Goal: Task Accomplishment & Management: Manage account settings

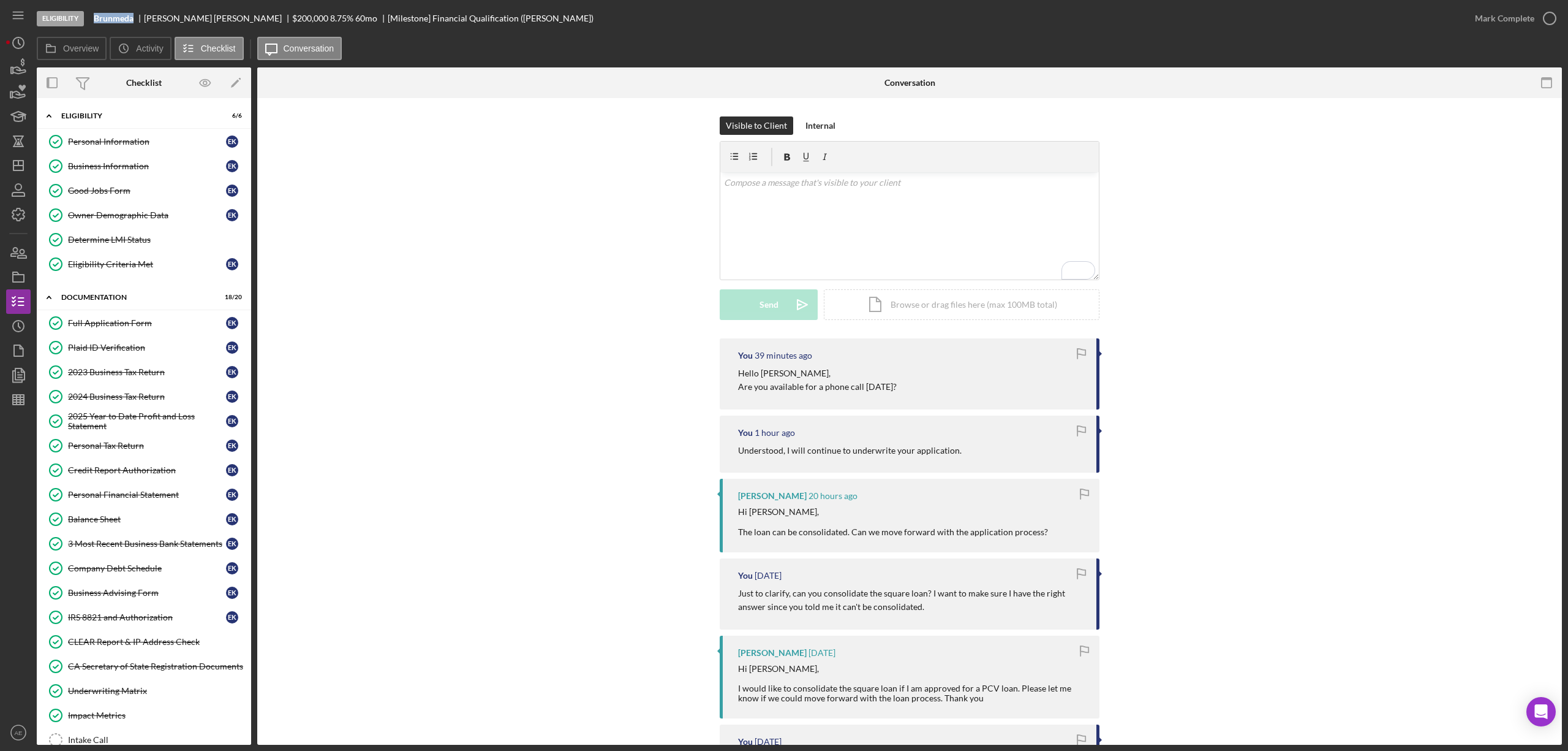
scroll to position [133, 0]
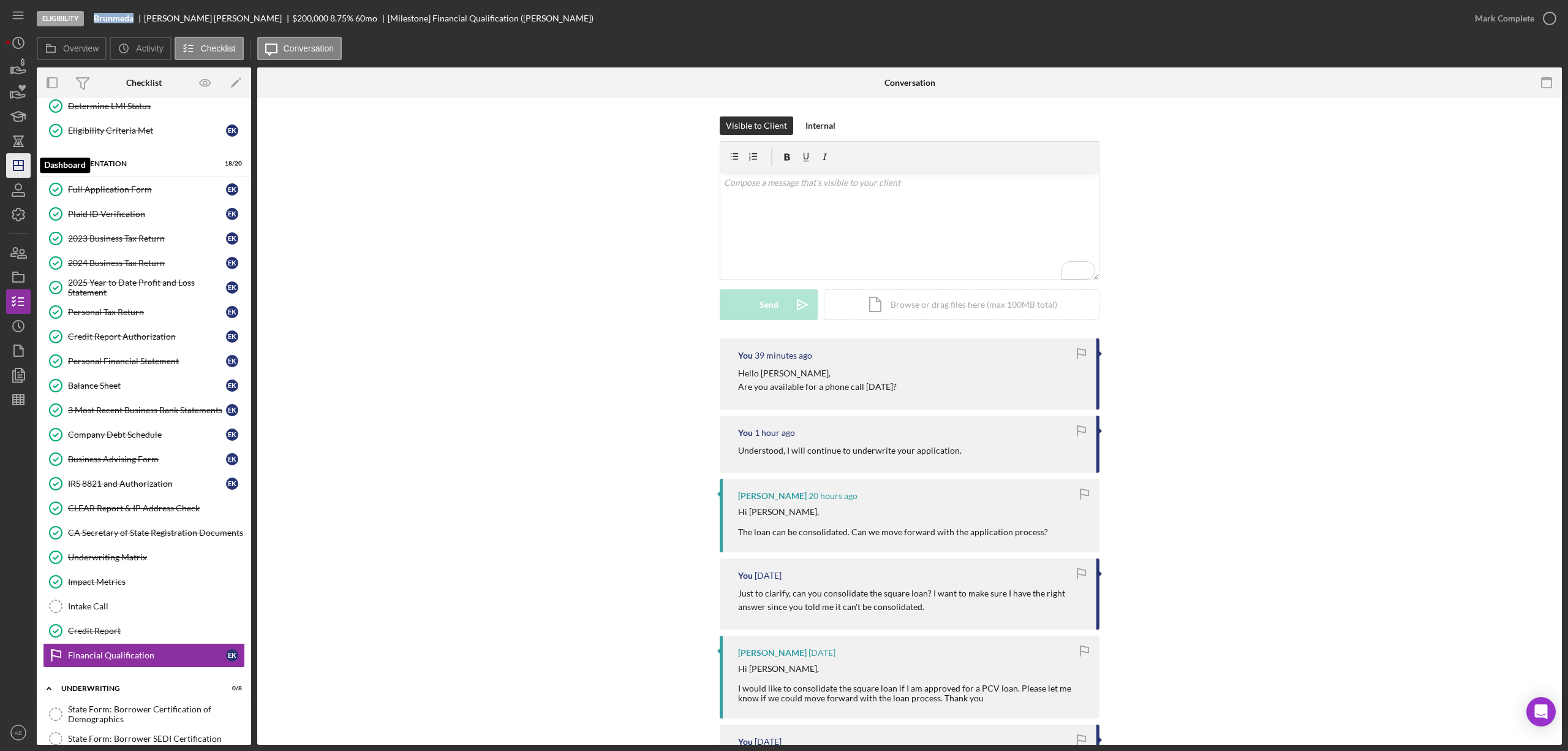
click at [28, 162] on icon "Icon/Dashboard" at bounding box center [18, 165] width 30 height 30
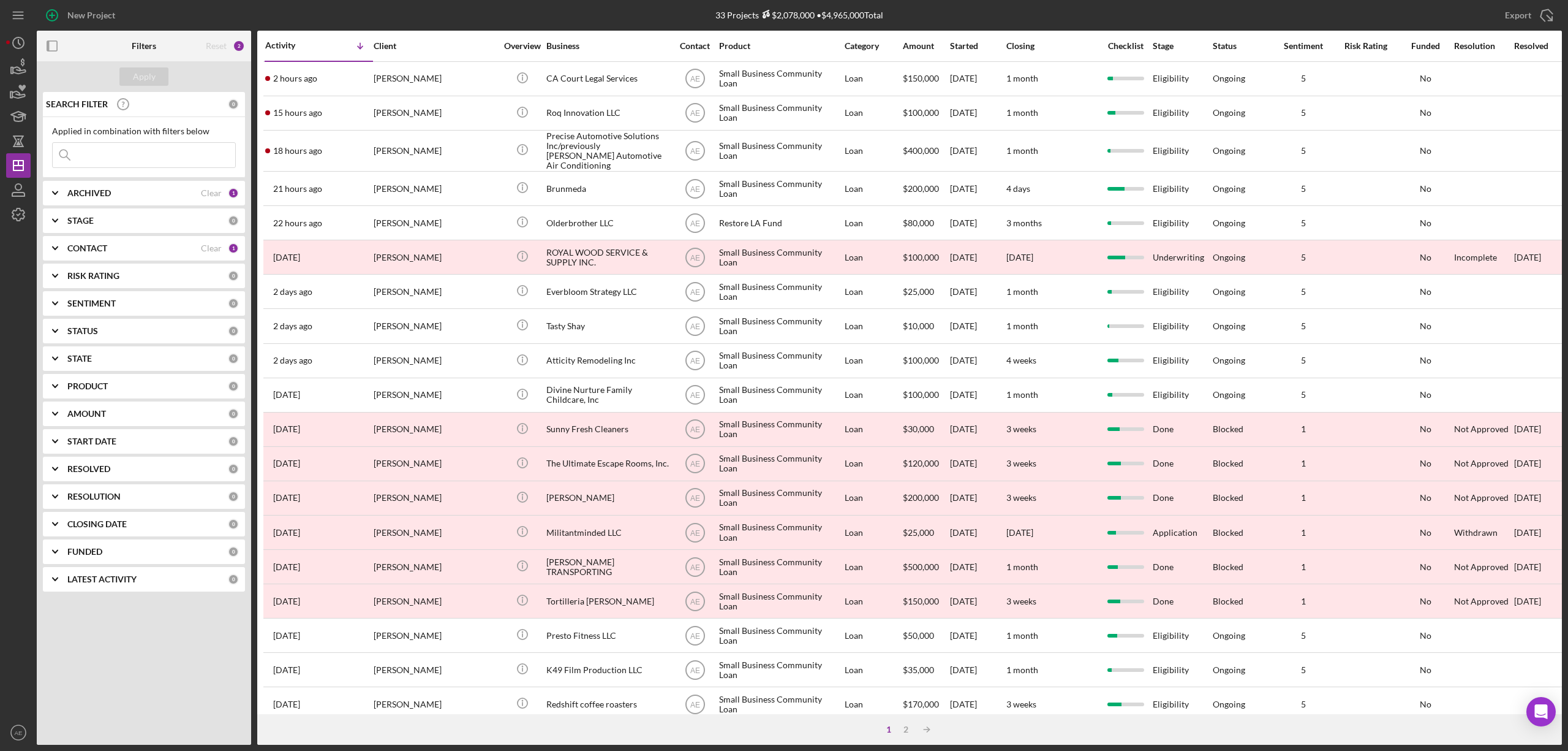
click at [162, 249] on div "CONTACT" at bounding box center [134, 248] width 133 height 10
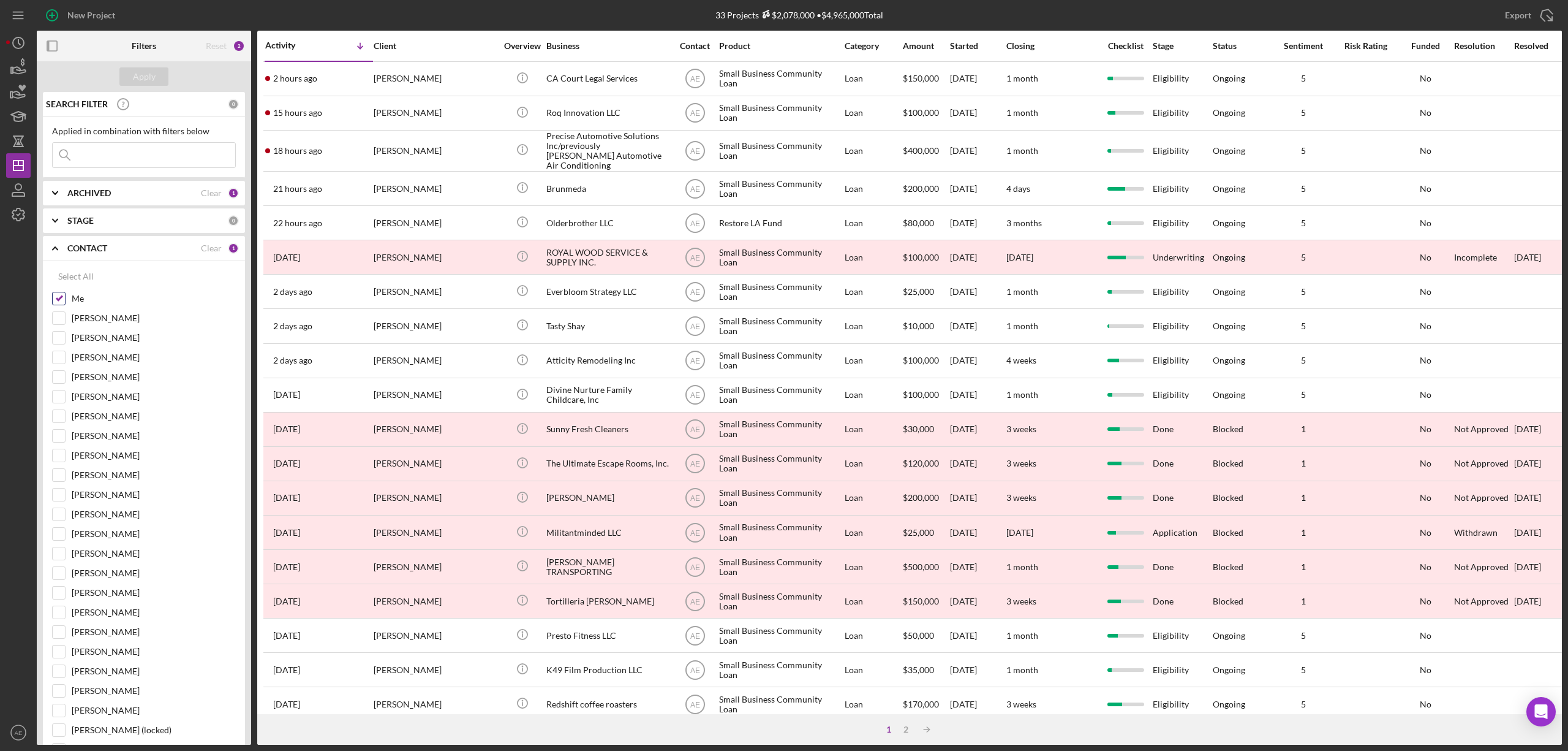
click at [60, 300] on input "Me" at bounding box center [59, 298] width 12 height 12
checkbox input "false"
click at [59, 383] on input "[PERSON_NAME]" at bounding box center [59, 377] width 12 height 12
checkbox input "true"
click at [145, 84] on div "Apply" at bounding box center [144, 76] width 23 height 18
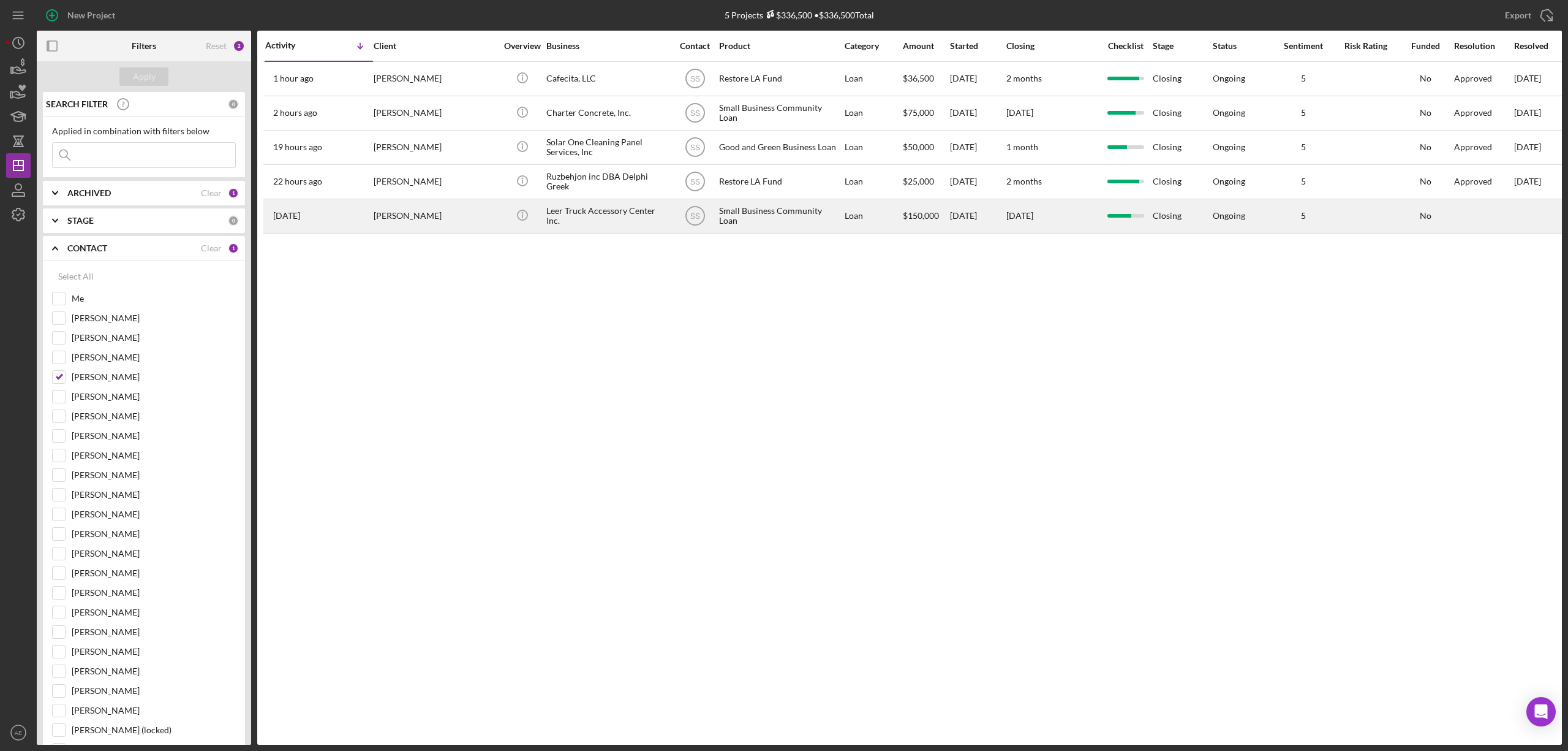
click at [412, 221] on div "[PERSON_NAME]" at bounding box center [435, 216] width 123 height 32
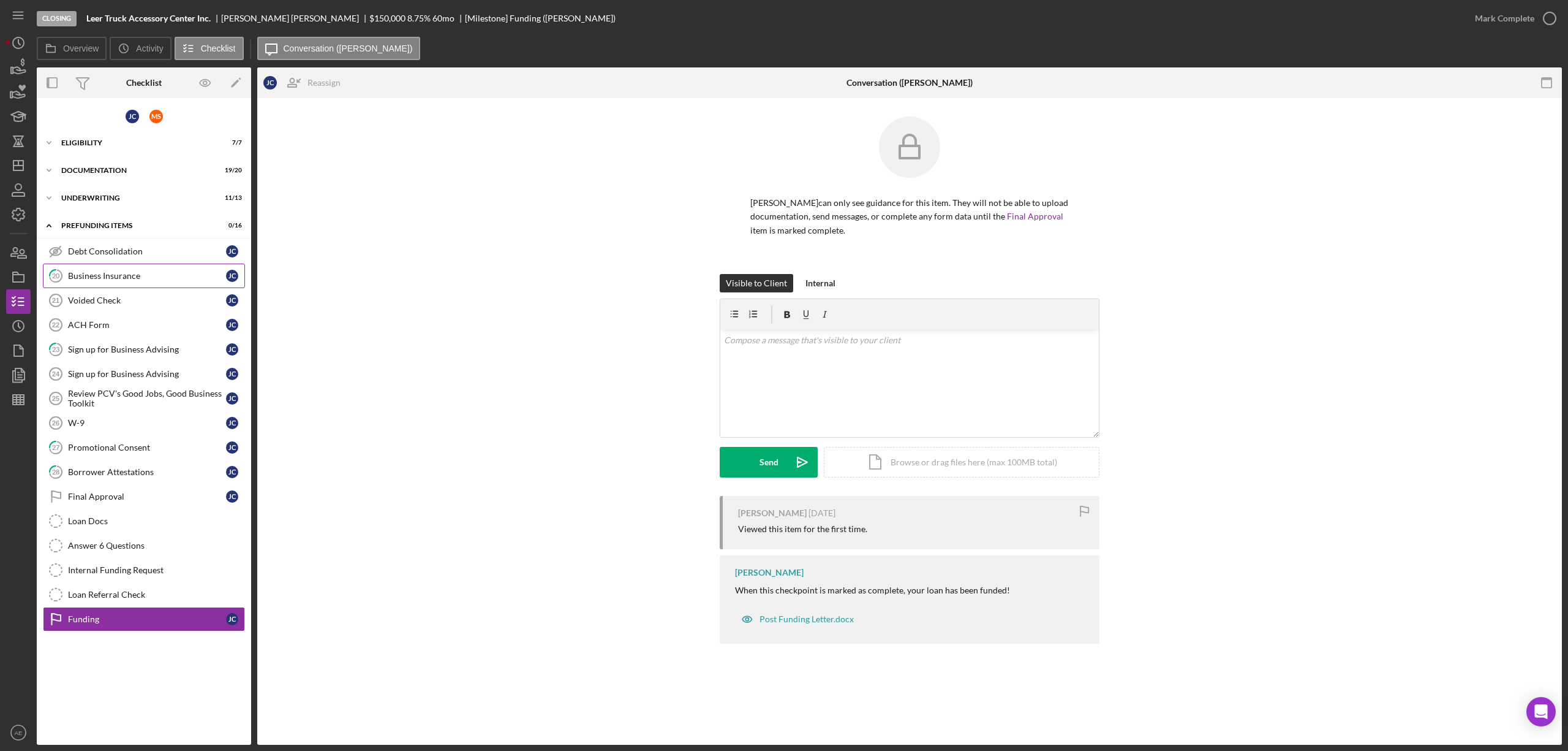
click at [99, 284] on link "20 Business Insurance [PERSON_NAME]" at bounding box center [144, 275] width 202 height 24
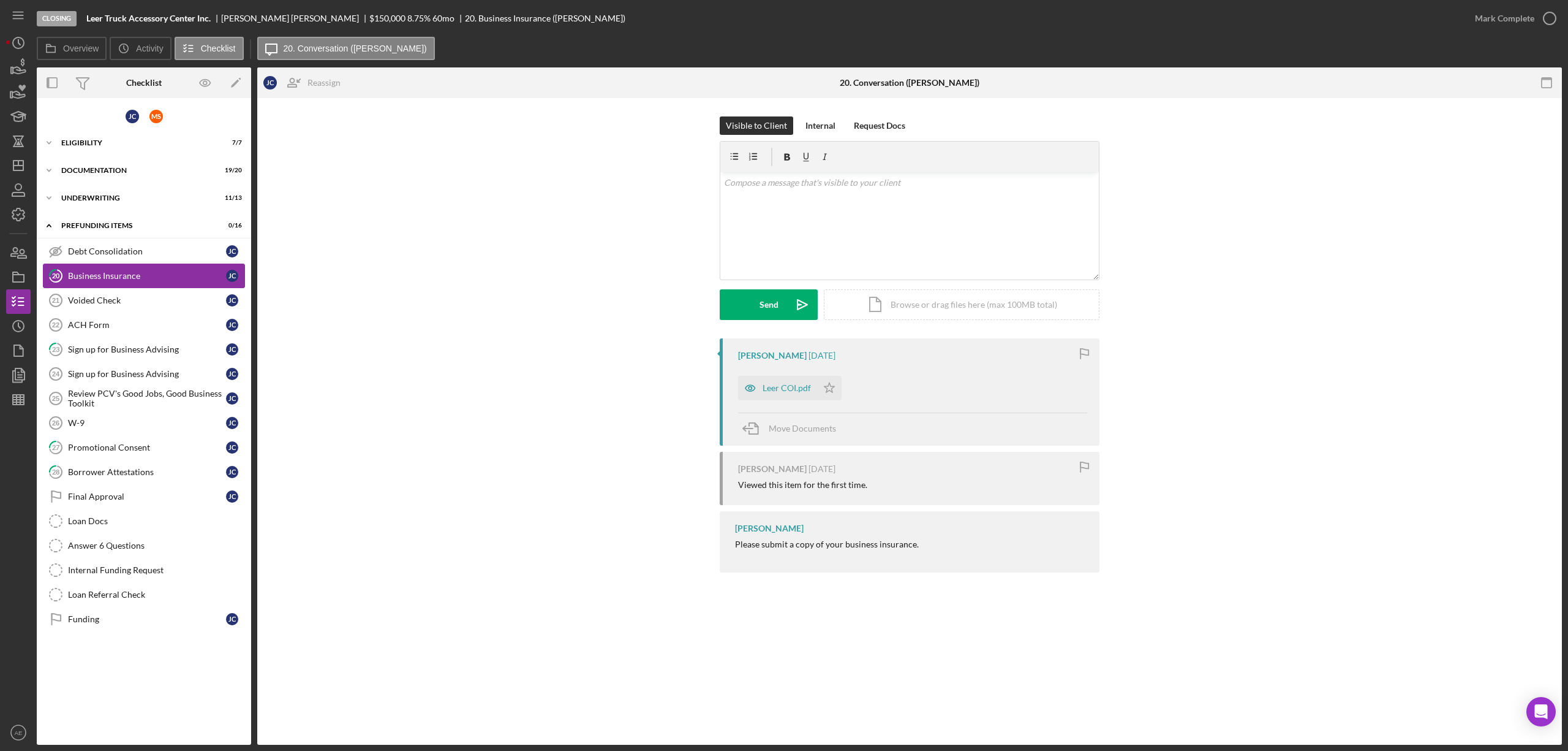
click at [138, 285] on link "20 Business Insurance [PERSON_NAME]" at bounding box center [144, 275] width 202 height 24
click at [131, 302] on div "Voided Check" at bounding box center [147, 300] width 158 height 10
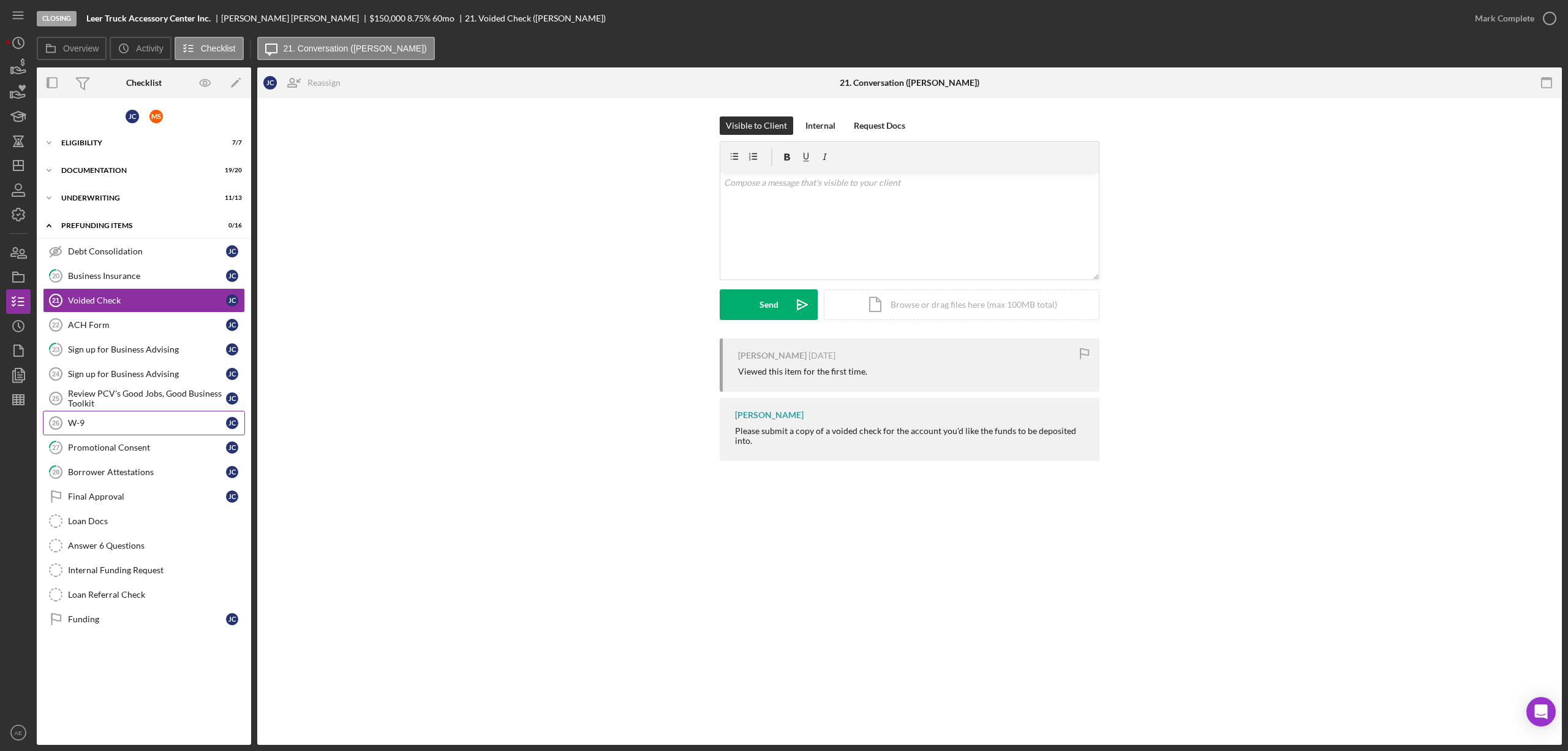
click at [100, 412] on link "W-9 26 W-9 [PERSON_NAME]" at bounding box center [144, 423] width 202 height 24
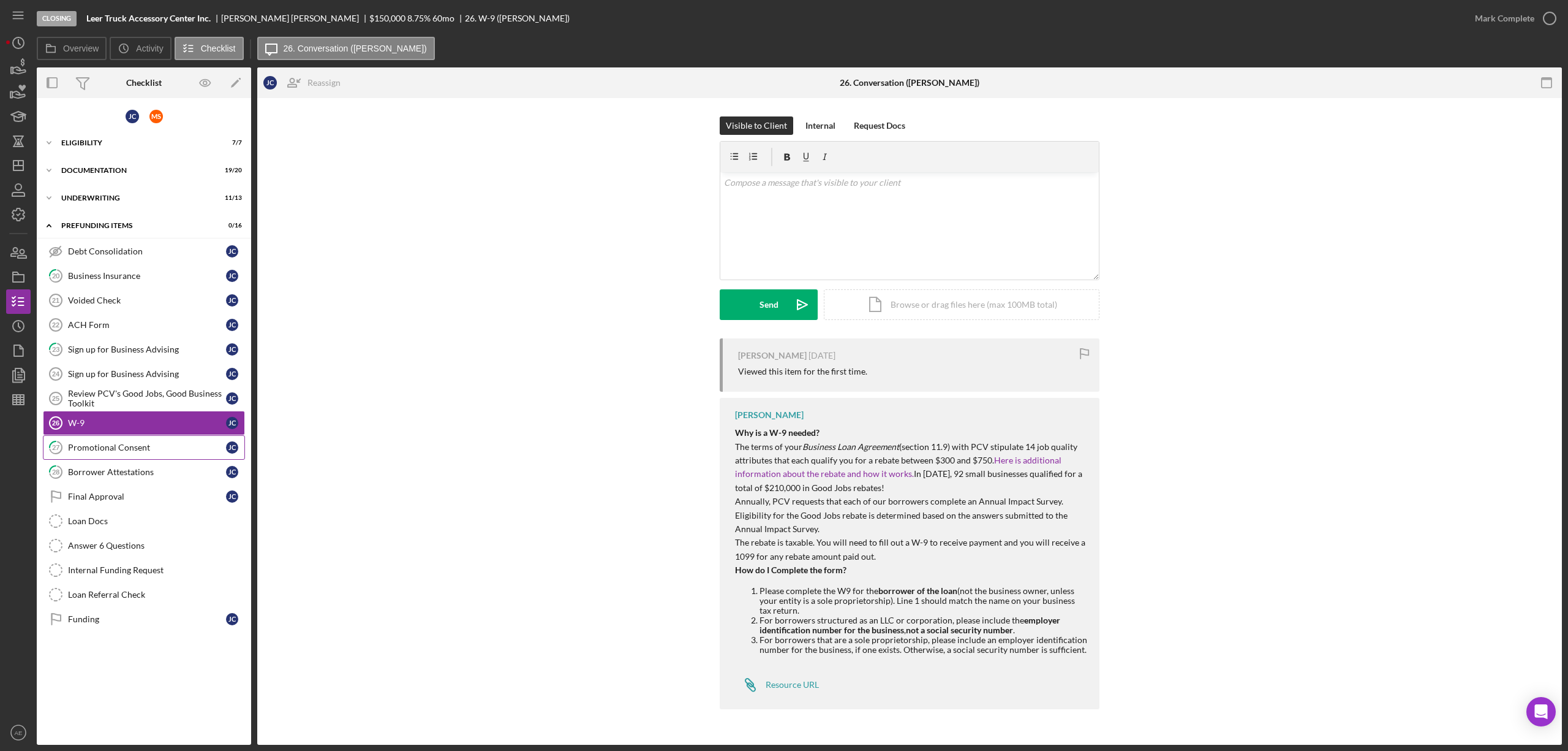
click at [168, 459] on link "27 Promotional Consent [PERSON_NAME]" at bounding box center [144, 447] width 202 height 24
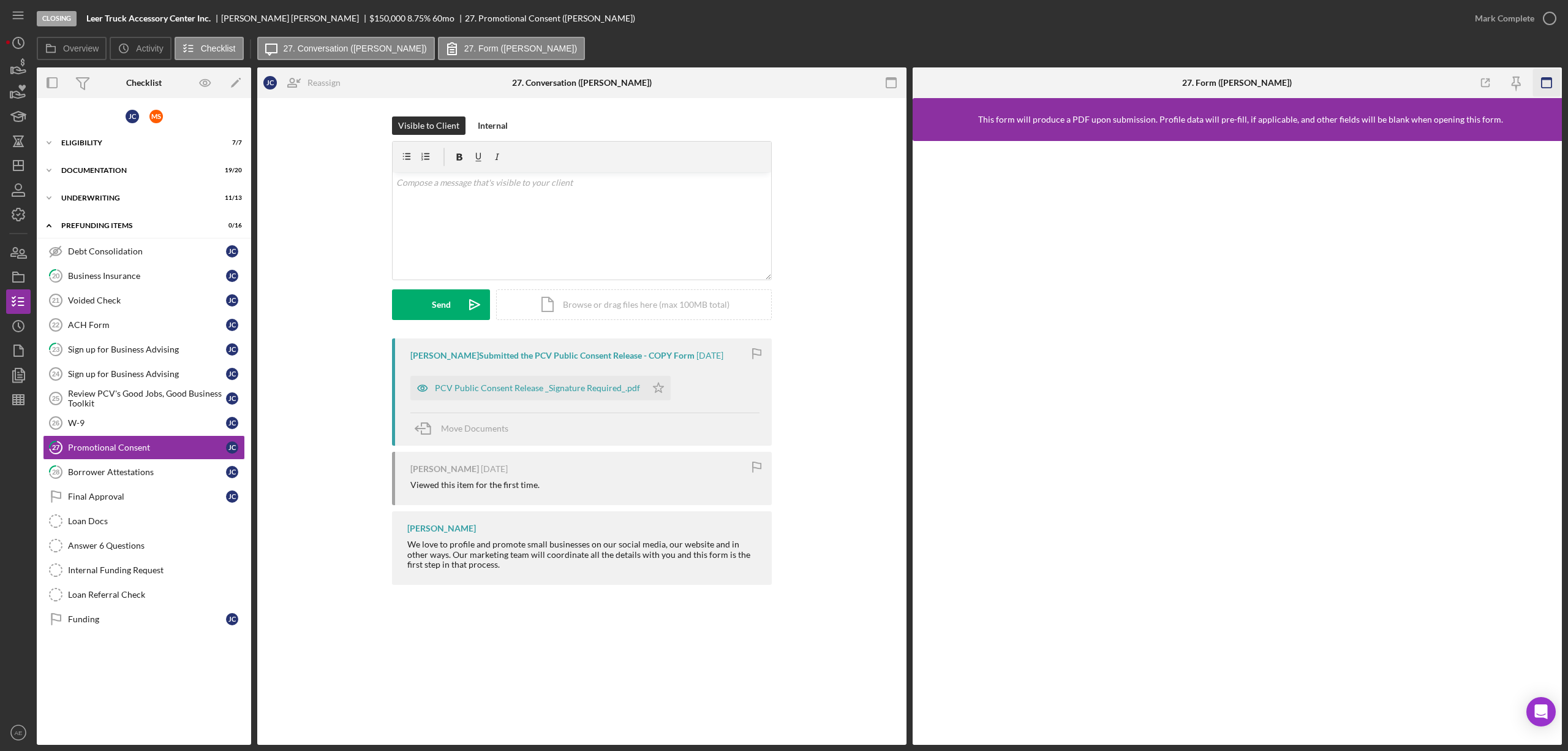
click at [1539, 81] on icon "button" at bounding box center [1546, 83] width 28 height 28
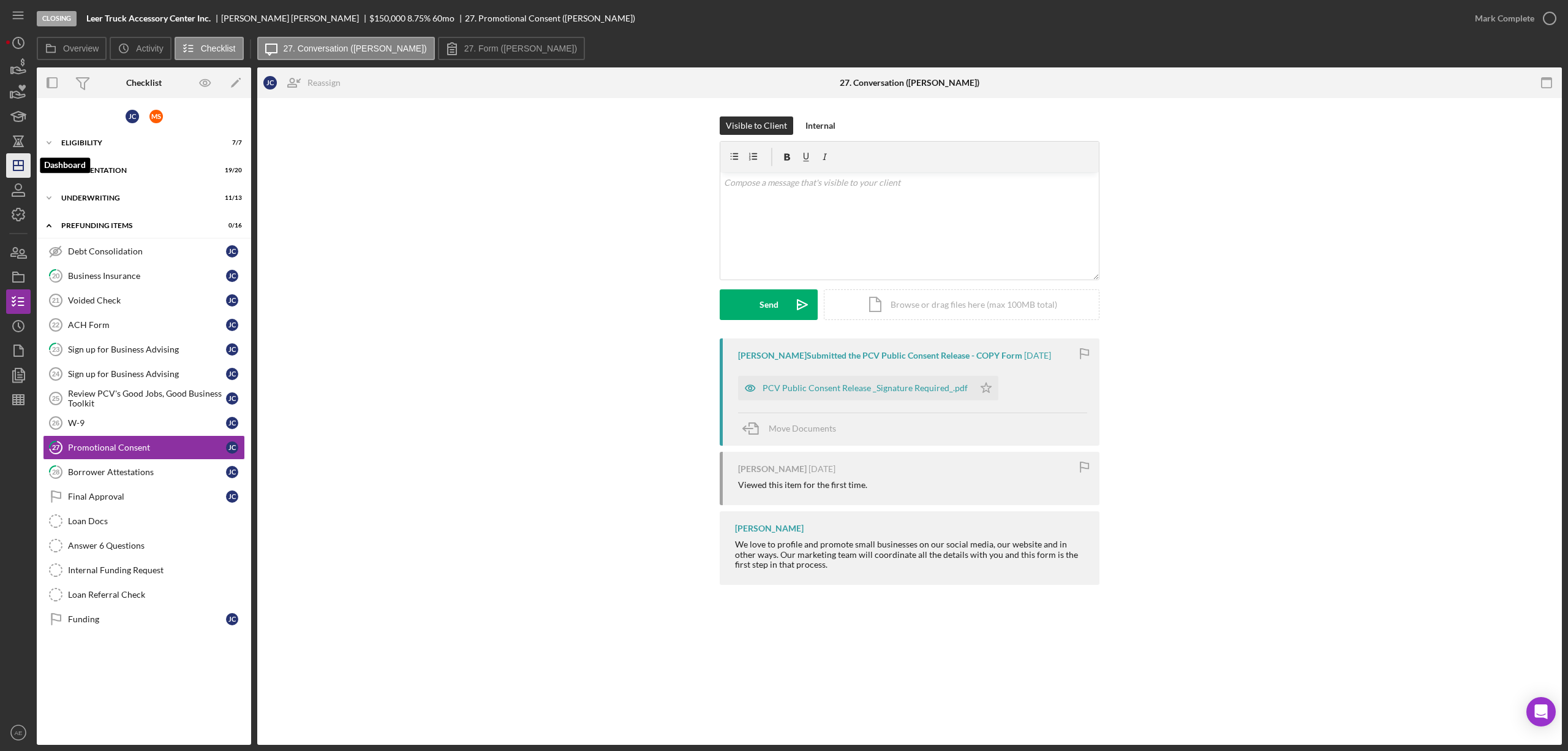
click at [20, 170] on polygon "button" at bounding box center [18, 165] width 10 height 10
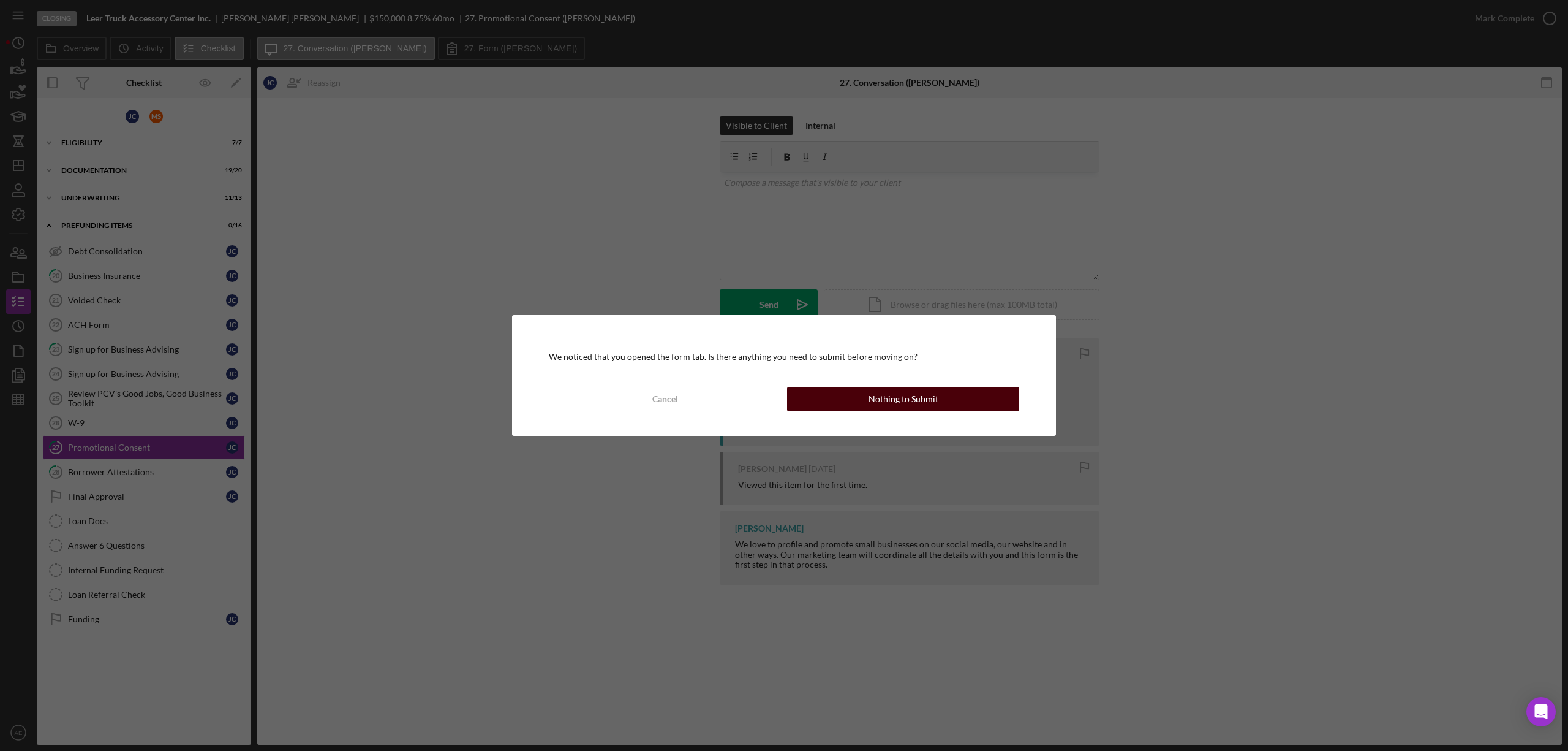
click at [823, 398] on button "Nothing to Submit" at bounding box center [903, 399] width 232 height 24
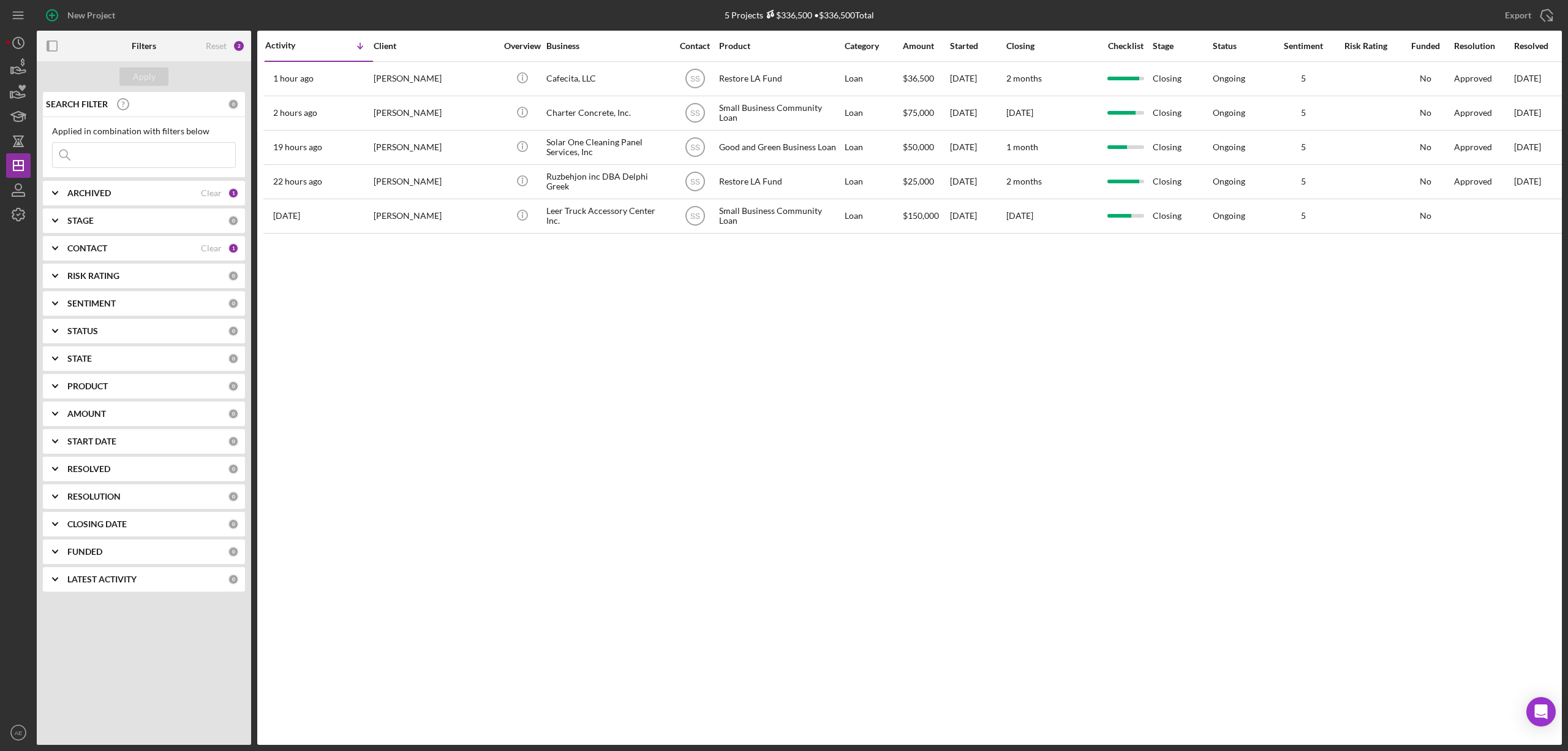
click at [112, 253] on div "CONTACT" at bounding box center [134, 248] width 133 height 10
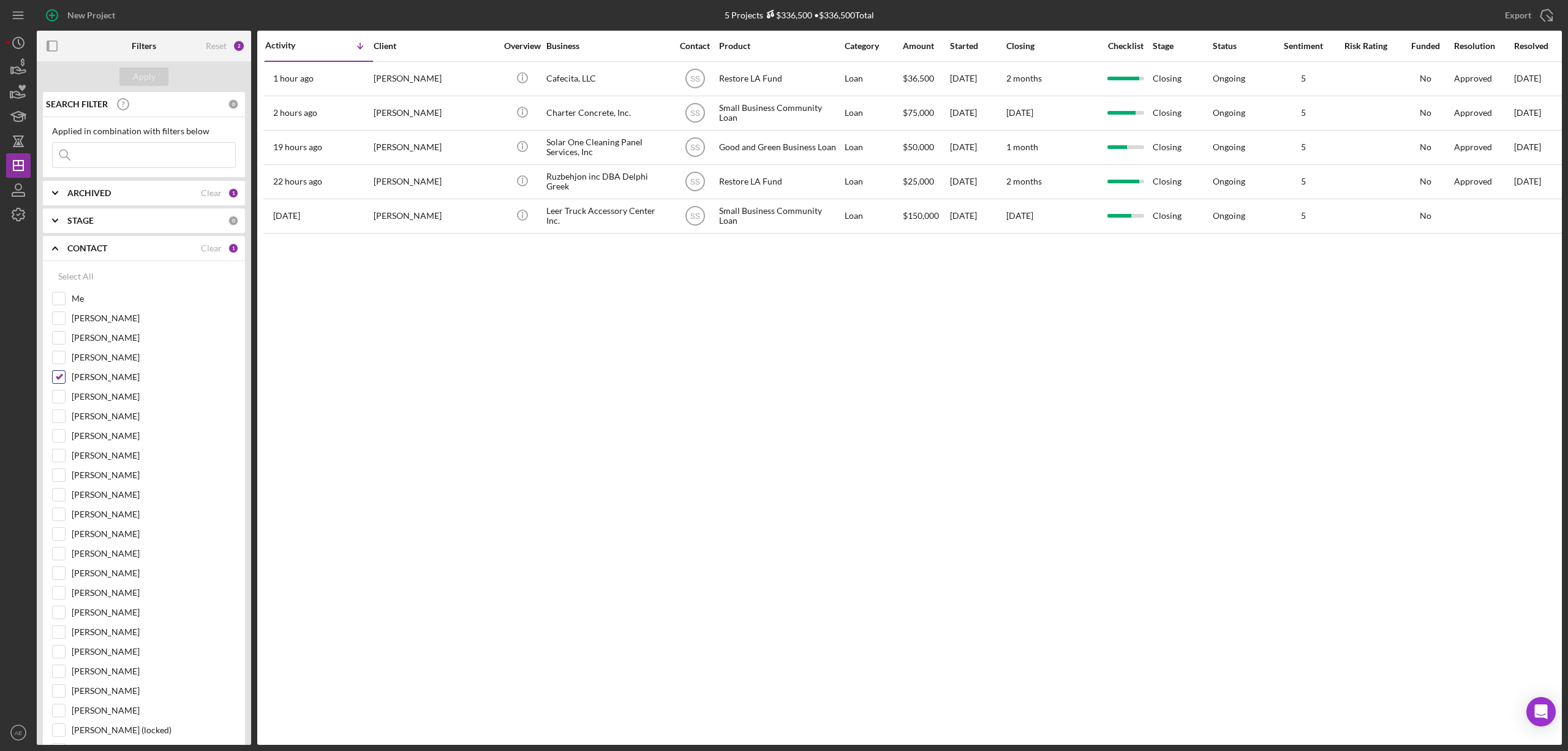
click at [55, 383] on input "[PERSON_NAME]" at bounding box center [59, 377] width 12 height 12
checkbox input "false"
click at [62, 299] on input "Me" at bounding box center [59, 298] width 12 height 12
checkbox input "true"
click at [145, 75] on div "Apply" at bounding box center [144, 76] width 23 height 18
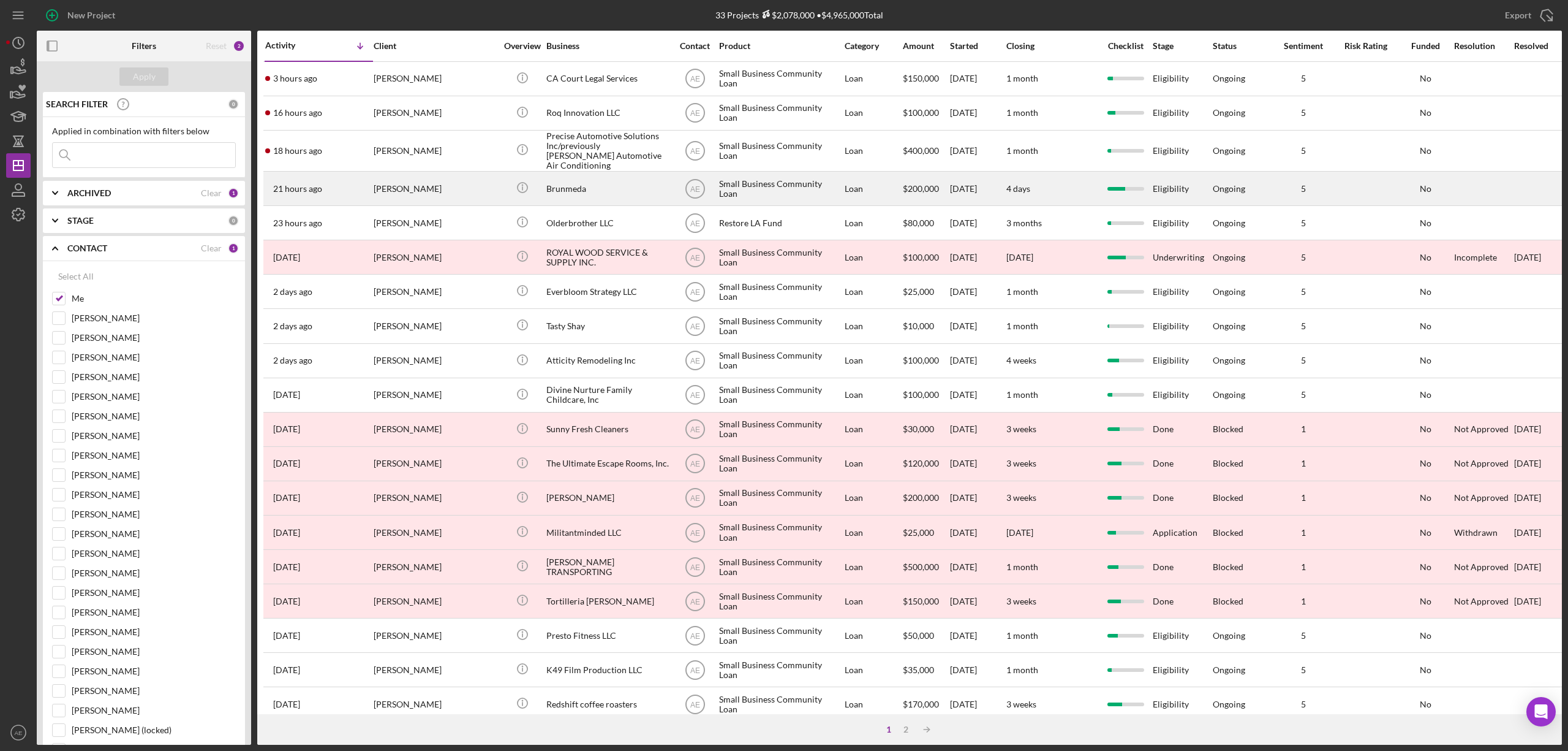
click at [437, 174] on div "[PERSON_NAME]" at bounding box center [435, 189] width 123 height 32
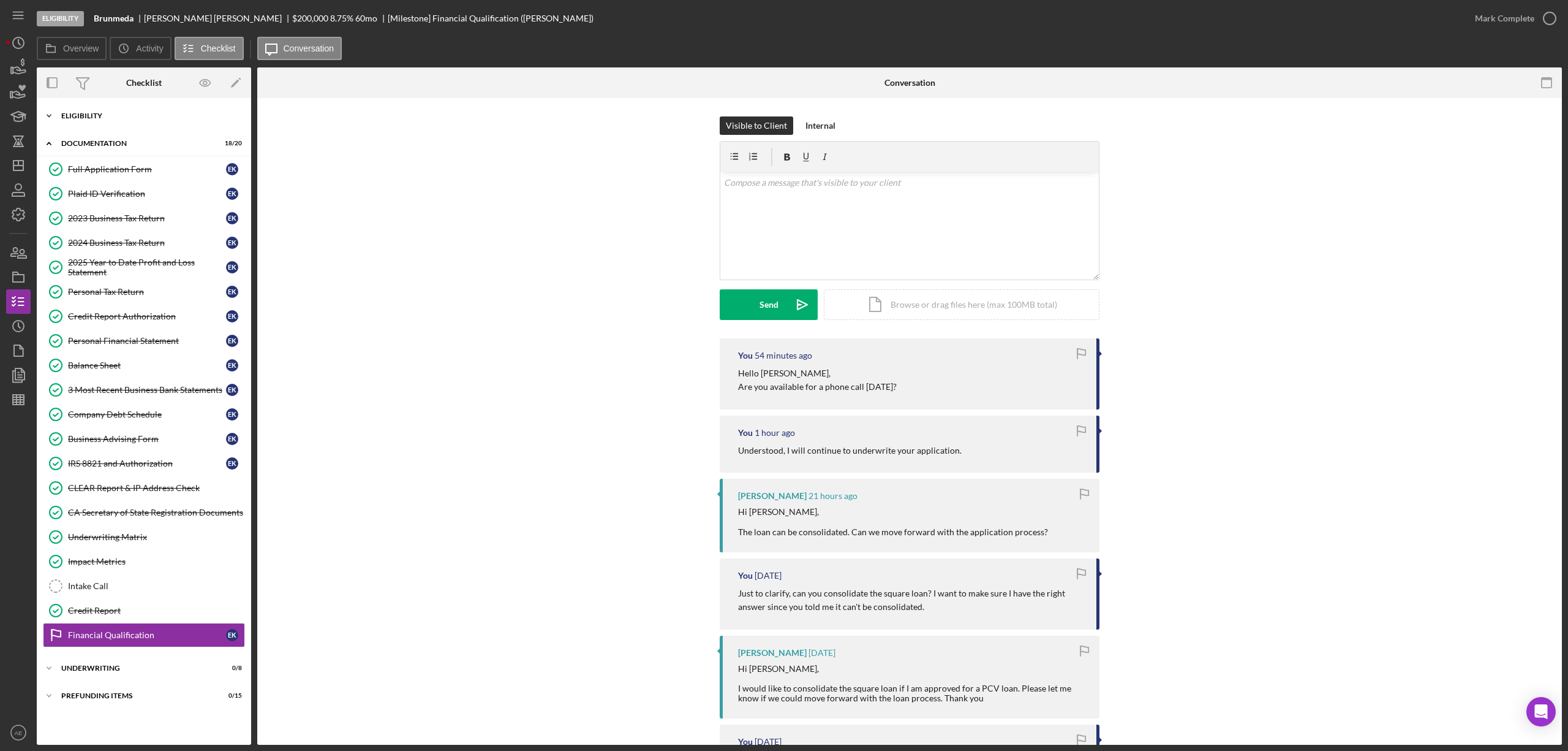
click at [121, 123] on div "Icon/Expander Eligibility 6 / 6" at bounding box center [144, 116] width 214 height 24
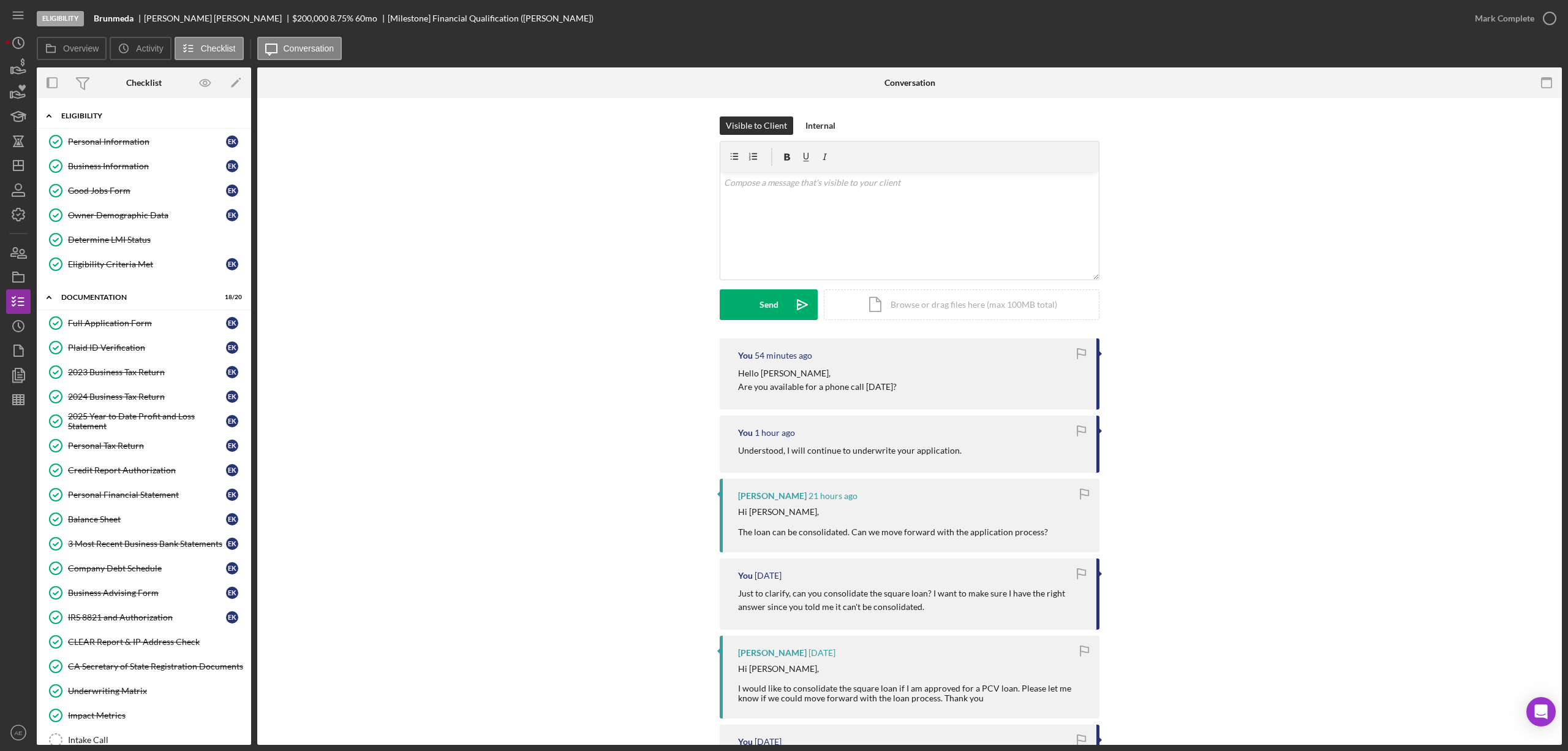
click at [121, 123] on div "Icon/Expander Eligibility 6 / 6" at bounding box center [144, 116] width 214 height 25
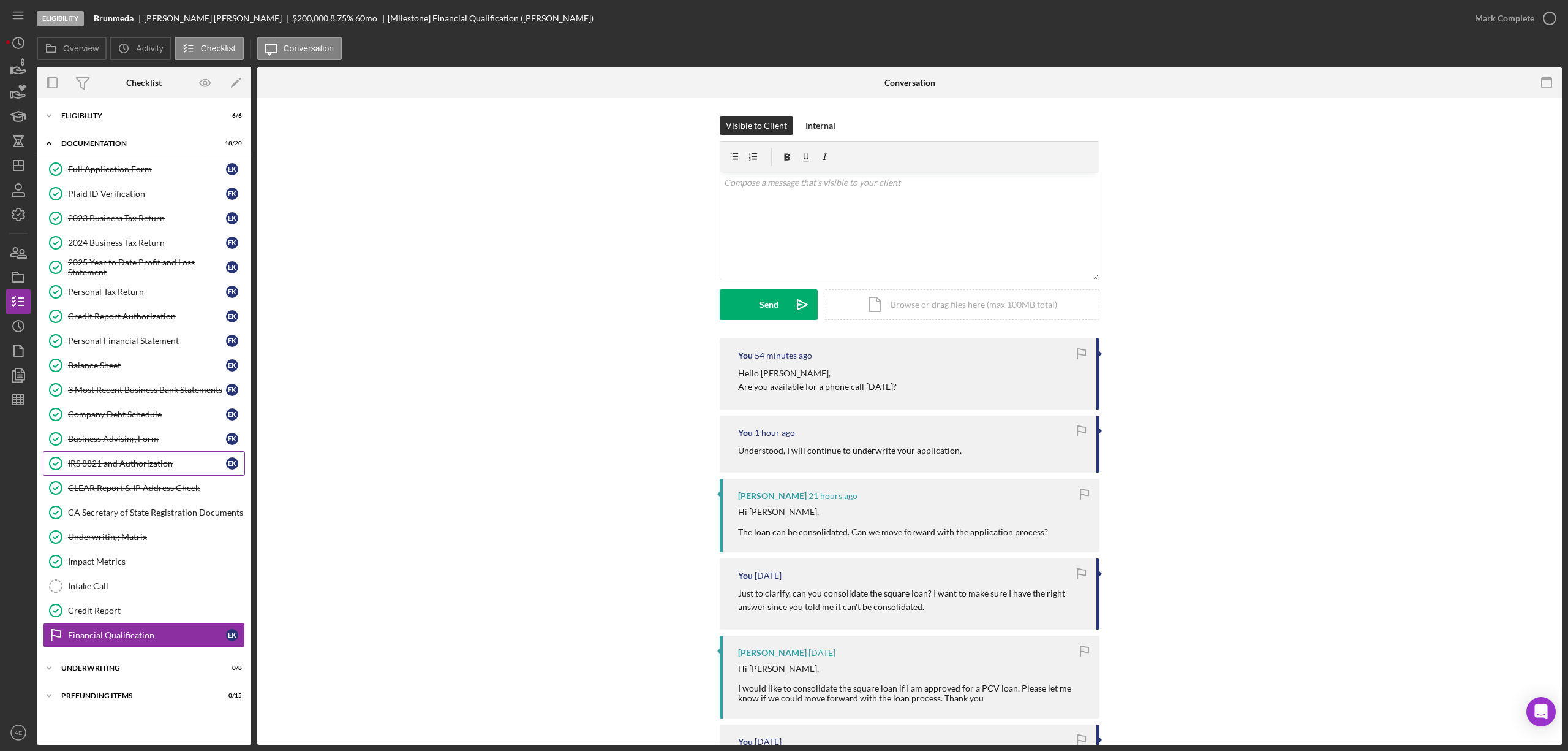
click at [150, 464] on div "IRS 8821 and Authorization" at bounding box center [147, 463] width 158 height 10
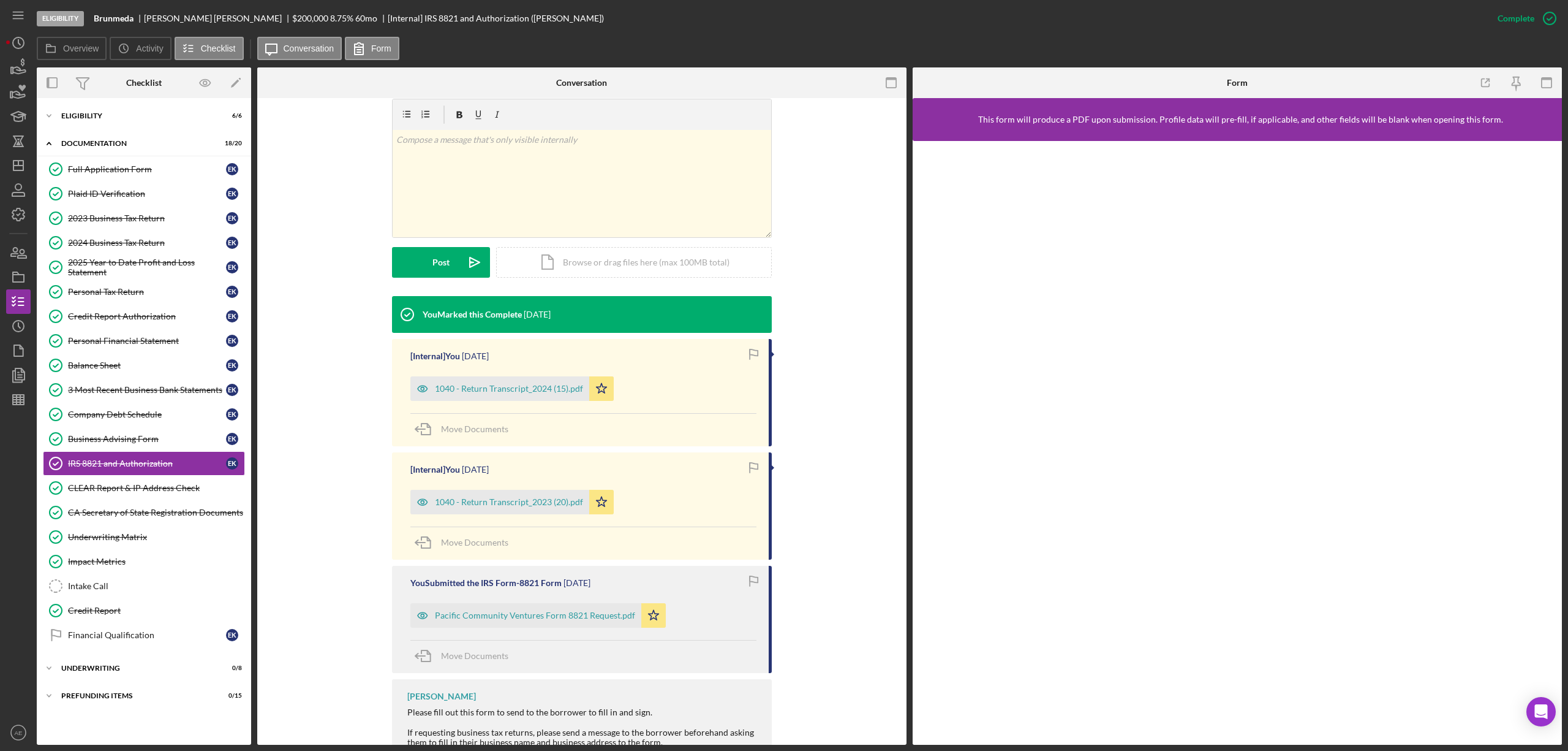
scroll to position [228, 0]
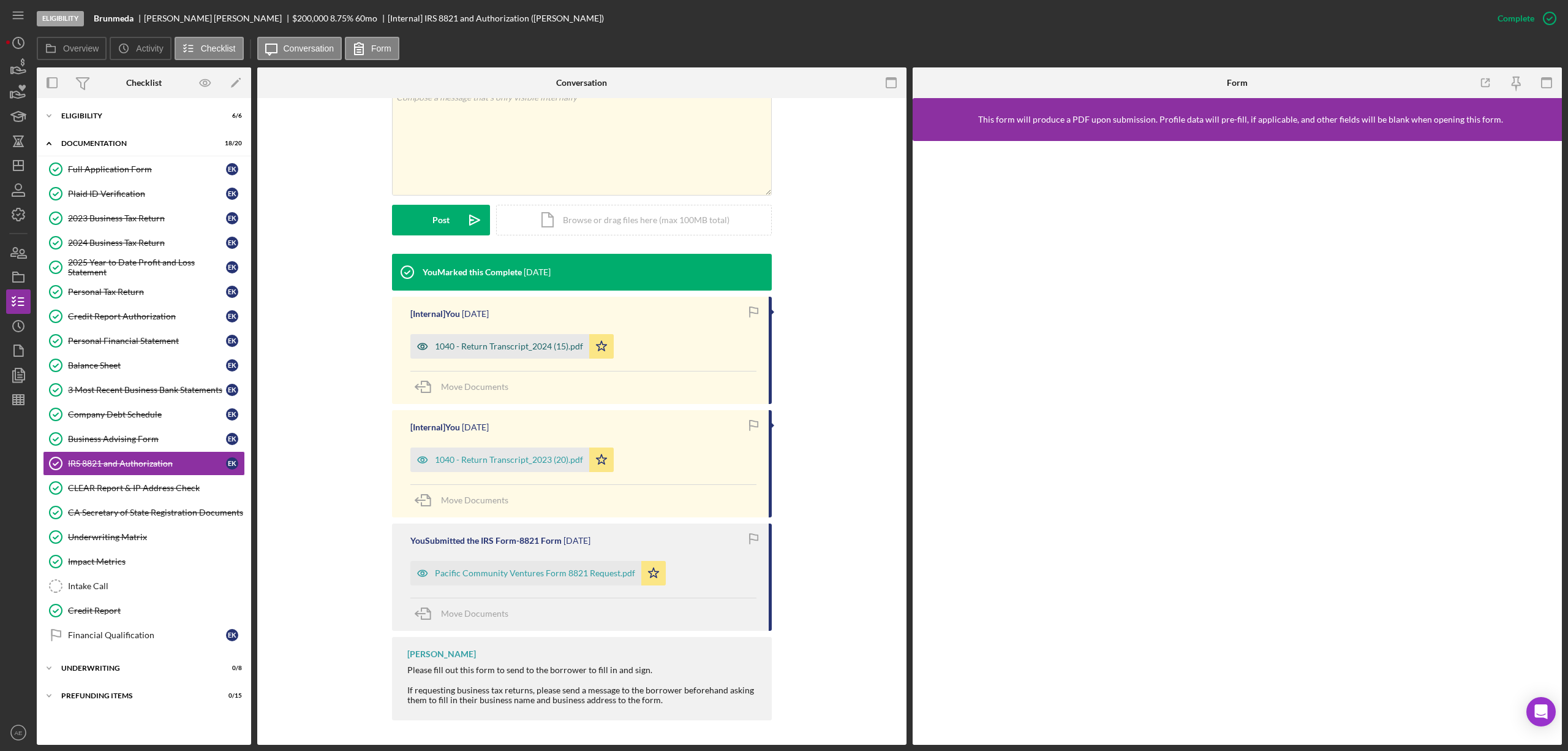
click at [412, 347] on icon "button" at bounding box center [423, 346] width 24 height 24
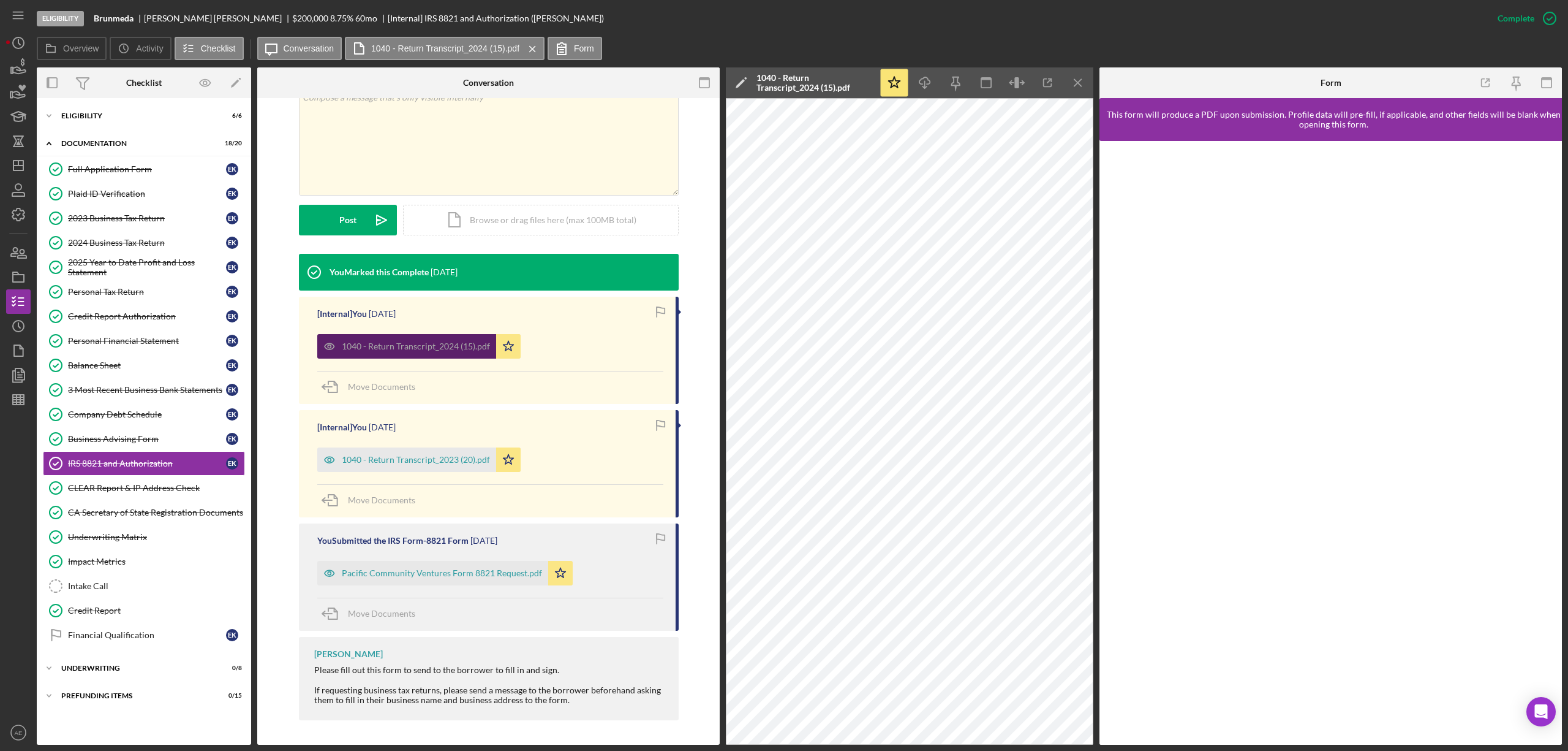
click at [412, 347] on div "1040 - Return Transcript_2024 (15).pdf" at bounding box center [416, 346] width 148 height 10
click at [317, 347] on icon "button" at bounding box center [329, 346] width 24 height 24
click at [20, 164] on icon "Icon/Dashboard" at bounding box center [18, 165] width 30 height 30
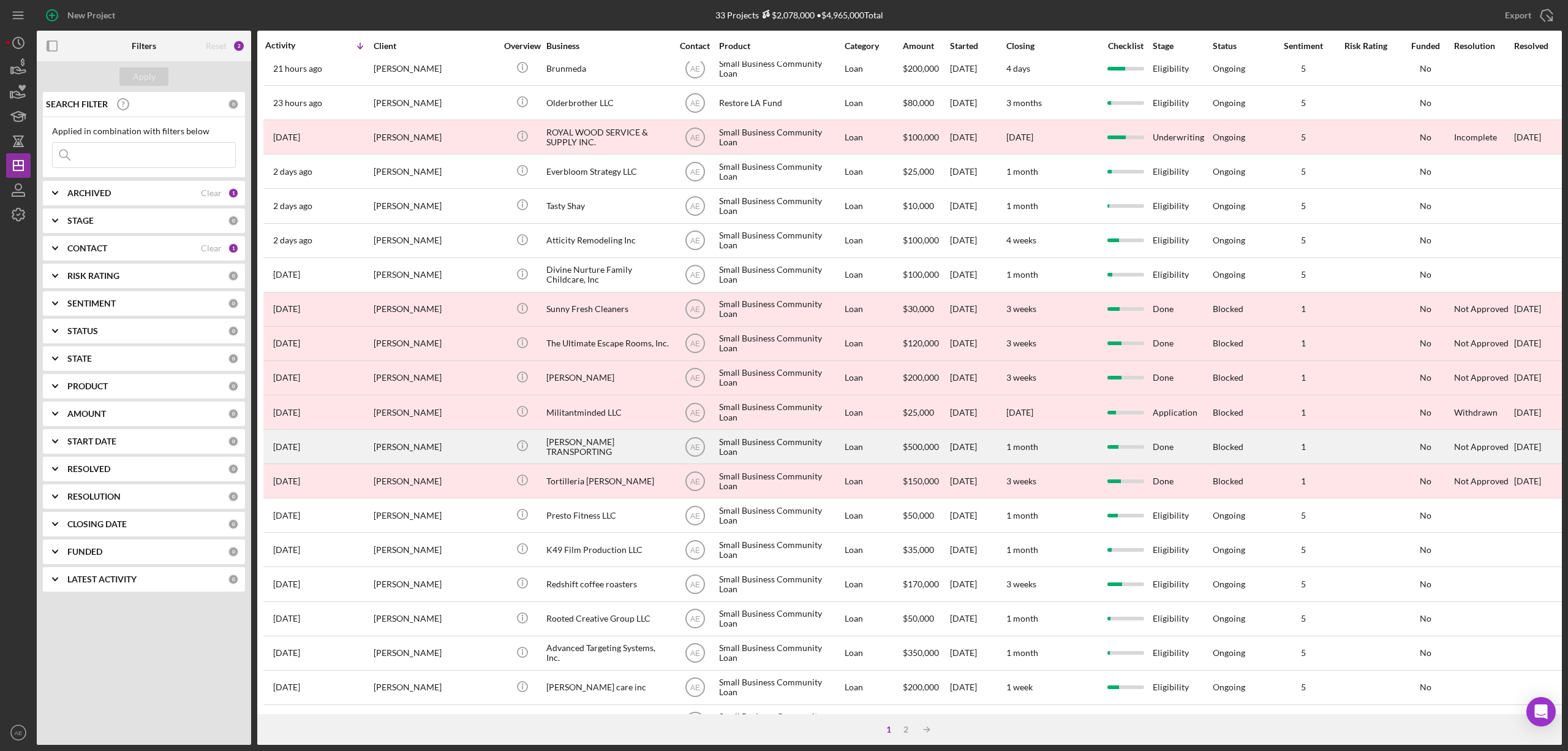
scroll to position [224, 0]
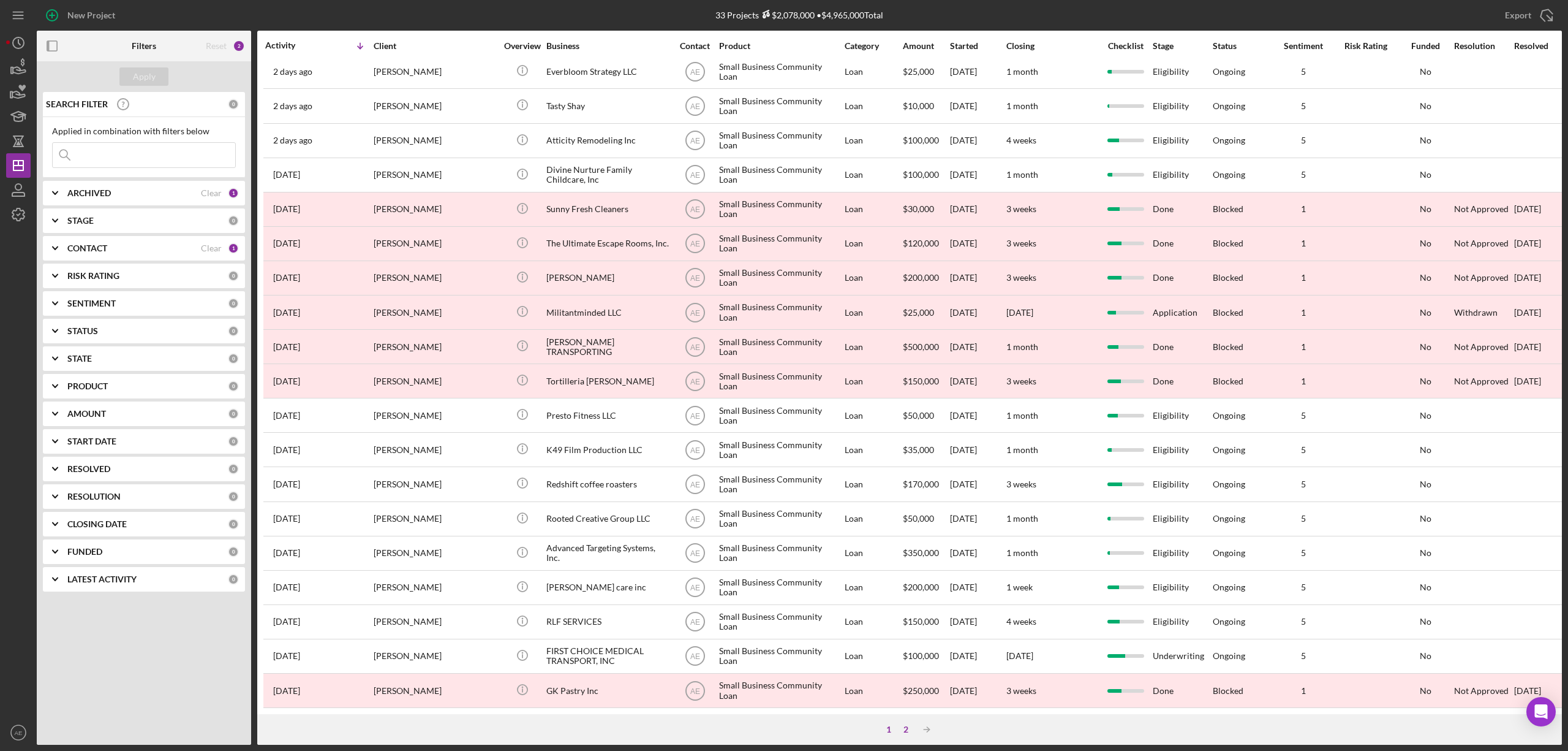
click at [910, 733] on div "2" at bounding box center [906, 729] width 17 height 10
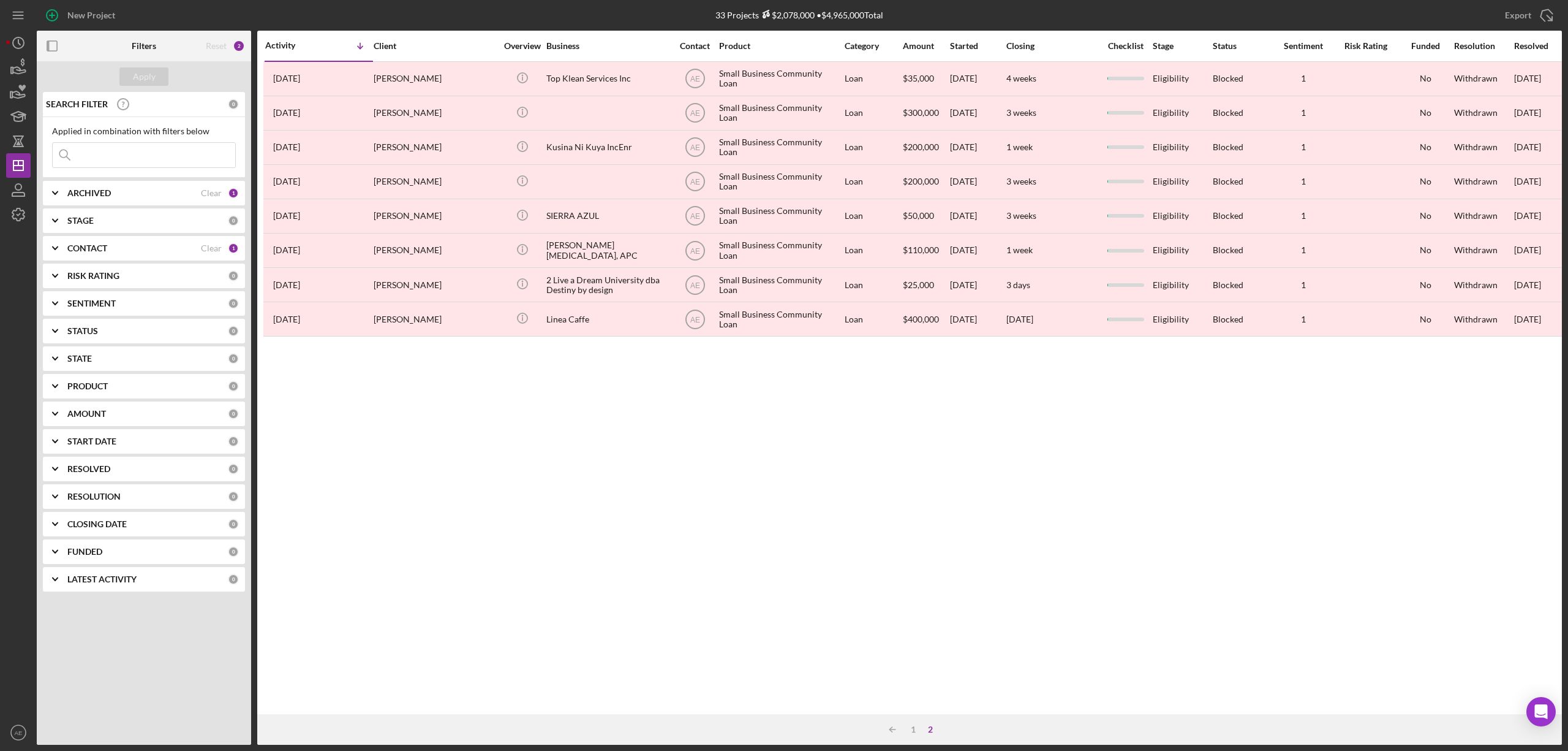
scroll to position [0, 0]
click at [916, 733] on div "1" at bounding box center [913, 729] width 17 height 10
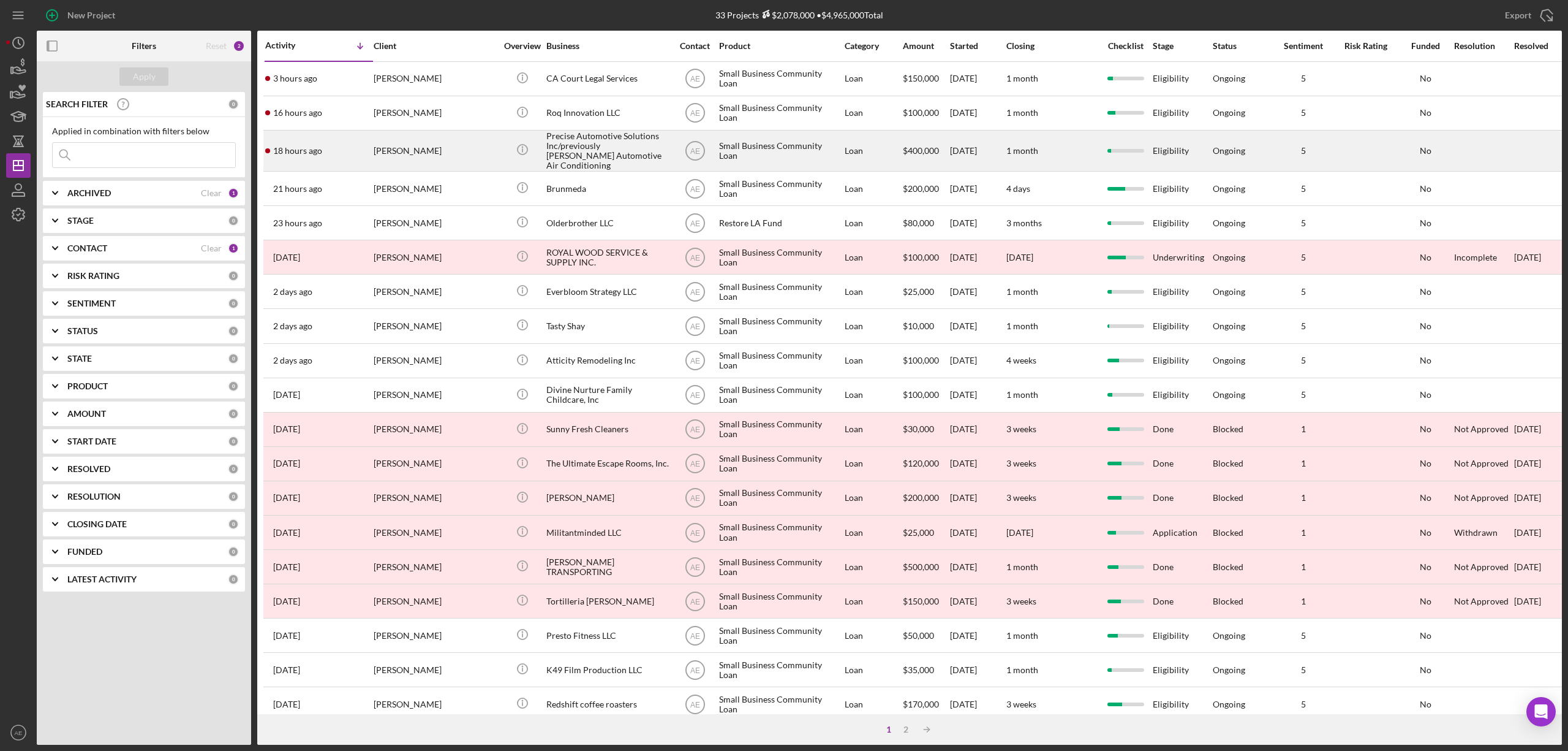
click at [411, 143] on div "[PERSON_NAME]" at bounding box center [435, 151] width 123 height 39
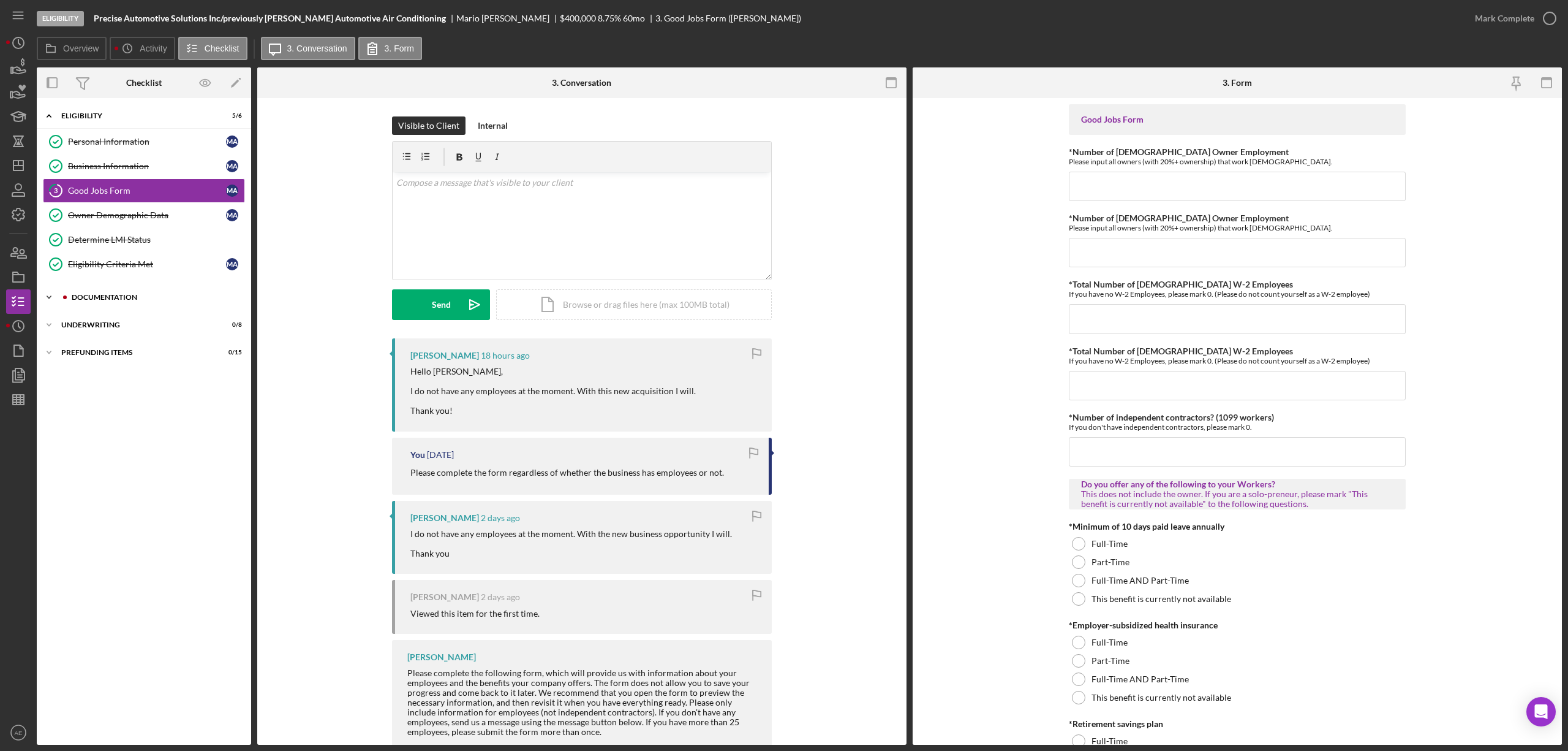
click at [133, 300] on div "Documentation" at bounding box center [154, 297] width 164 height 7
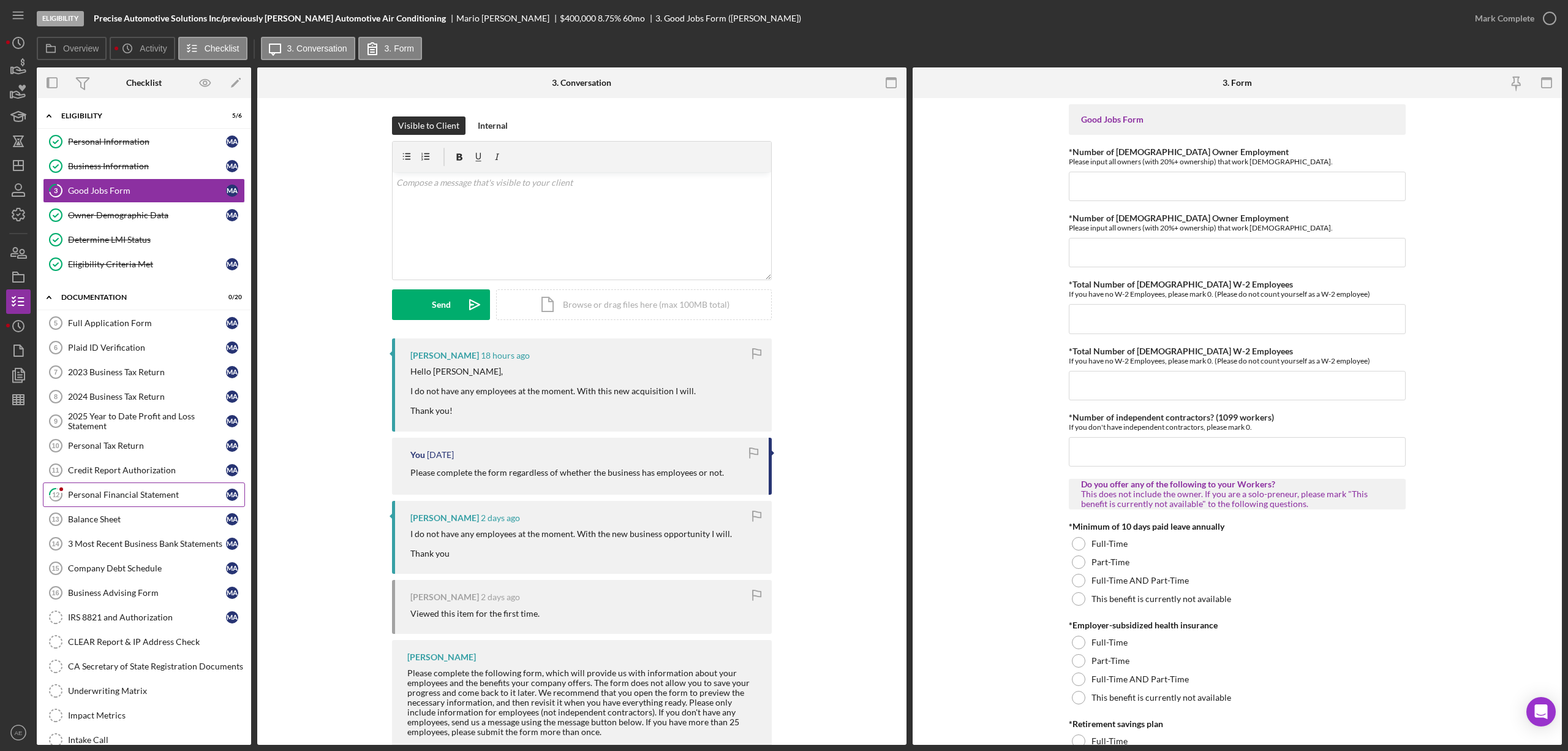
click at [156, 494] on link "12 Personal Financial Statement M A" at bounding box center [144, 494] width 202 height 24
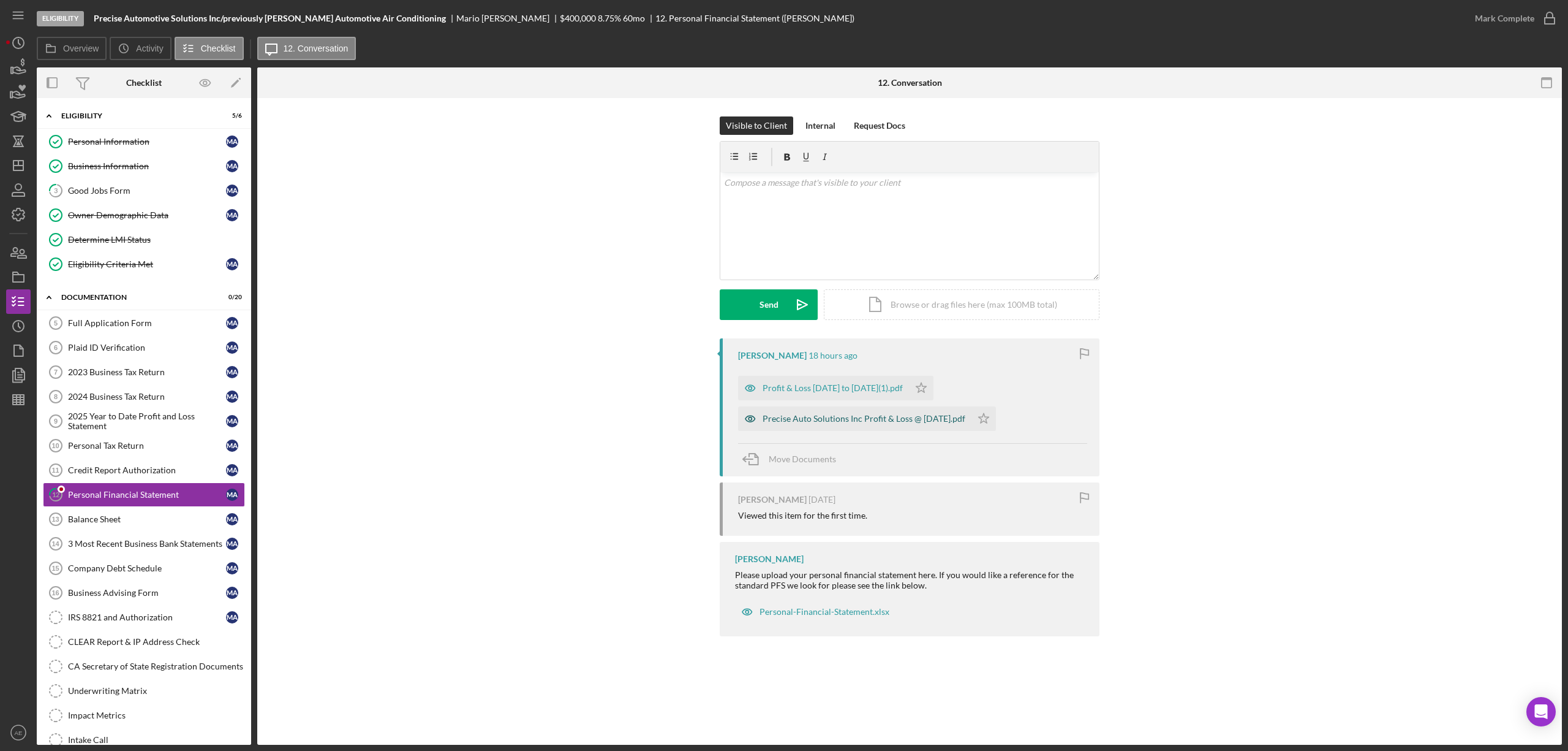
click at [740, 430] on icon "button" at bounding box center [751, 418] width 24 height 24
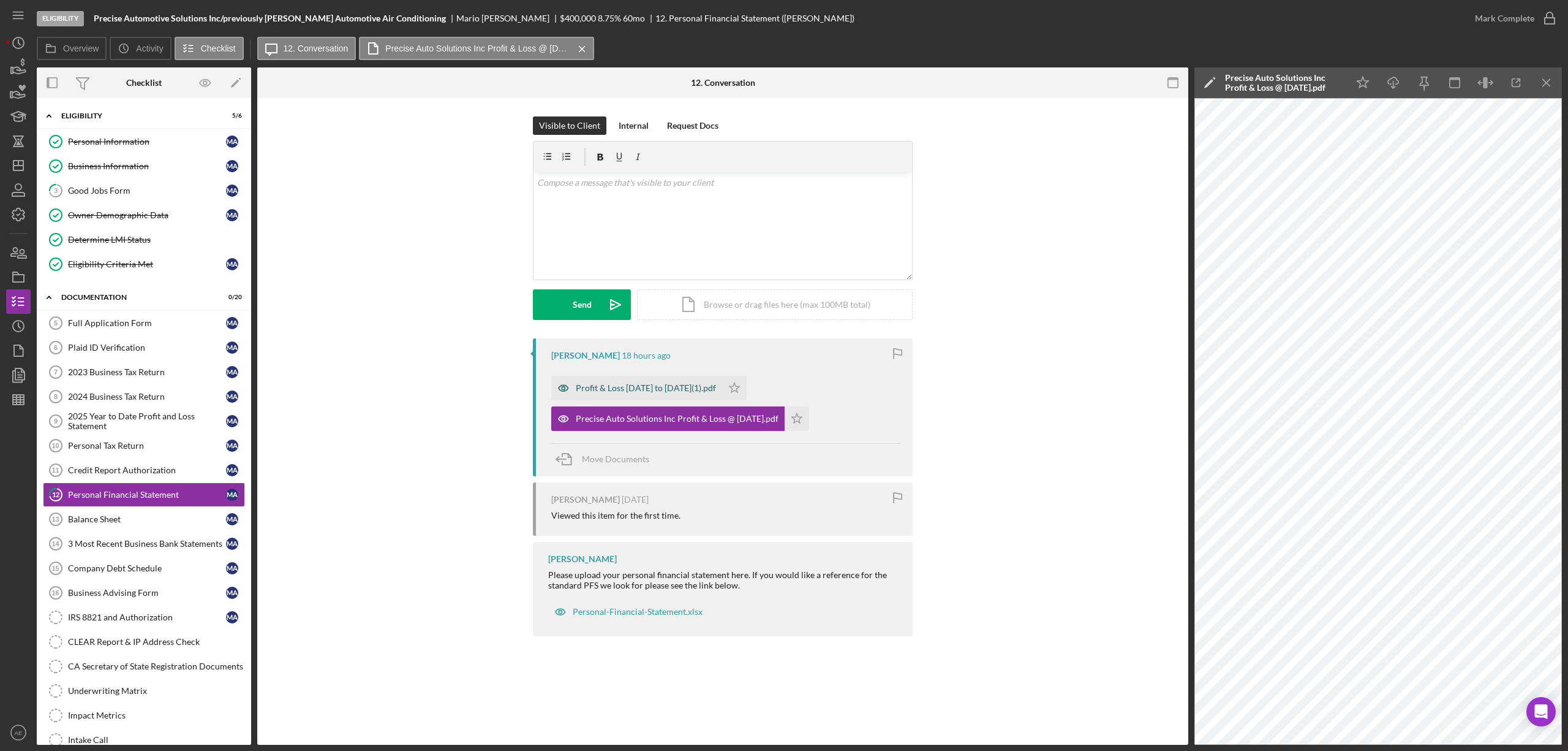
click at [567, 388] on icon "button" at bounding box center [564, 387] width 10 height 6
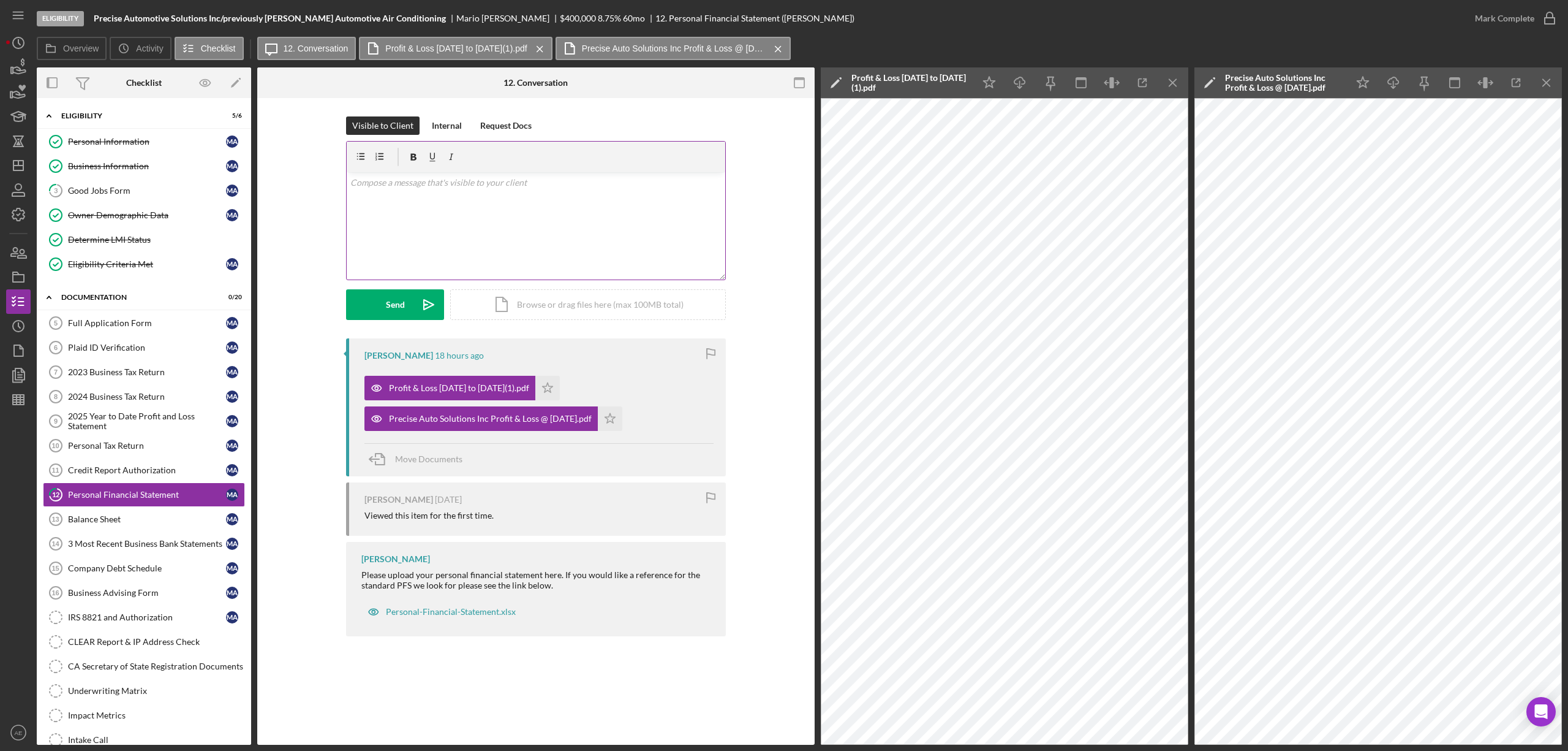
click at [487, 191] on div "v Color teal Color pink Remove color Add row above Add row below Add column bef…" at bounding box center [536, 226] width 378 height 107
click at [1175, 90] on icon "Icon/Menu Close" at bounding box center [1173, 83] width 28 height 28
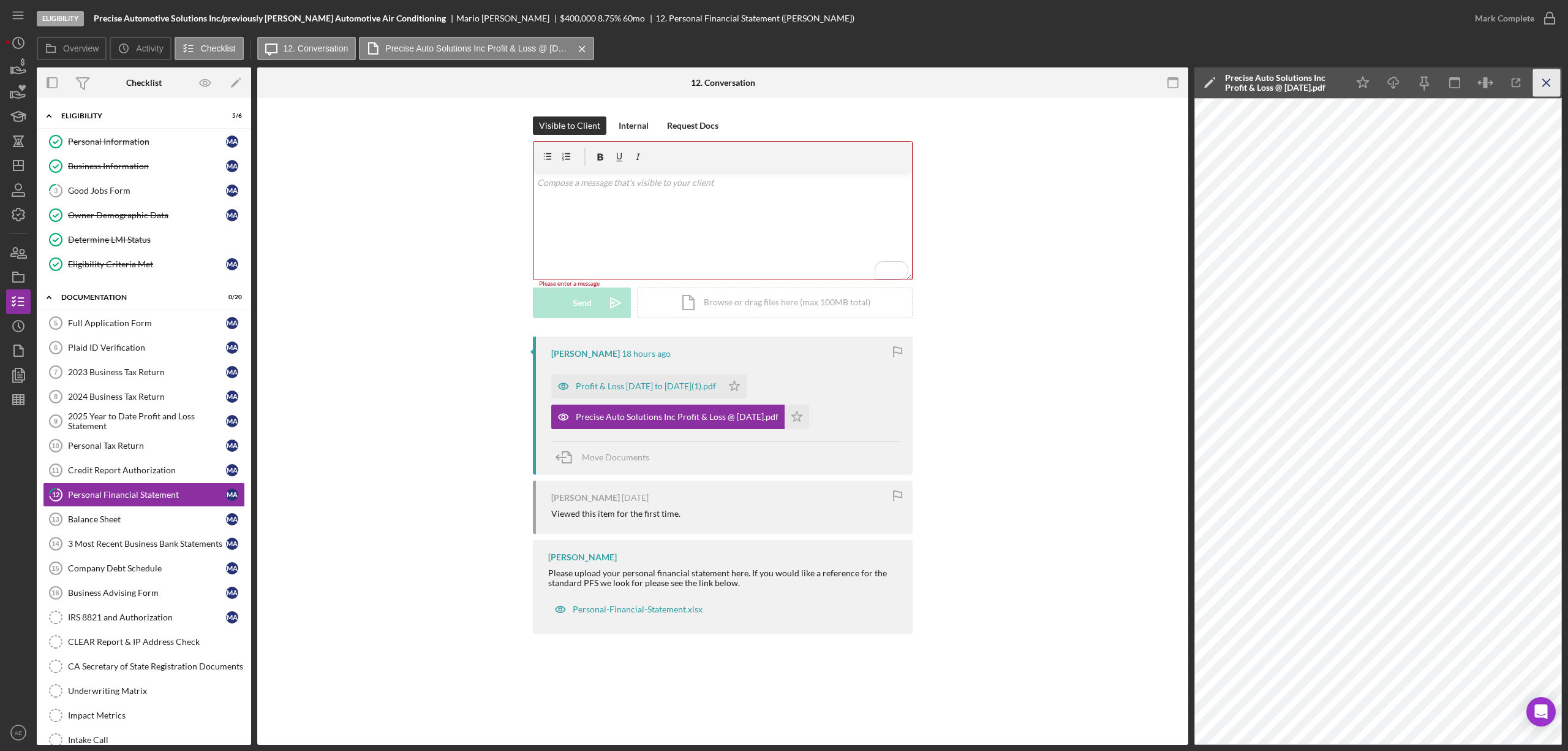
click at [1544, 86] on line "button" at bounding box center [1546, 82] width 7 height 7
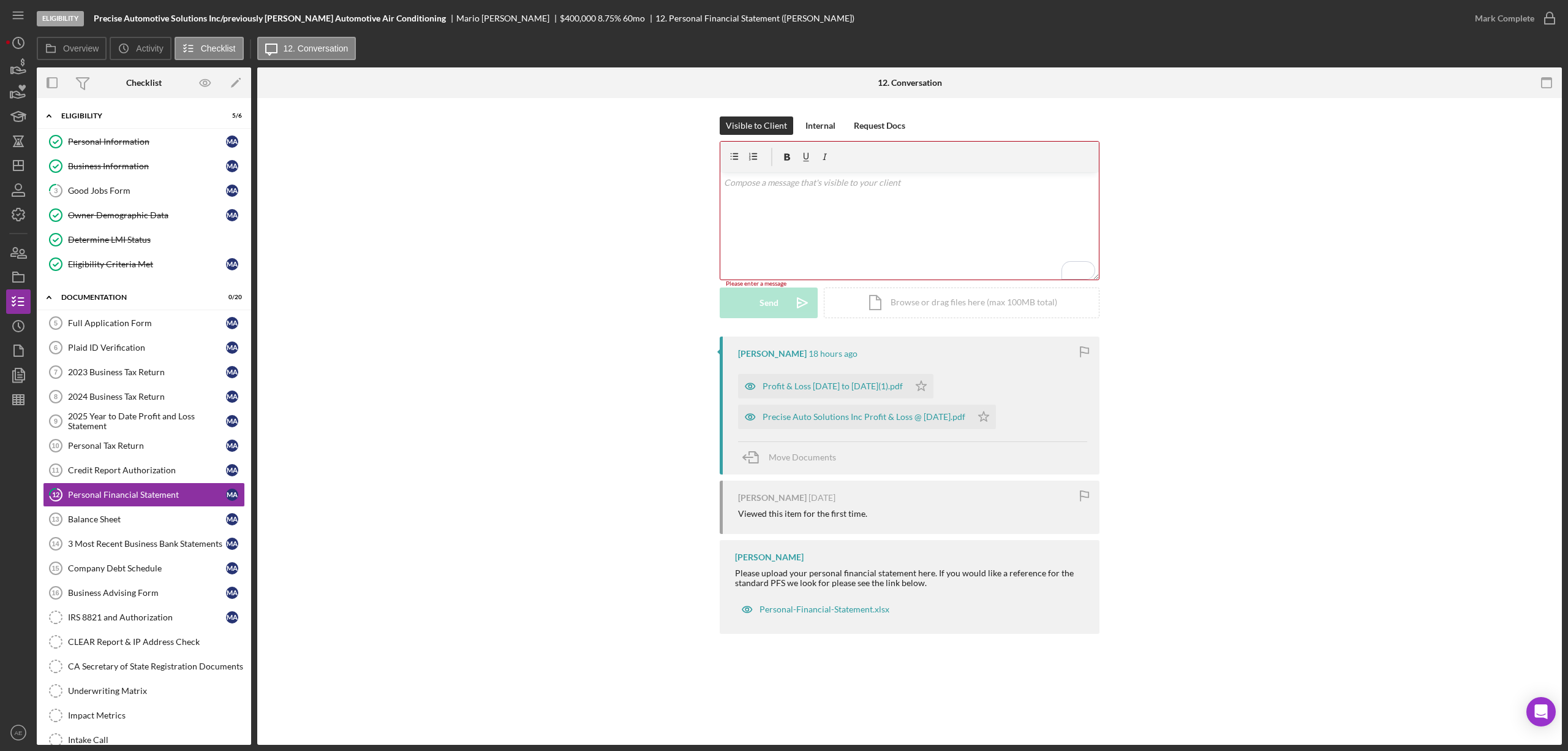
click at [804, 222] on div "v Color teal Color pink Remove color Add row above Add row below Add column bef…" at bounding box center [910, 226] width 378 height 107
click at [778, 312] on div "Send" at bounding box center [769, 304] width 19 height 30
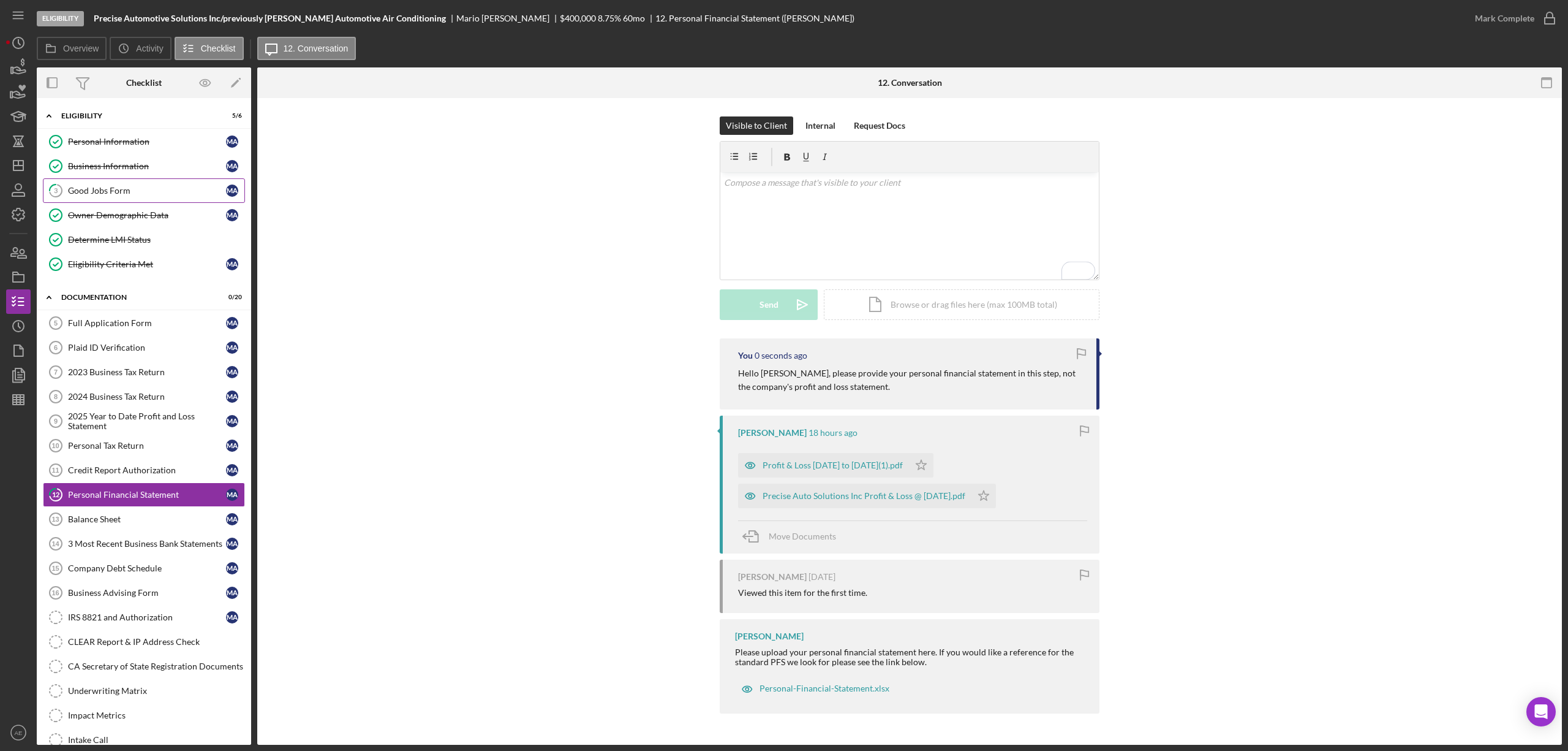
click at [93, 189] on div "Good Jobs Form" at bounding box center [147, 191] width 158 height 10
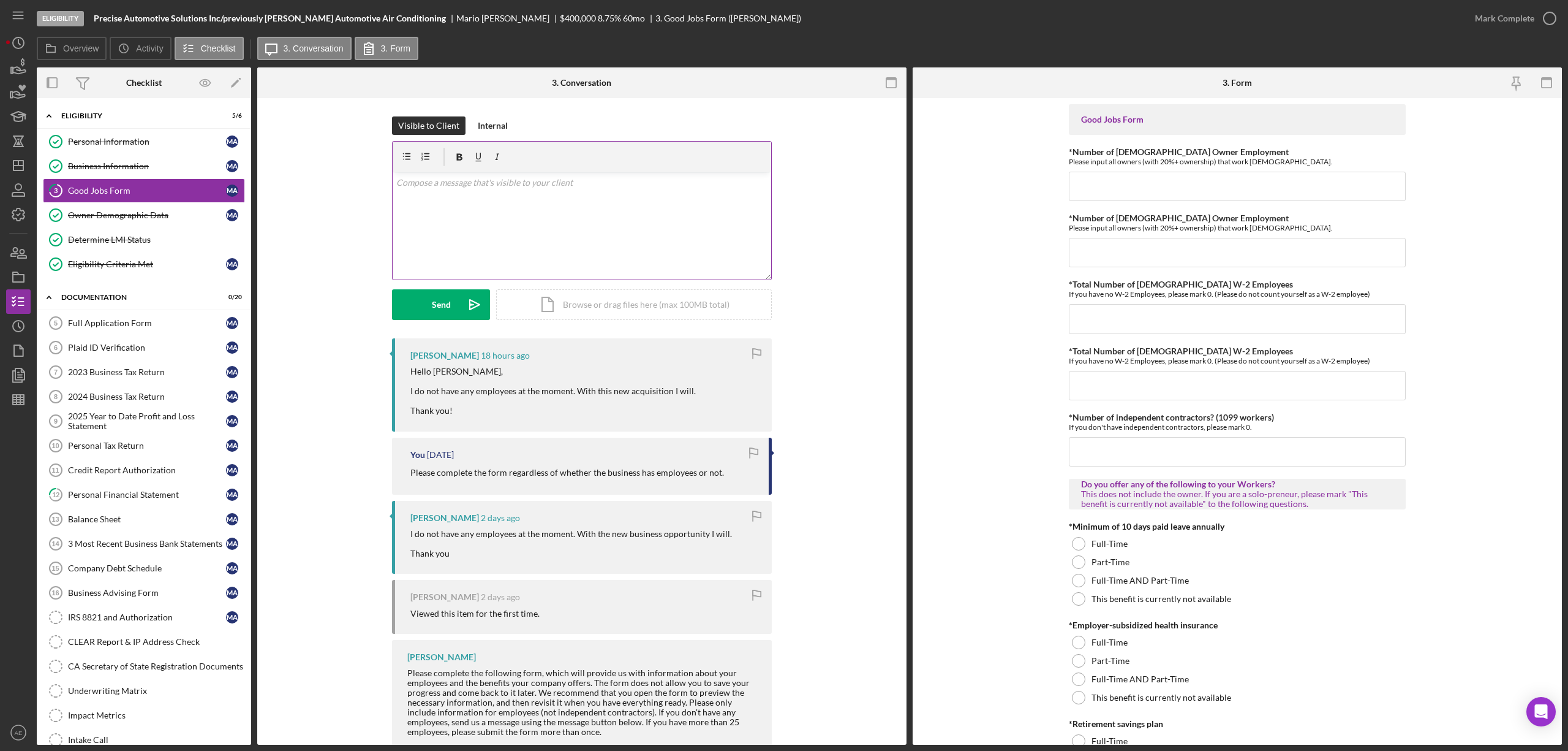
click at [667, 242] on div "v Color teal Color pink Remove color Add row above Add row below Add column bef…" at bounding box center [582, 226] width 378 height 107
click at [535, 185] on p "Regardless, I will need this form complete using the information relevent" at bounding box center [582, 183] width 372 height 13
click at [643, 182] on p "Regardless, I will need this form completed using the information relevent" at bounding box center [582, 183] width 372 height 13
click at [655, 187] on p "Regardless, I will need this form completed using the information relevent" at bounding box center [582, 183] width 372 height 13
click at [655, 187] on p "Regardless, I will need this form completed using the information relevent" at bounding box center [582, 183] width 372 height 13
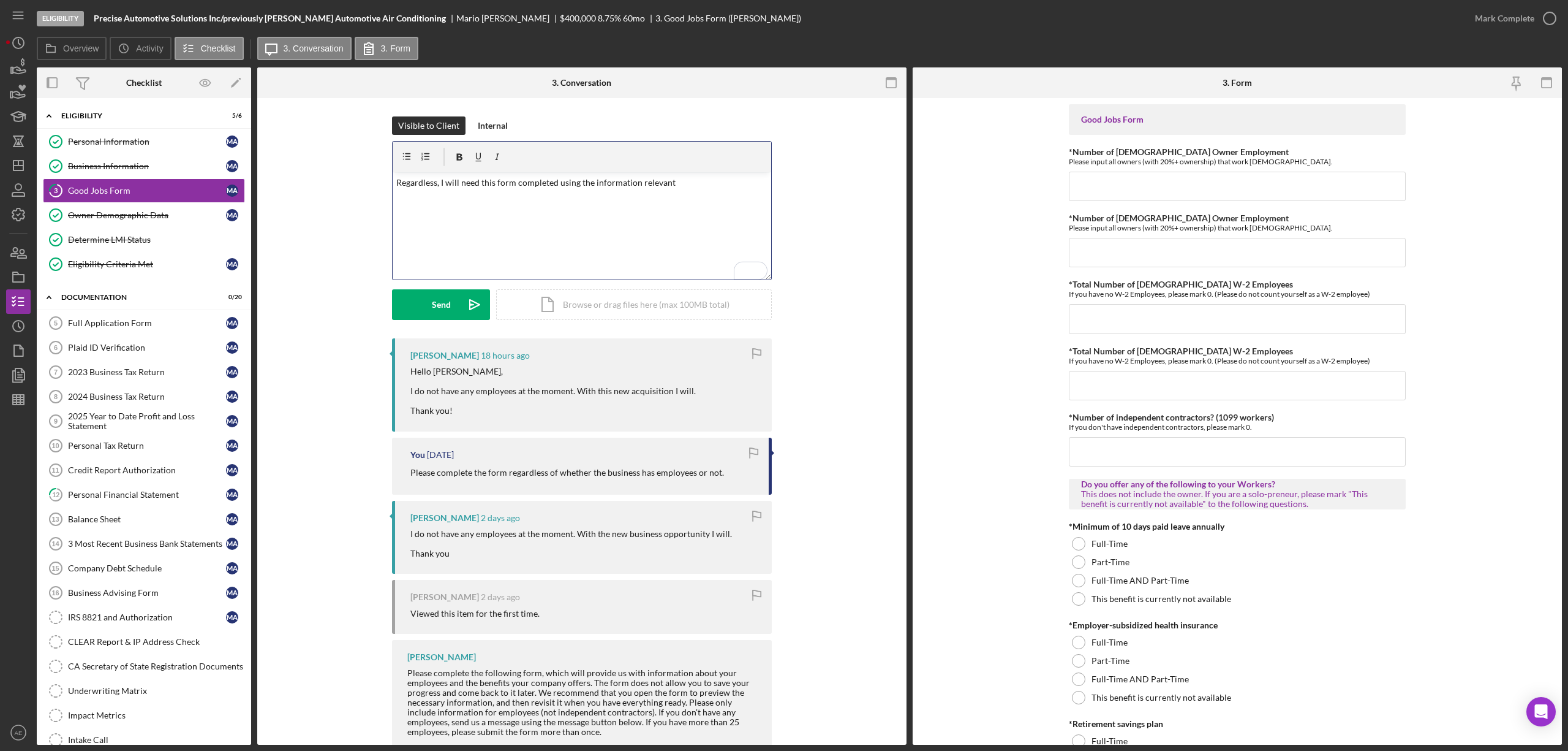
click at [550, 184] on p "Regardless, I will need this form completed using the information relevant" at bounding box center [582, 183] width 372 height 13
drag, startPoint x: 554, startPoint y: 184, endPoint x: 544, endPoint y: 184, distance: 10.0
click at [544, 184] on p "Regardless, I will need this form completed using the information relevant" at bounding box center [582, 183] width 372 height 13
click at [704, 183] on p "Regardless, I will need this form completely filled out using the information r…" at bounding box center [582, 183] width 372 height 13
drag, startPoint x: 484, startPoint y: 194, endPoint x: 349, endPoint y: 178, distance: 135.9
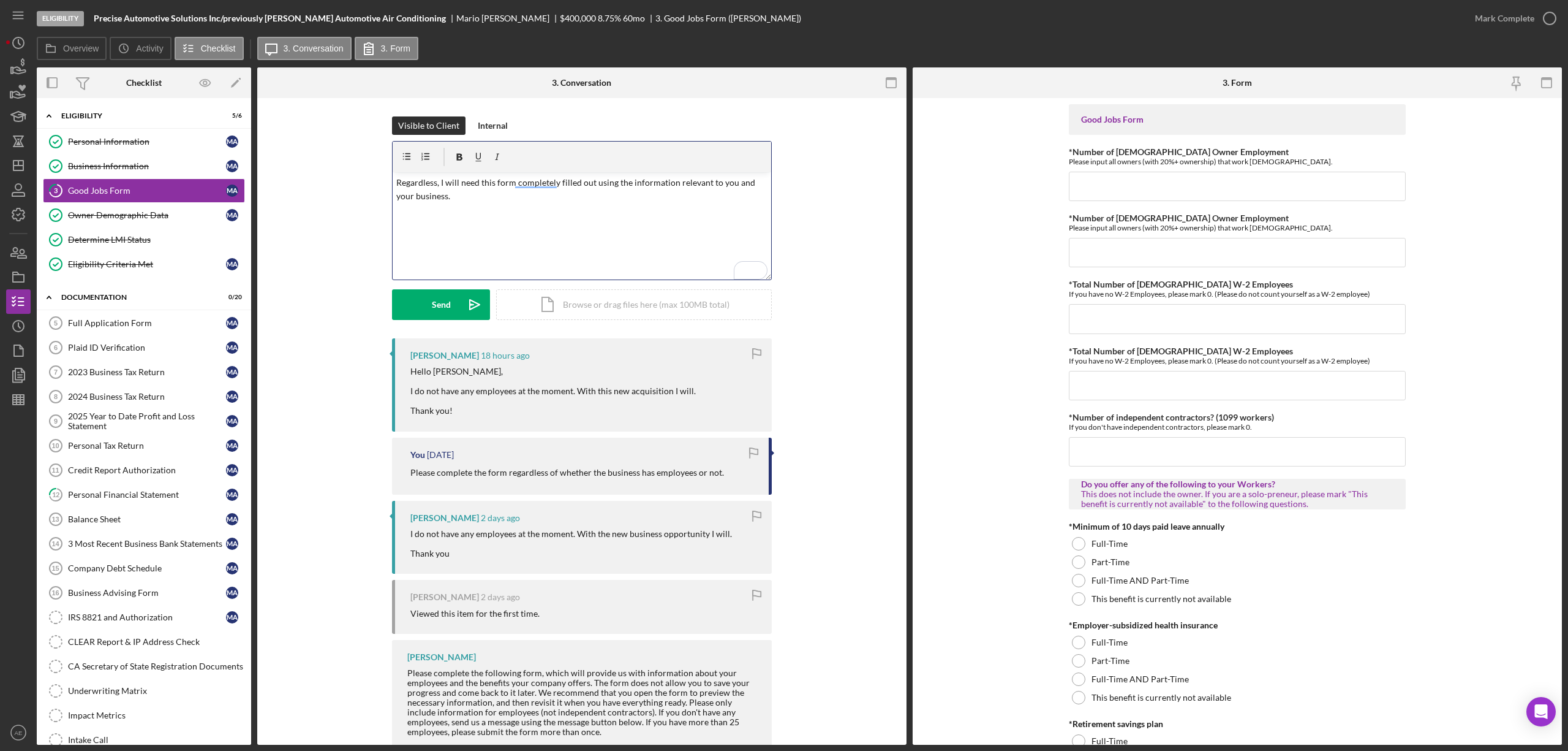
click at [349, 178] on div "Visible to Client Internal v Color teal Color pink Remove color Add row above A…" at bounding box center [582, 227] width 613 height 222
click at [24, 170] on polygon "button" at bounding box center [18, 165] width 10 height 10
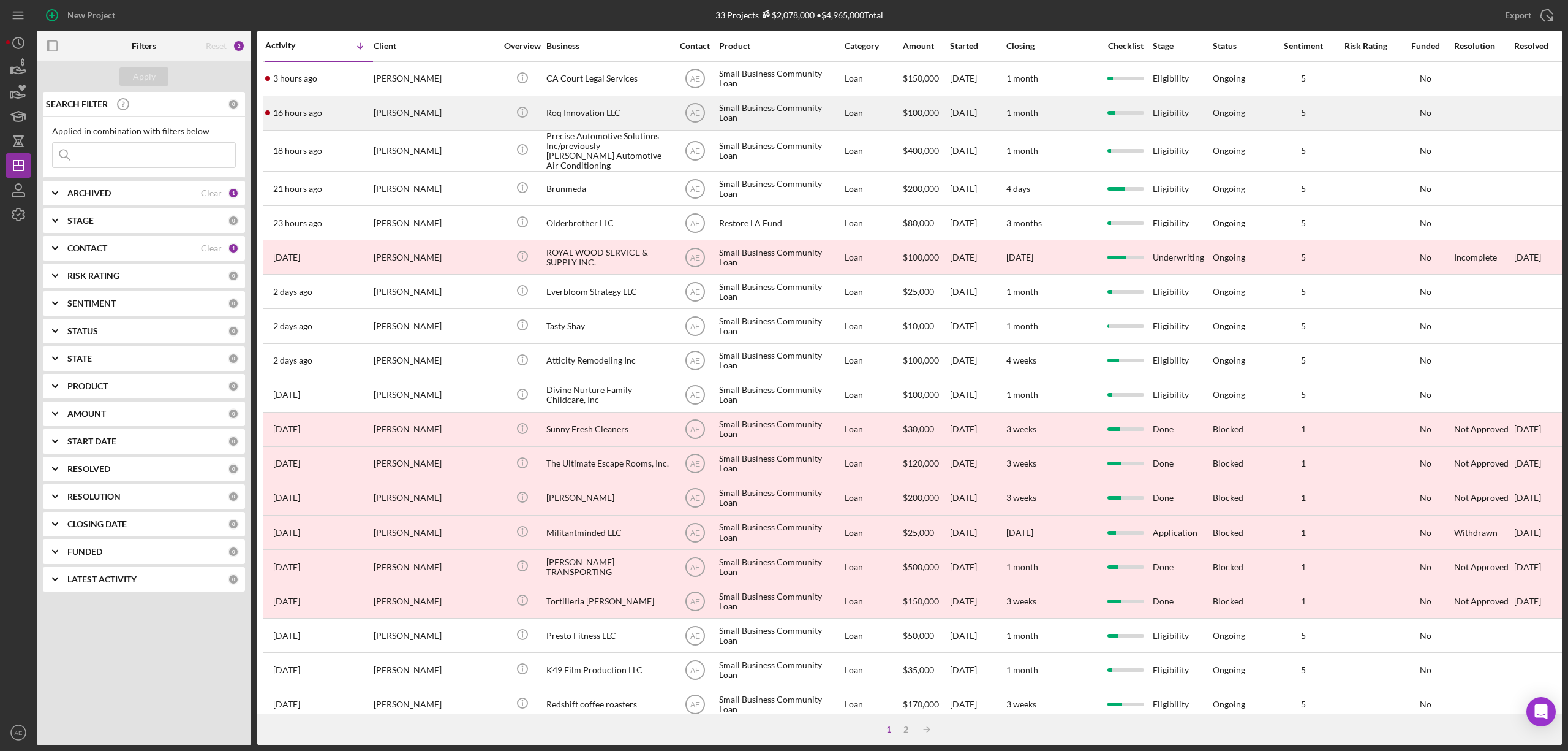
click at [454, 112] on div "[PERSON_NAME]" at bounding box center [435, 113] width 123 height 32
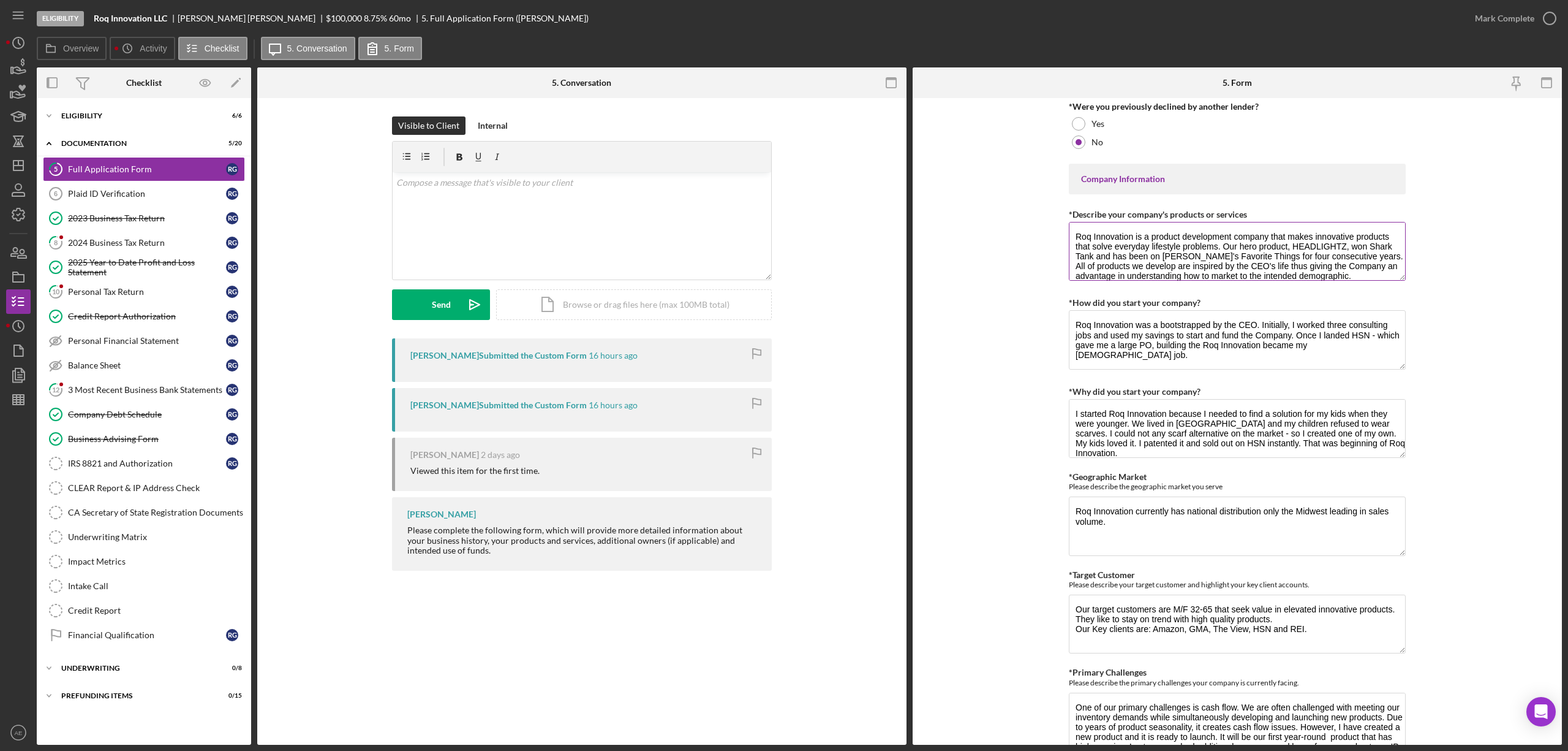
scroll to position [10, 0]
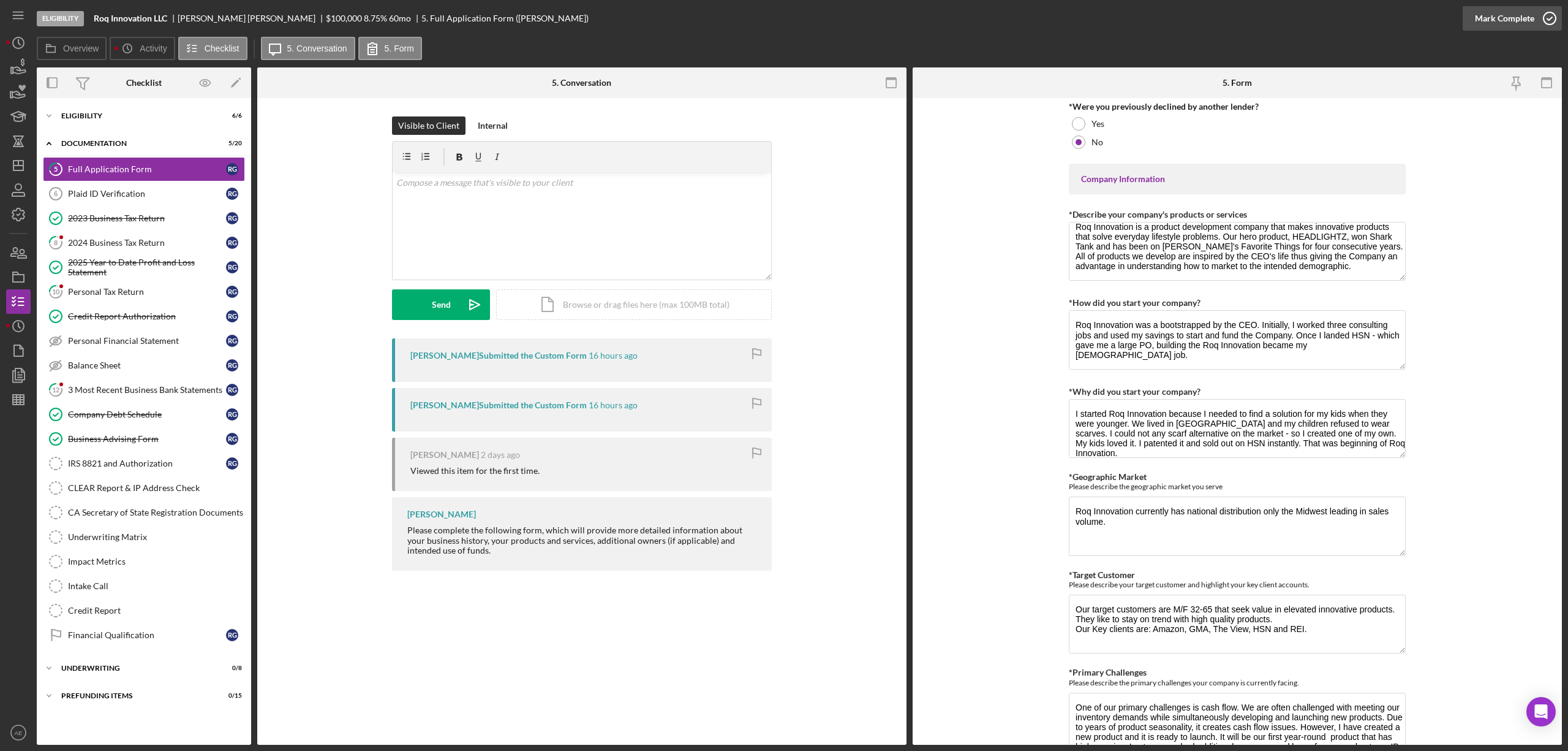
click at [1509, 20] on div "Mark Complete" at bounding box center [1505, 18] width 59 height 24
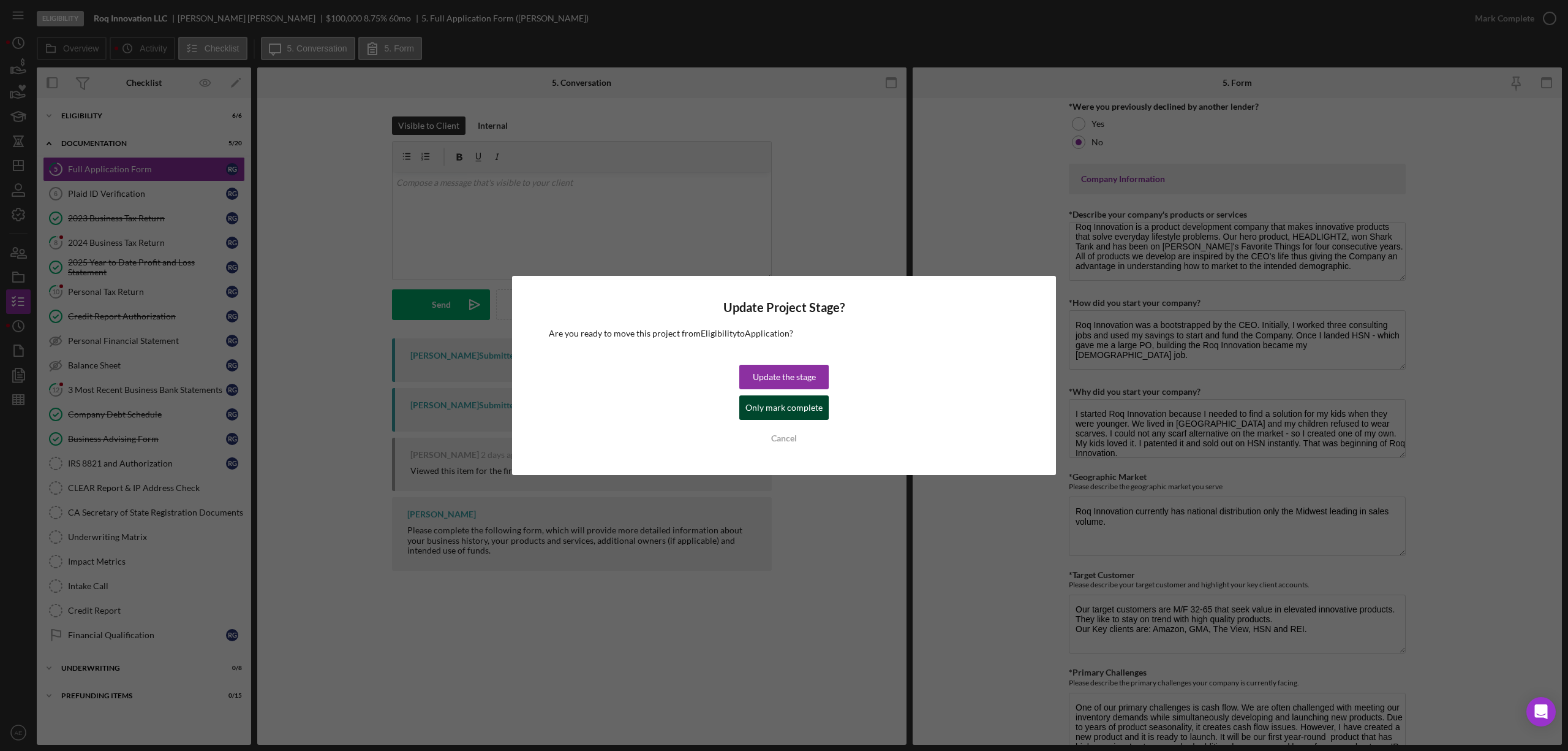
click at [804, 407] on div "Only mark complete" at bounding box center [784, 407] width 77 height 24
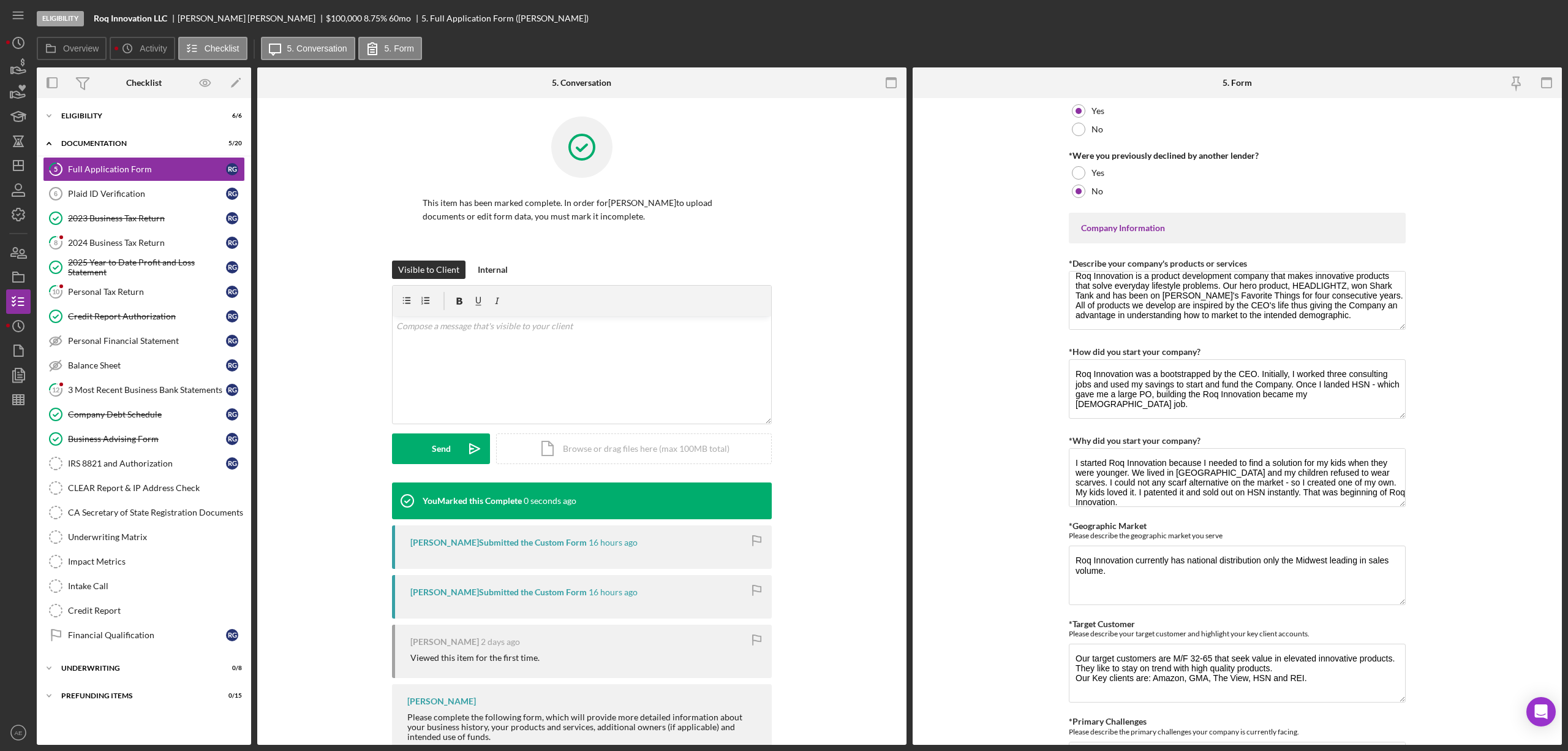
scroll to position [457, 0]
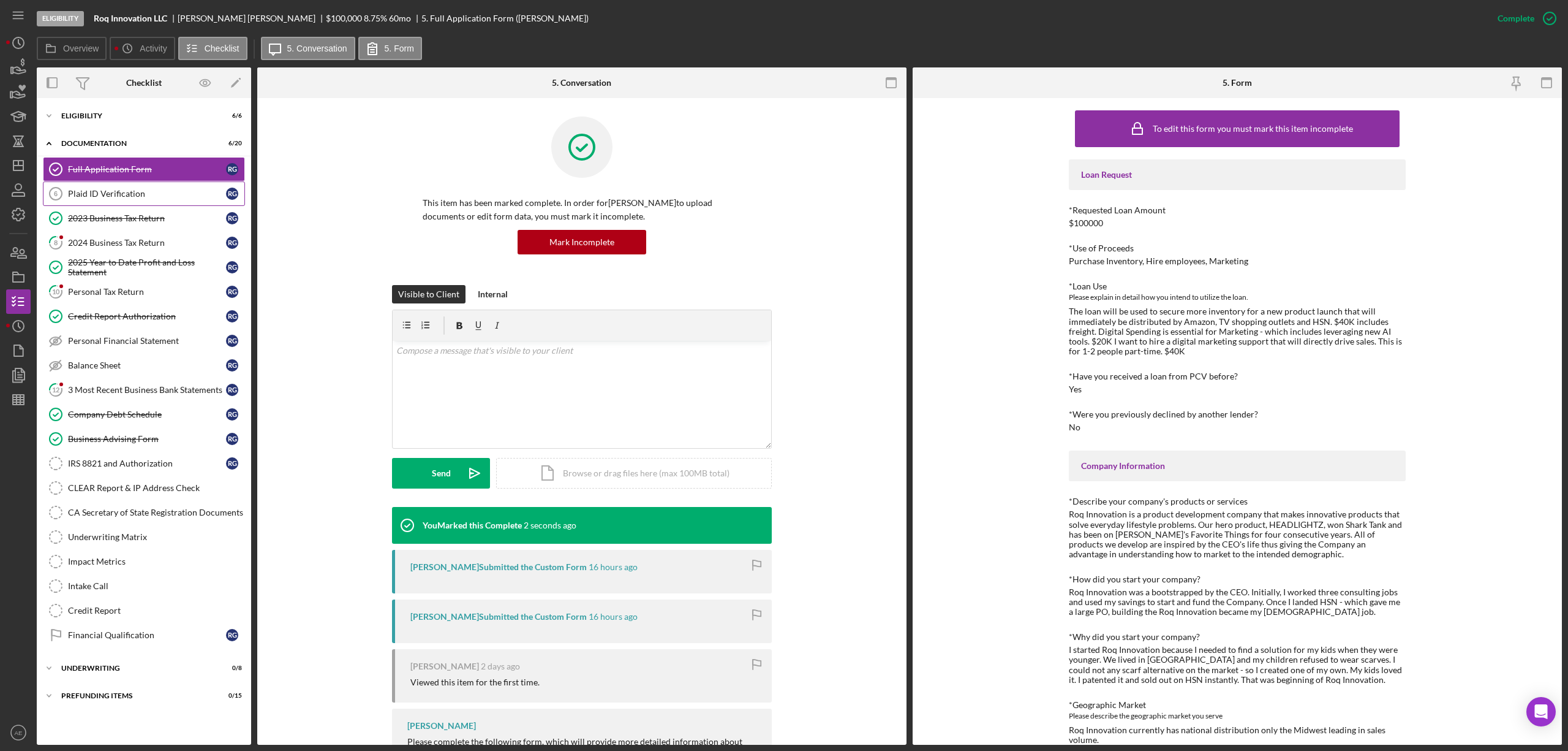
click at [120, 202] on link "Plaid ID Verification 6 Plaid ID Verification R G" at bounding box center [144, 193] width 202 height 24
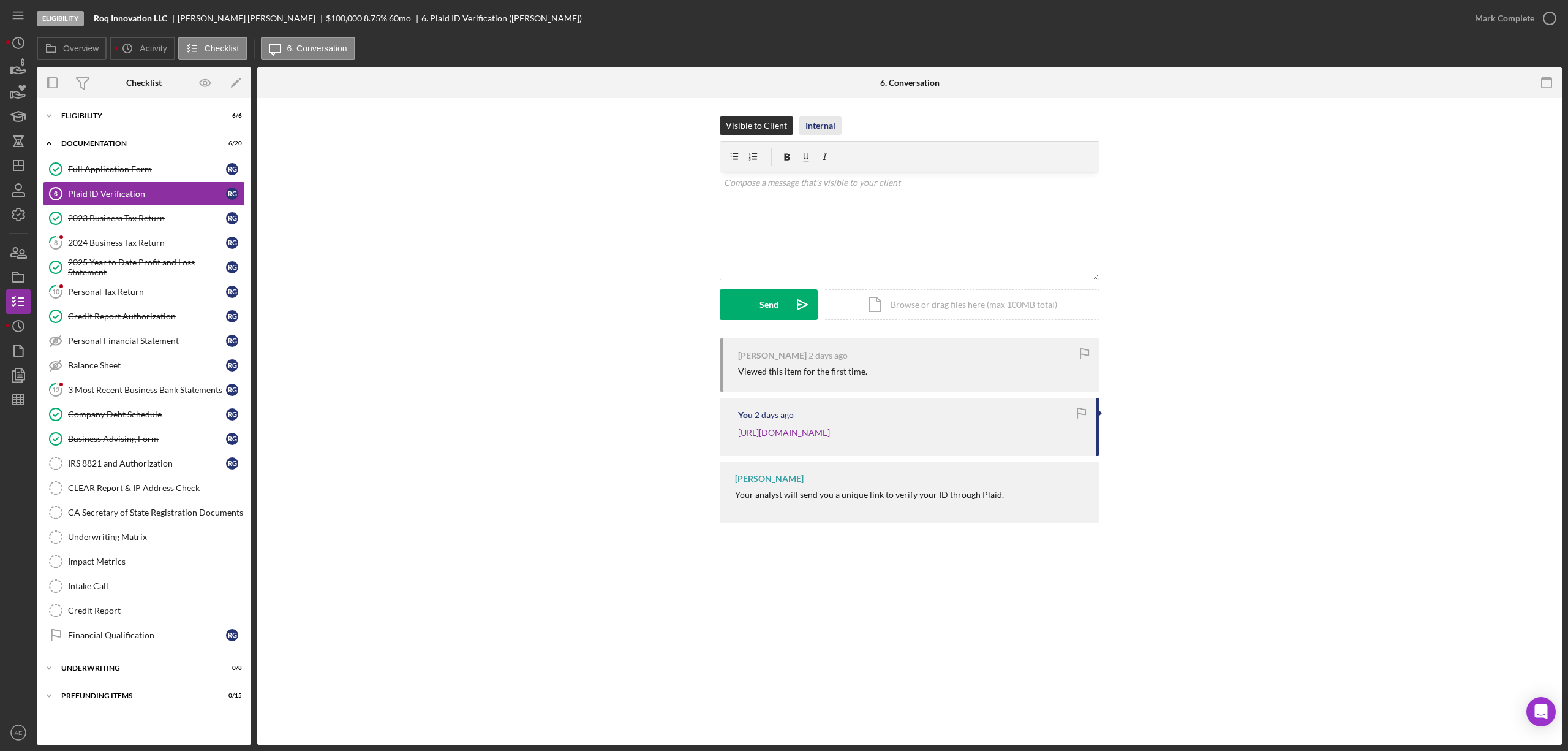
click at [826, 129] on div "Internal" at bounding box center [821, 125] width 30 height 18
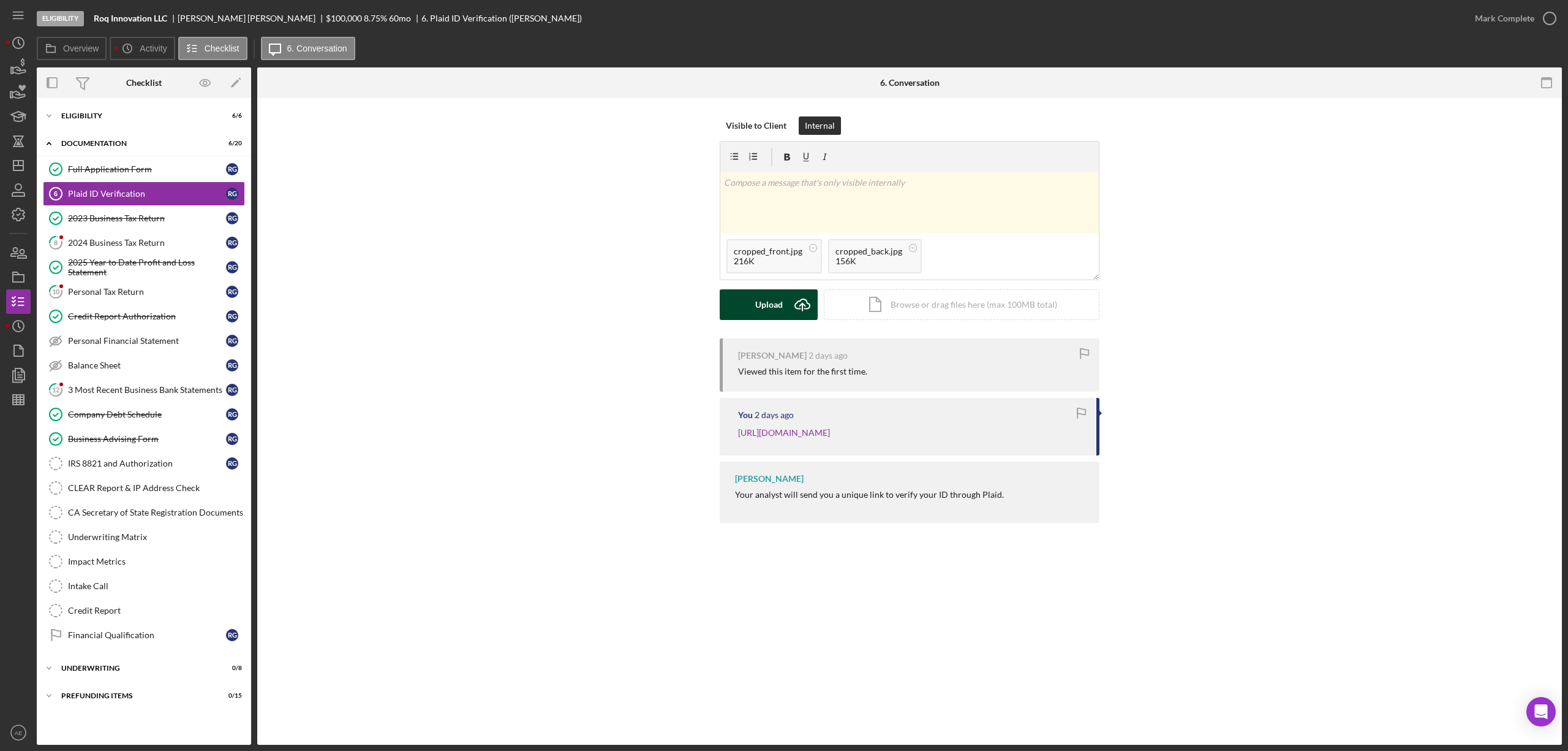
click at [755, 311] on div "Upload" at bounding box center [769, 304] width 28 height 30
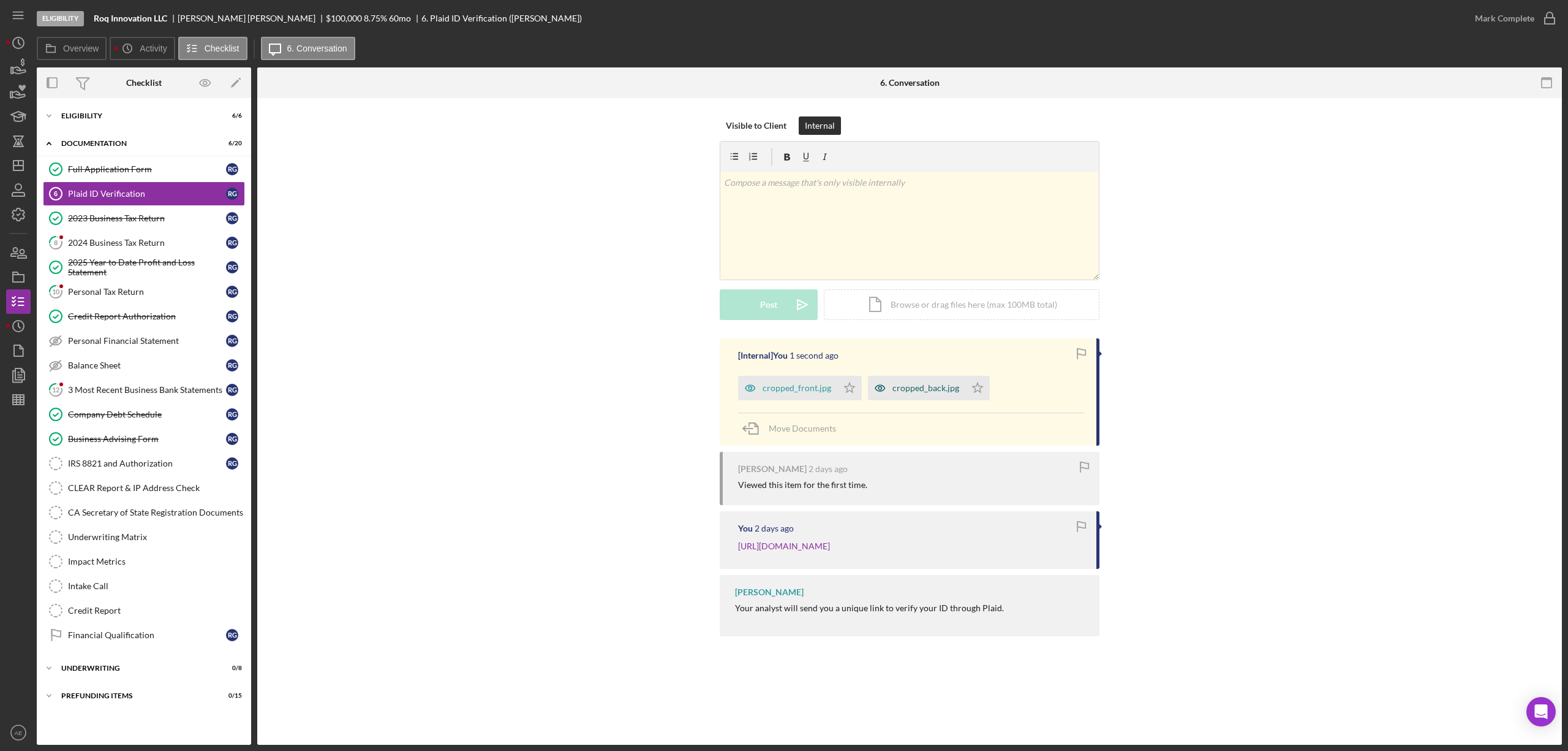
drag, startPoint x: 846, startPoint y: 395, endPoint x: 949, endPoint y: 400, distance: 103.1
click at [852, 395] on icon "Icon/Star" at bounding box center [850, 388] width 24 height 24
drag, startPoint x: 968, startPoint y: 395, endPoint x: 1251, endPoint y: 298, distance: 299.2
click at [969, 395] on icon "Icon/Star" at bounding box center [978, 388] width 24 height 24
click at [1481, 26] on div "Mark Complete" at bounding box center [1505, 18] width 59 height 24
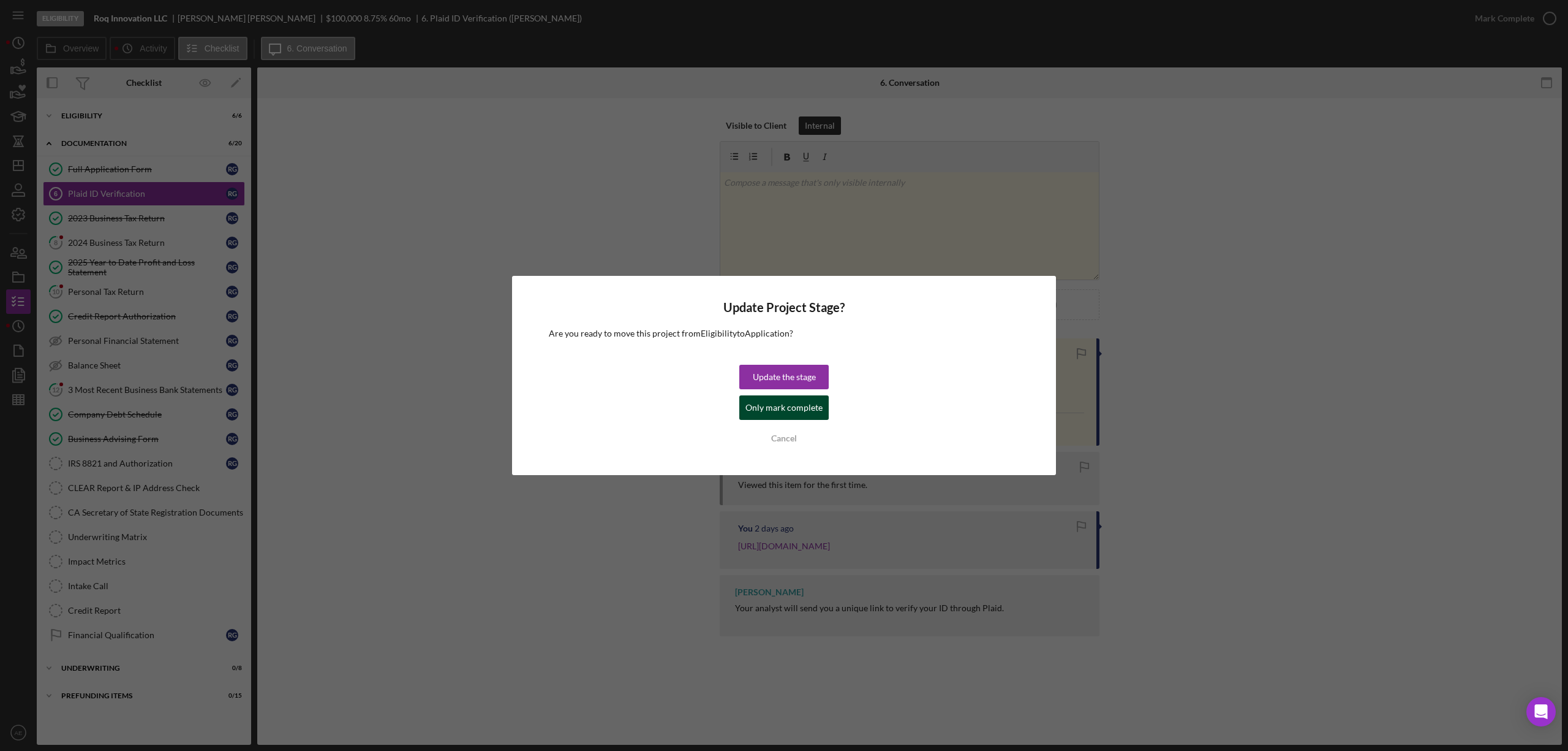
click at [817, 415] on div "Only mark complete" at bounding box center [784, 407] width 77 height 24
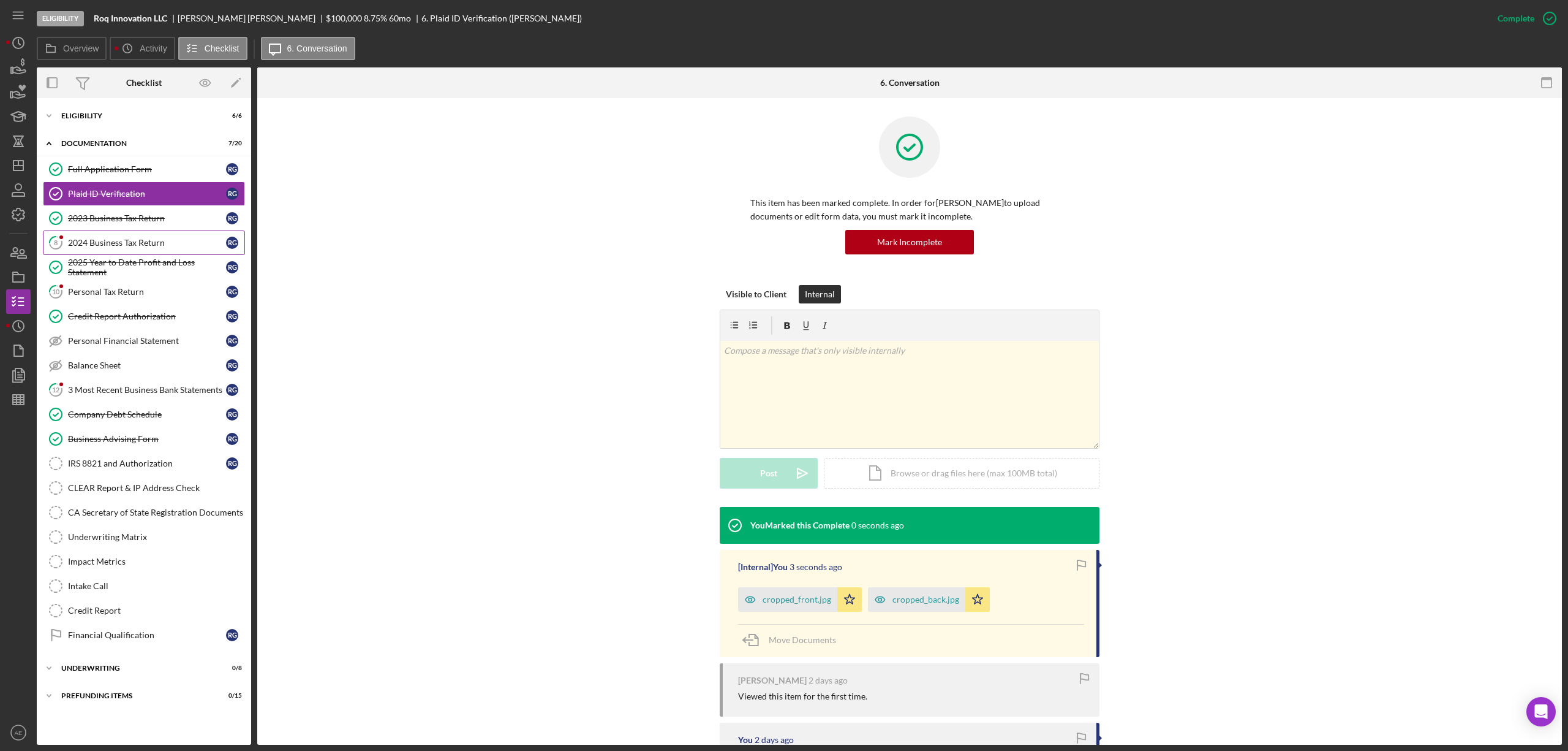
click at [121, 250] on link "8 2024 Business Tax Return R G" at bounding box center [144, 242] width 202 height 24
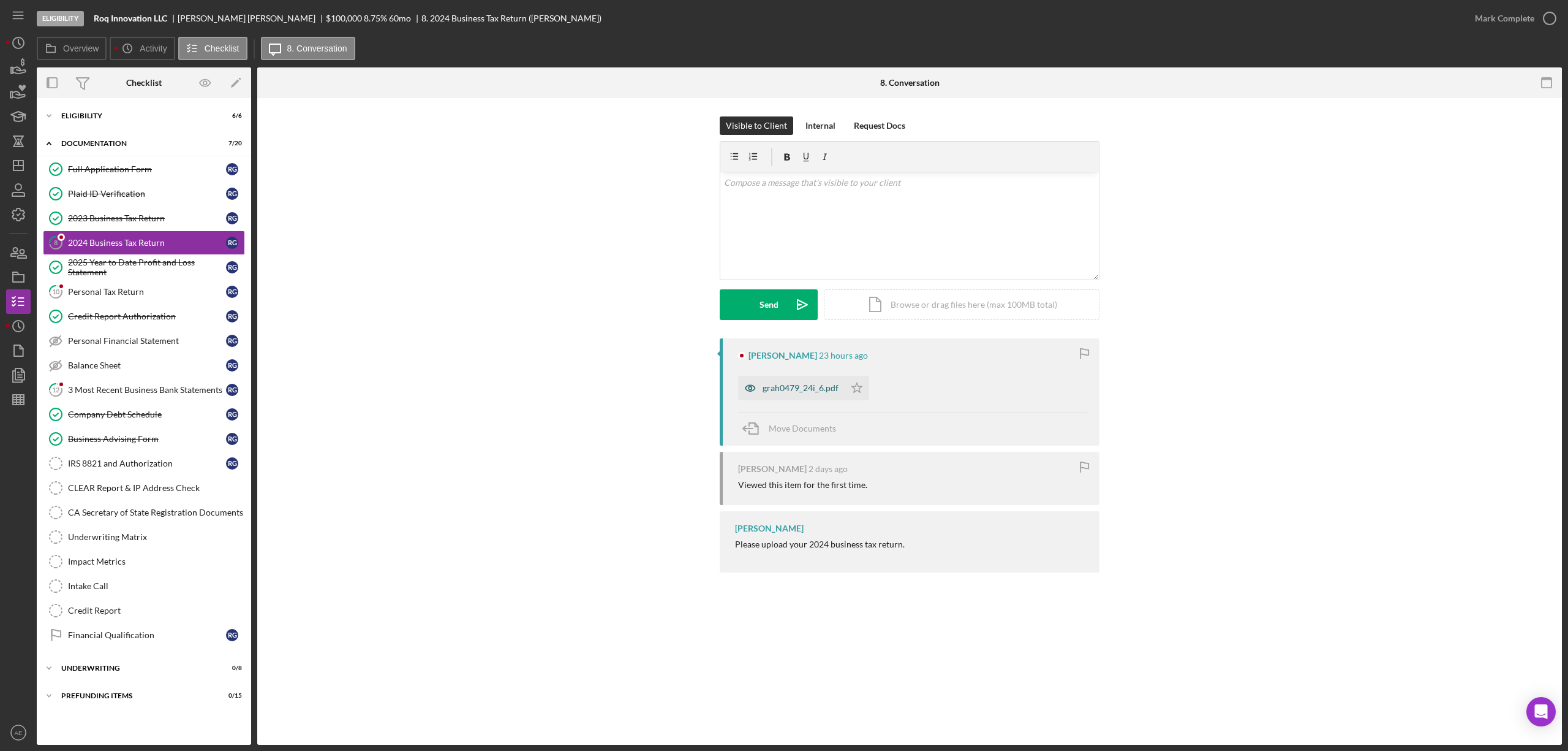
click at [780, 393] on div "grah0479_24i_6.pdf" at bounding box center [792, 388] width 106 height 24
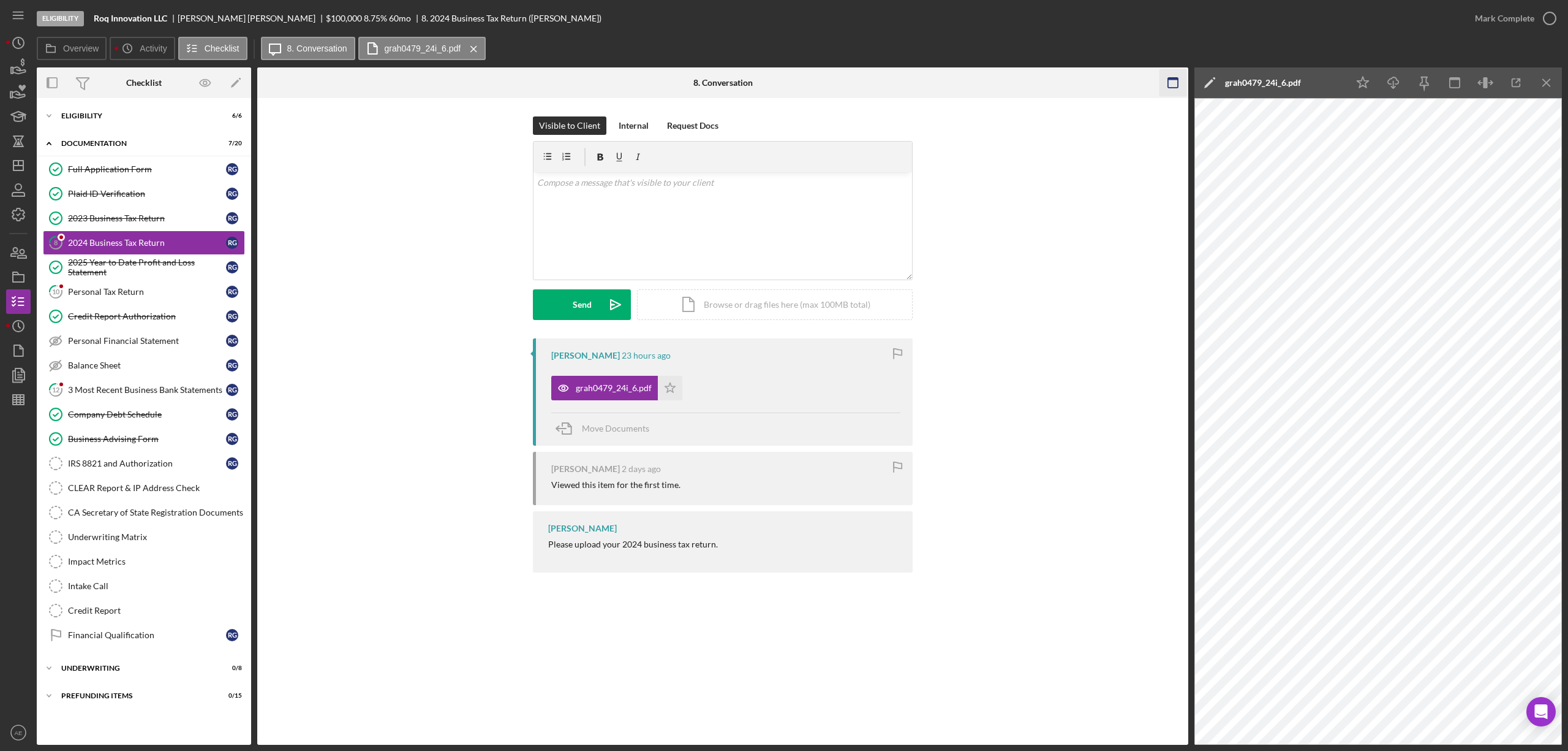
click at [1172, 77] on icon "button" at bounding box center [1173, 83] width 28 height 28
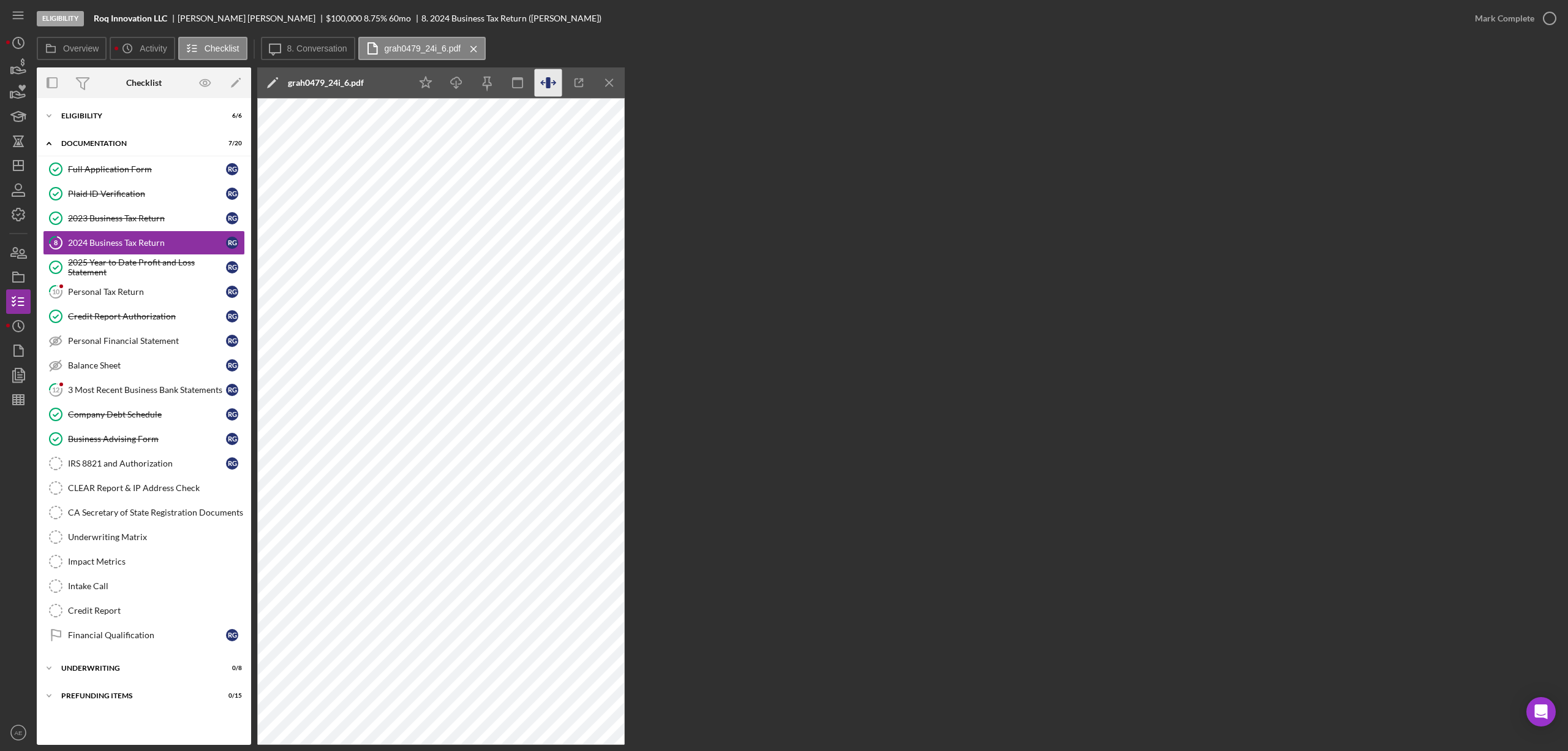
click at [557, 84] on icon "button" at bounding box center [548, 83] width 28 height 28
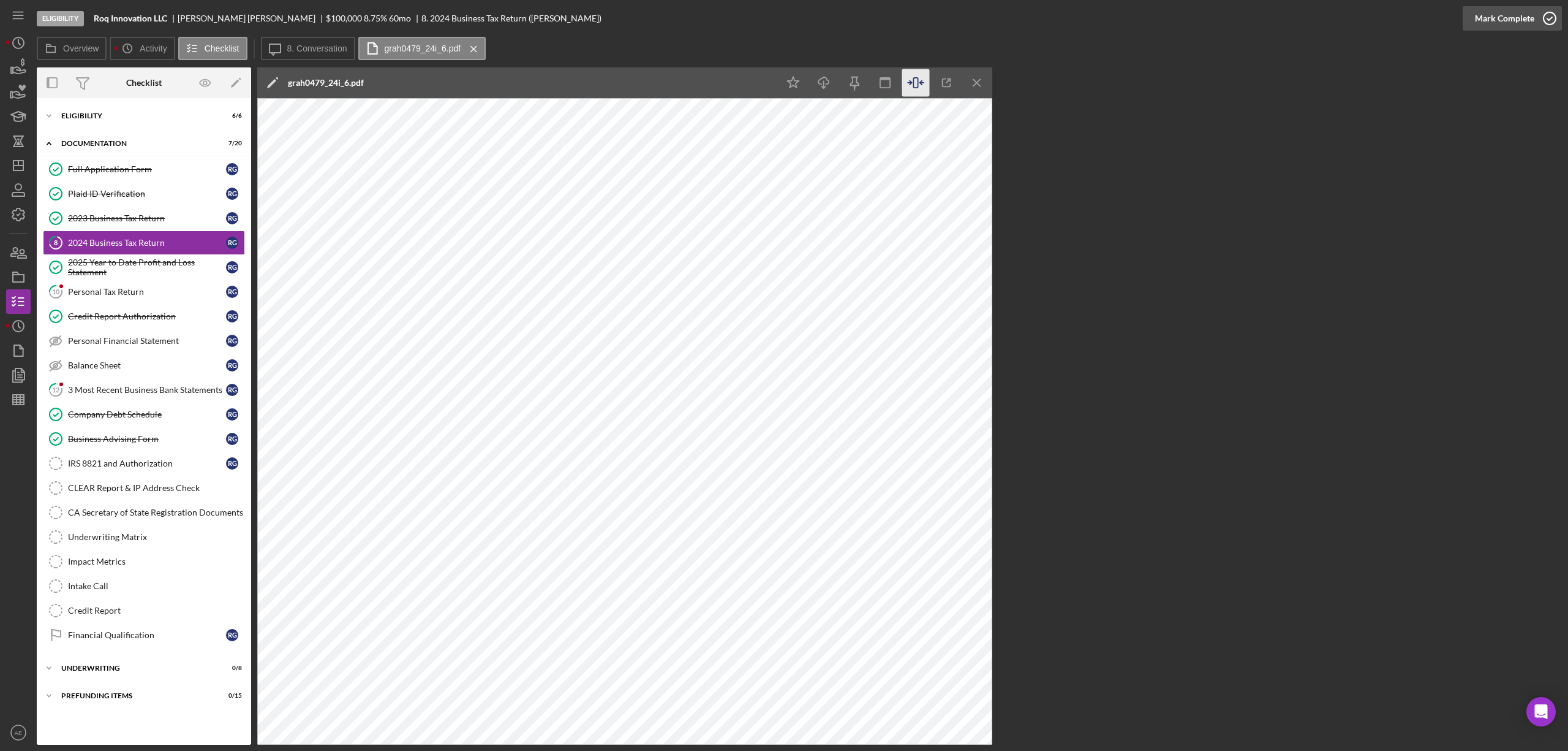
click at [1506, 22] on div "Mark Complete" at bounding box center [1505, 18] width 59 height 24
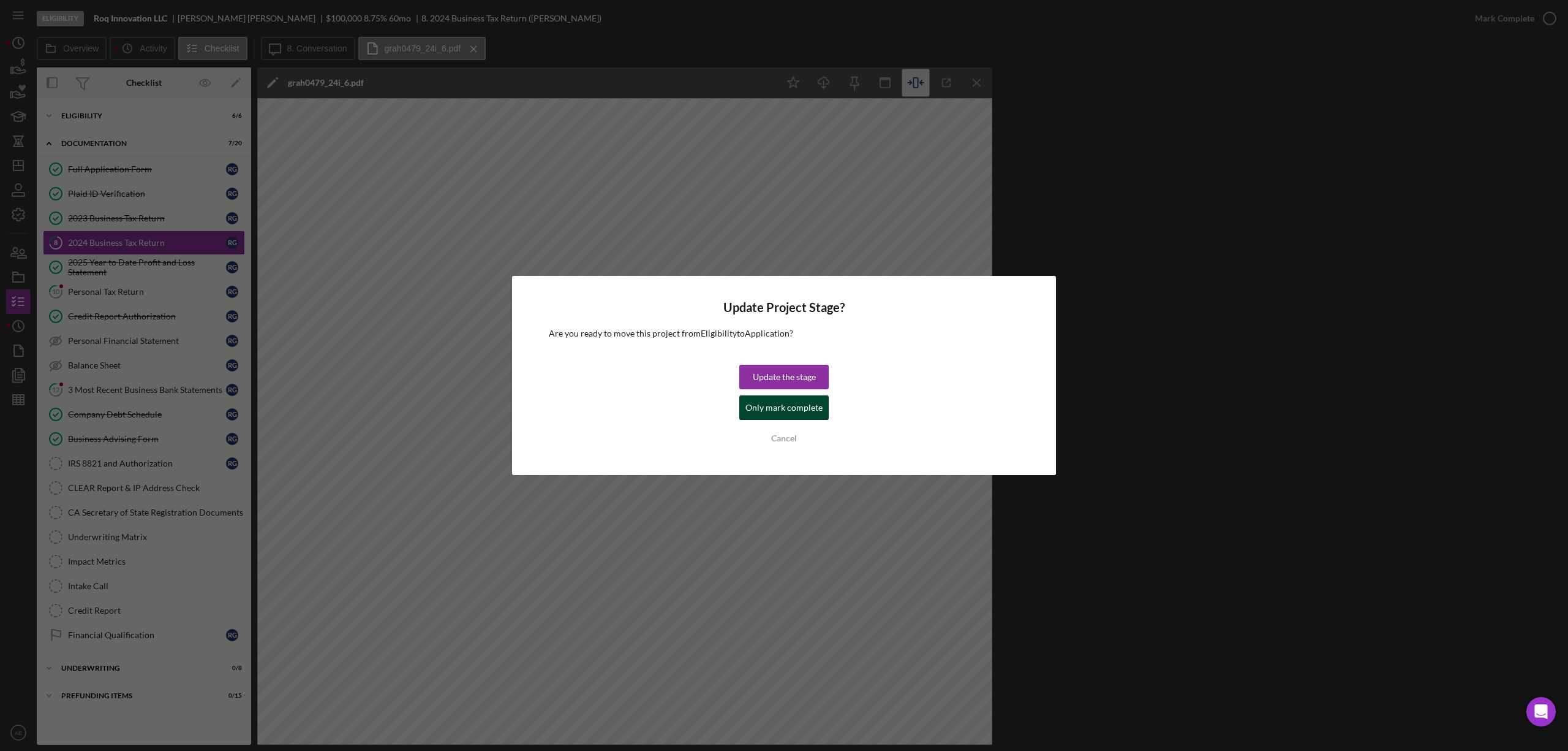
click at [810, 401] on div "Only mark complete" at bounding box center [784, 407] width 77 height 24
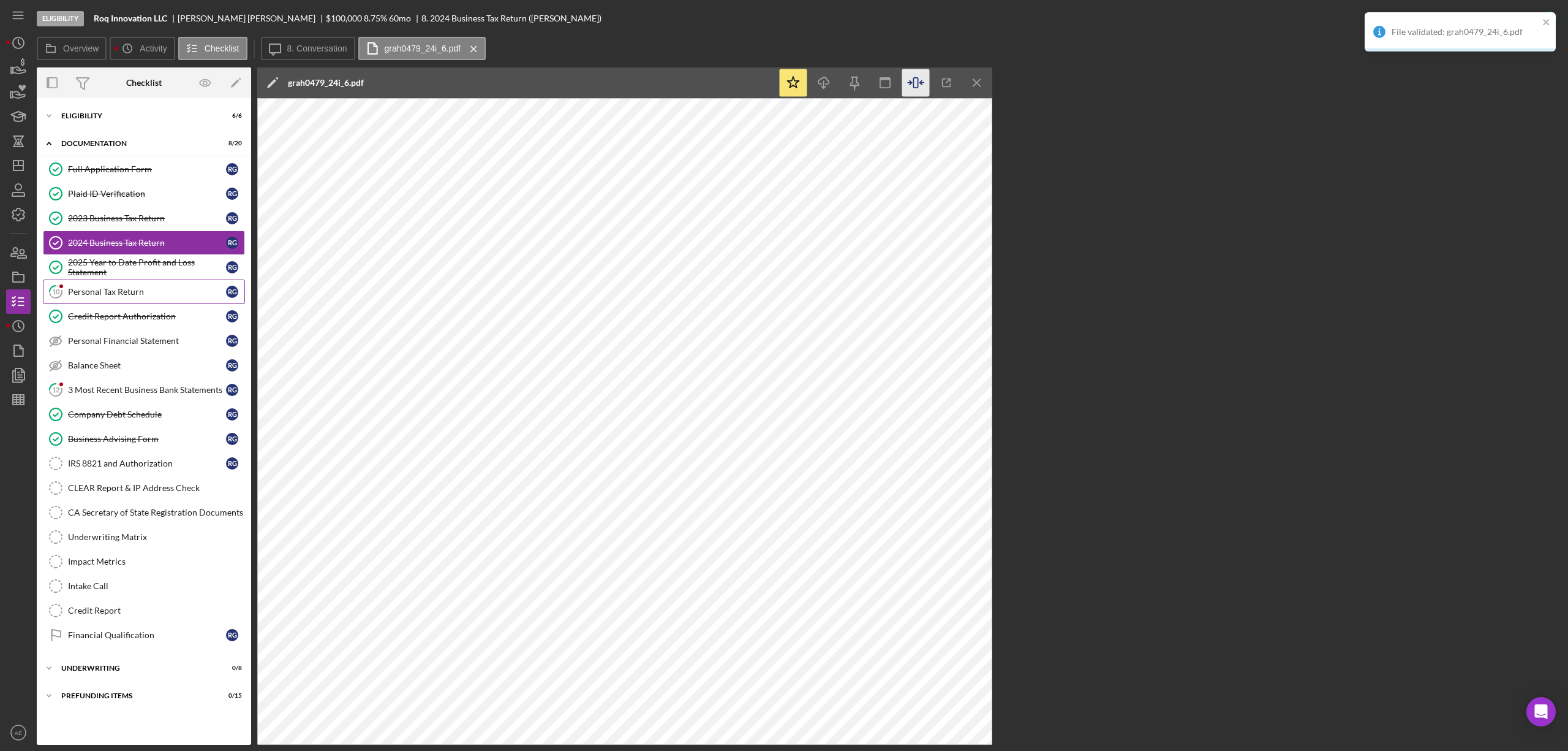
click at [136, 296] on div "Personal Tax Return" at bounding box center [147, 292] width 158 height 10
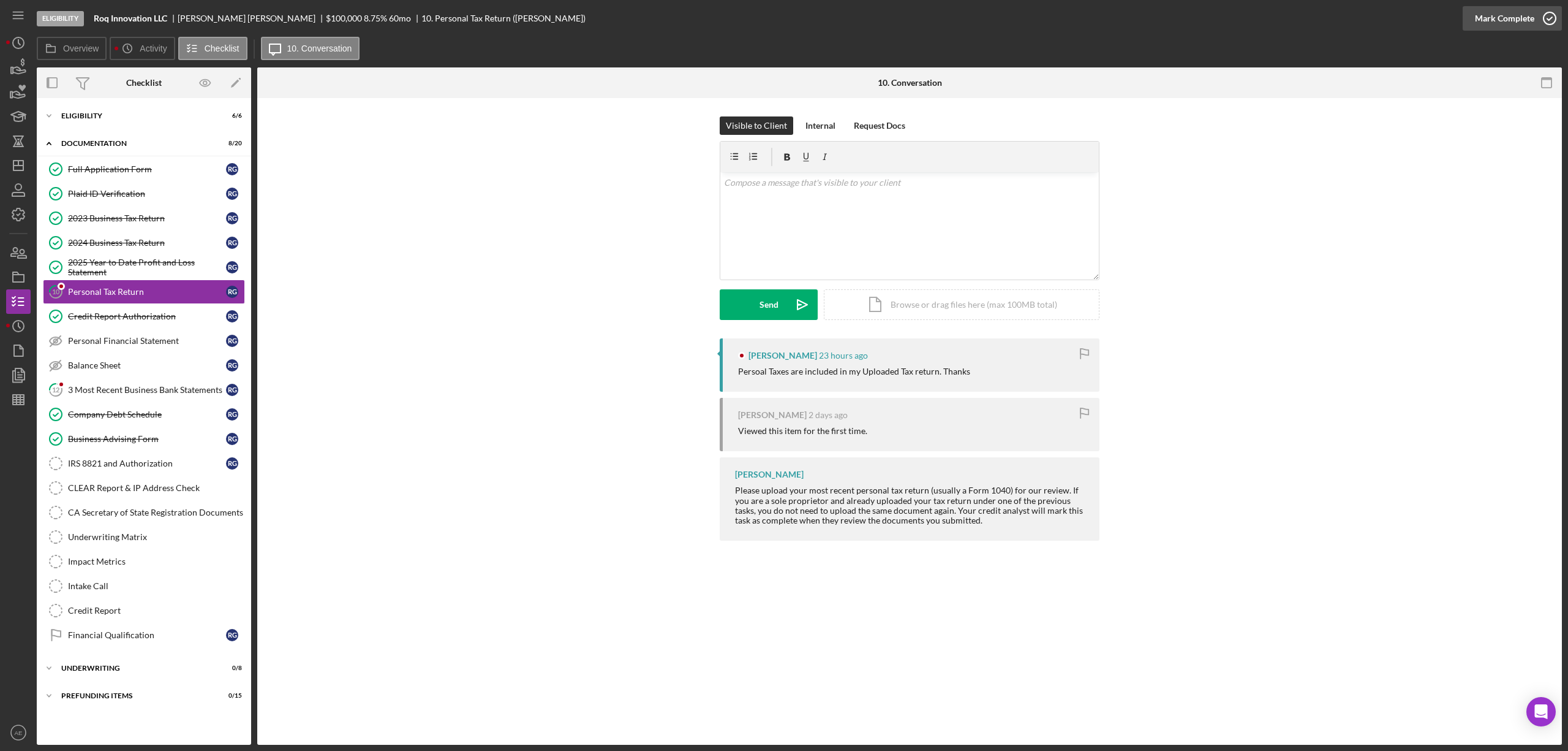
click at [1545, 6] on icon "button" at bounding box center [1549, 18] width 30 height 30
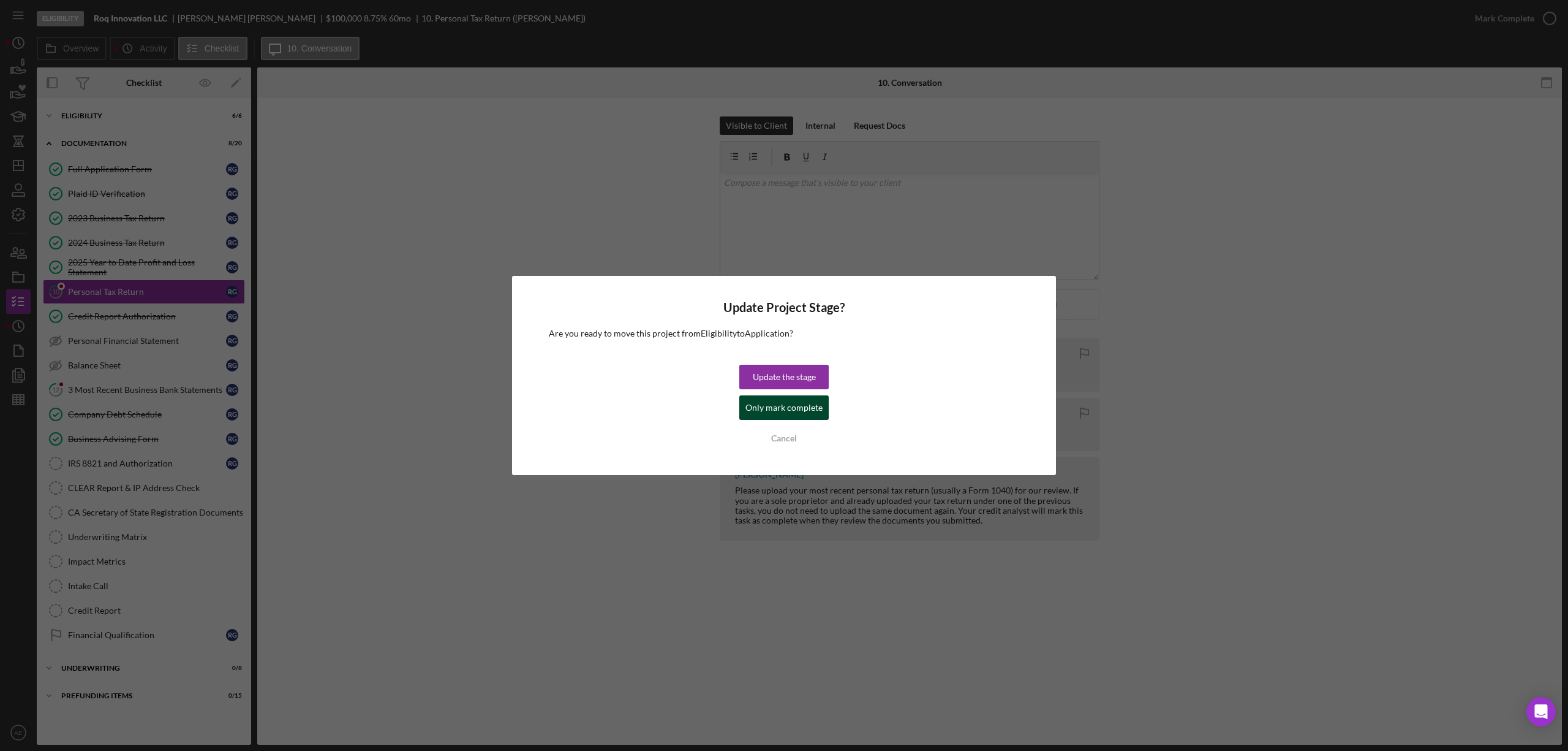
click at [809, 407] on div "Only mark complete" at bounding box center [784, 407] width 77 height 24
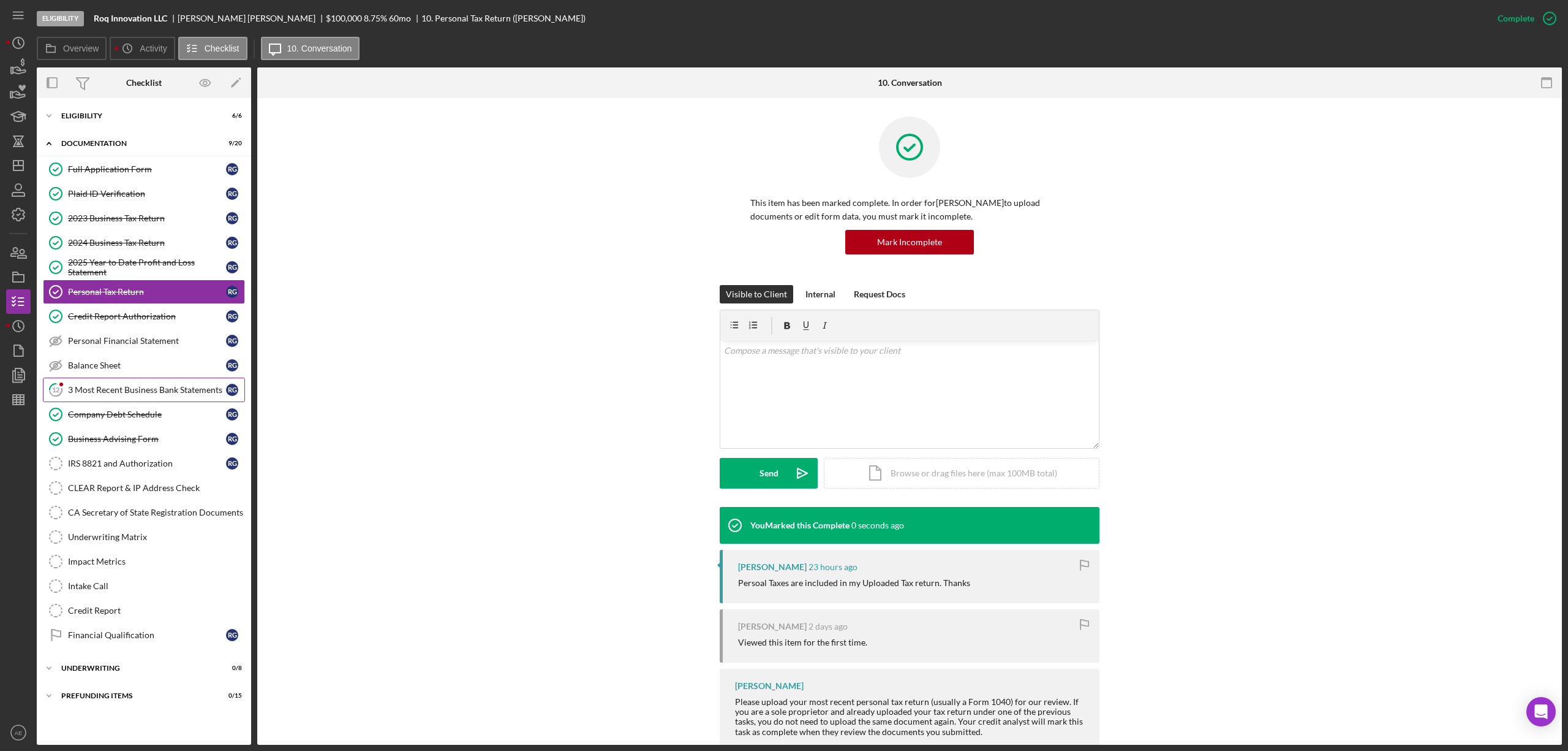
click at [154, 385] on link "12 3 Most Recent Business Bank Statements R G" at bounding box center [144, 390] width 202 height 24
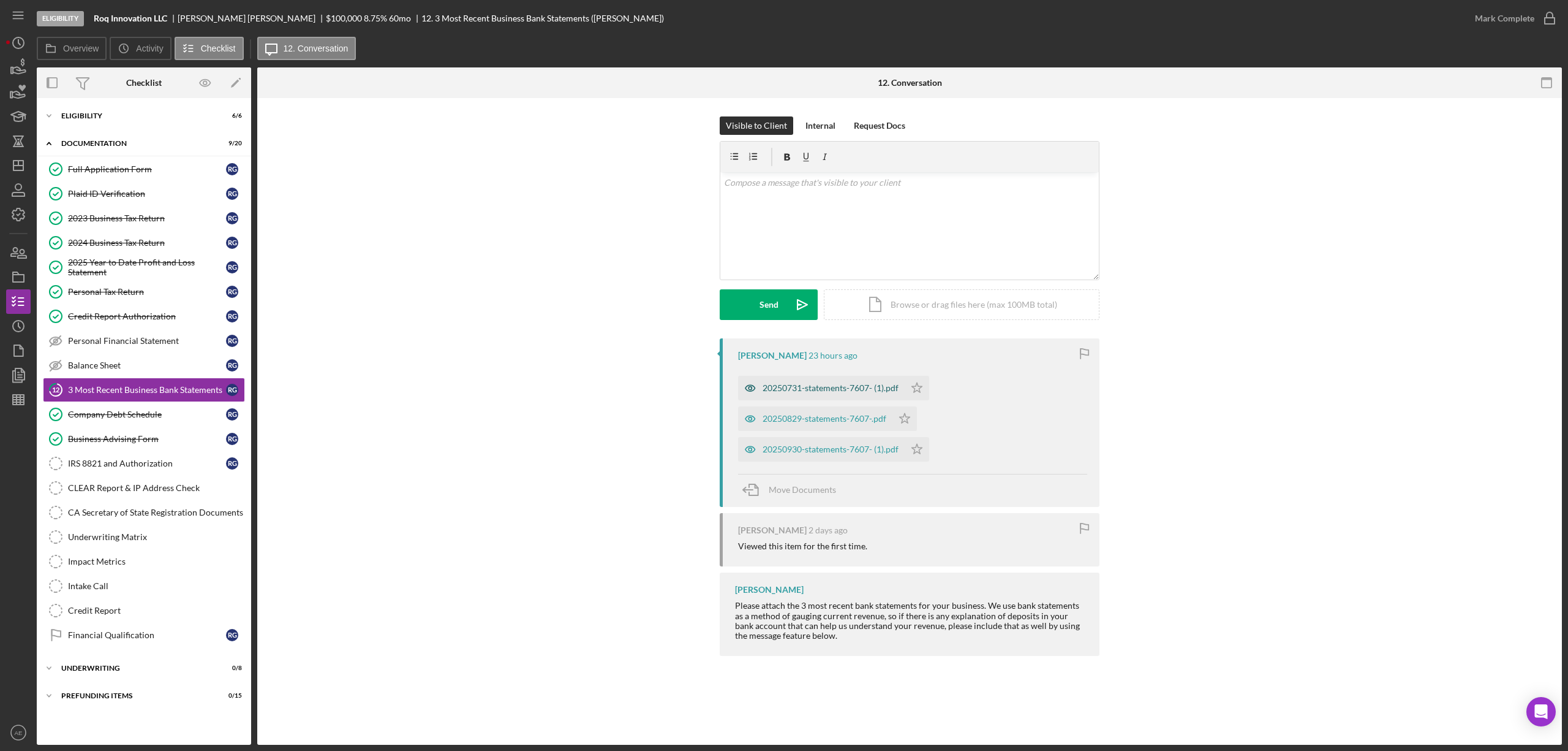
click at [765, 389] on div "20250731-statements-7607- (1).pdf" at bounding box center [831, 388] width 136 height 10
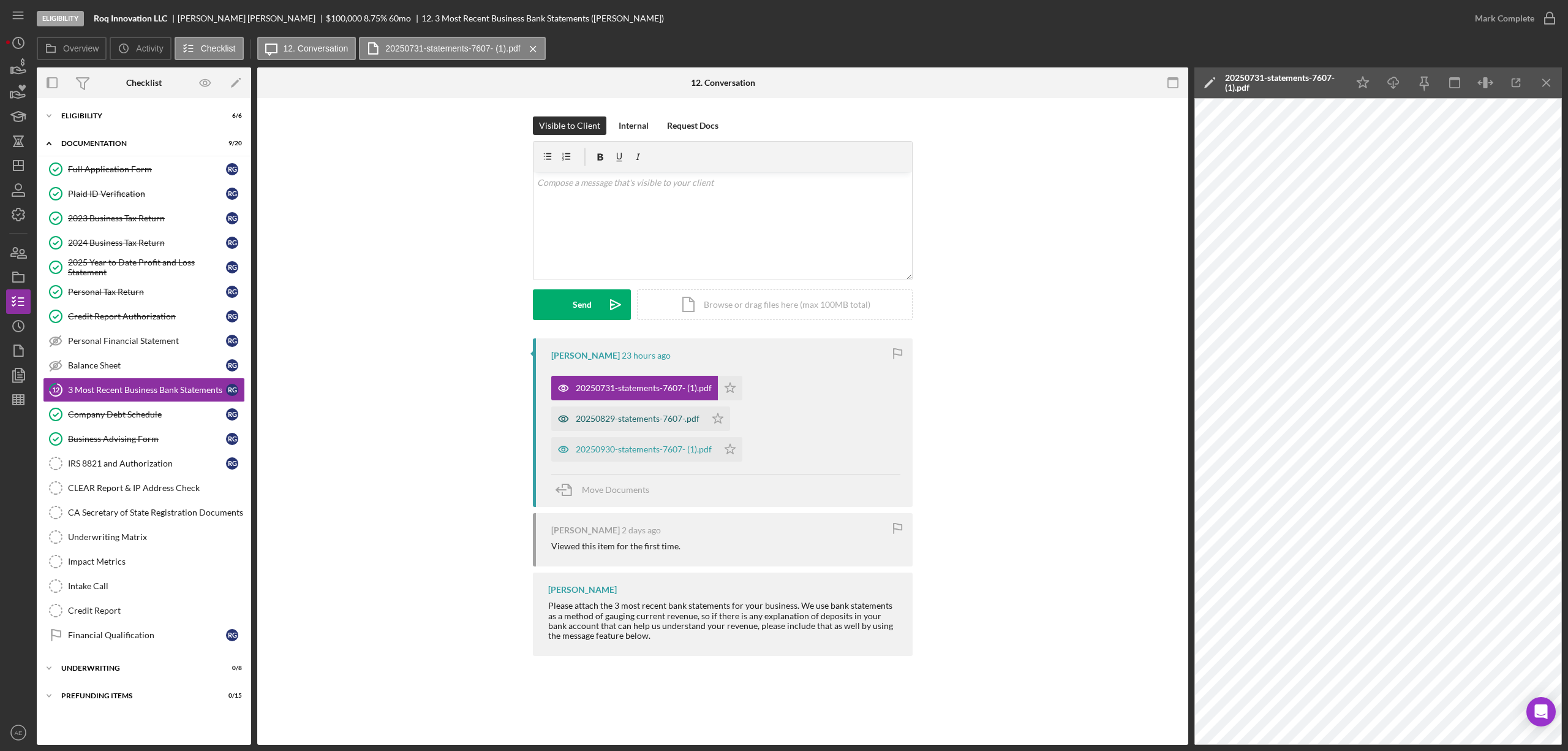
click at [572, 419] on icon "button" at bounding box center [564, 418] width 24 height 24
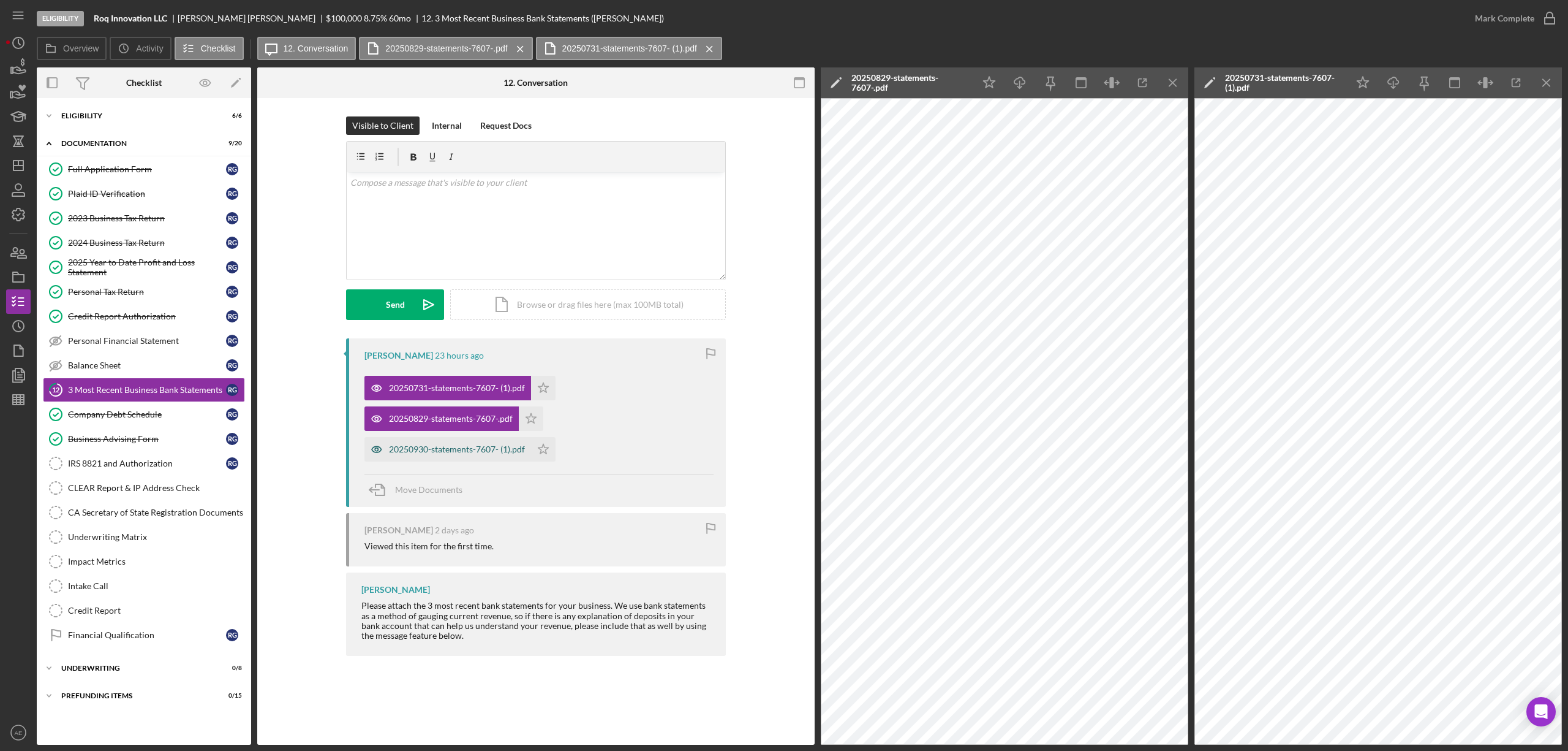
click at [383, 454] on icon "button" at bounding box center [376, 449] width 24 height 24
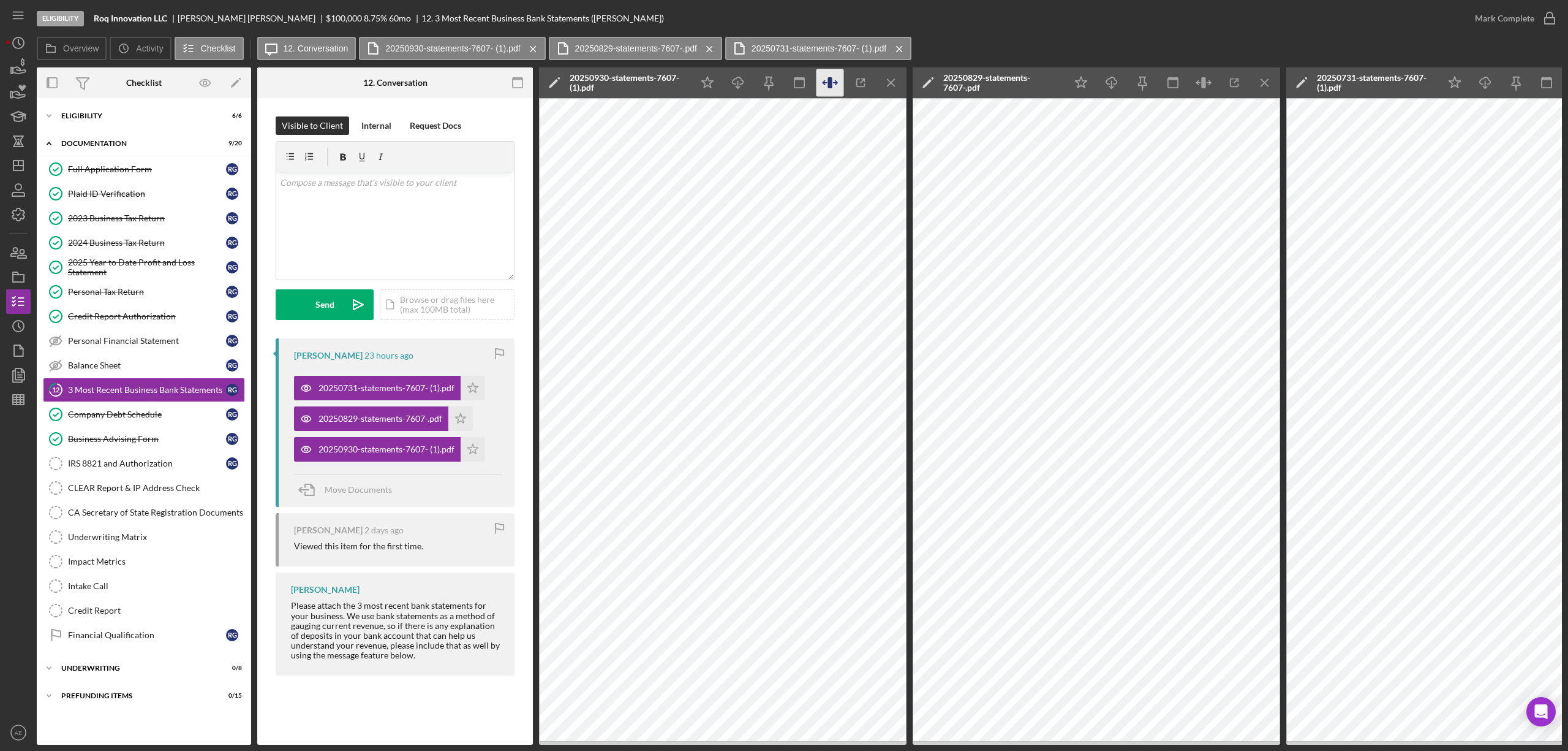
click at [828, 81] on icon "button" at bounding box center [830, 83] width 28 height 28
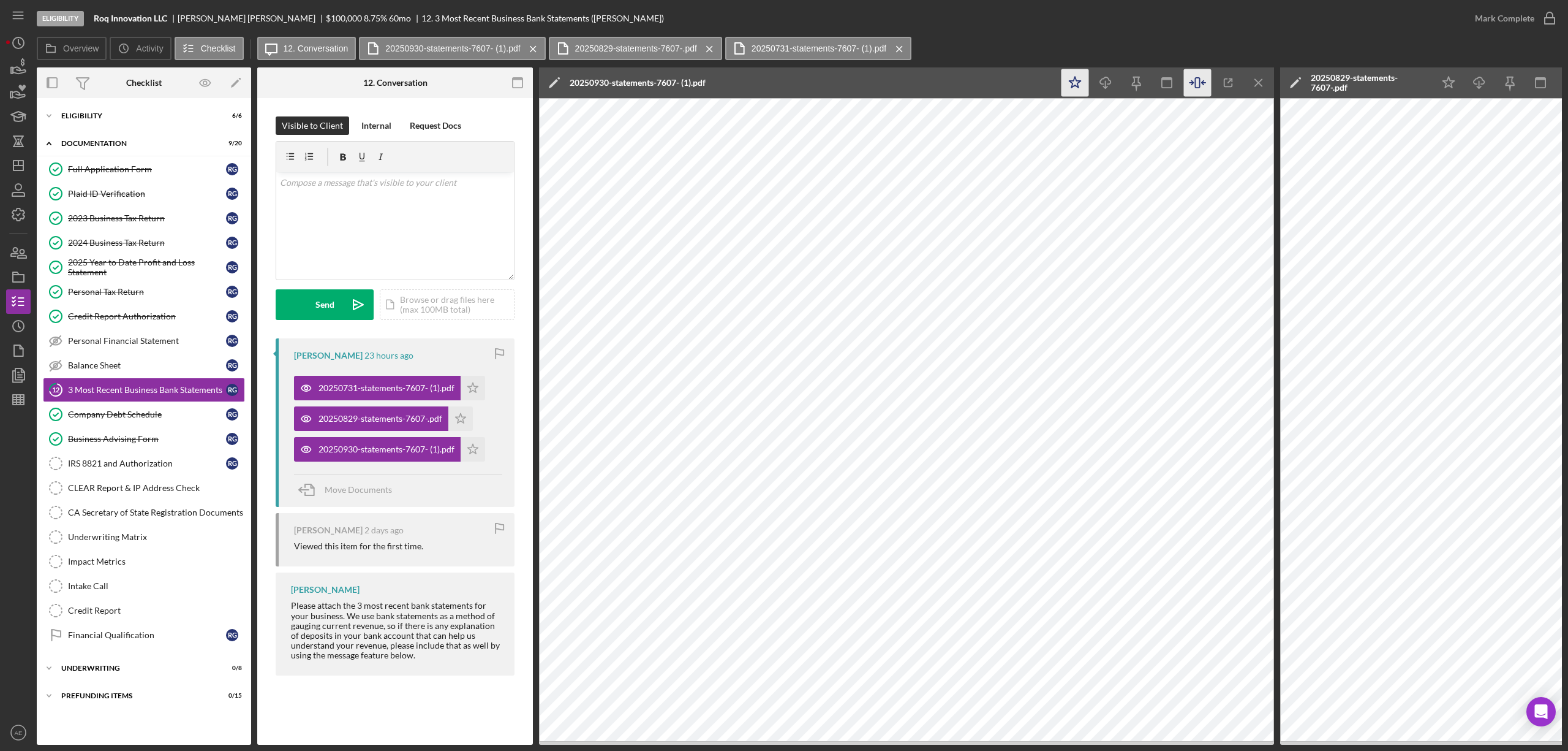
click at [1077, 87] on polygon "button" at bounding box center [1075, 82] width 11 height 11
click at [1257, 79] on icon "Icon/Menu Close" at bounding box center [1259, 83] width 28 height 28
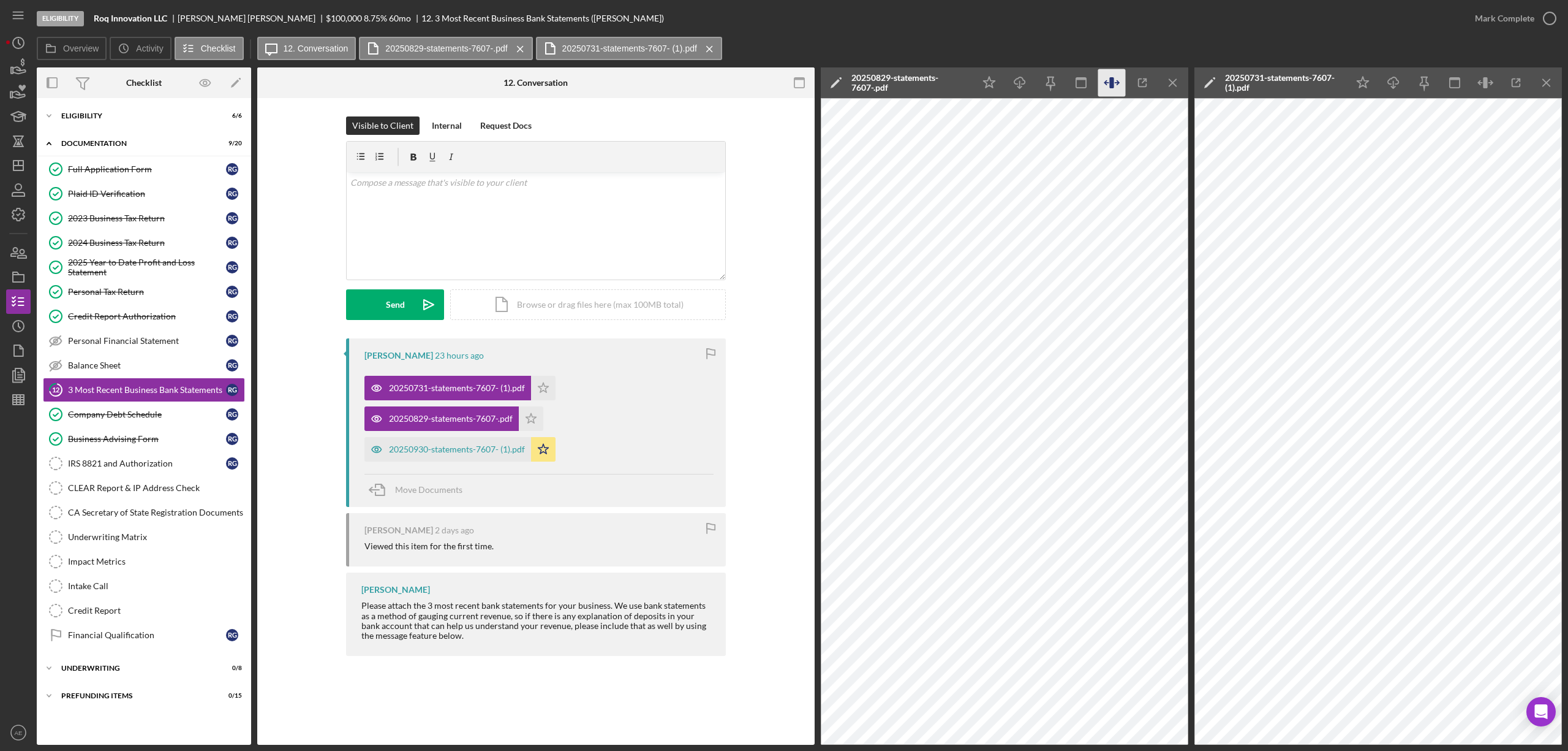
click at [1109, 89] on icon "button" at bounding box center [1112, 83] width 28 height 28
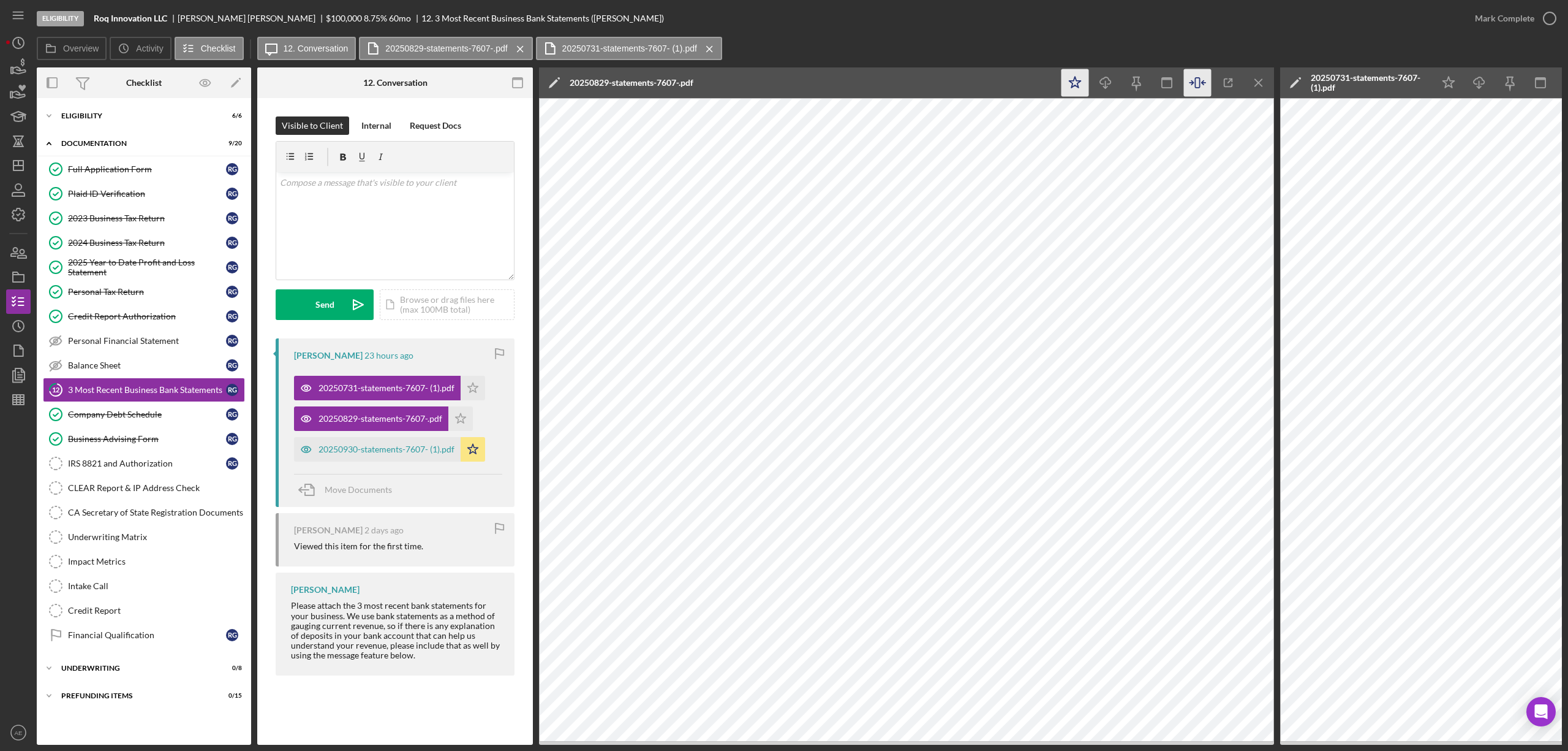
click at [1079, 81] on polygon "button" at bounding box center [1075, 82] width 11 height 11
click at [1255, 87] on icon "Icon/Menu Close" at bounding box center [1259, 83] width 28 height 28
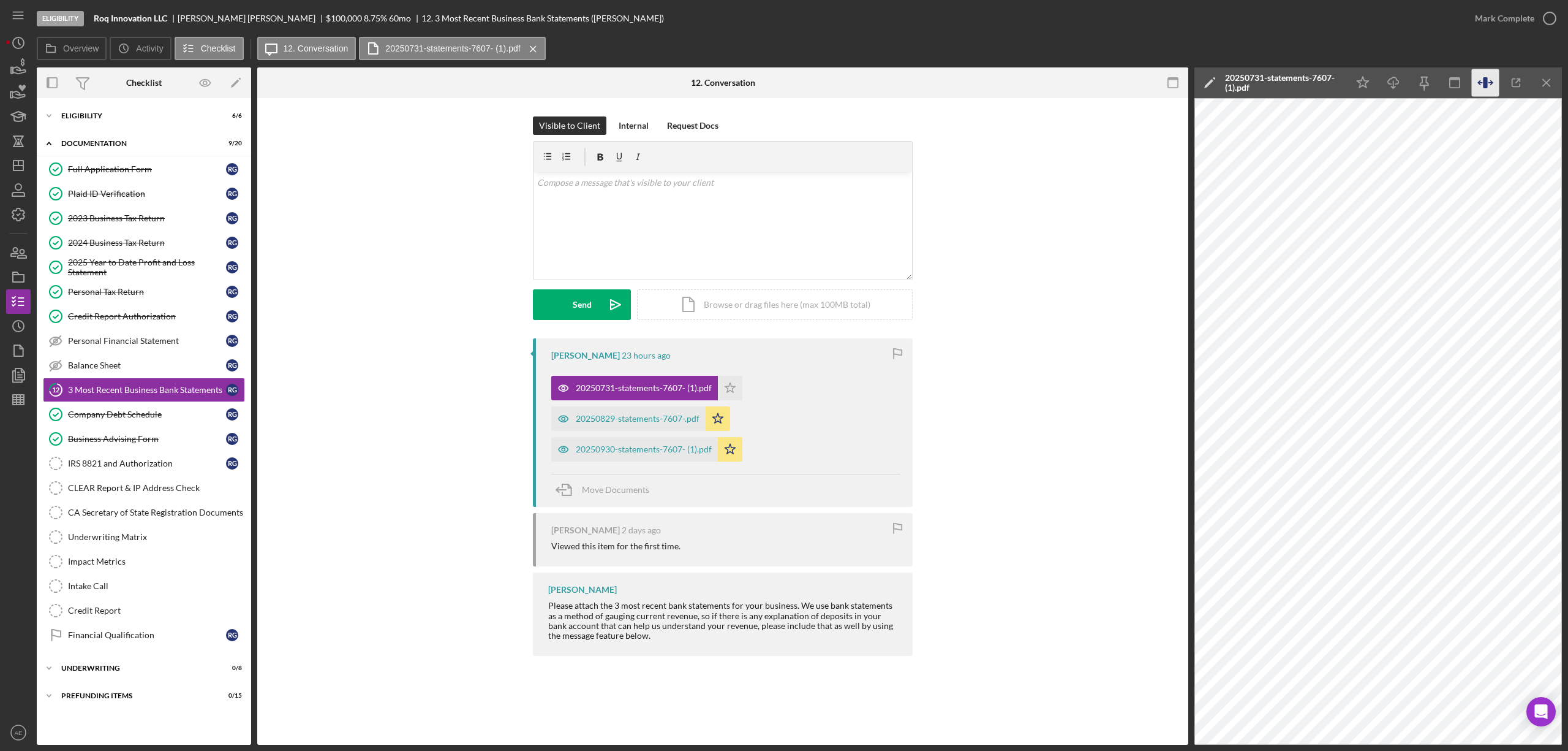
click at [1483, 84] on icon "button" at bounding box center [1486, 83] width 28 height 28
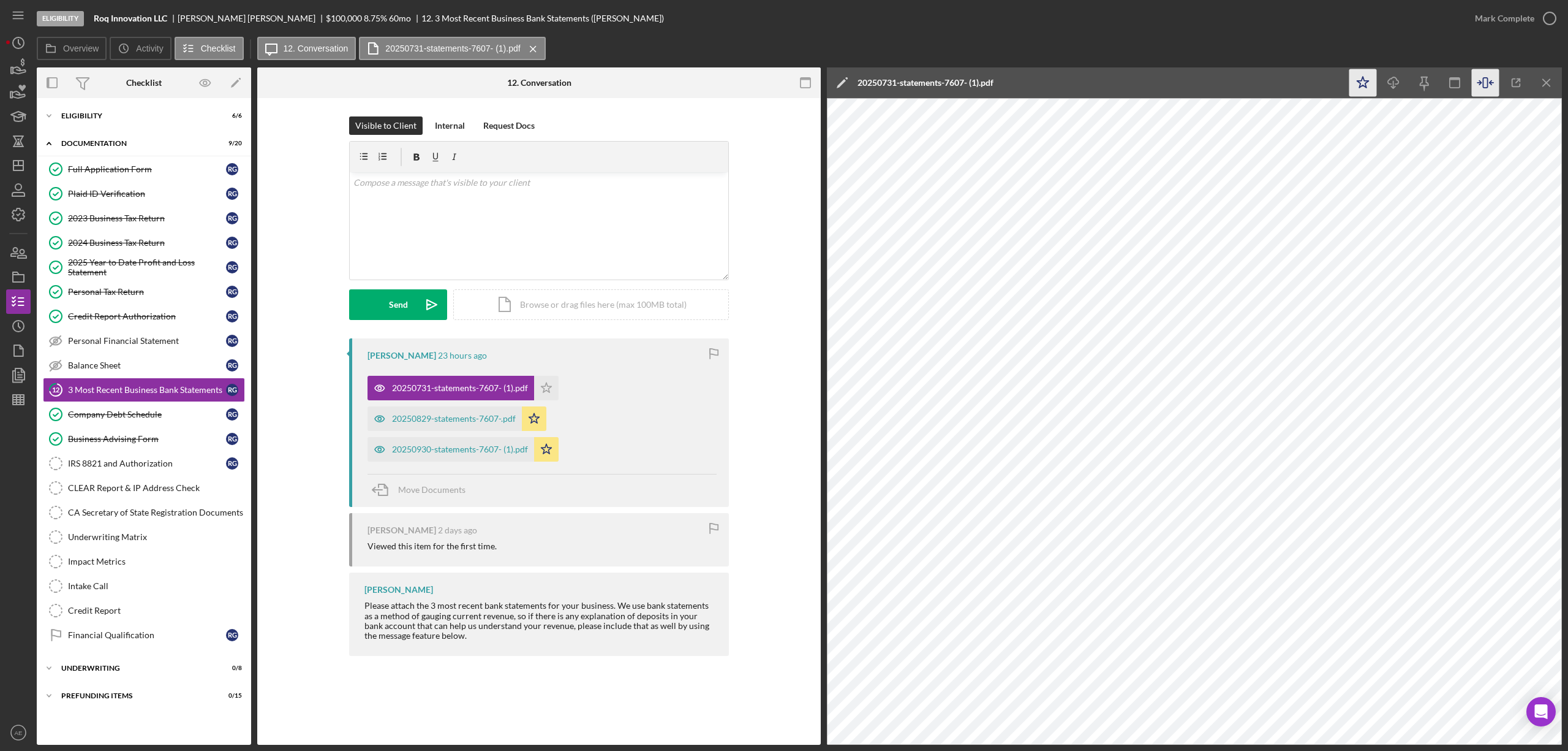
click at [1361, 86] on polygon "button" at bounding box center [1363, 82] width 11 height 11
click at [1546, 86] on icon "Icon/Menu Close" at bounding box center [1547, 83] width 28 height 28
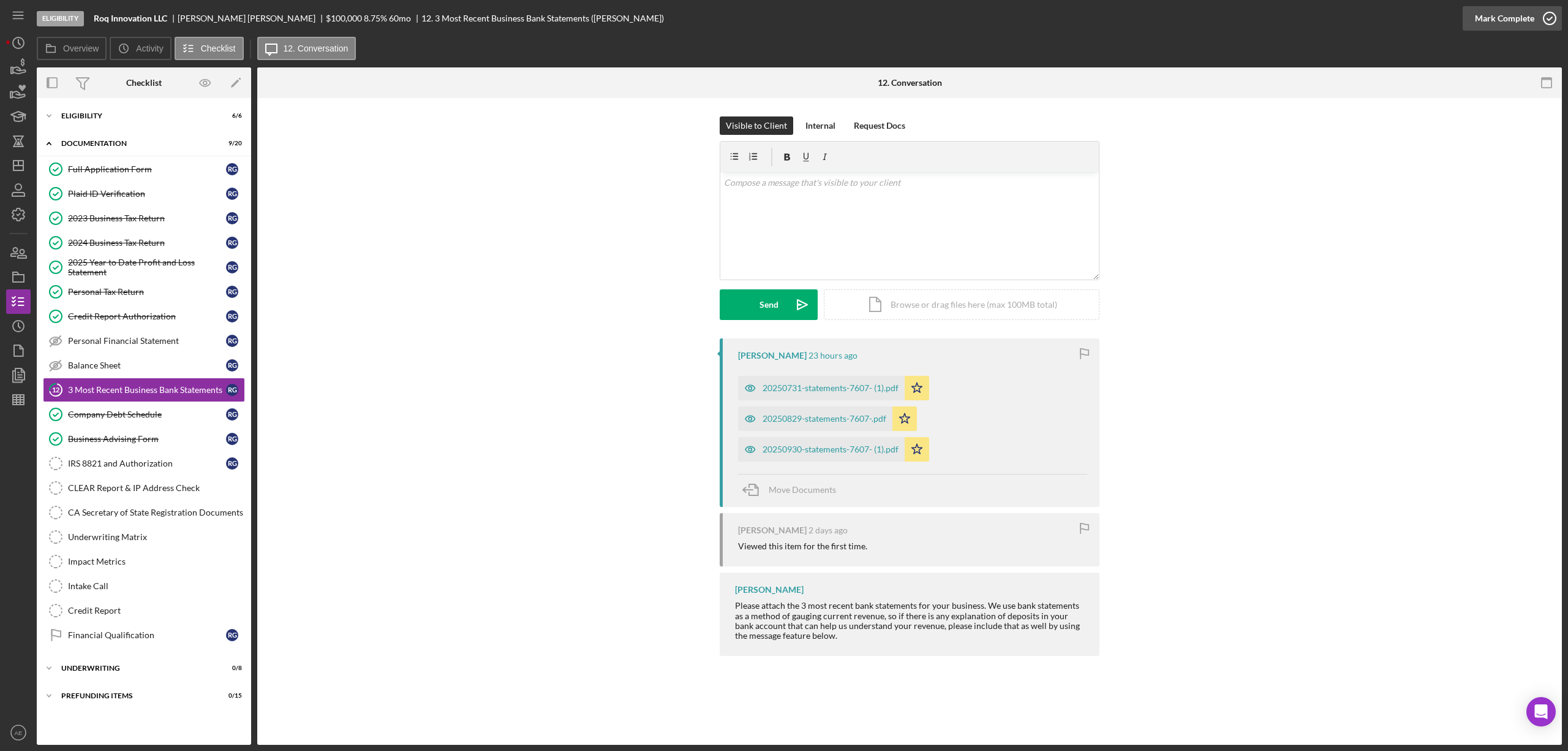
click at [1518, 22] on div "Mark Complete" at bounding box center [1505, 18] width 59 height 24
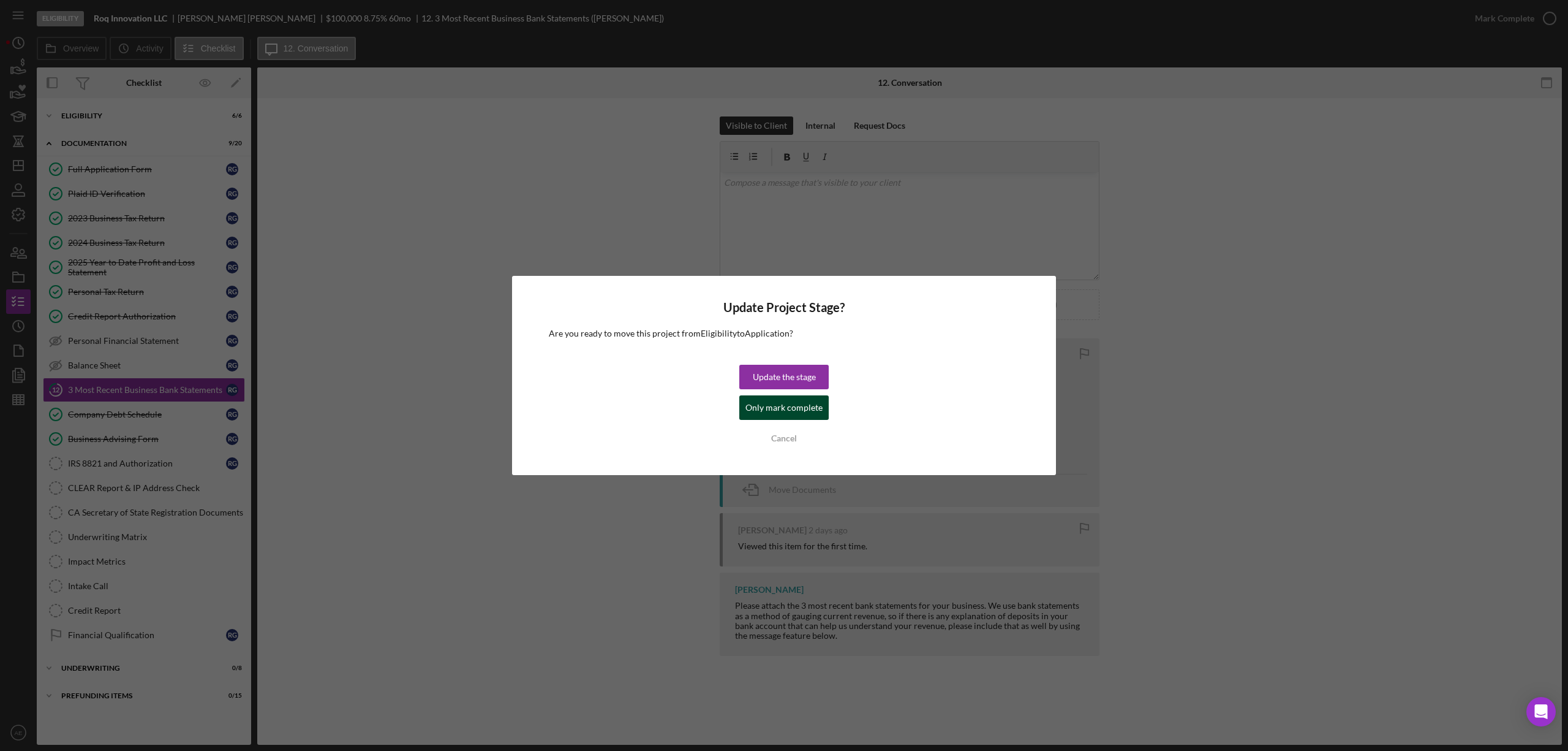
click at [755, 412] on div "Only mark complete" at bounding box center [784, 407] width 77 height 24
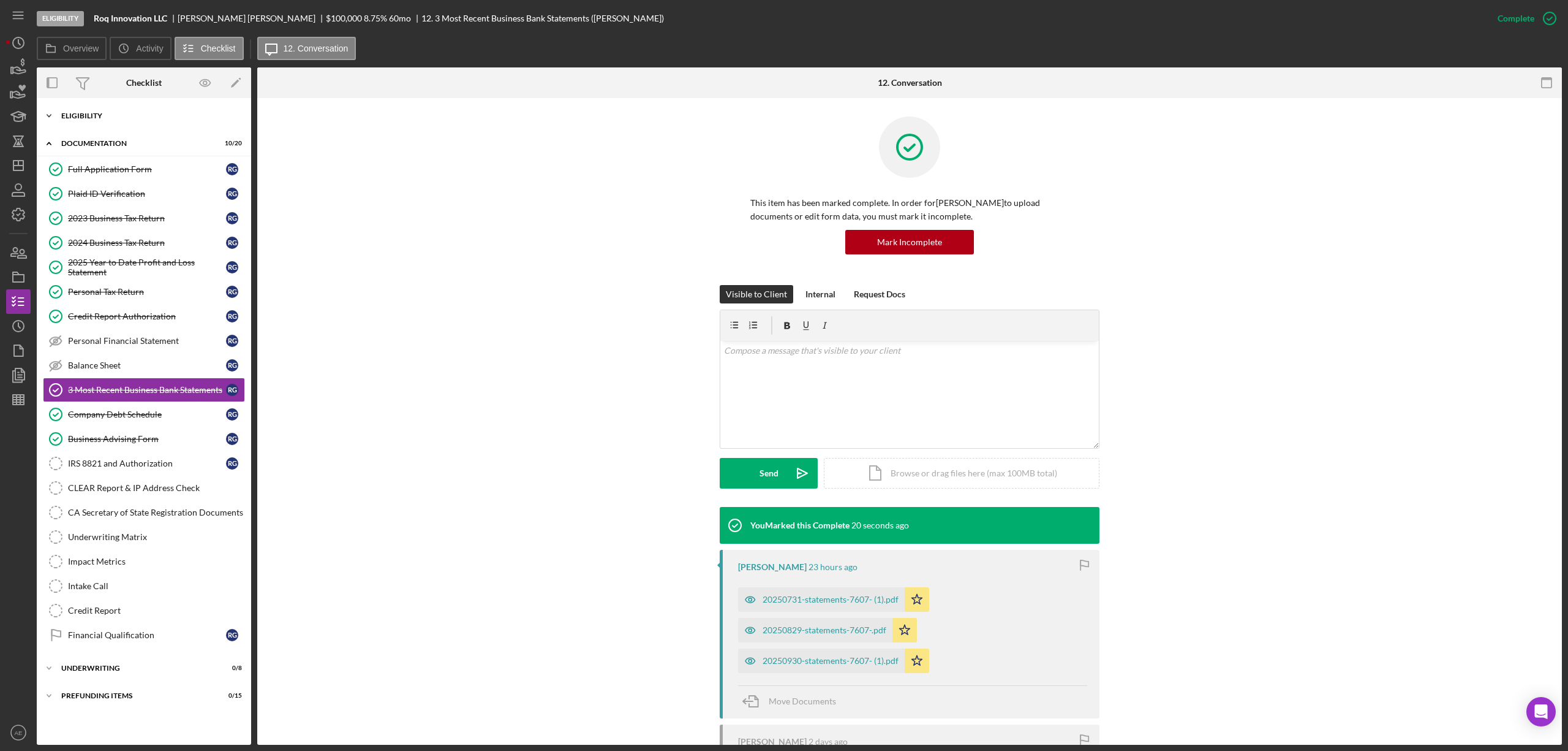
click at [133, 120] on div "Icon/Expander Eligibility 6 / 6" at bounding box center [144, 116] width 214 height 24
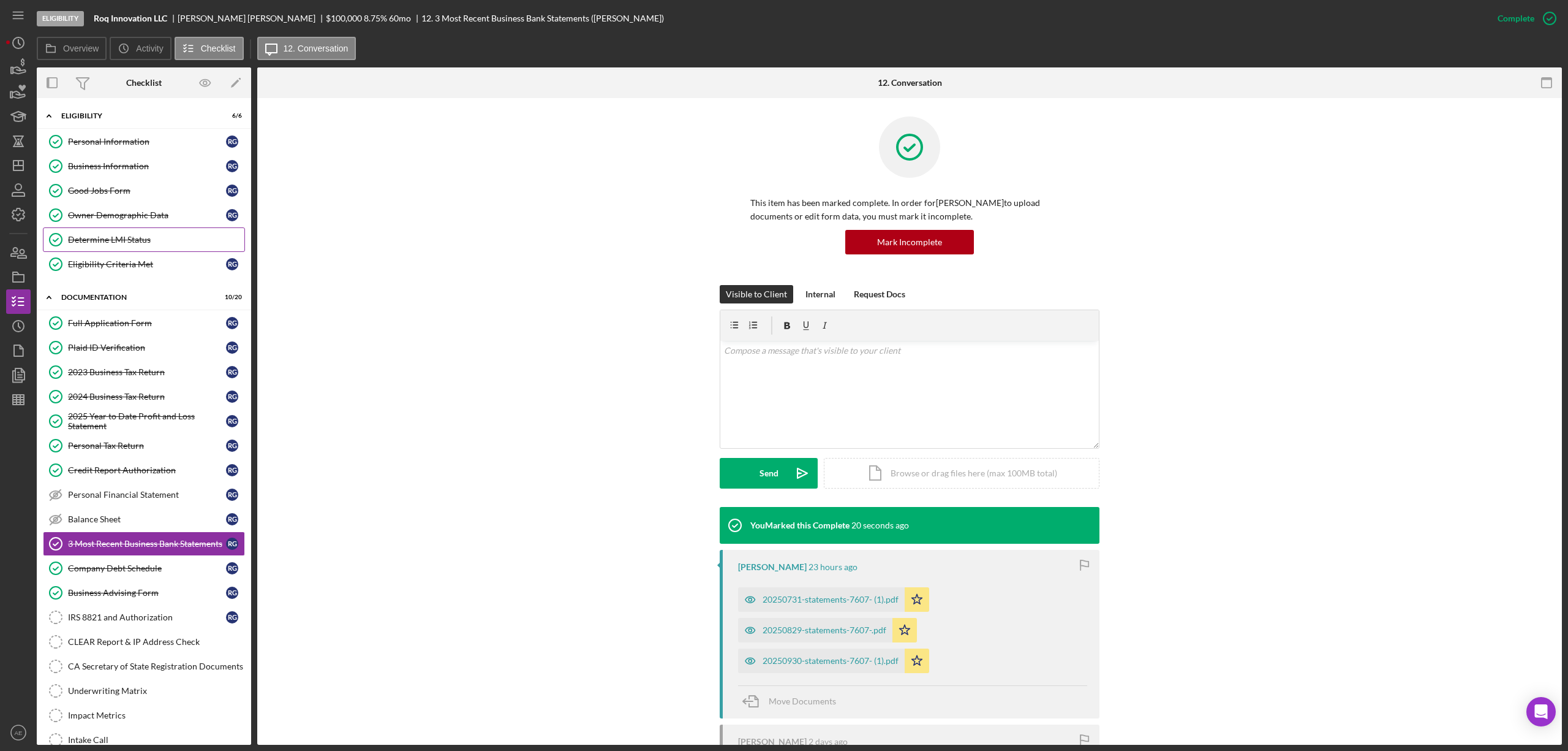
click at [140, 235] on link "Determine LMI Status Determine LMI Status" at bounding box center [144, 240] width 202 height 24
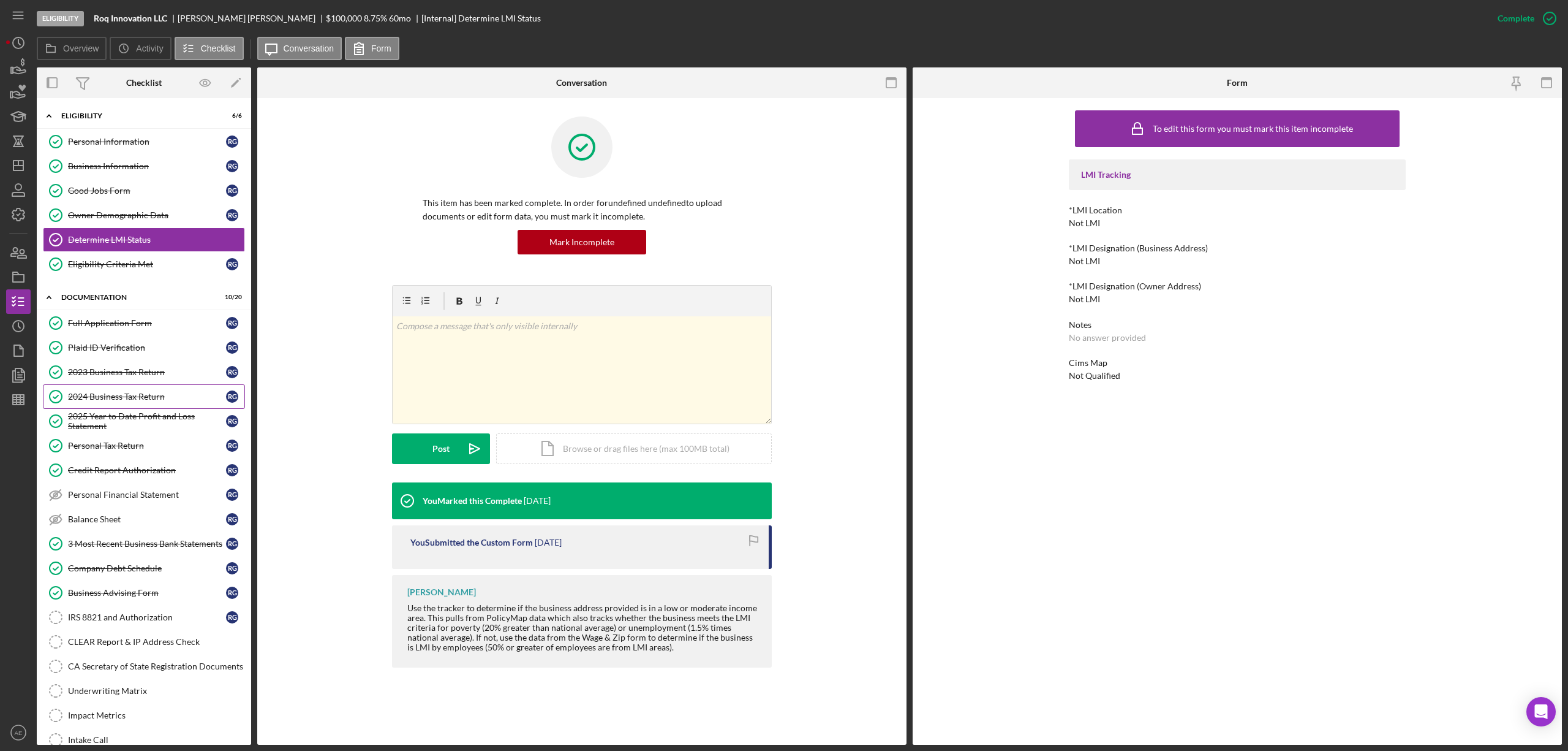
click at [151, 395] on div "2024 Business Tax Return" at bounding box center [147, 396] width 158 height 10
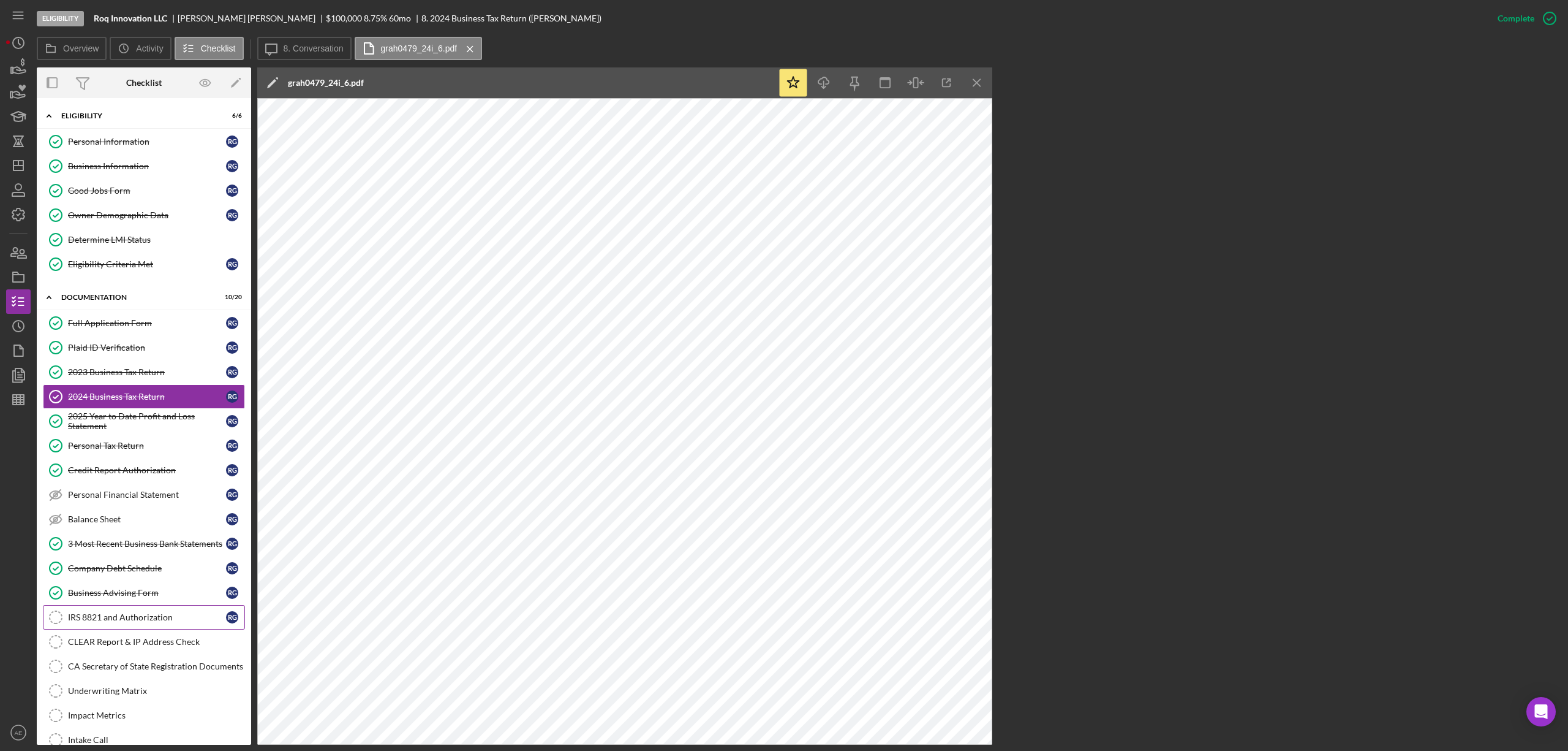
click at [151, 618] on link "IRS 8821 and Authorization IRS 8821 and Authorization R G" at bounding box center [144, 617] width 202 height 24
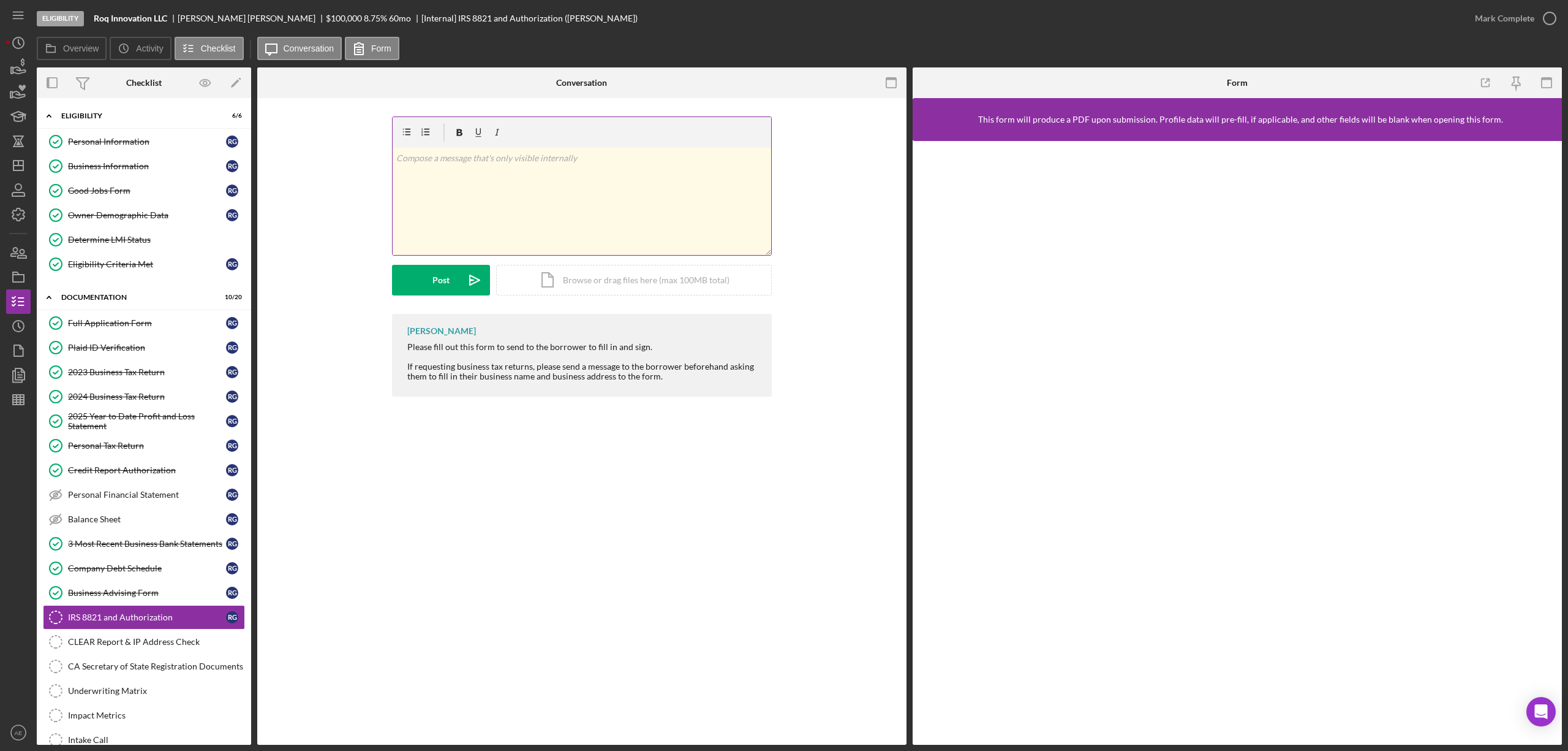
click at [542, 181] on div "v Color teal Color pink Remove color Add row above Add row below Add column bef…" at bounding box center [582, 201] width 378 height 107
click at [446, 269] on div "Post" at bounding box center [440, 280] width 17 height 30
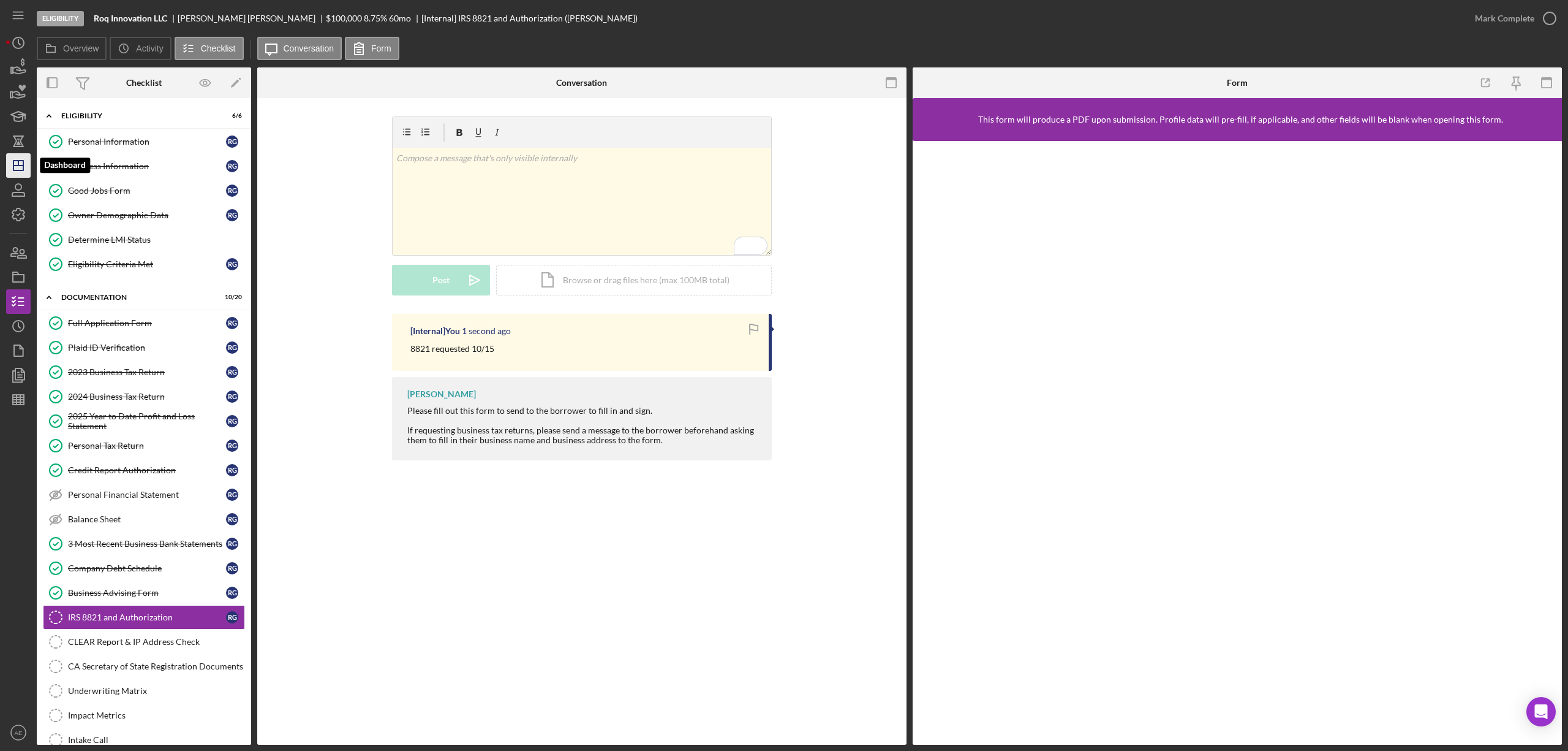
click at [25, 162] on icon "Icon/Dashboard" at bounding box center [18, 165] width 30 height 30
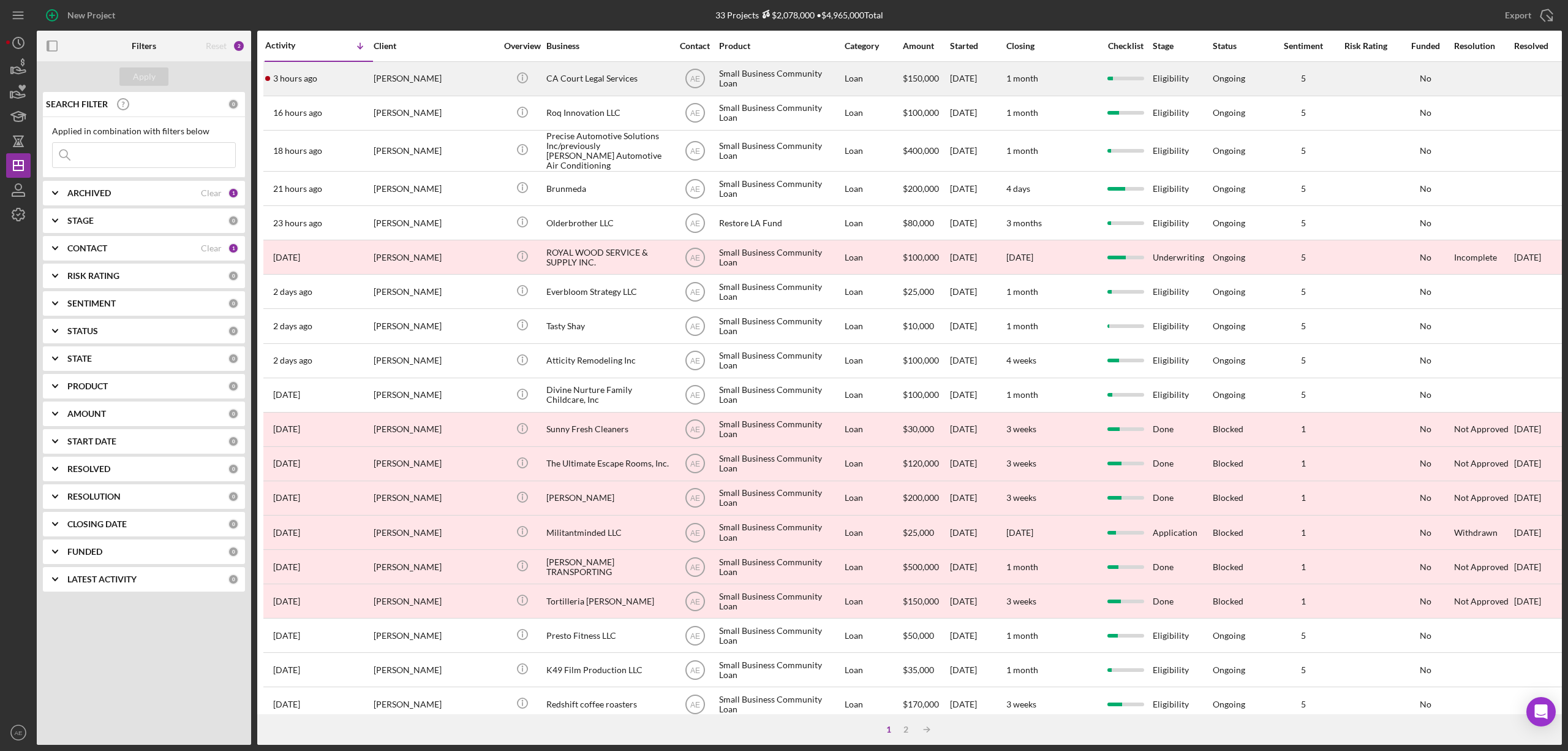
click at [450, 71] on div "[PERSON_NAME]" at bounding box center [435, 79] width 123 height 32
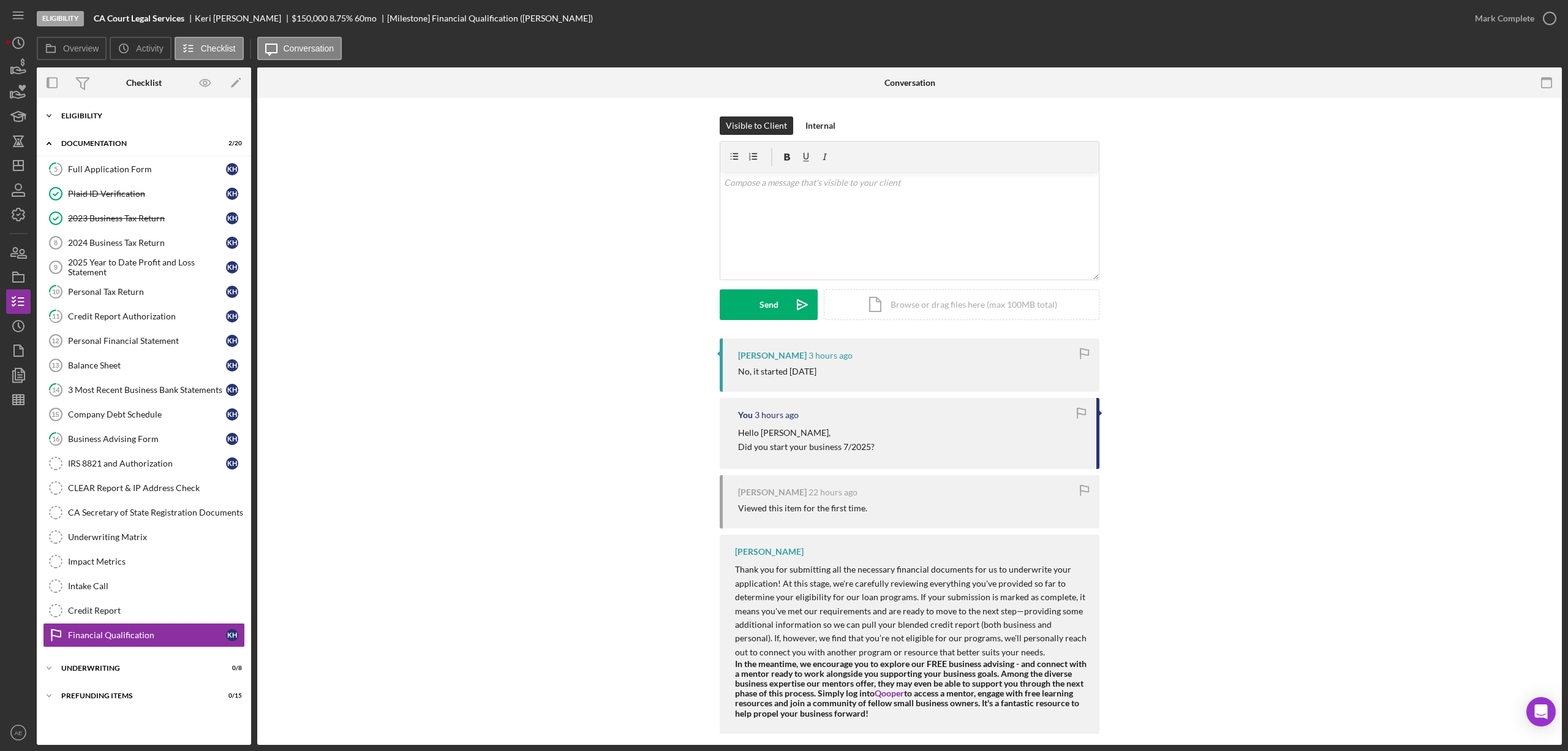
click at [104, 112] on div "Eligibility" at bounding box center [148, 116] width 174 height 7
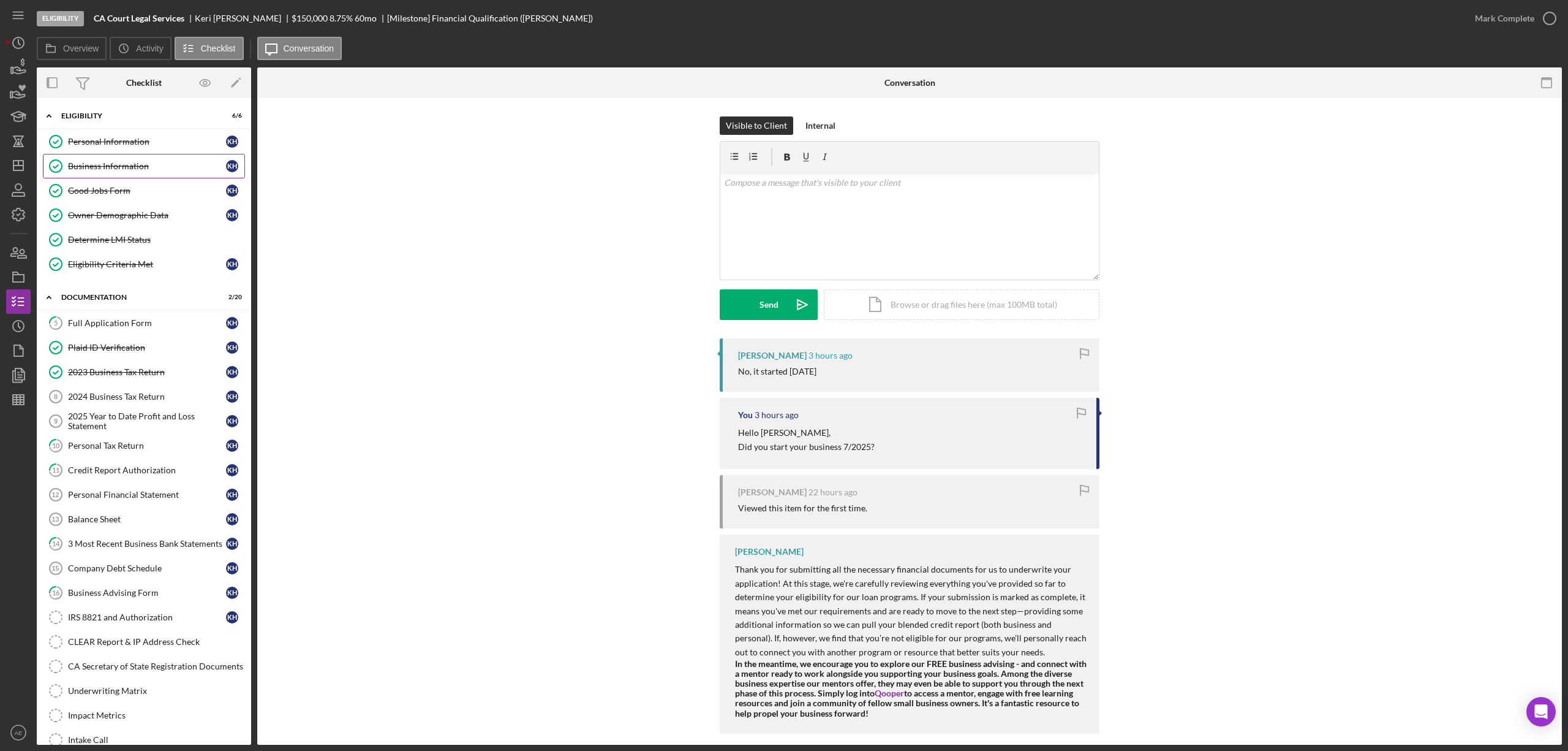
click at [113, 167] on div "Business Information" at bounding box center [147, 166] width 158 height 10
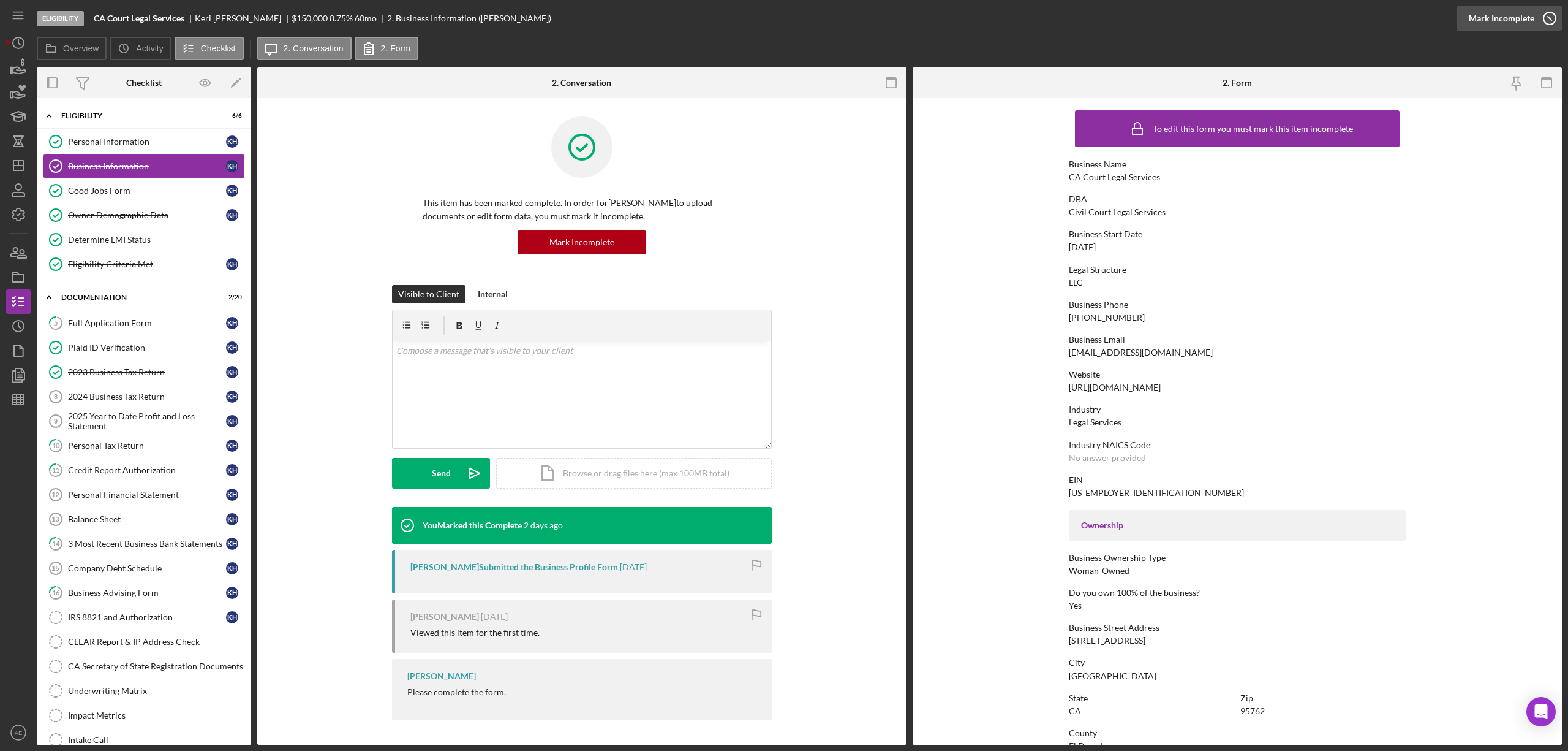
click at [1520, 18] on div "Mark Incomplete" at bounding box center [1501, 18] width 65 height 24
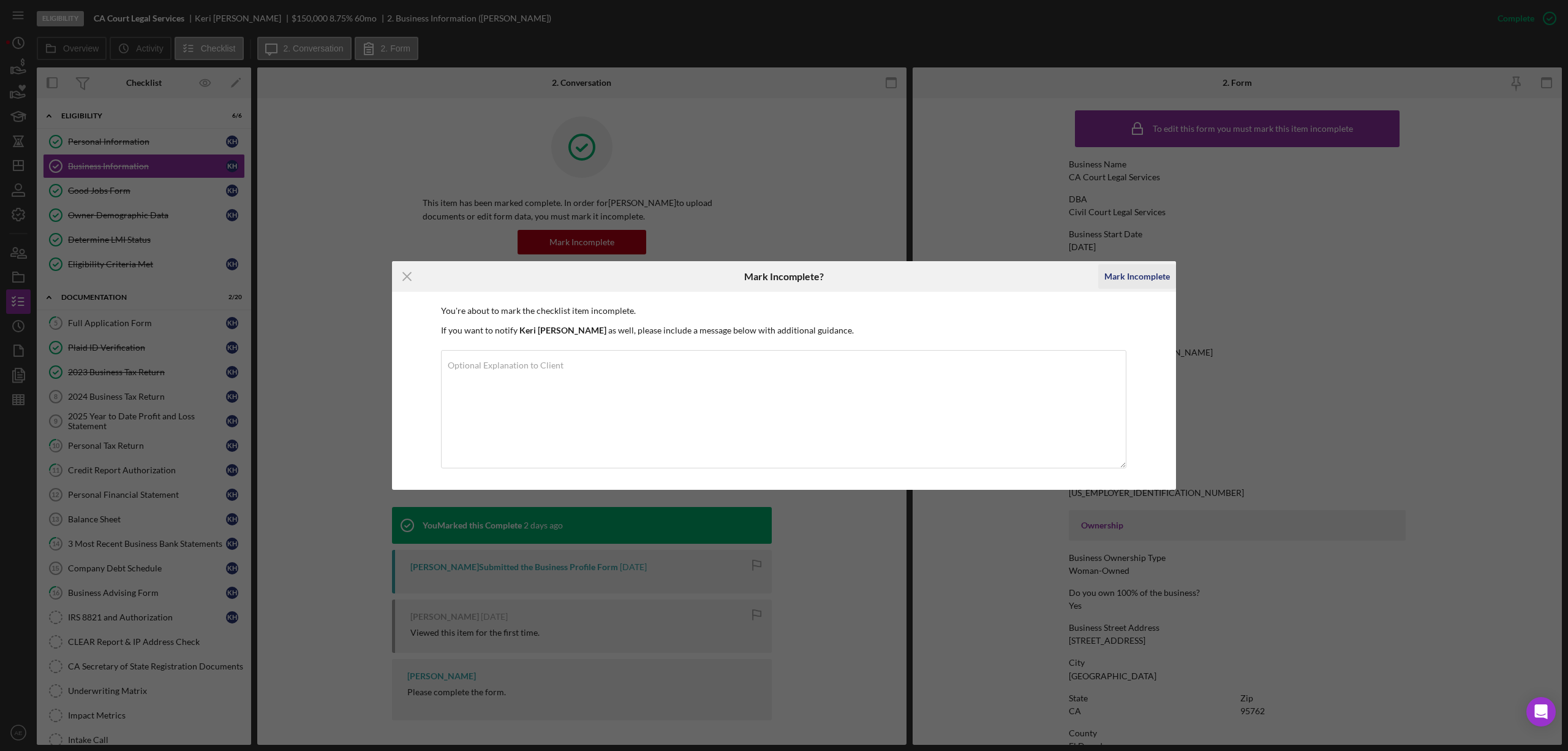
click at [1167, 278] on div "Mark Incomplete" at bounding box center [1137, 276] width 65 height 24
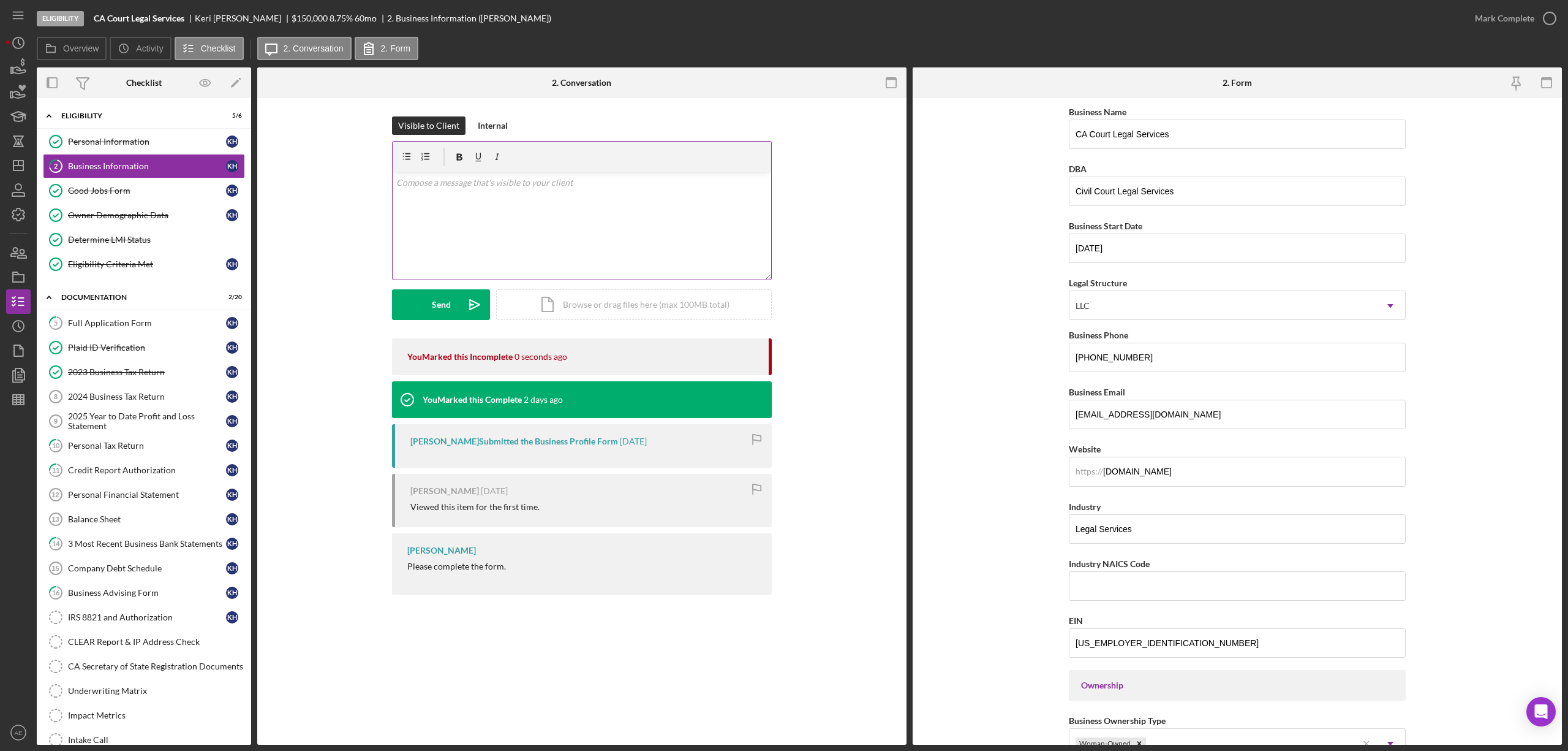
click at [517, 236] on div "v Color teal Color pink Remove color Add row above Add row below Add column bef…" at bounding box center [582, 226] width 378 height 107
click at [461, 304] on icon "Icon/icon-invite-send" at bounding box center [474, 304] width 30 height 30
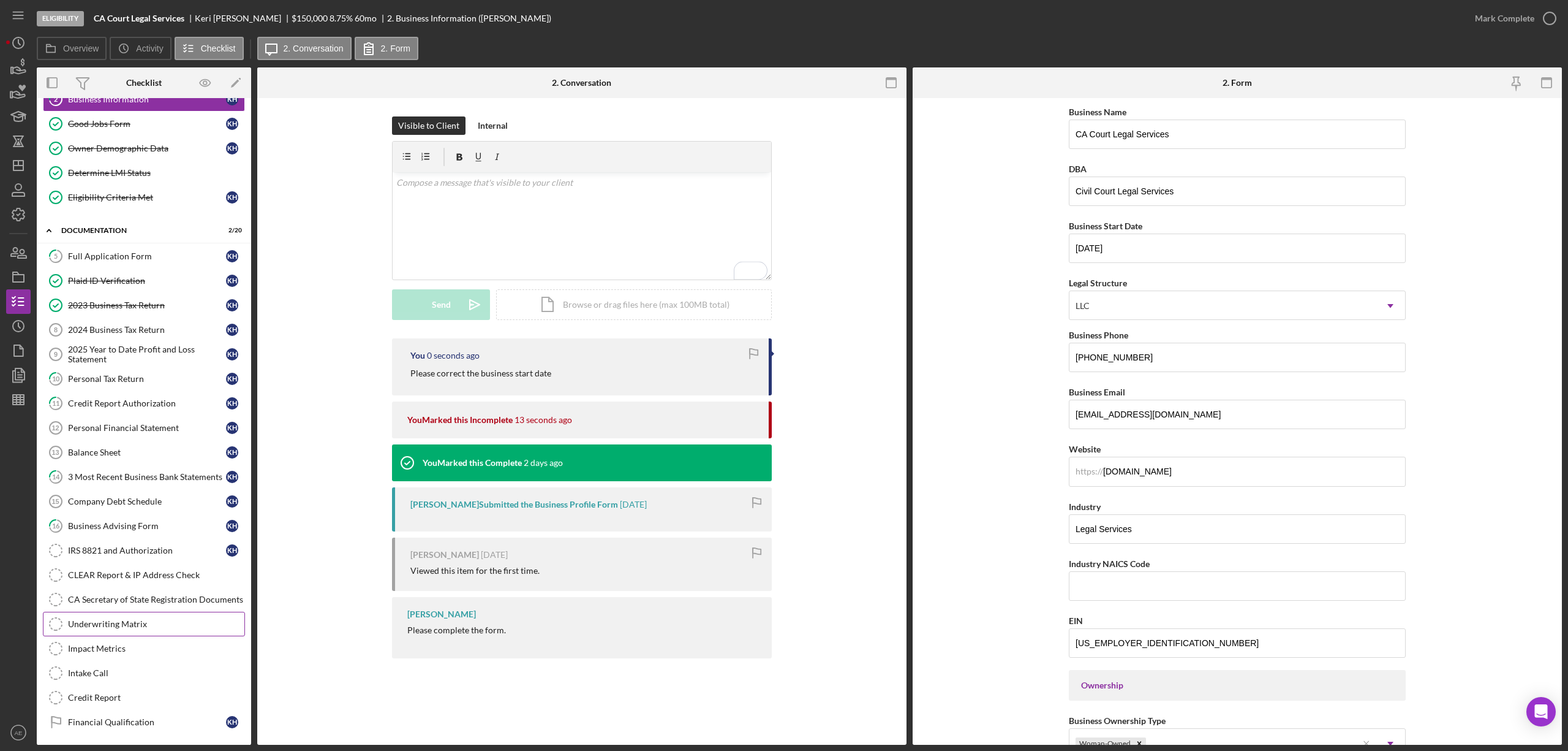
scroll to position [133, 0]
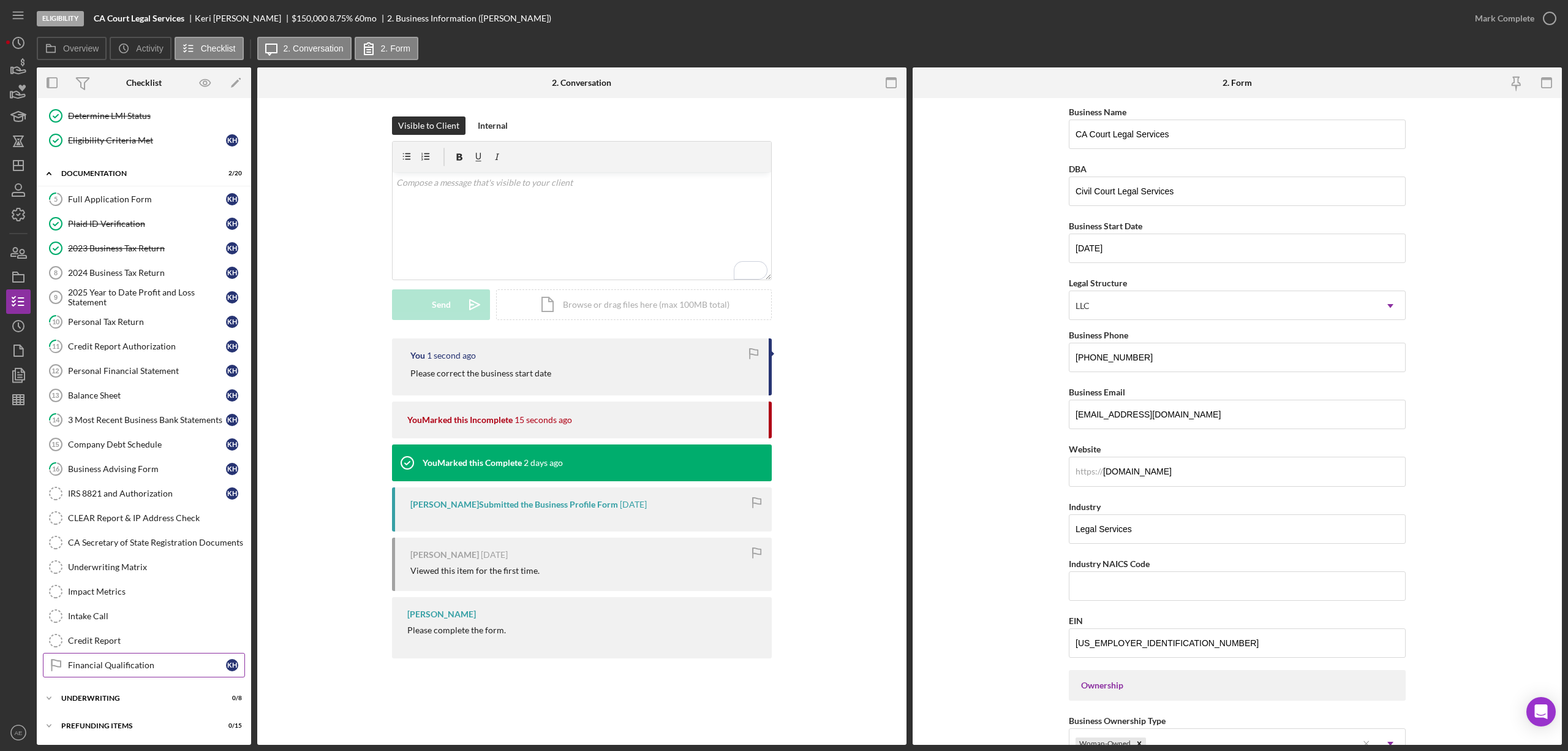
click at [143, 655] on link "Financial Qualification Financial Qualification K H" at bounding box center [144, 665] width 202 height 24
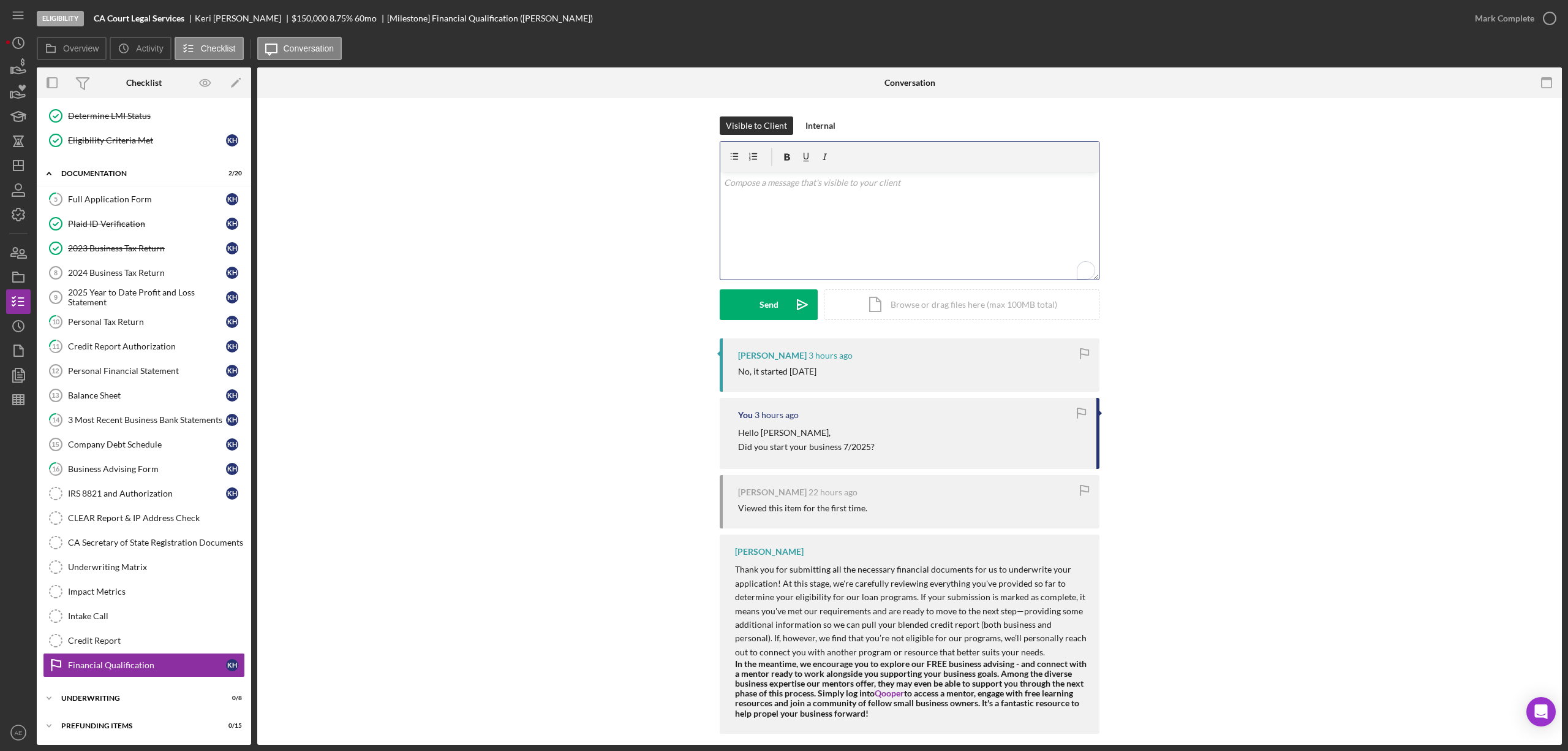
click at [799, 200] on div "v Color teal Color pink Remove color Add row above Add row below Add column bef…" at bounding box center [910, 226] width 378 height 107
click at [790, 307] on icon "Icon/icon-invite-send" at bounding box center [802, 304] width 30 height 30
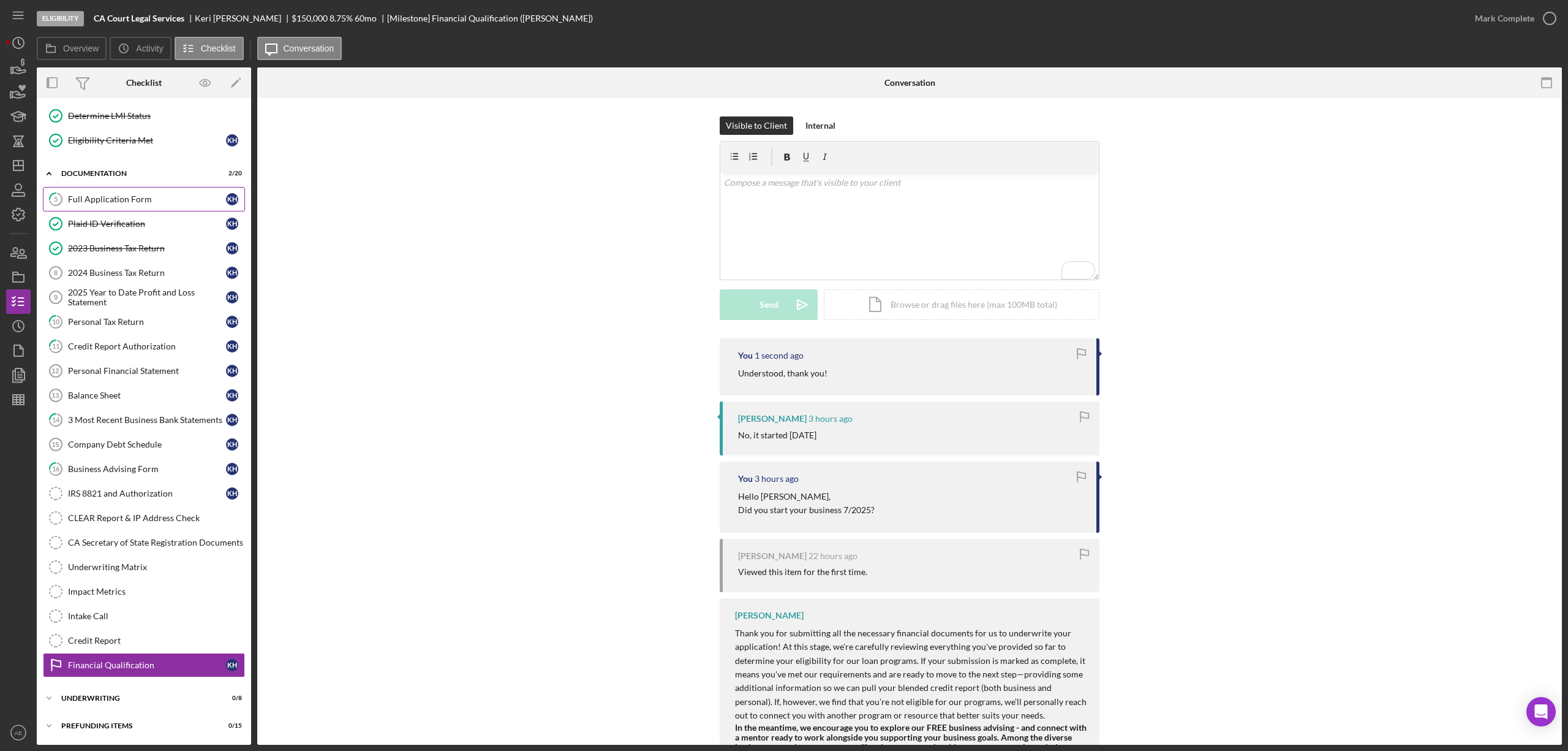
click at [160, 187] on link "5 Full Application Form K H" at bounding box center [144, 199] width 202 height 24
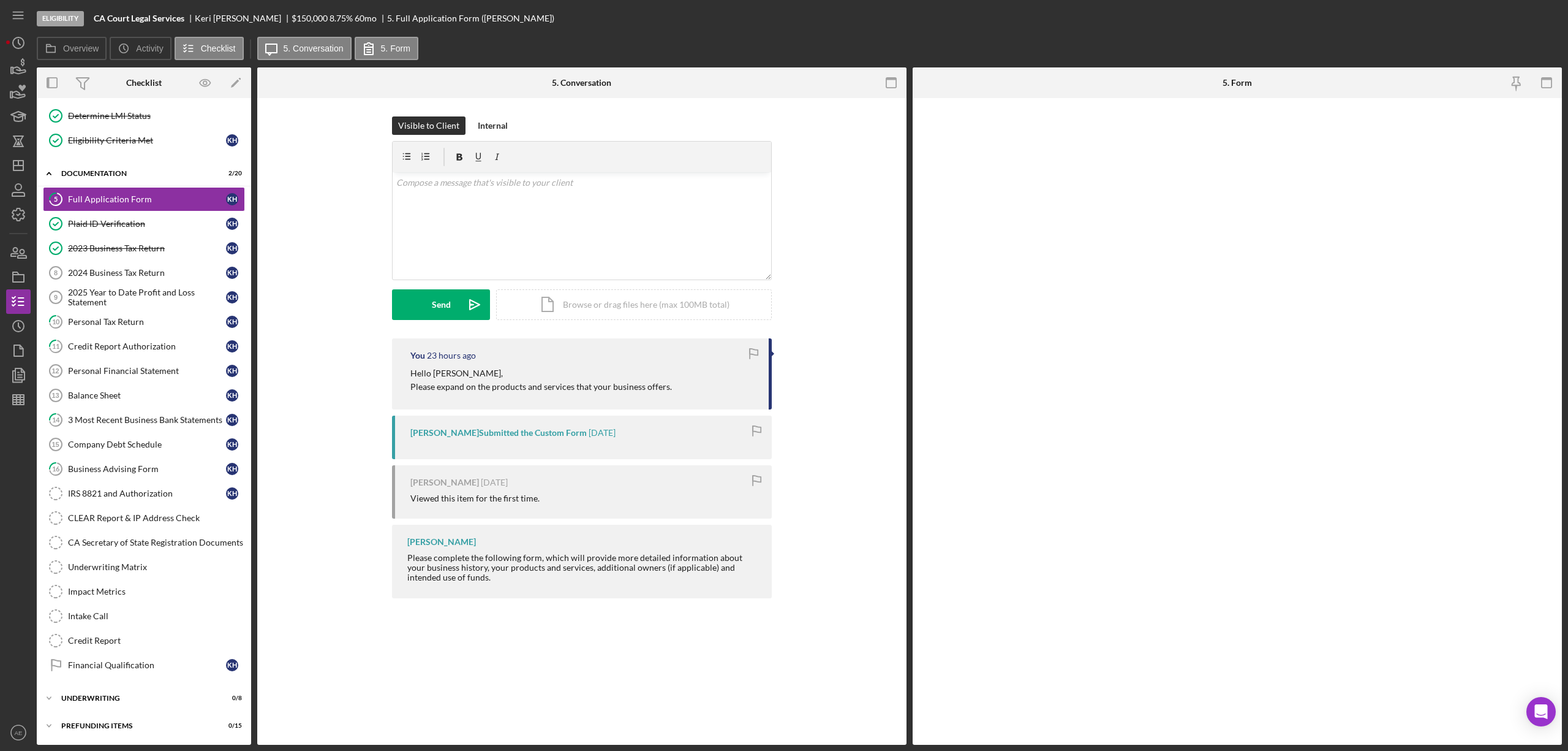
scroll to position [133, 0]
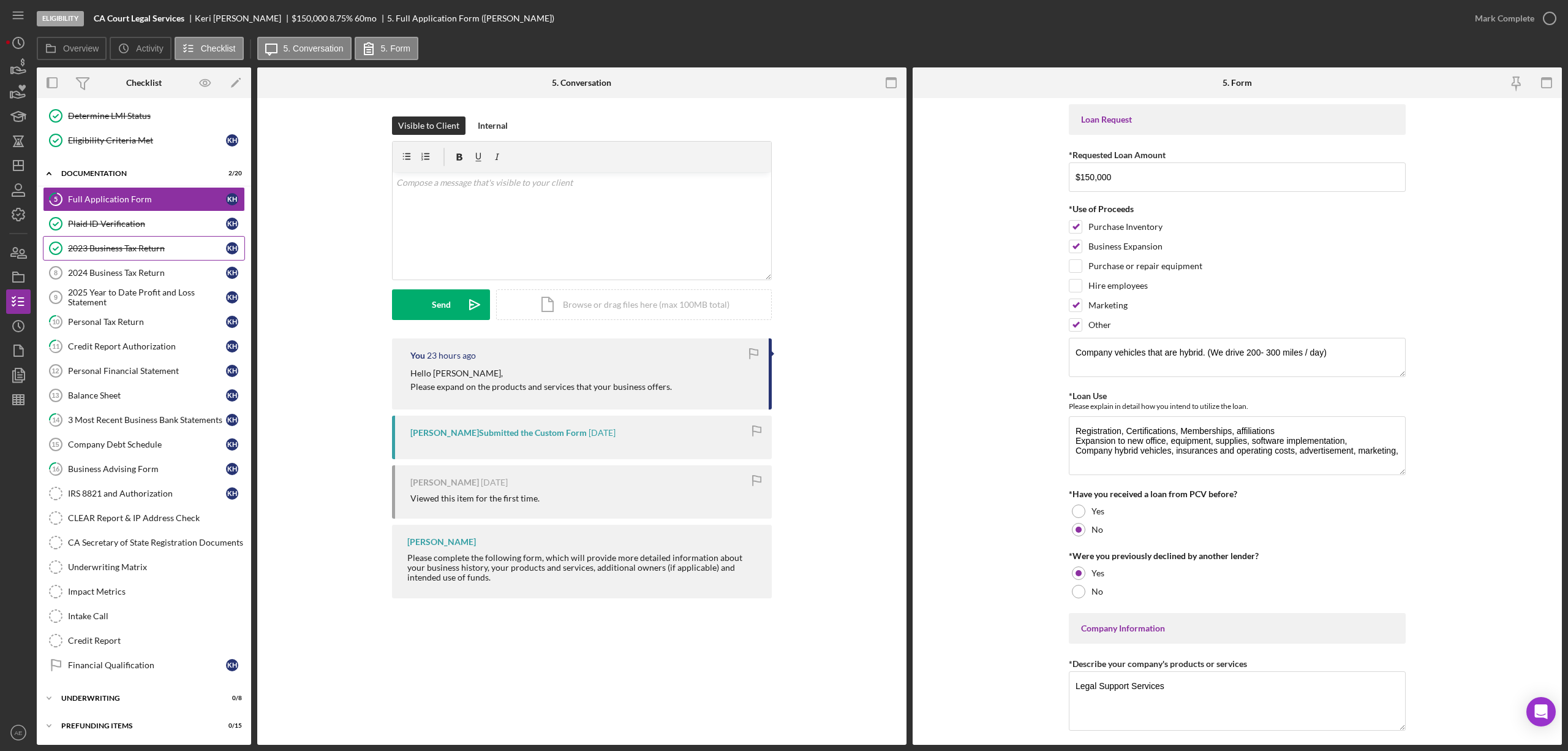
click at [92, 246] on div "2023 Business Tax Return" at bounding box center [147, 248] width 158 height 10
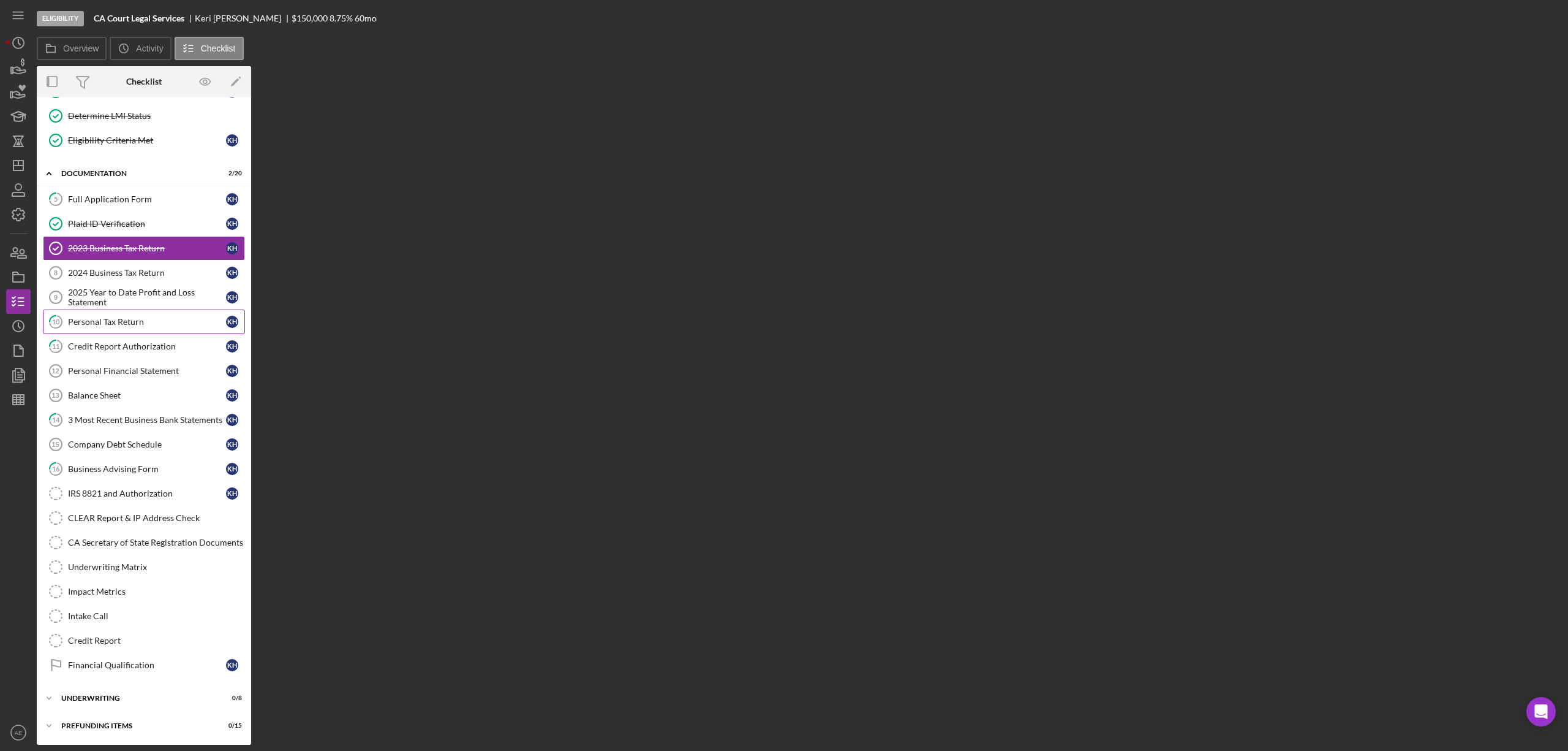
scroll to position [133, 0]
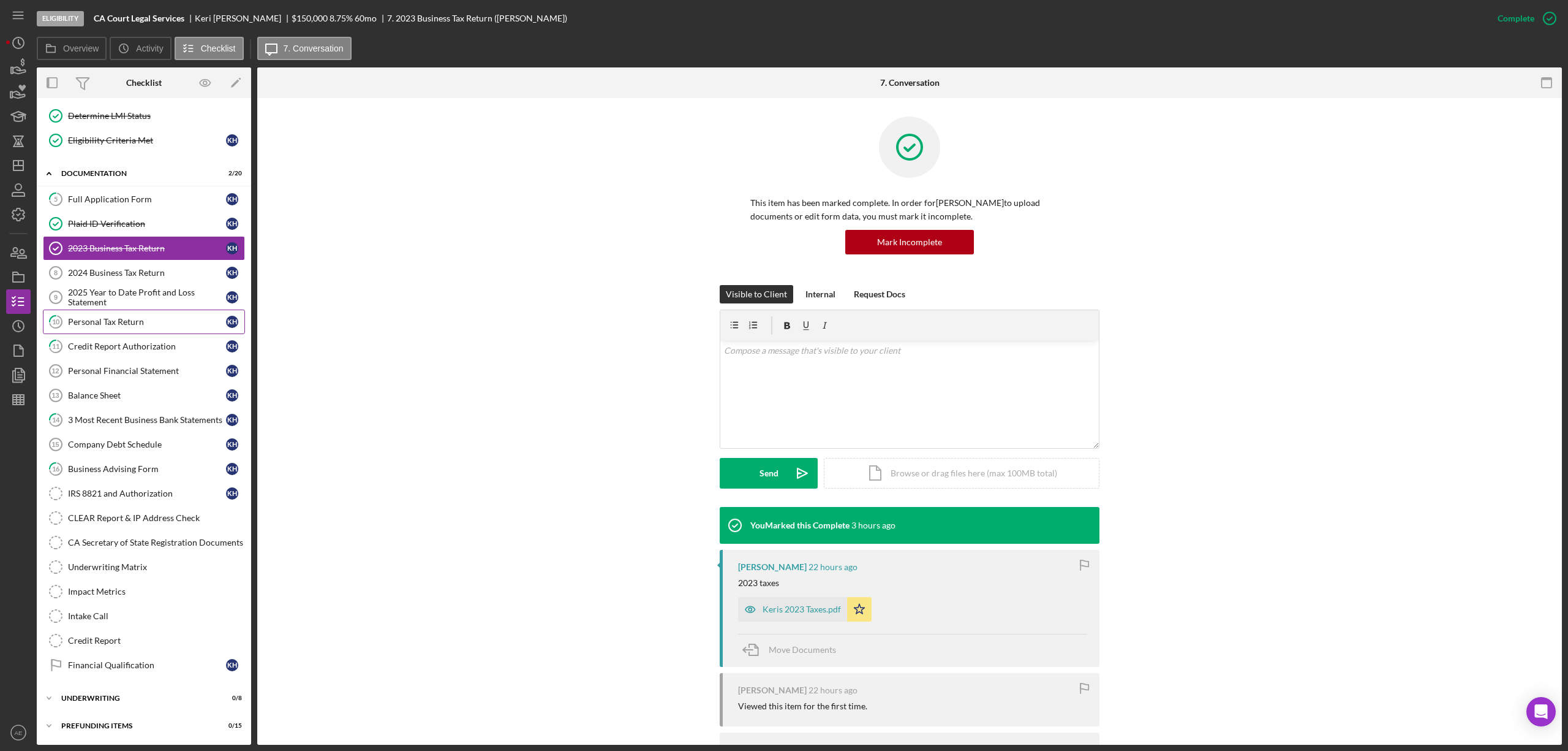
click at [108, 317] on div "Personal Tax Return" at bounding box center [147, 321] width 158 height 10
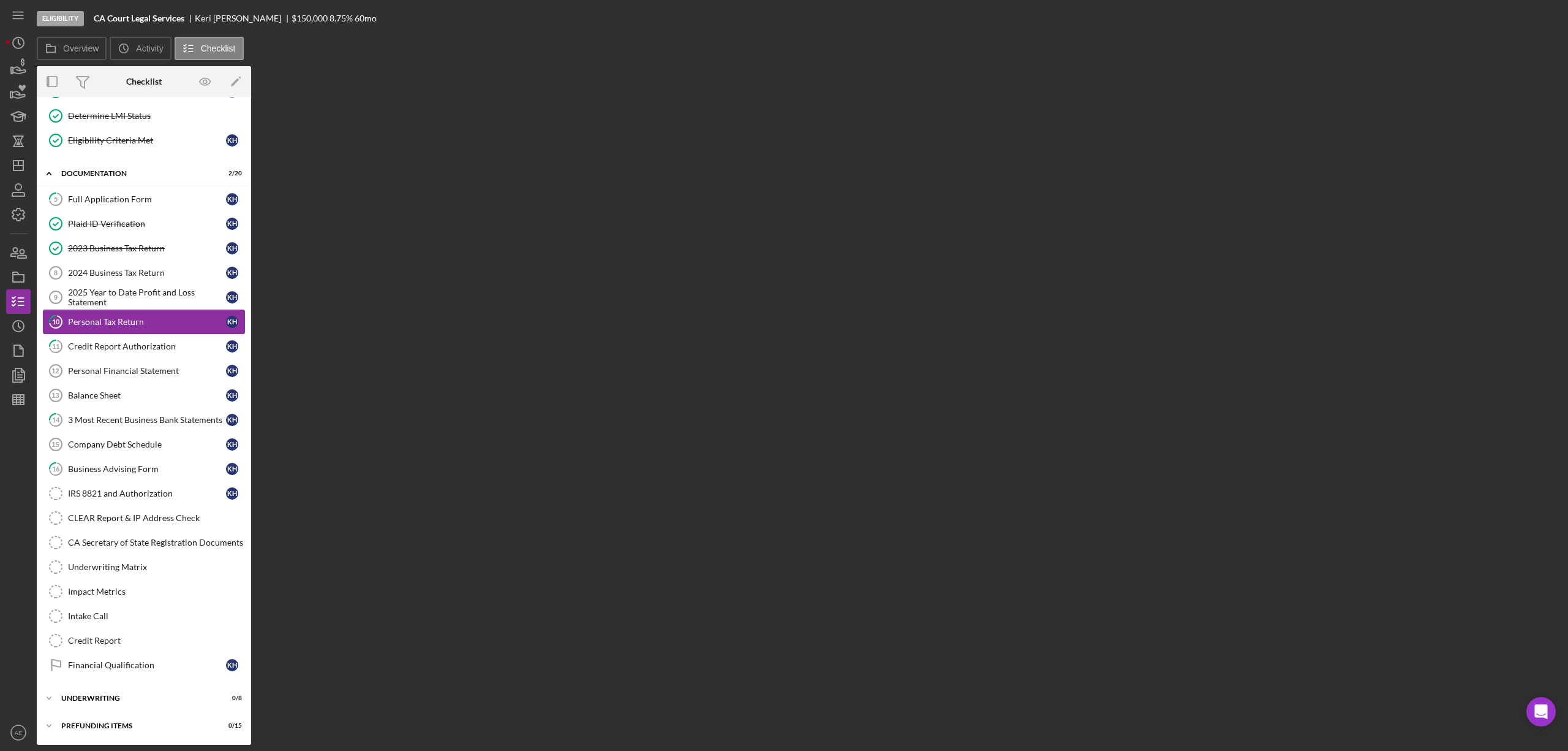
scroll to position [133, 0]
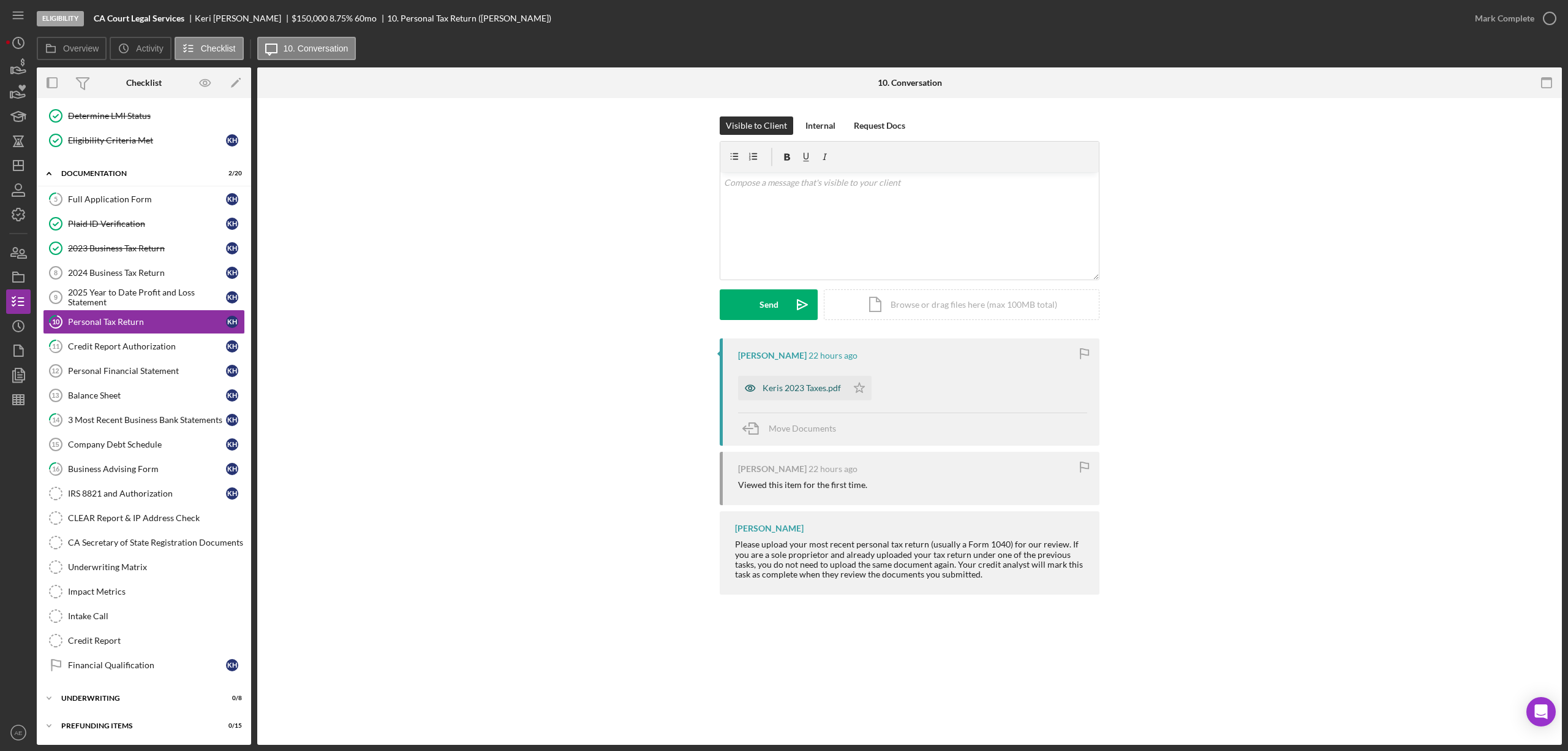
click at [763, 385] on div "Keris 2023 Taxes.pdf" at bounding box center [802, 388] width 78 height 10
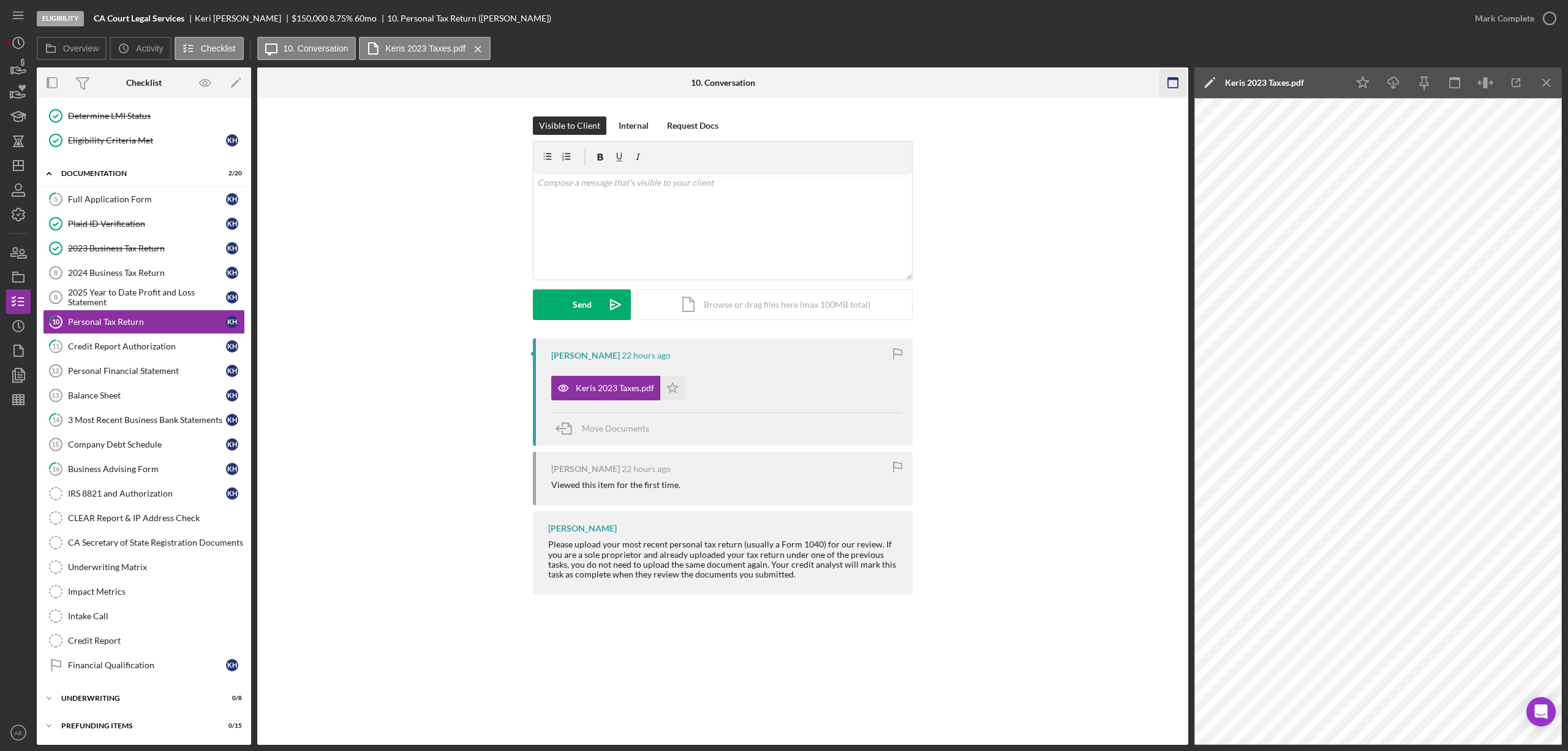
click at [1169, 89] on icon "button" at bounding box center [1173, 83] width 28 height 28
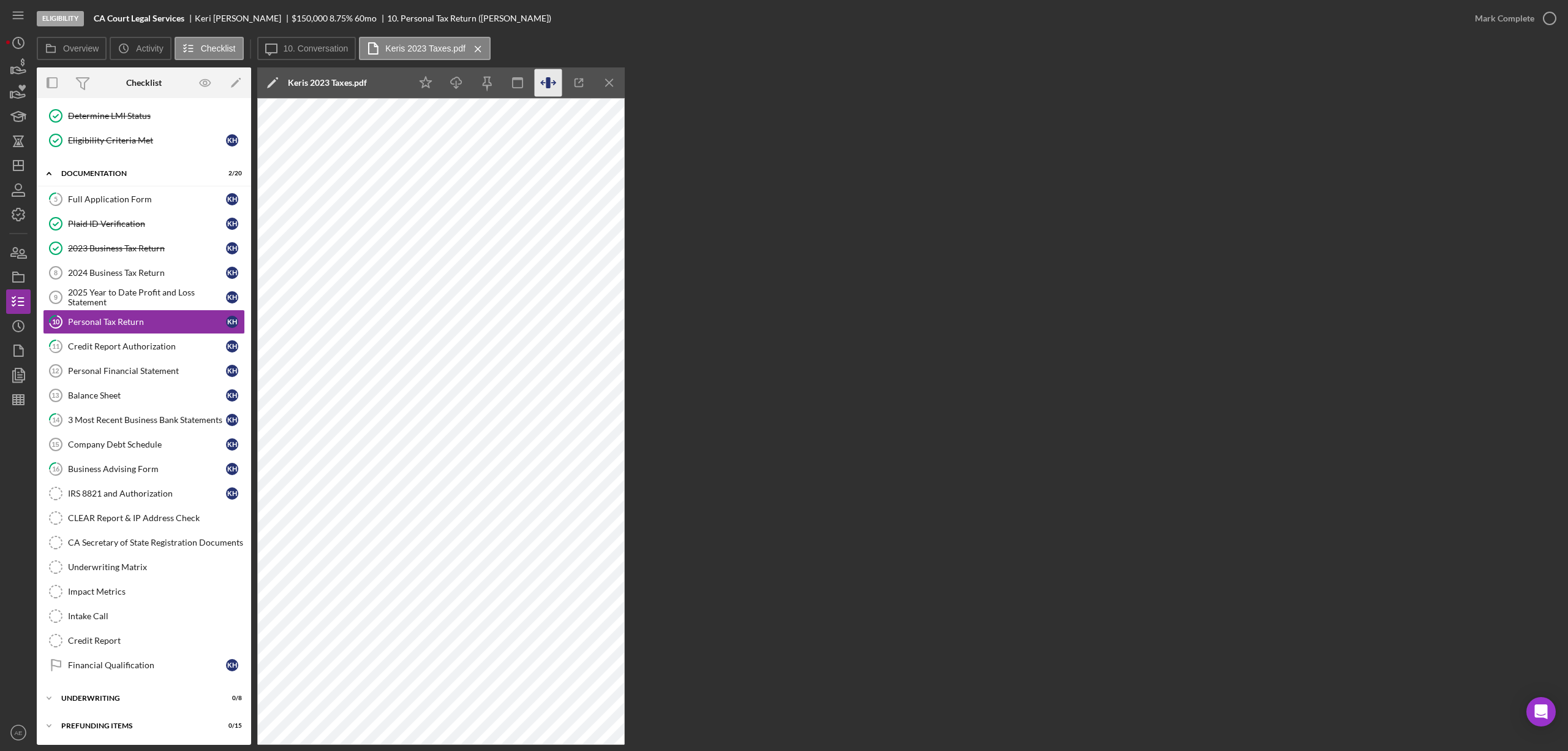
click at [549, 87] on icon "button" at bounding box center [548, 83] width 4 height 11
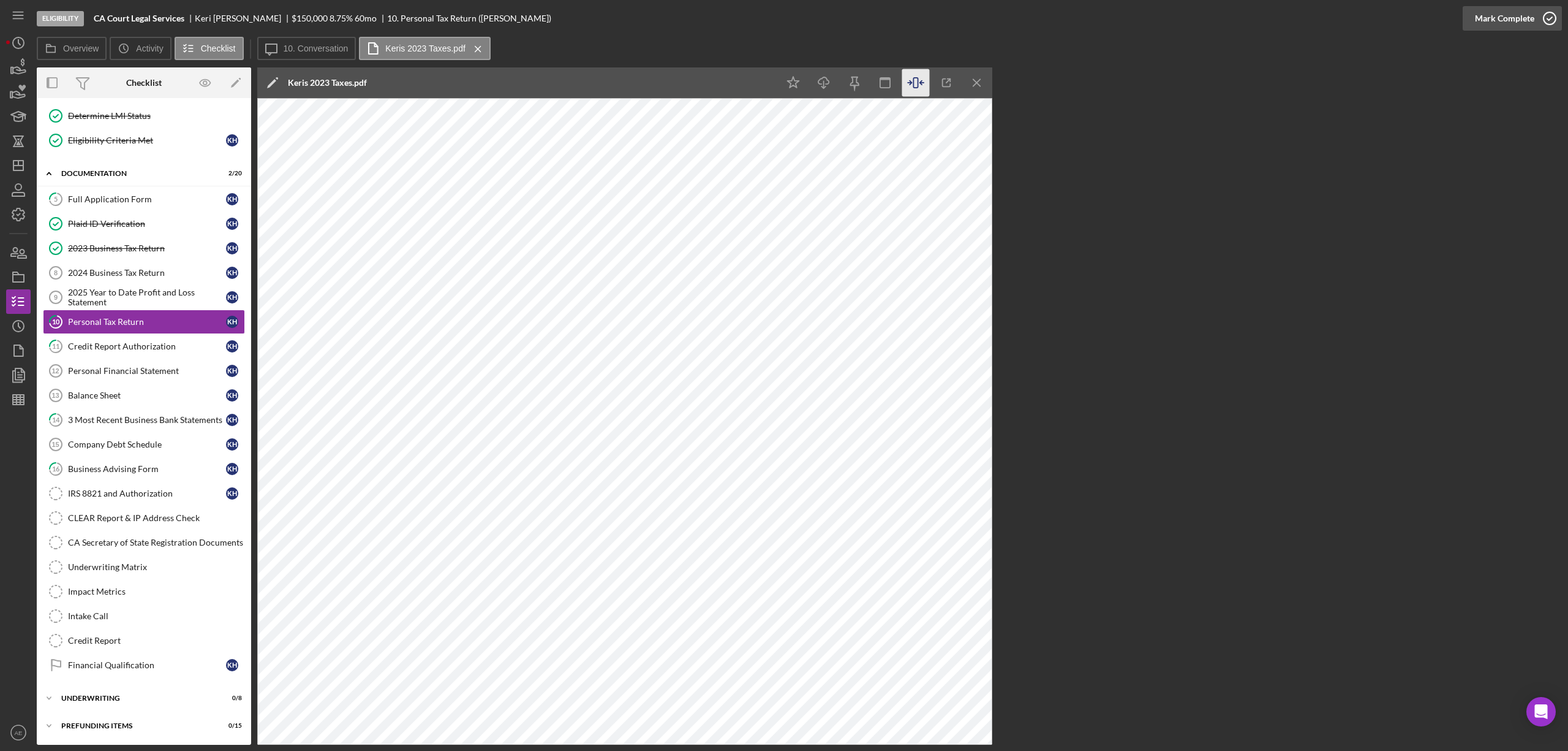
click at [1513, 20] on div "Mark Complete" at bounding box center [1505, 18] width 59 height 24
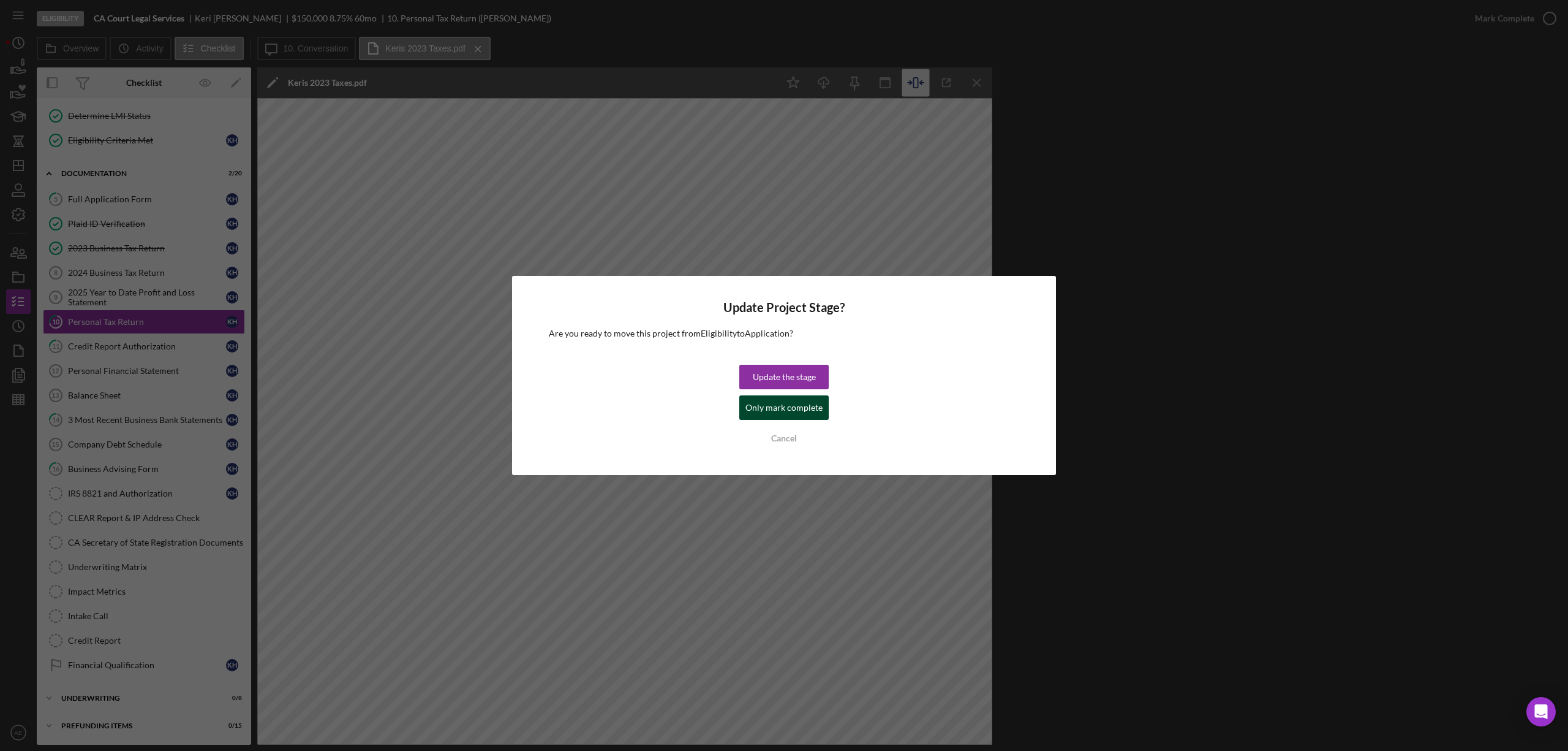
click at [753, 410] on div "Only mark complete" at bounding box center [784, 407] width 77 height 24
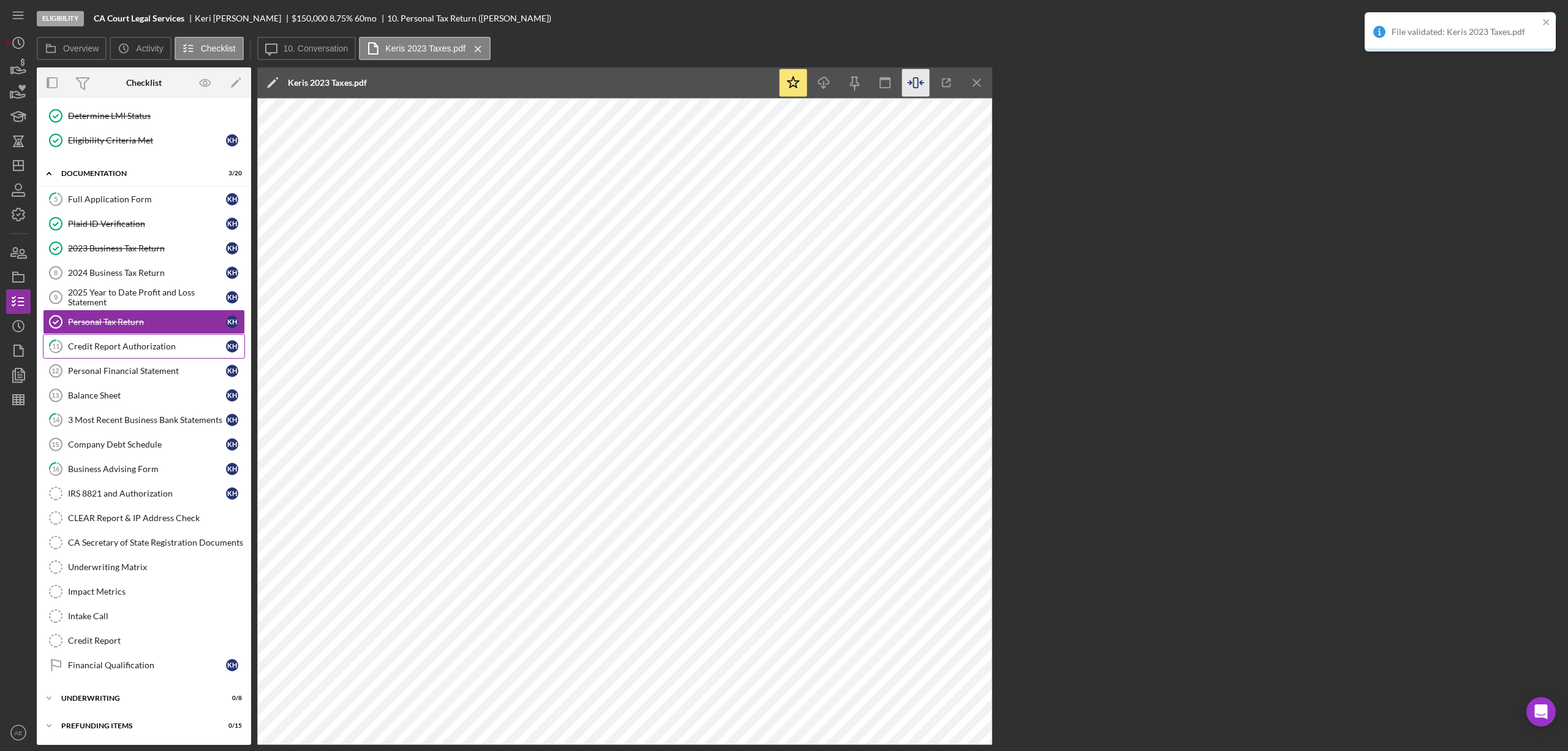
click at [191, 344] on div "Credit Report Authorization" at bounding box center [147, 346] width 158 height 10
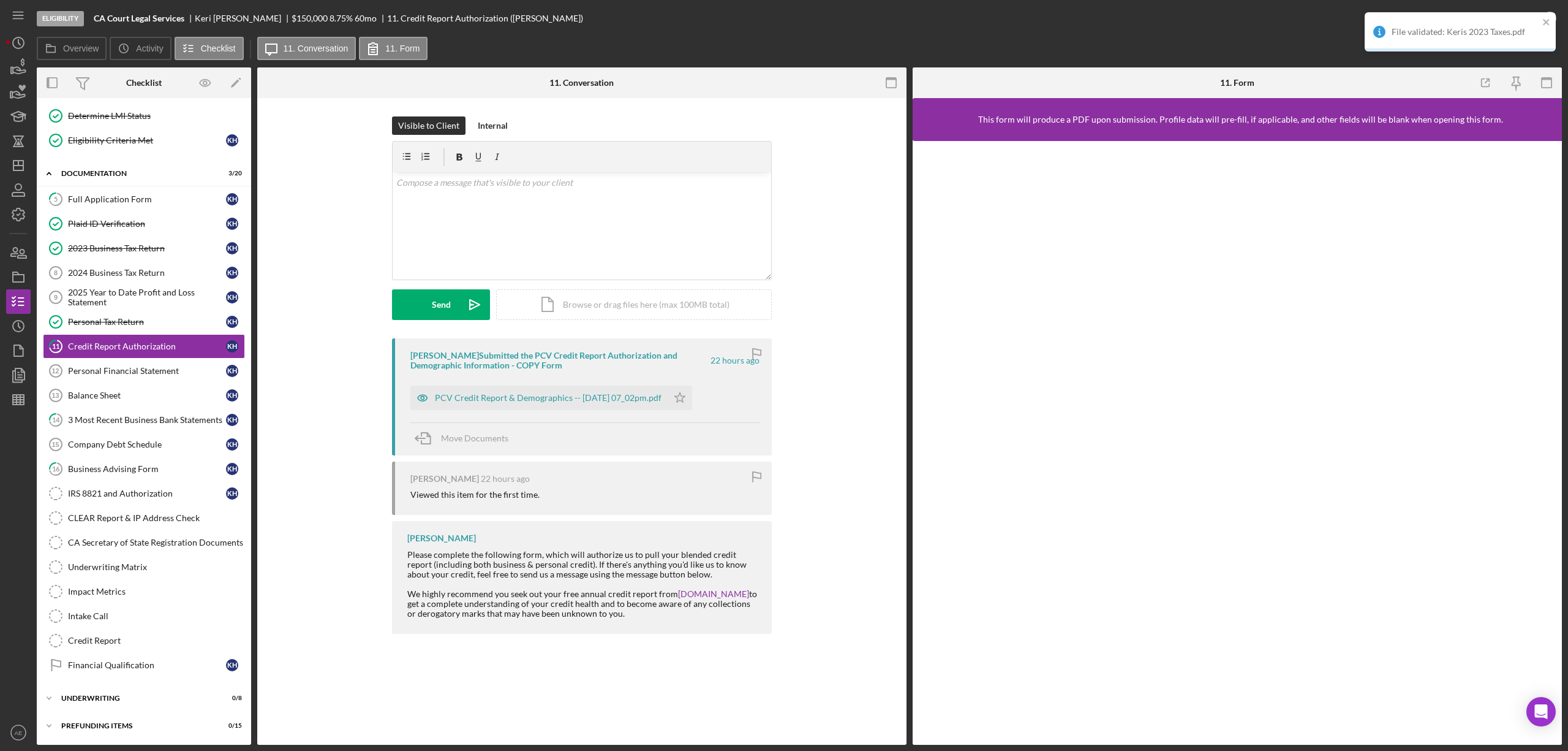
scroll to position [133, 0]
click at [425, 398] on icon "button" at bounding box center [423, 397] width 24 height 24
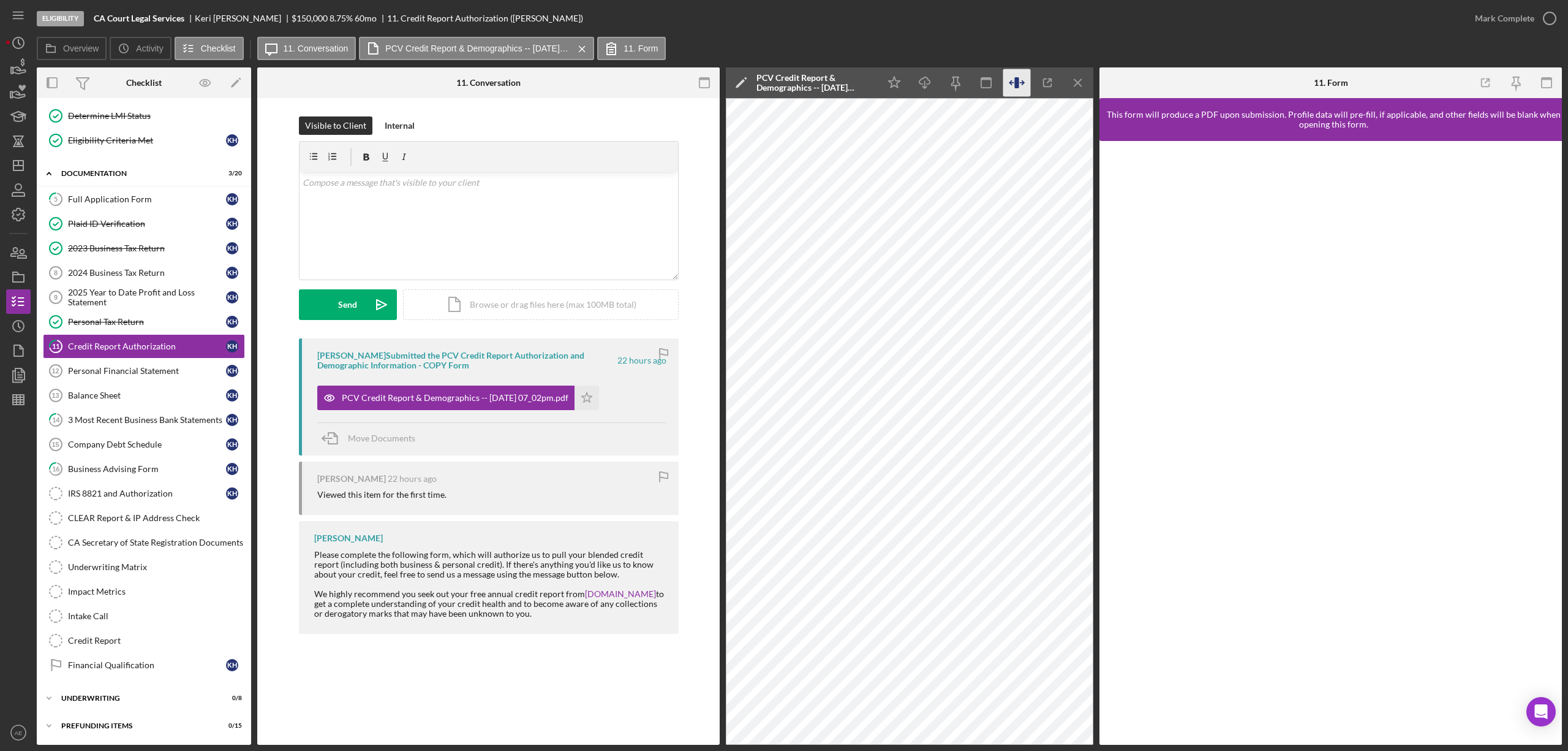
click at [1010, 86] on icon "button" at bounding box center [1017, 83] width 28 height 28
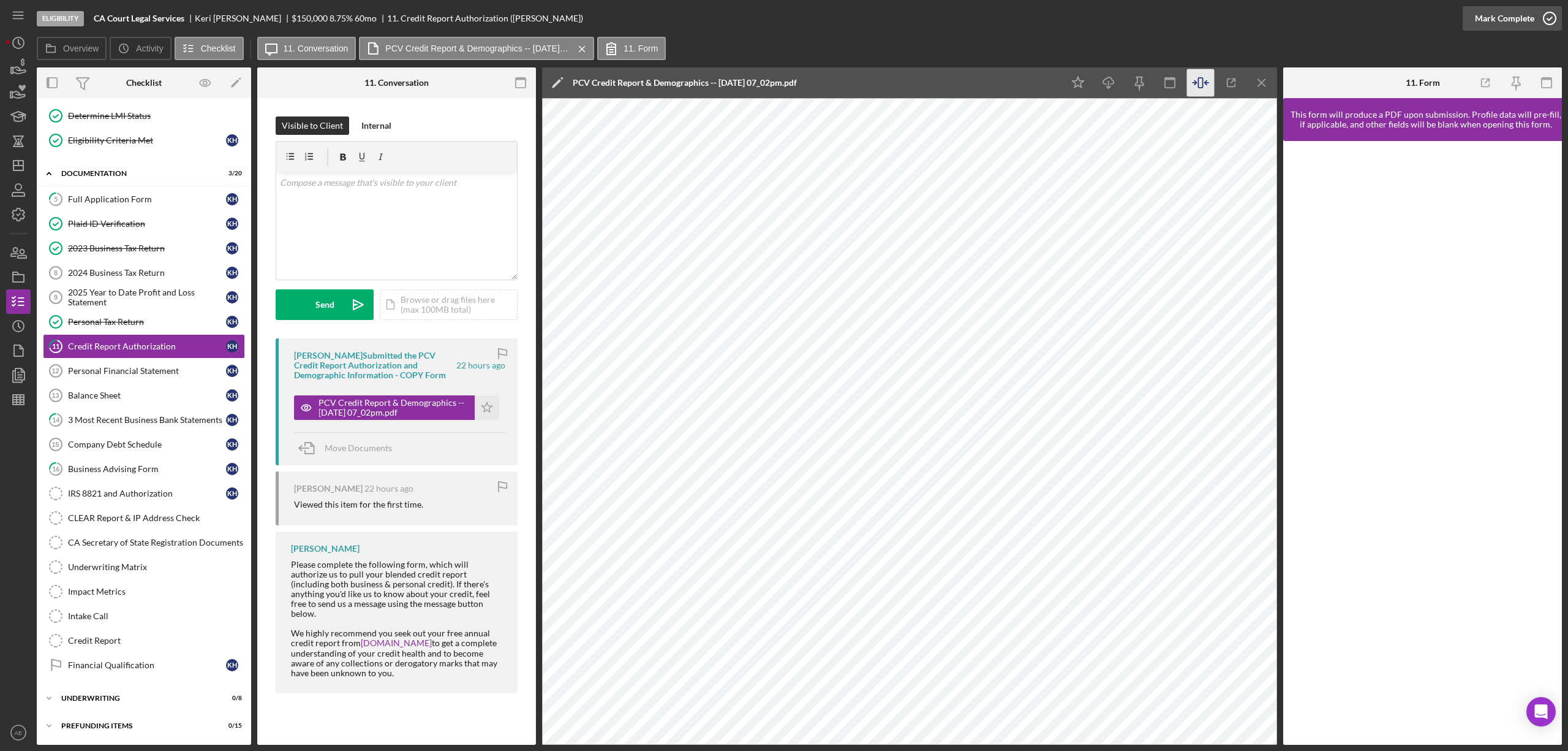
click at [1493, 20] on div "Mark Complete" at bounding box center [1505, 18] width 59 height 24
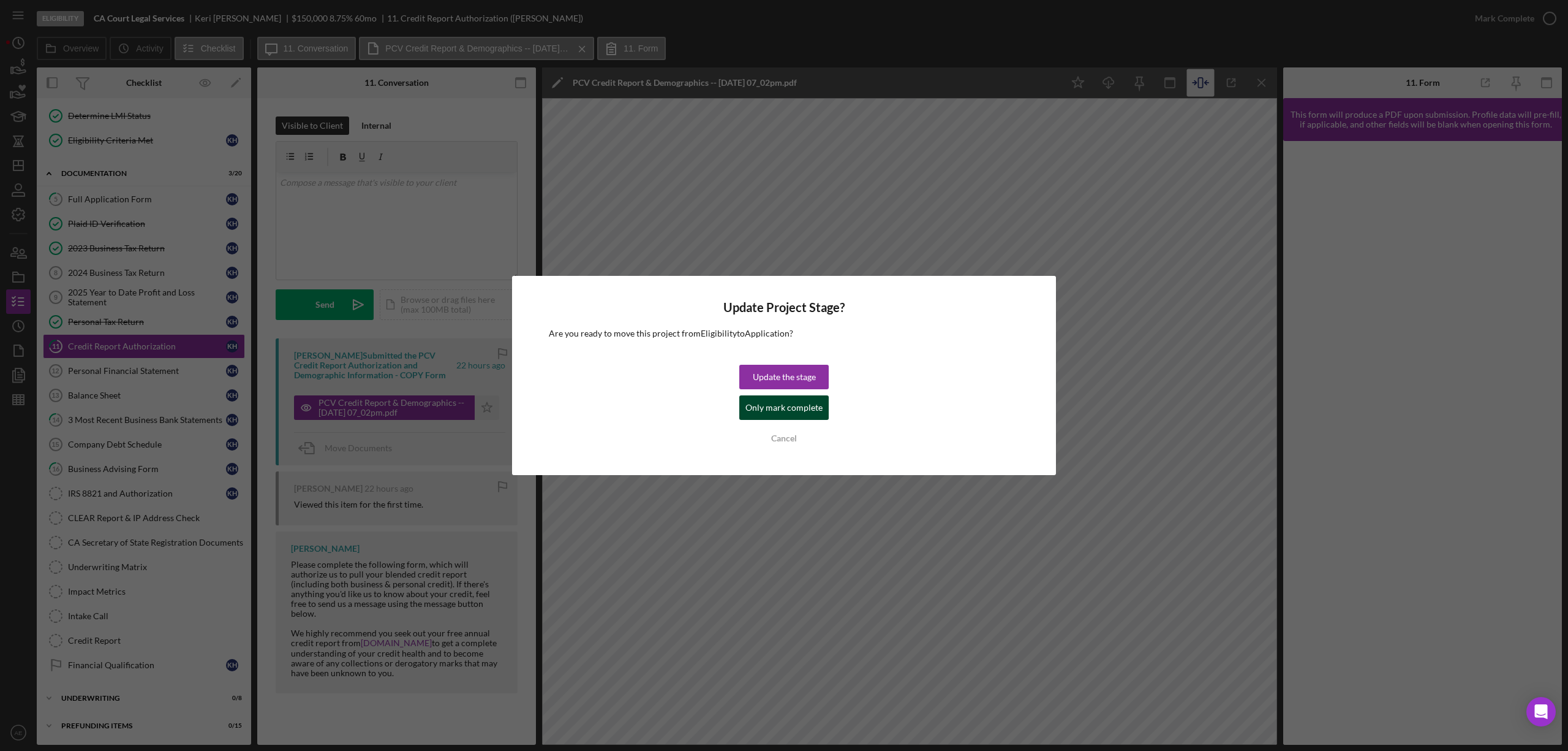
click at [789, 413] on div "Only mark complete" at bounding box center [784, 407] width 77 height 24
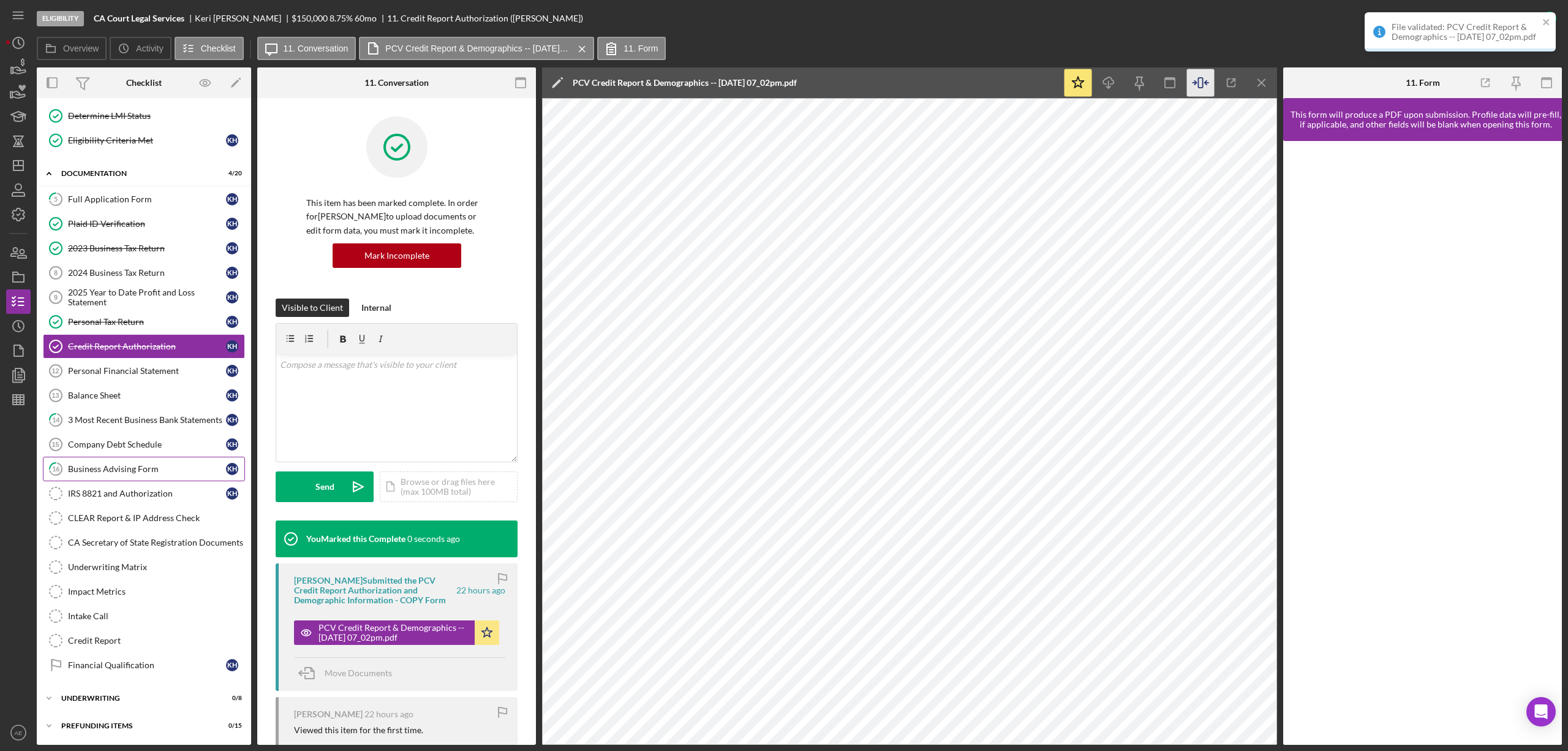
click at [163, 465] on div "Business Advising Form" at bounding box center [147, 469] width 158 height 10
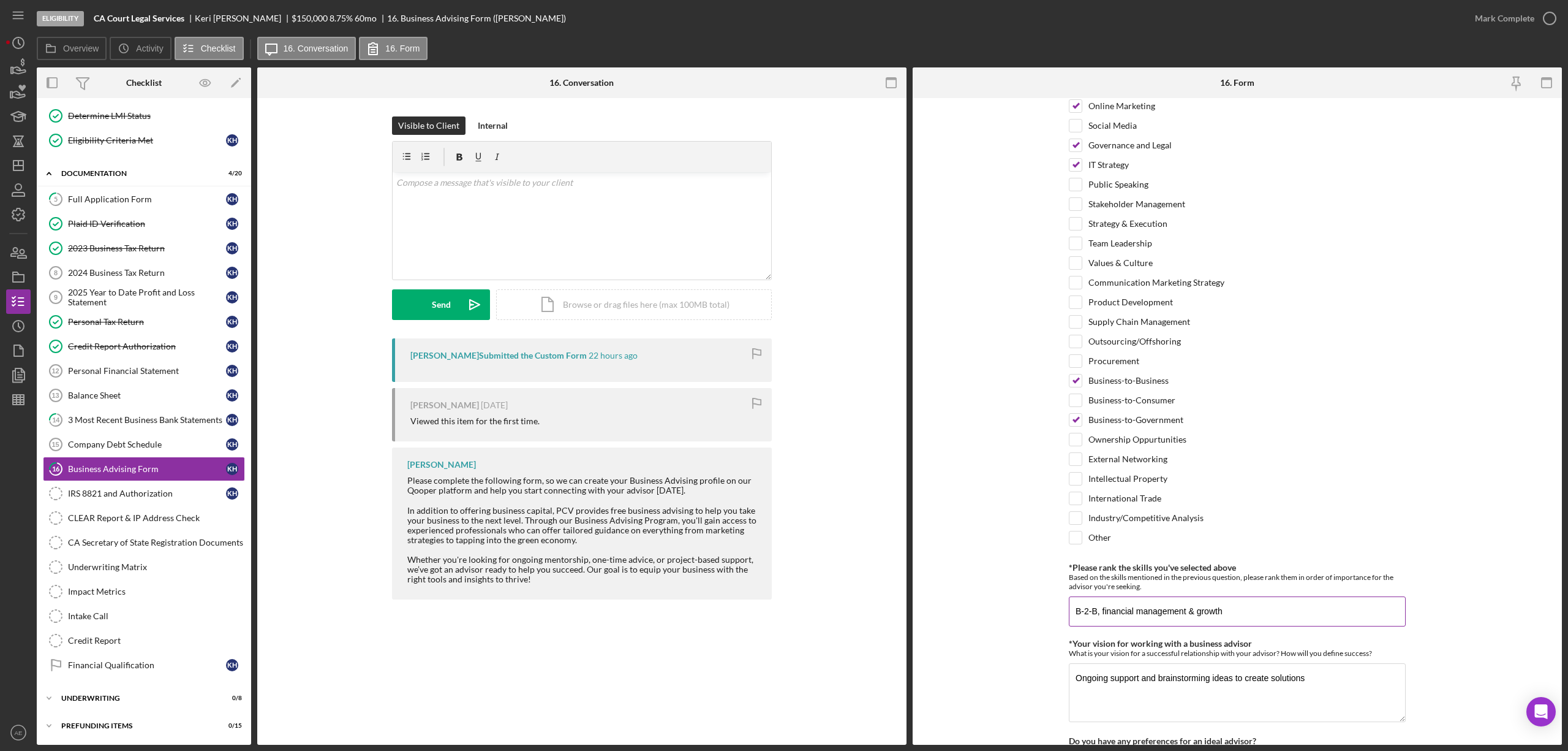
scroll to position [851, 0]
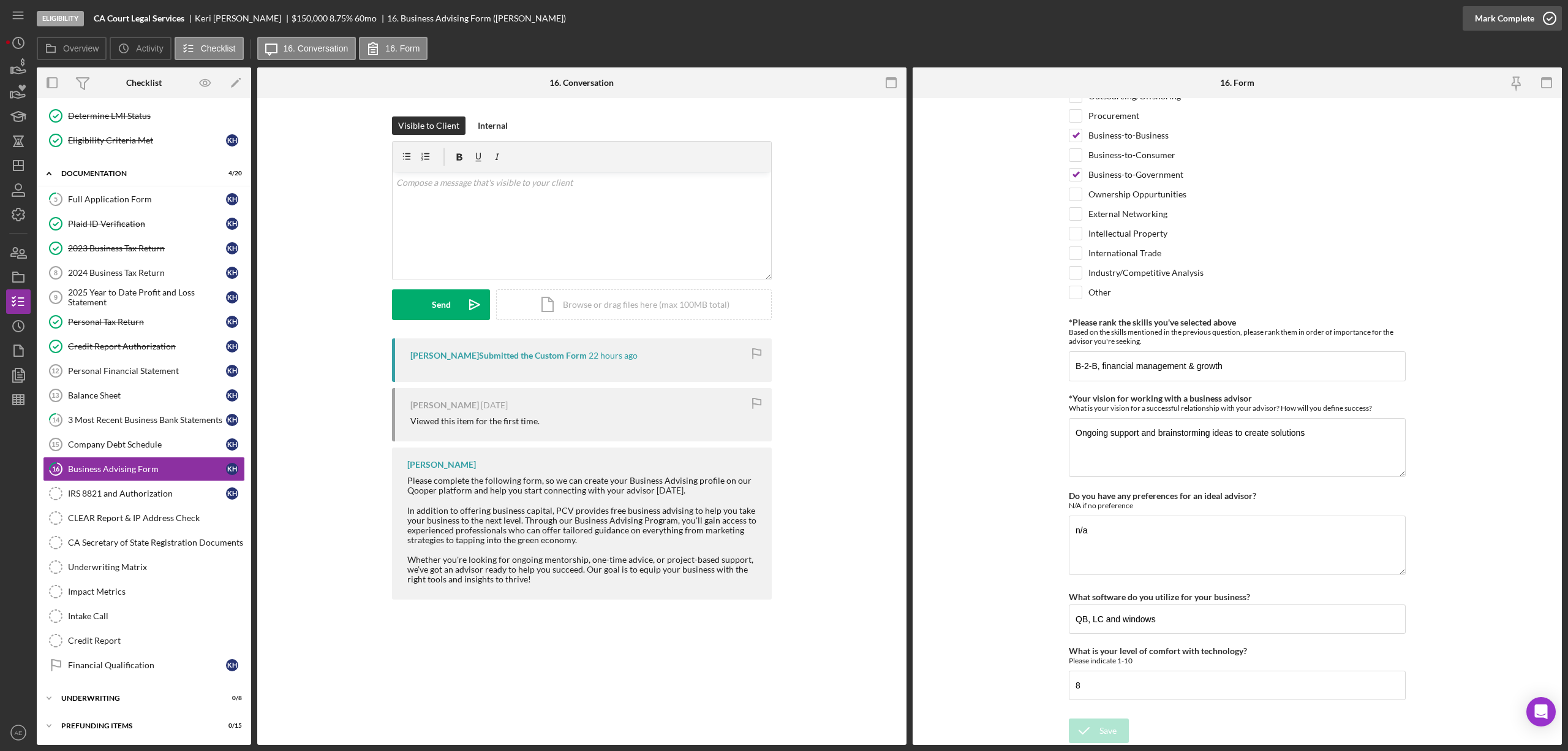
click at [1514, 24] on div "Mark Complete" at bounding box center [1505, 18] width 59 height 24
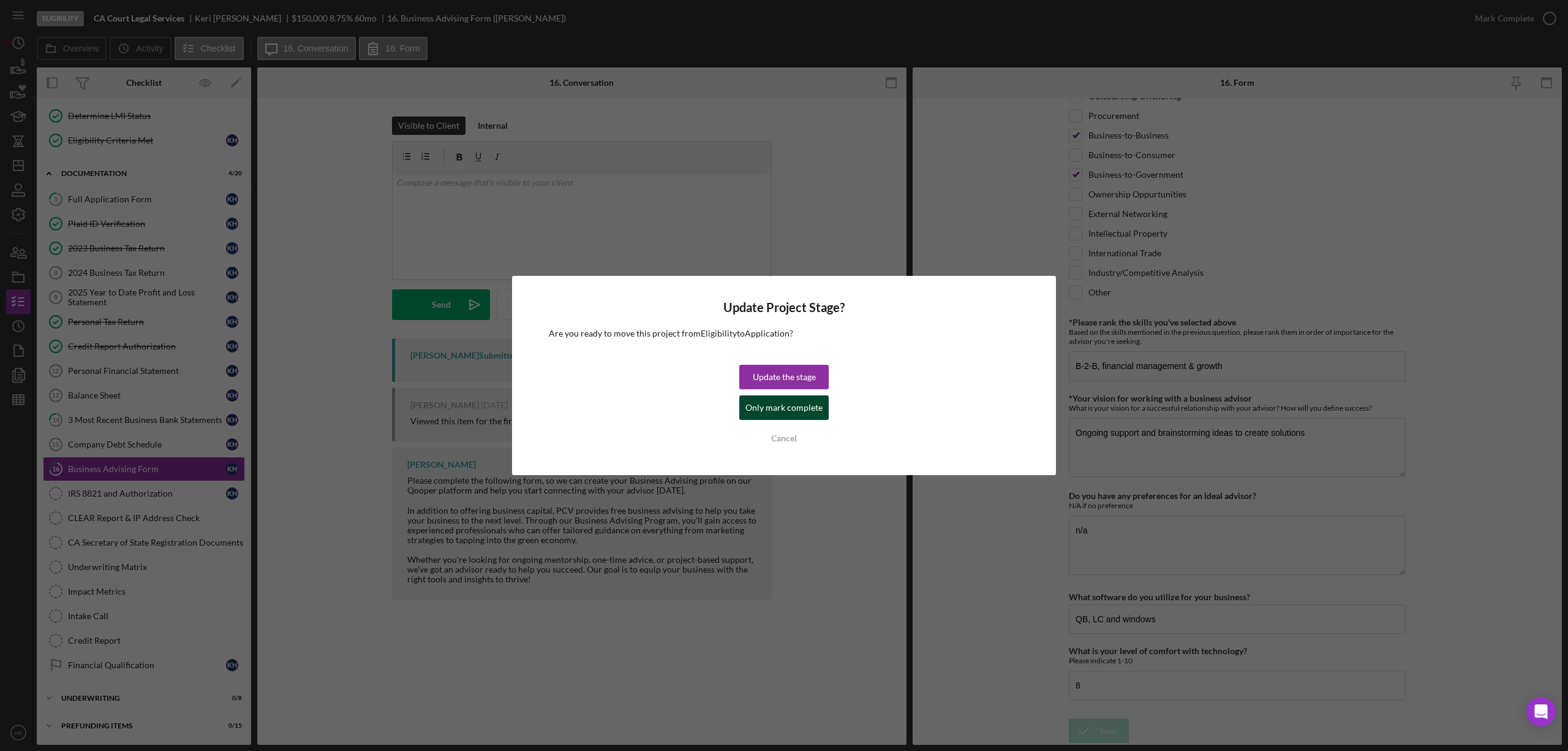
click at [760, 412] on div "Only mark complete" at bounding box center [784, 407] width 77 height 24
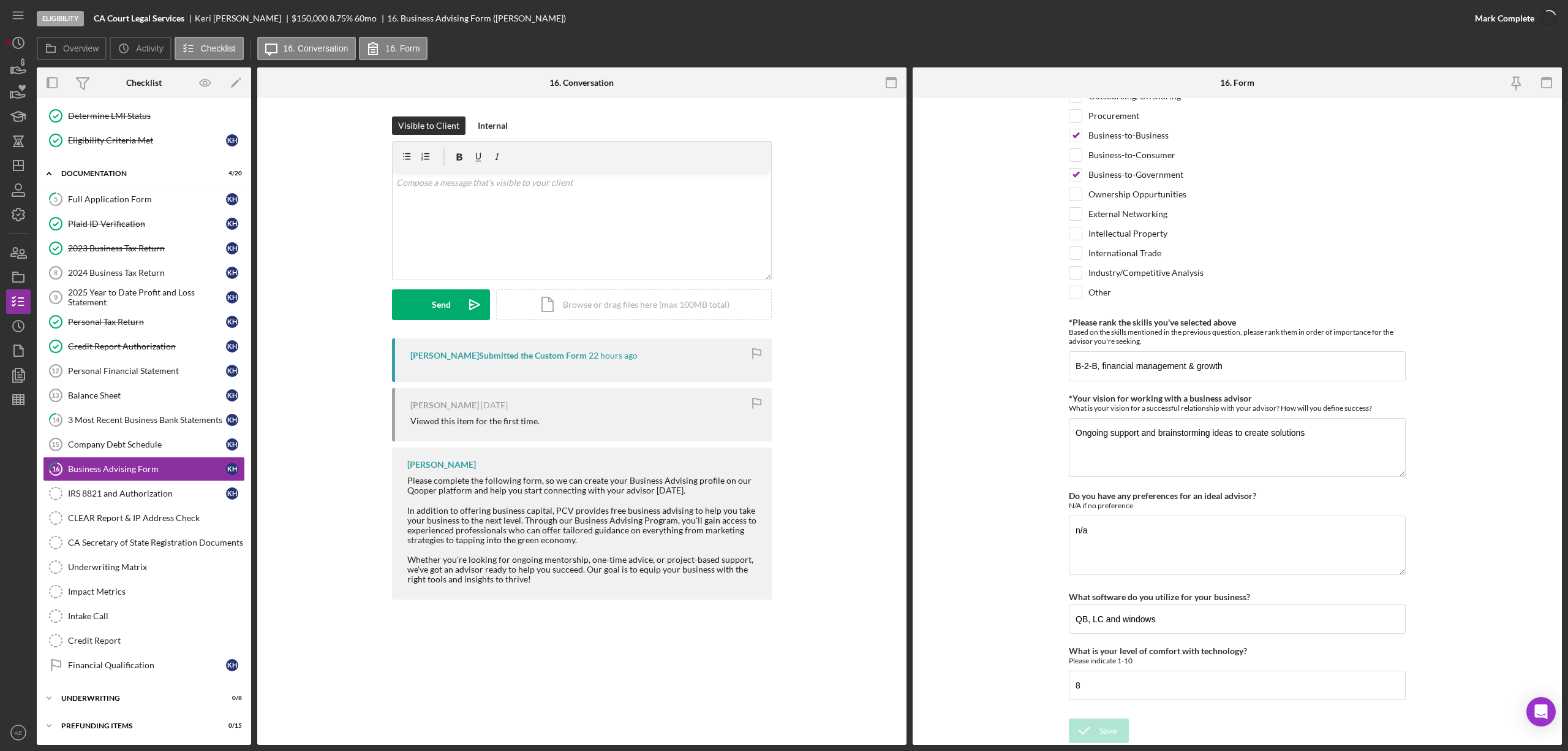
scroll to position [901, 0]
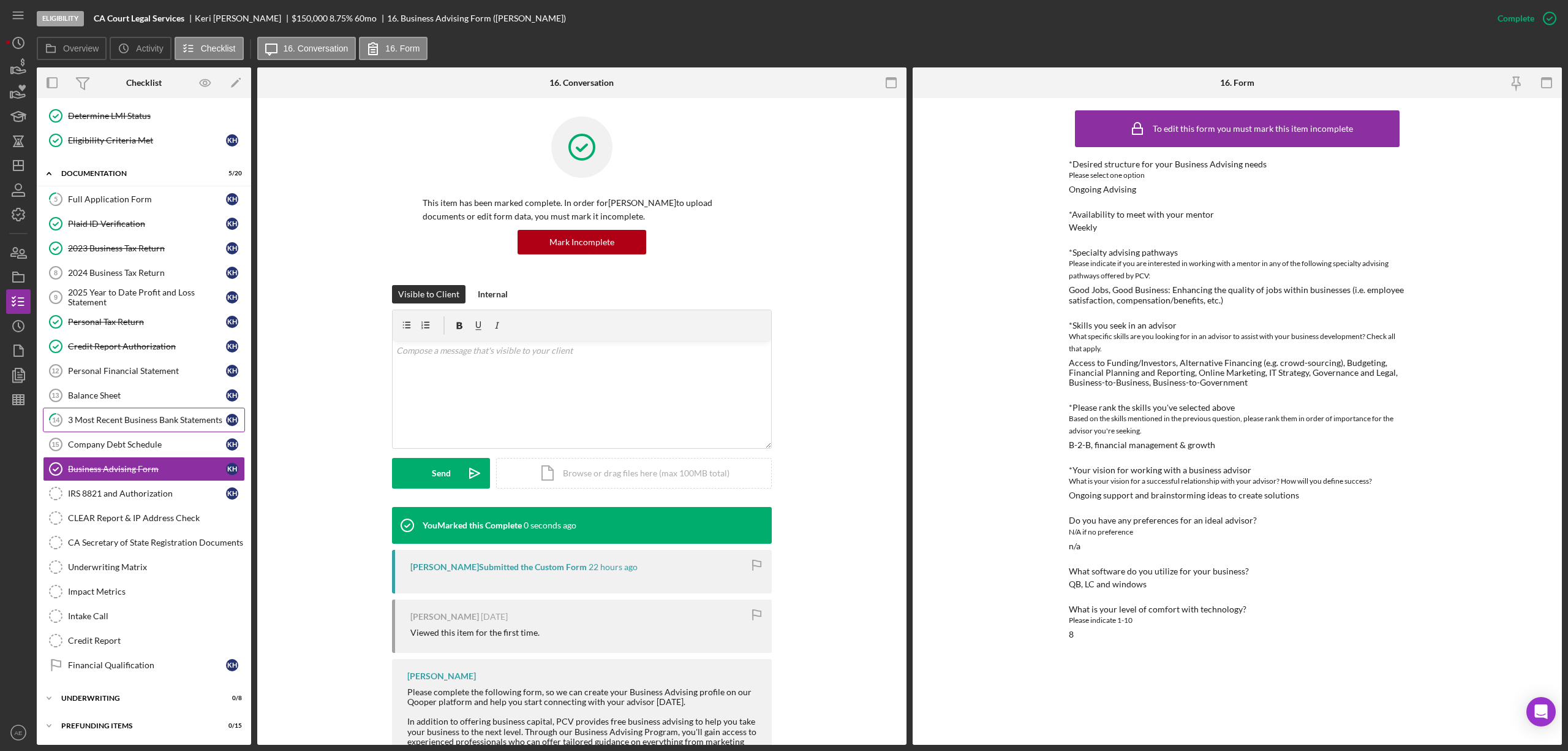
click at [181, 415] on div "3 Most Recent Business Bank Statements" at bounding box center [147, 420] width 158 height 10
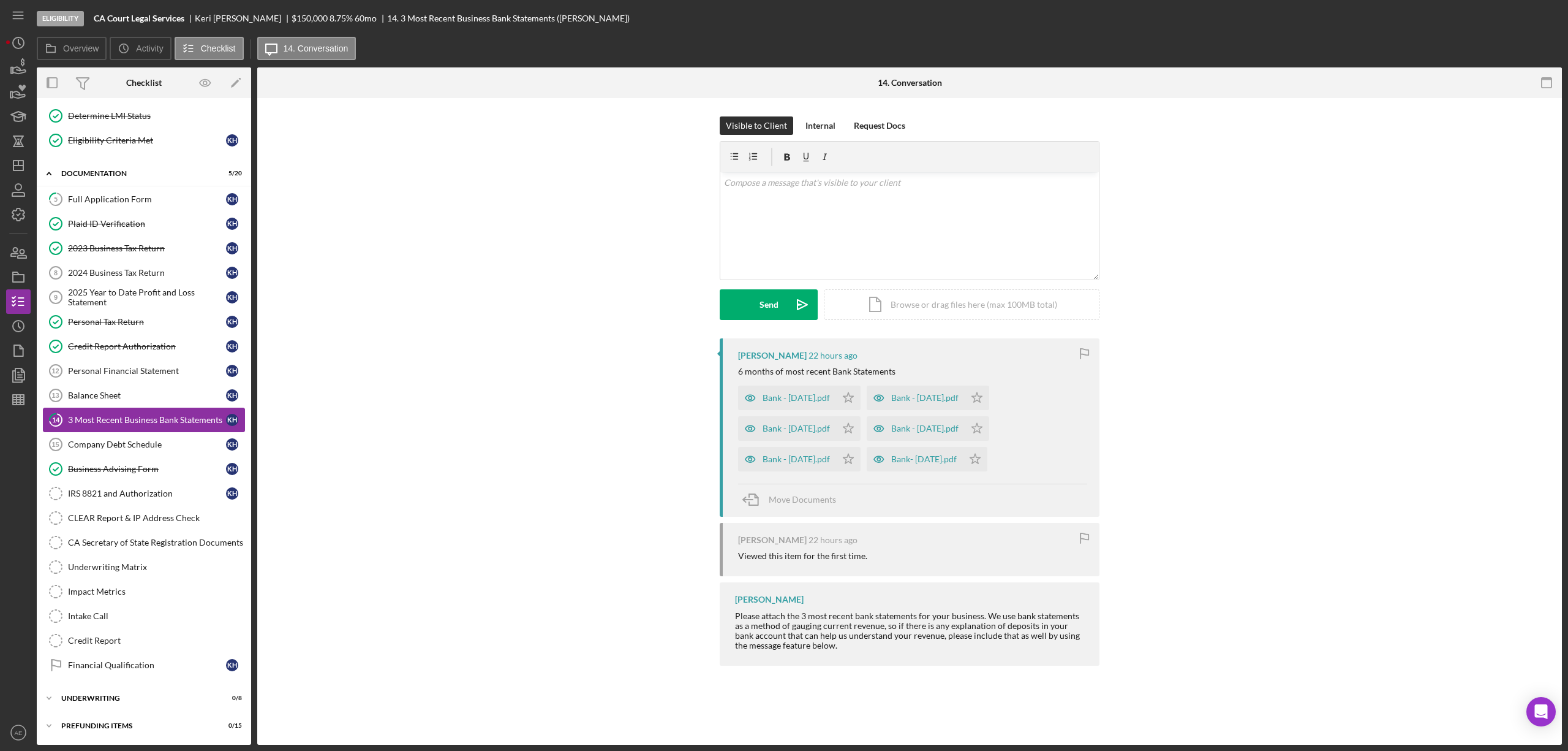
scroll to position [133, 0]
drag, startPoint x: 740, startPoint y: 402, endPoint x: 831, endPoint y: 401, distance: 91.0
click at [744, 400] on icon "button" at bounding box center [751, 397] width 24 height 24
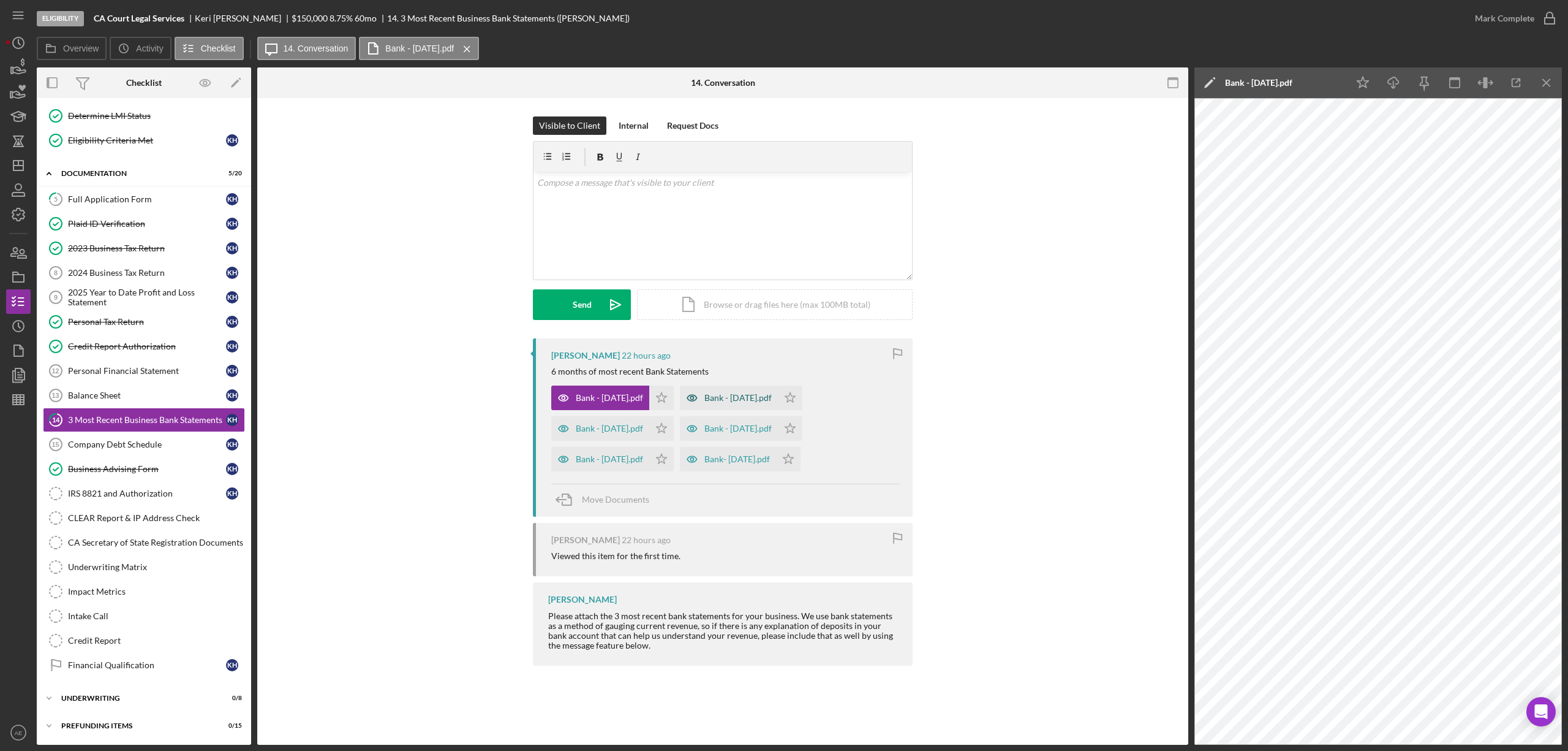
click at [704, 392] on icon "button" at bounding box center [692, 397] width 24 height 24
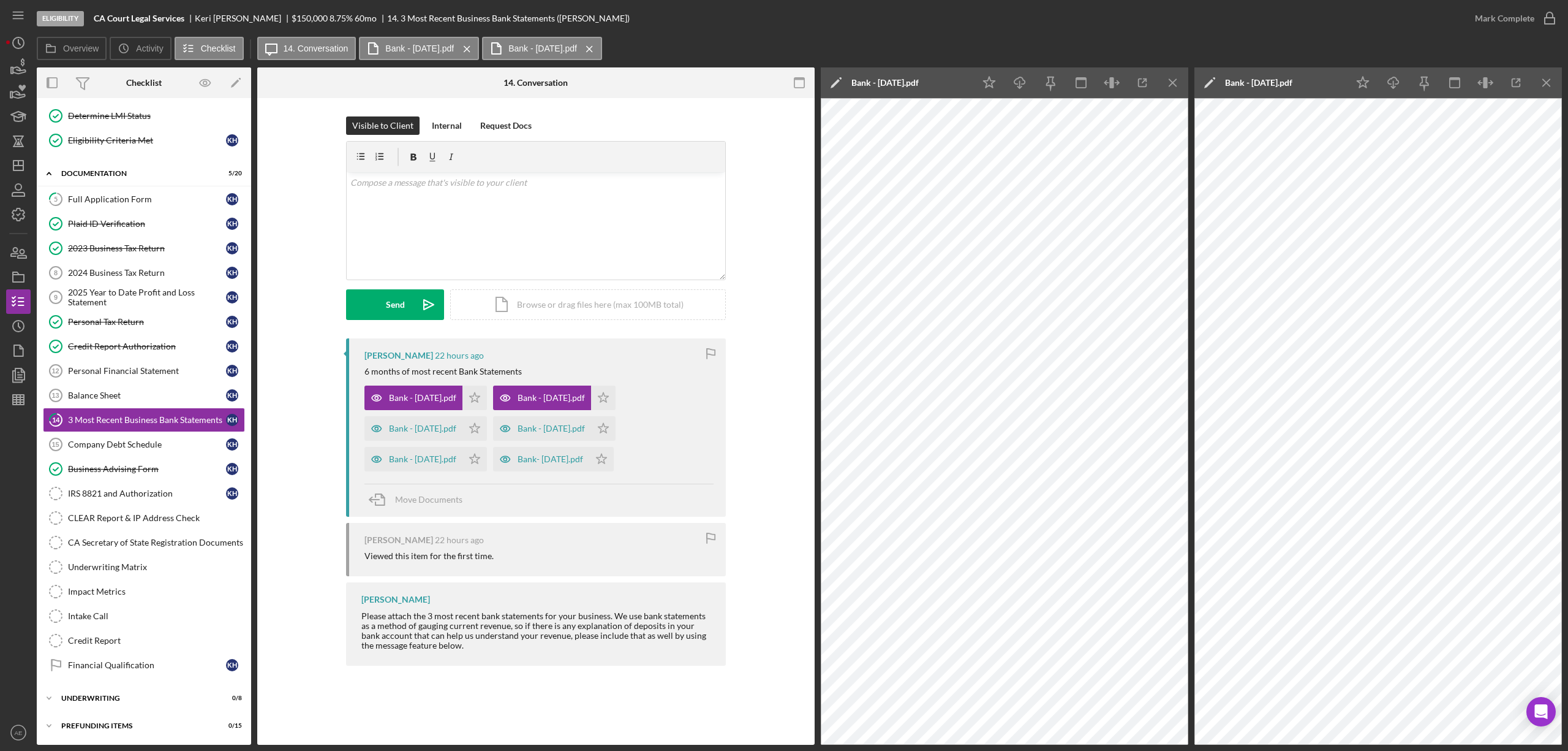
click at [362, 429] on div "[PERSON_NAME] 22 hours ago 6 months of most recent Bank Statements Bank - [DATE…" at bounding box center [536, 427] width 380 height 178
click at [371, 434] on icon "button" at bounding box center [376, 428] width 24 height 24
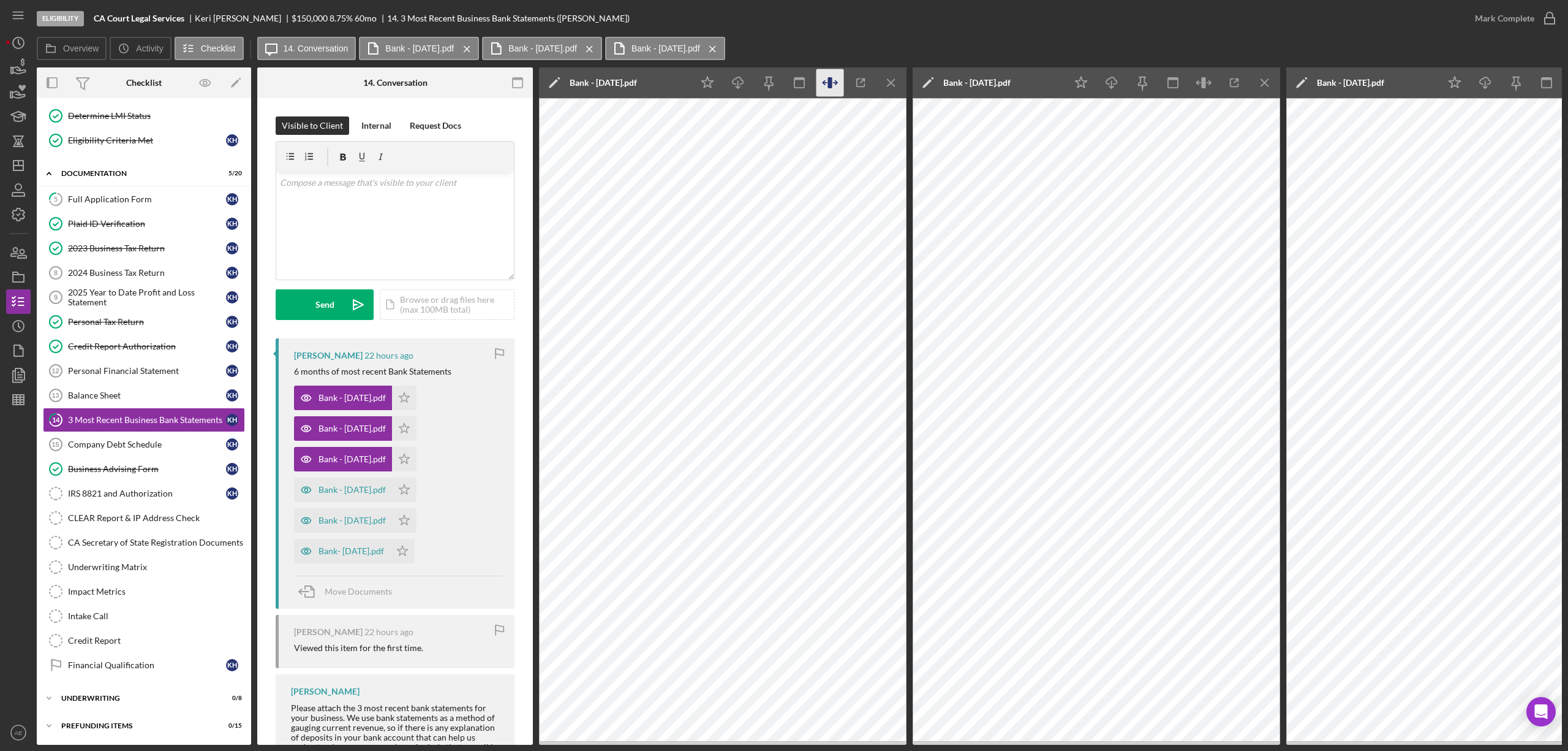
click at [833, 83] on icon "button" at bounding box center [835, 83] width 3 height 0
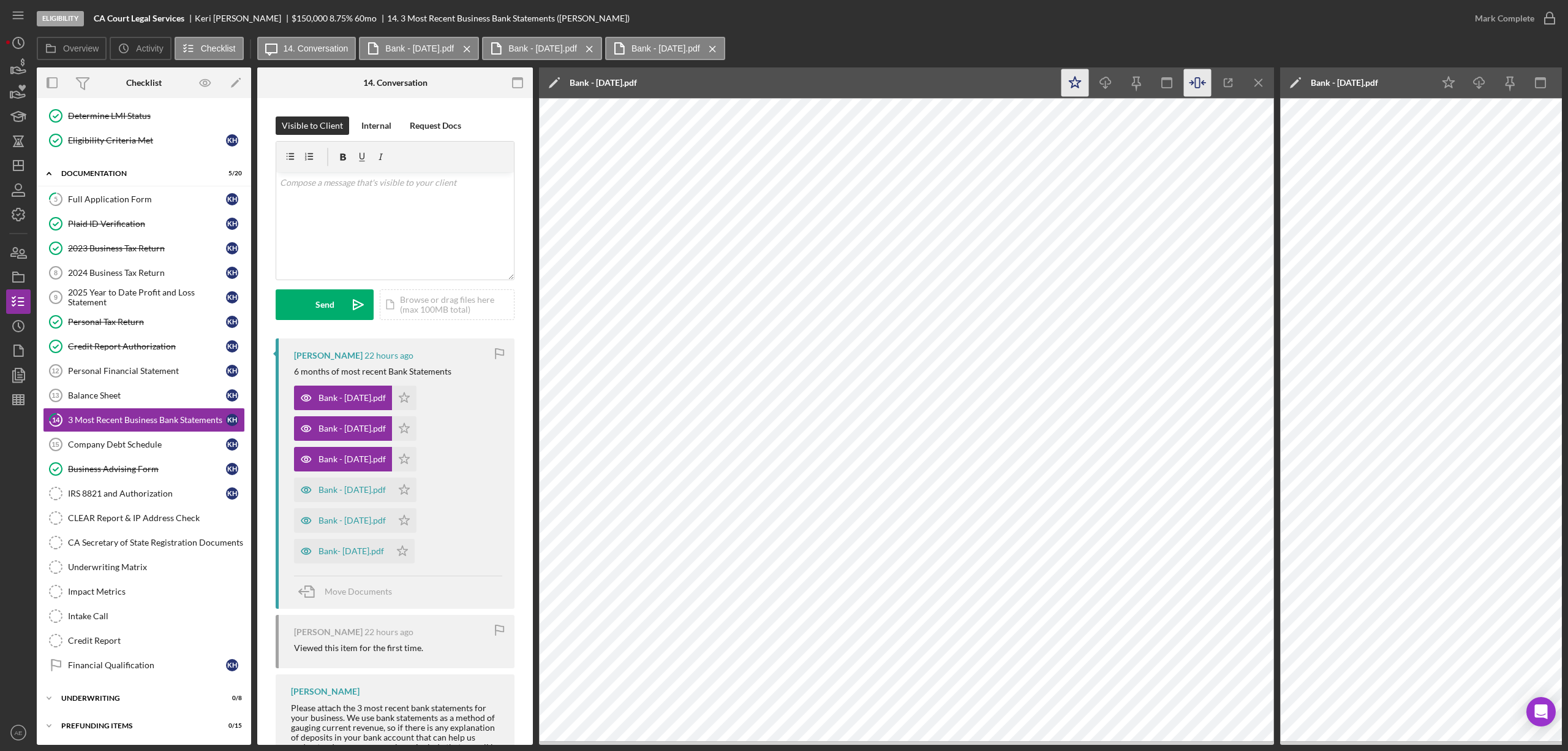
click at [1076, 87] on icon "Icon/Star" at bounding box center [1075, 83] width 28 height 28
click at [1254, 84] on icon "Icon/Menu Close" at bounding box center [1259, 83] width 28 height 28
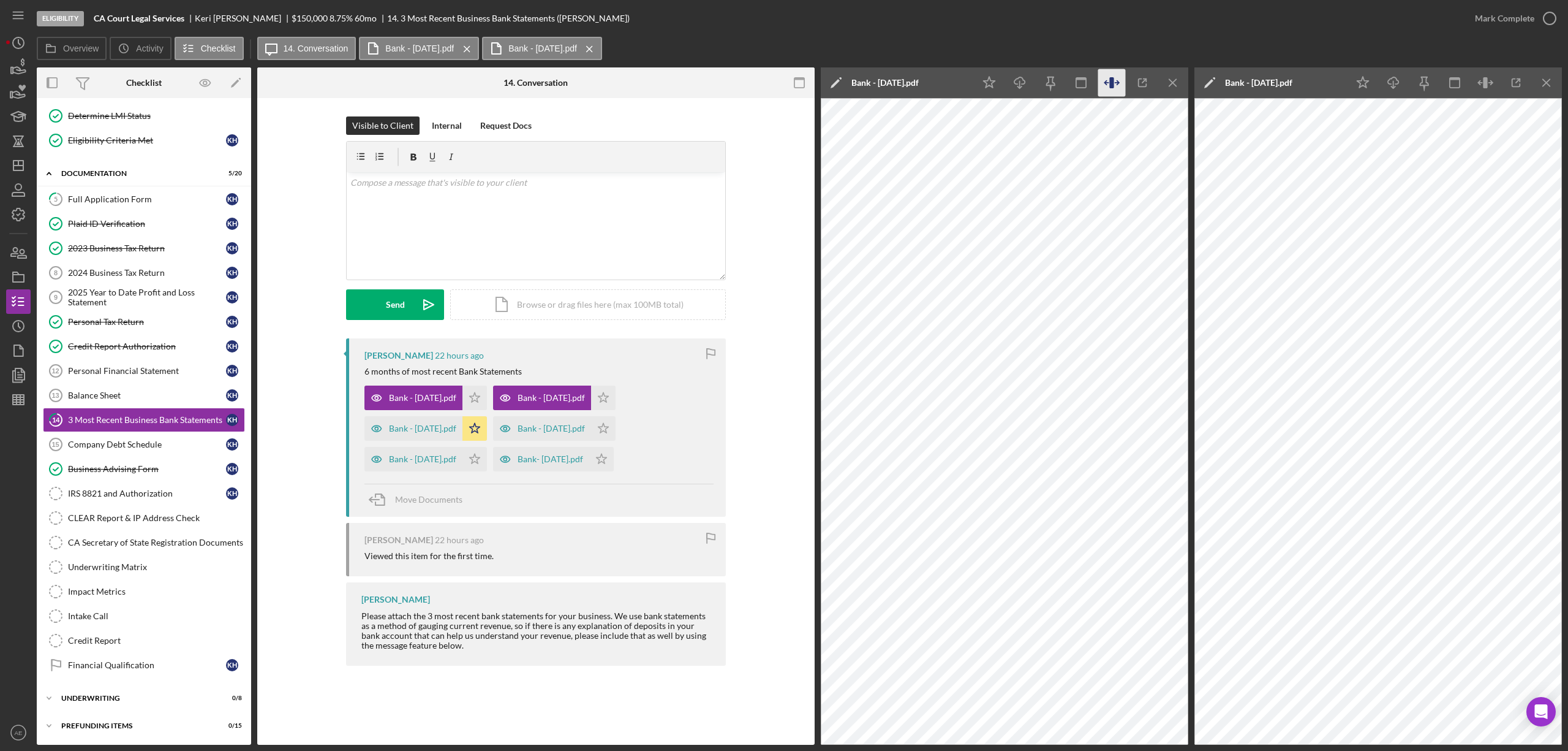
click at [1108, 86] on icon "button" at bounding box center [1112, 83] width 28 height 28
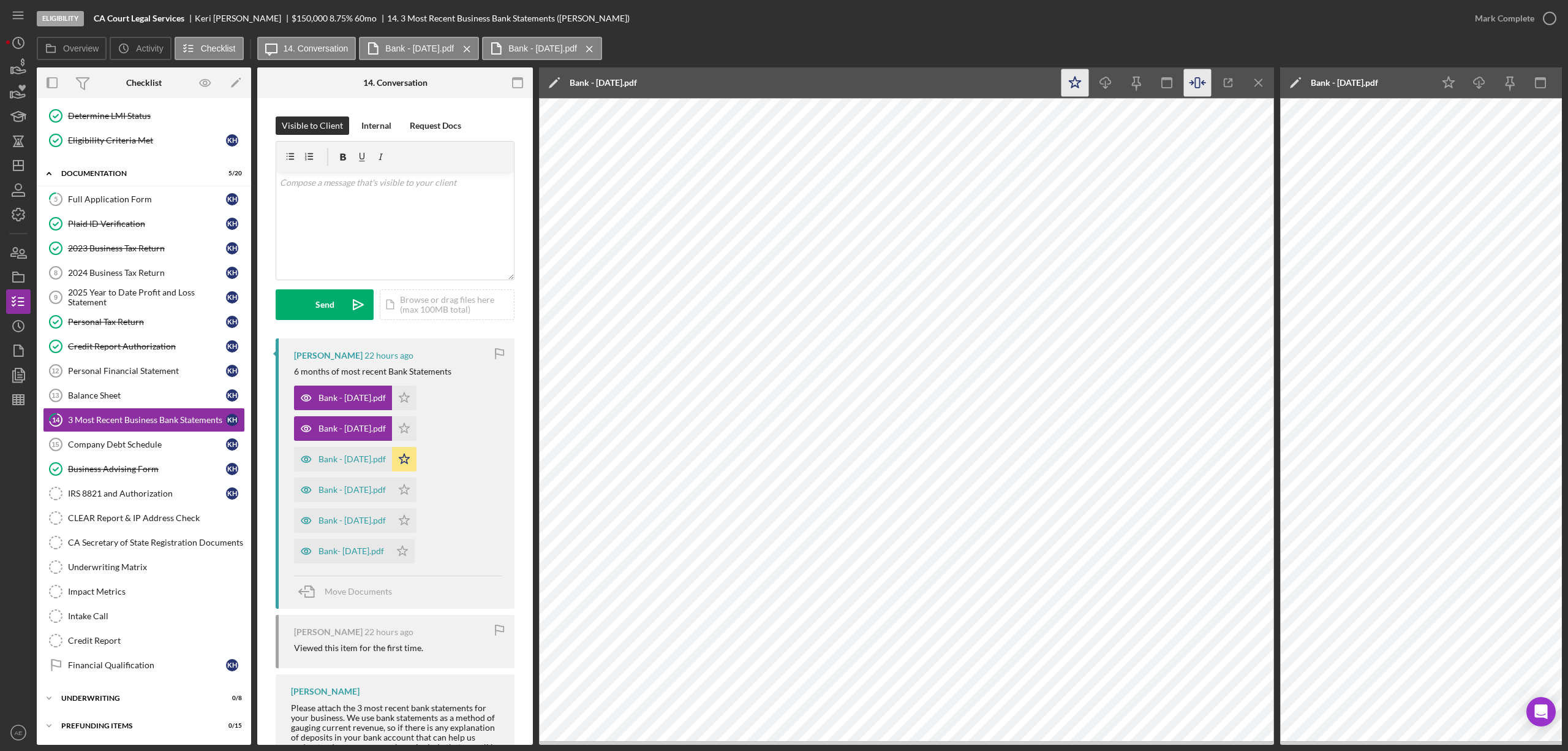
click at [1072, 86] on icon "Icon/Star" at bounding box center [1075, 83] width 28 height 28
click at [1252, 86] on icon "Icon/Menu Close" at bounding box center [1259, 83] width 28 height 28
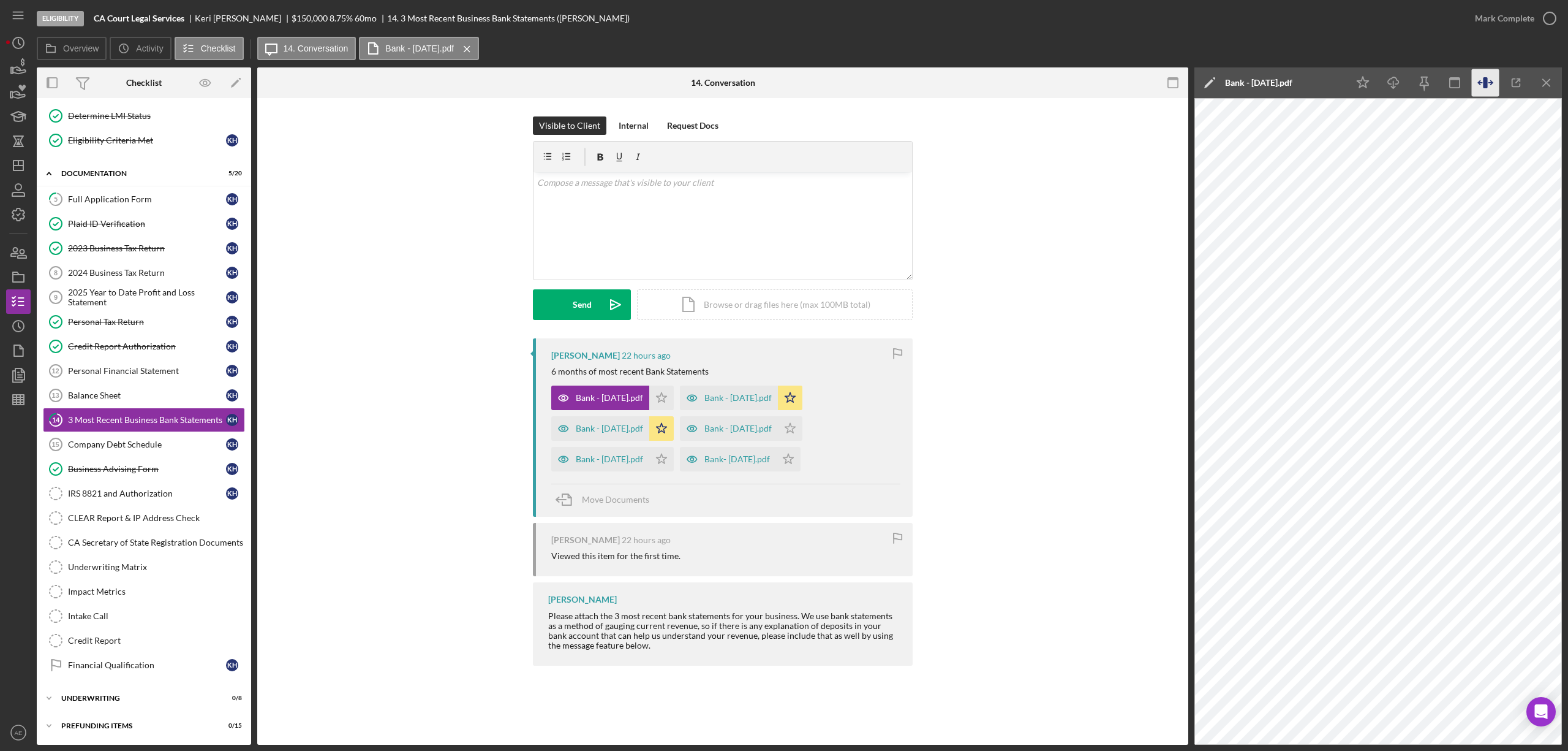
click at [1487, 82] on icon "button" at bounding box center [1485, 83] width 4 height 11
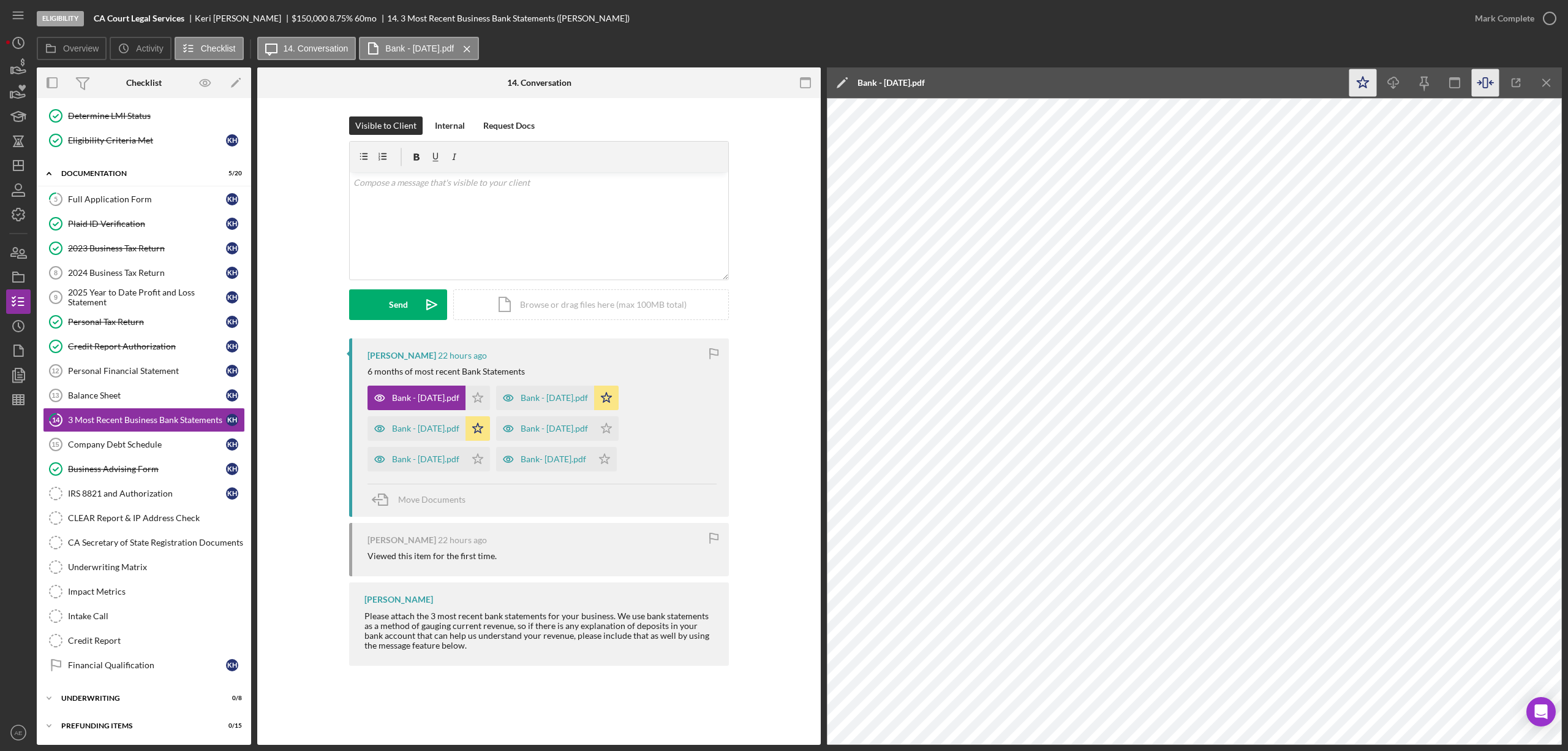
click at [1365, 77] on icon "Icon/Star" at bounding box center [1363, 83] width 28 height 28
click at [1498, 16] on div "Mark Complete" at bounding box center [1505, 18] width 59 height 24
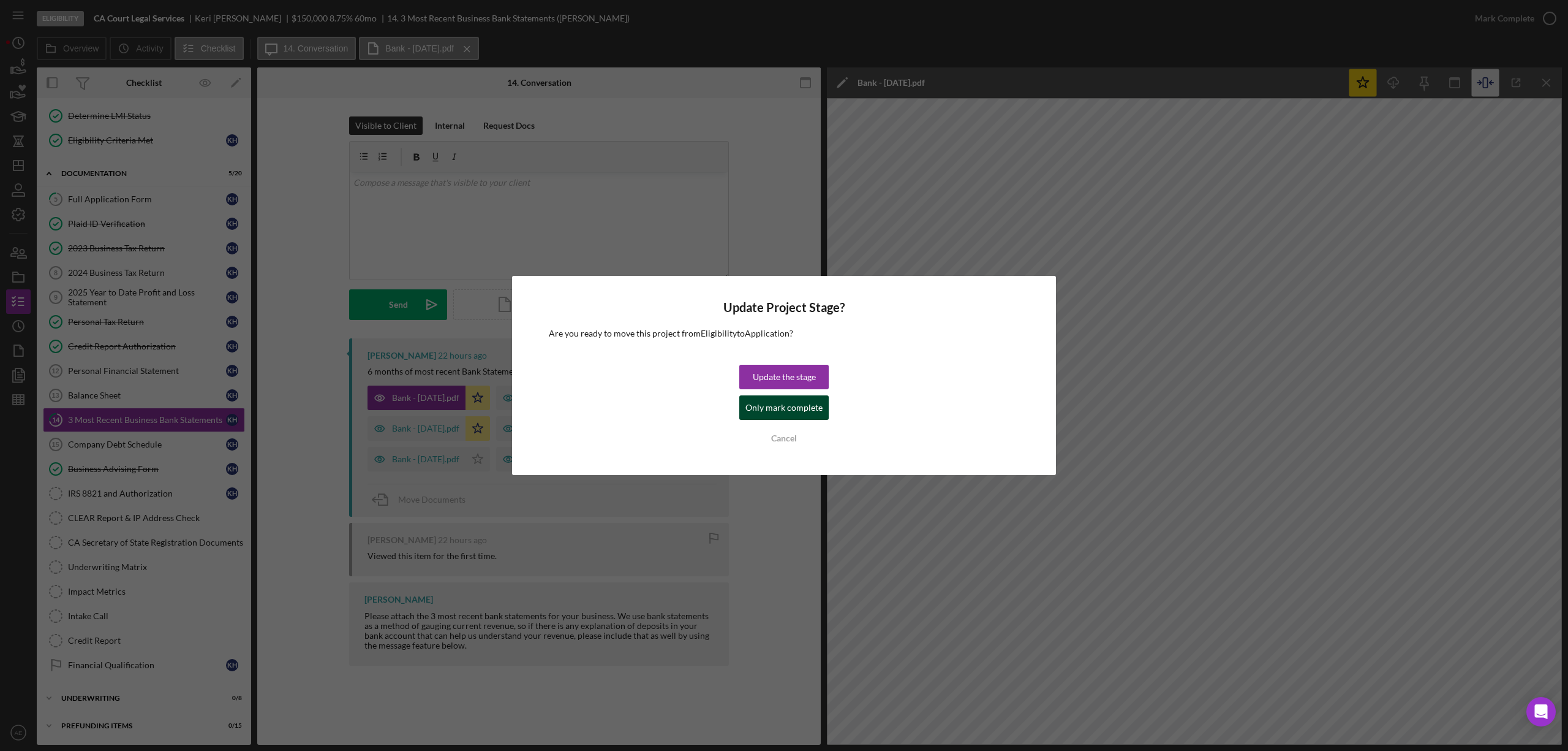
click at [809, 400] on div "Only mark complete" at bounding box center [784, 407] width 77 height 24
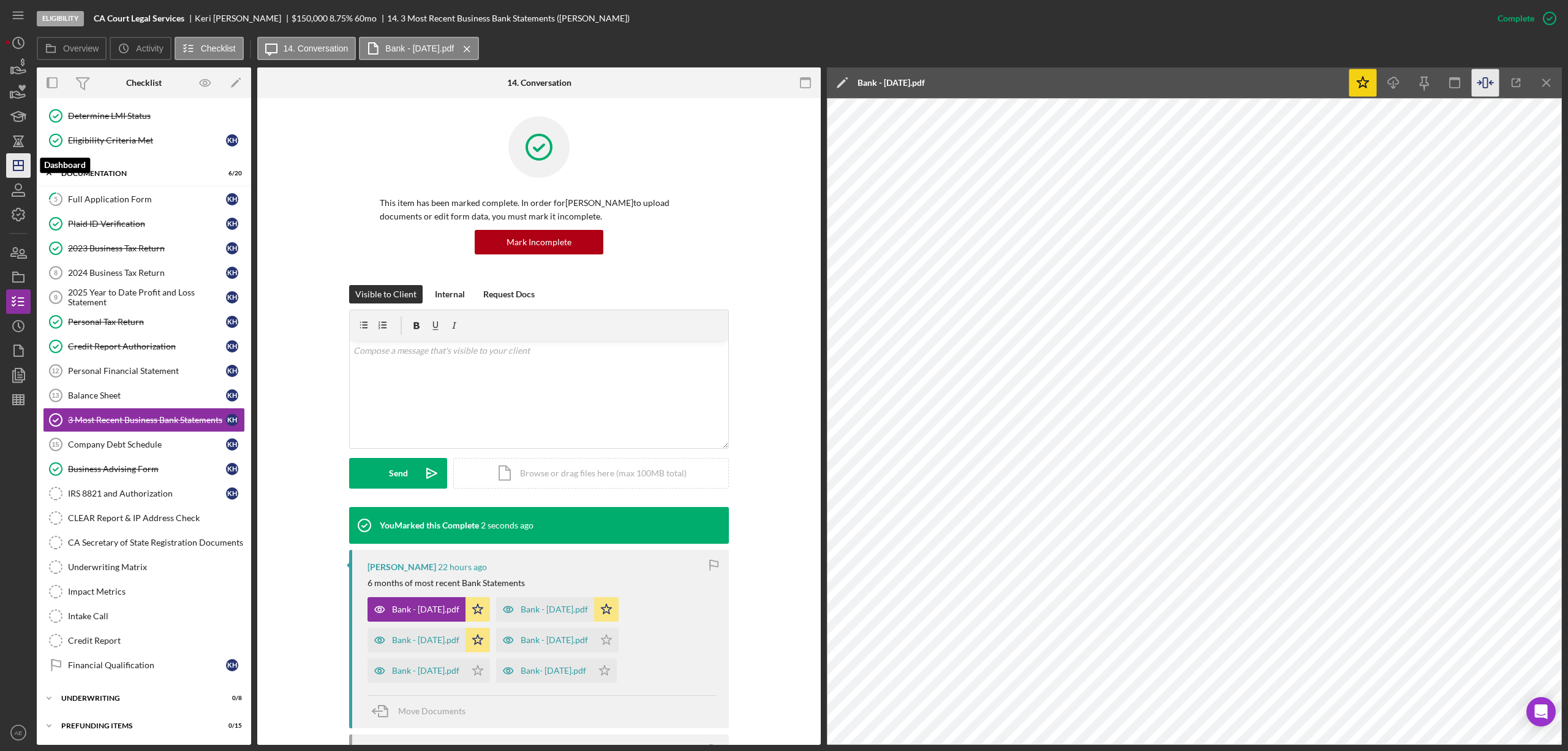
click at [24, 162] on icon "Icon/Dashboard" at bounding box center [18, 165] width 30 height 30
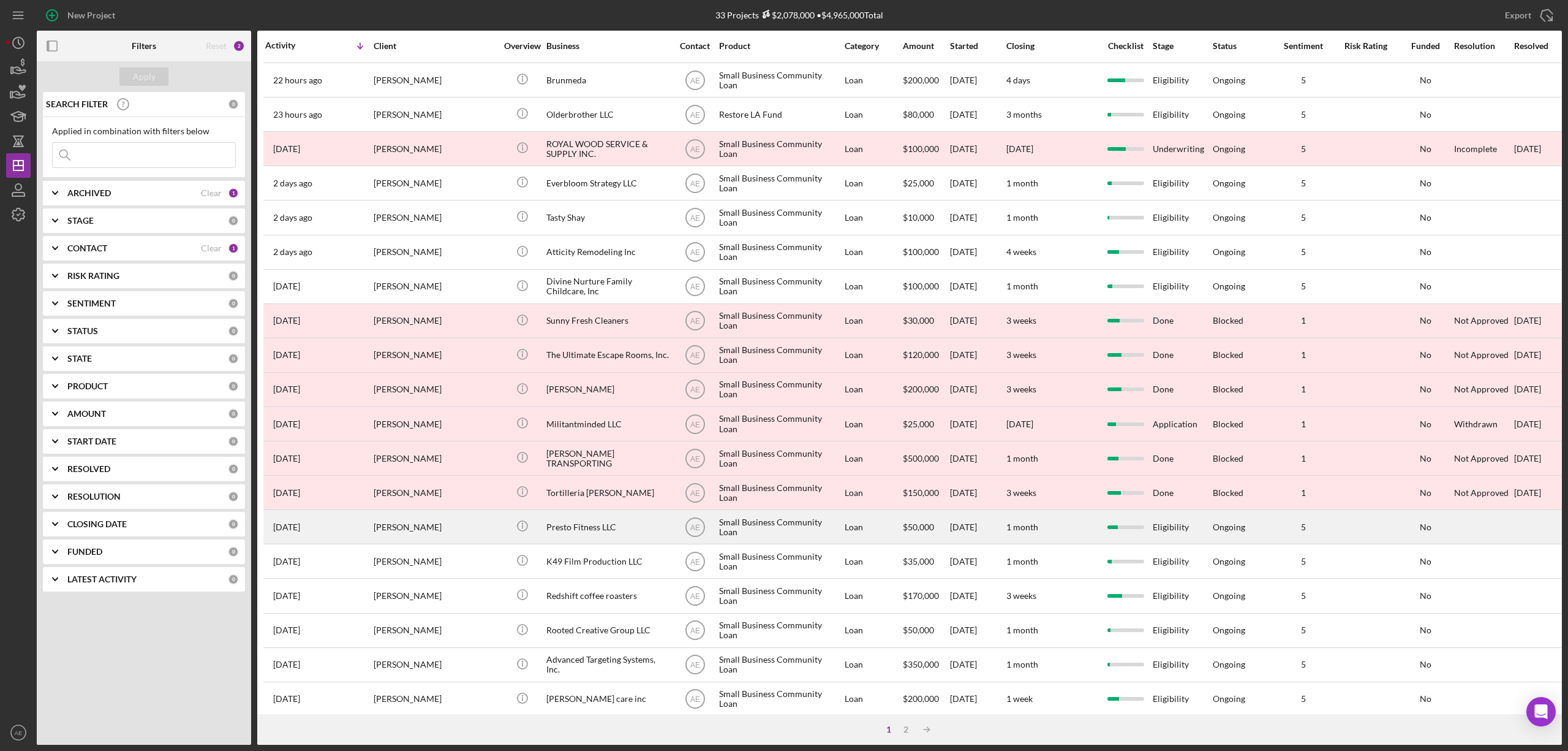
scroll to position [224, 0]
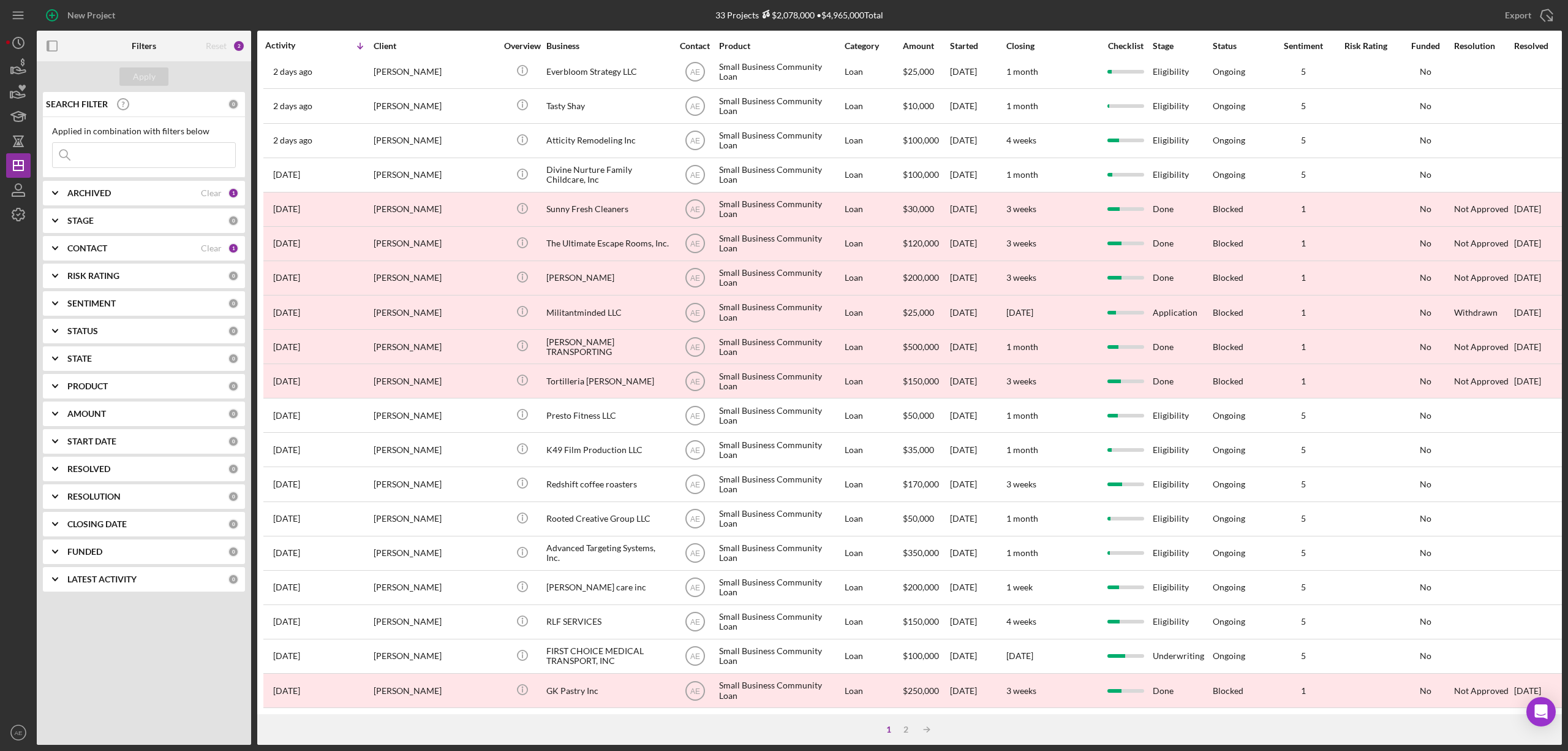
click at [903, 736] on div "1 2 Icon/Table Sort Arrow" at bounding box center [910, 729] width 1305 height 30
click at [905, 725] on div "2" at bounding box center [906, 729] width 17 height 10
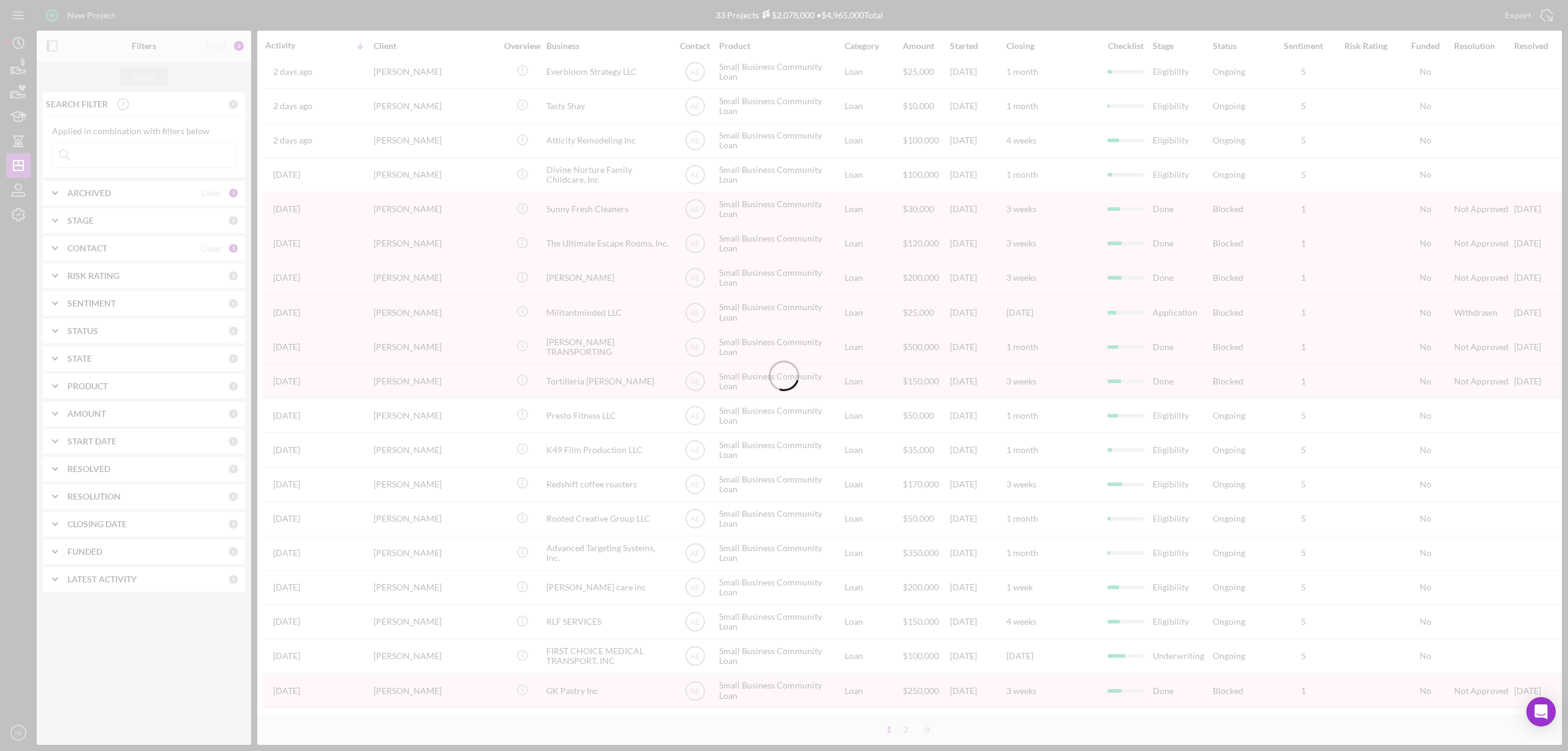
scroll to position [0, 0]
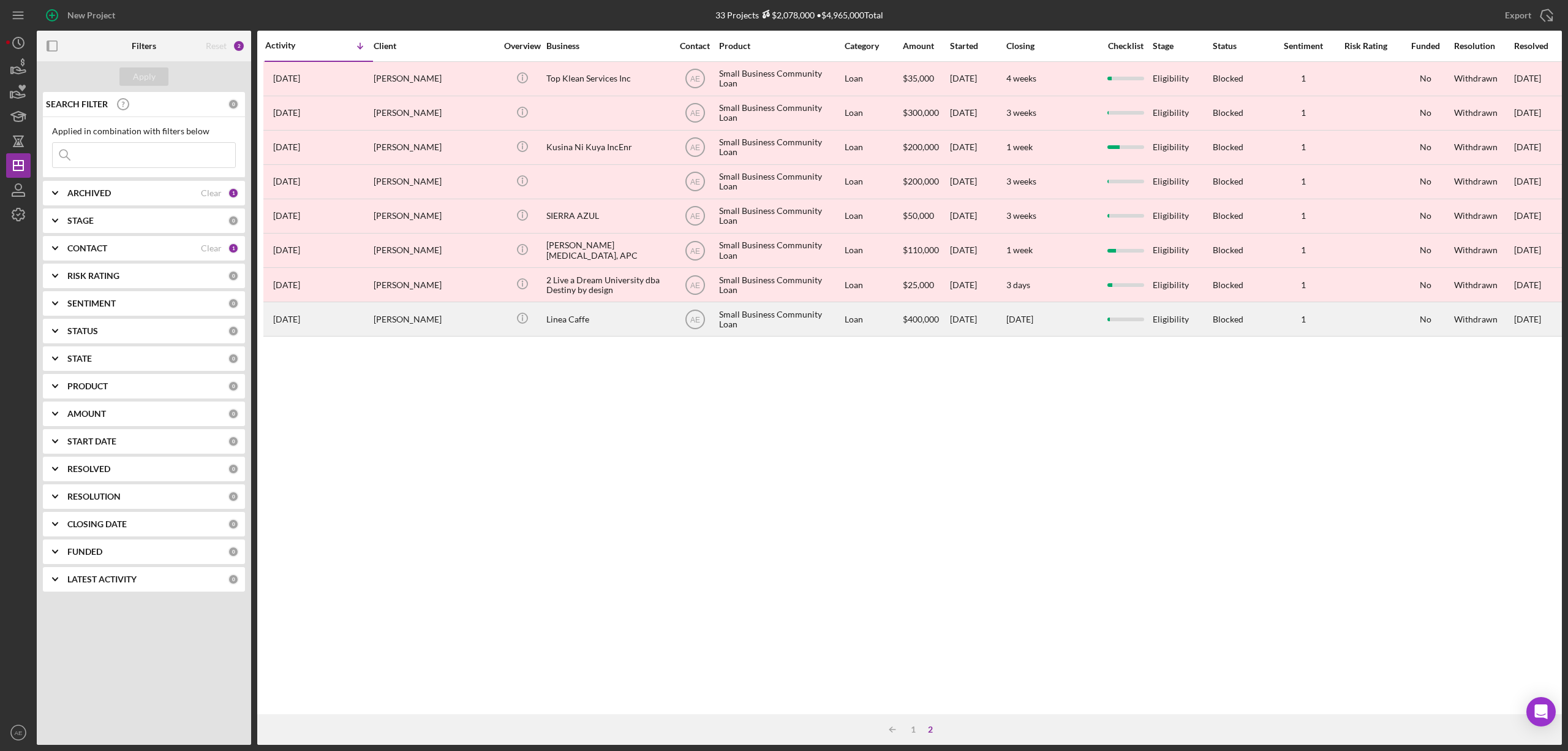
click at [421, 310] on div "[PERSON_NAME]" at bounding box center [435, 319] width 123 height 32
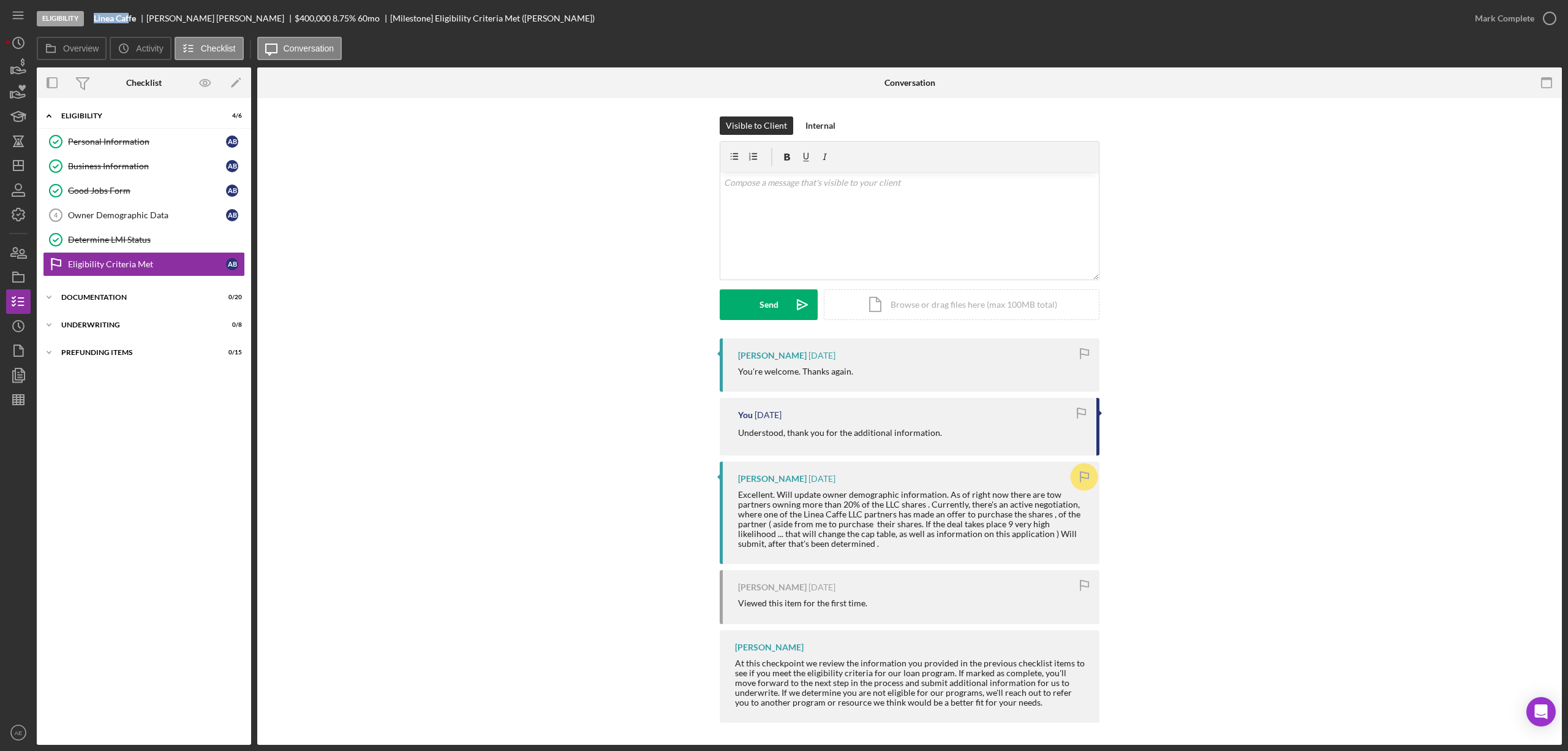
drag, startPoint x: 92, startPoint y: 22, endPoint x: 129, endPoint y: 18, distance: 37.2
click at [129, 18] on div "Eligibility Linea Caffe Andrew Barnett $400,000 8.75 % 60 mo [Milestone] Eligib…" at bounding box center [750, 18] width 1426 height 37
copy b "Linea Caf"
drag, startPoint x: 147, startPoint y: 20, endPoint x: 193, endPoint y: 21, distance: 46.0
click at [193, 21] on div "Linea Caffe Andrew Barnett $400,000 8.75 % 60 mo [Milestone] Eligibility Criter…" at bounding box center [344, 18] width 501 height 10
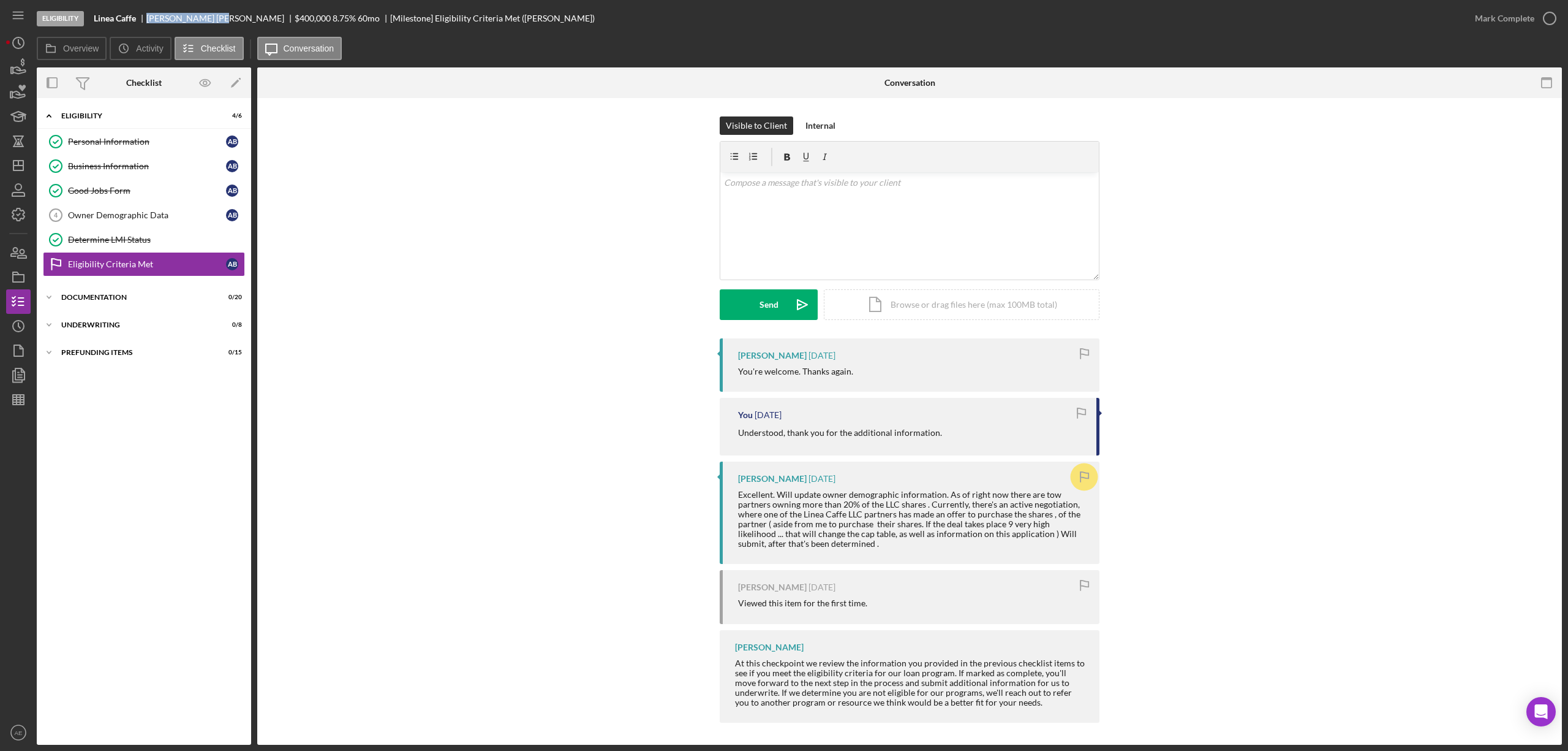
copy div "Andrew Bar"
click at [20, 278] on icon "button" at bounding box center [18, 277] width 30 height 30
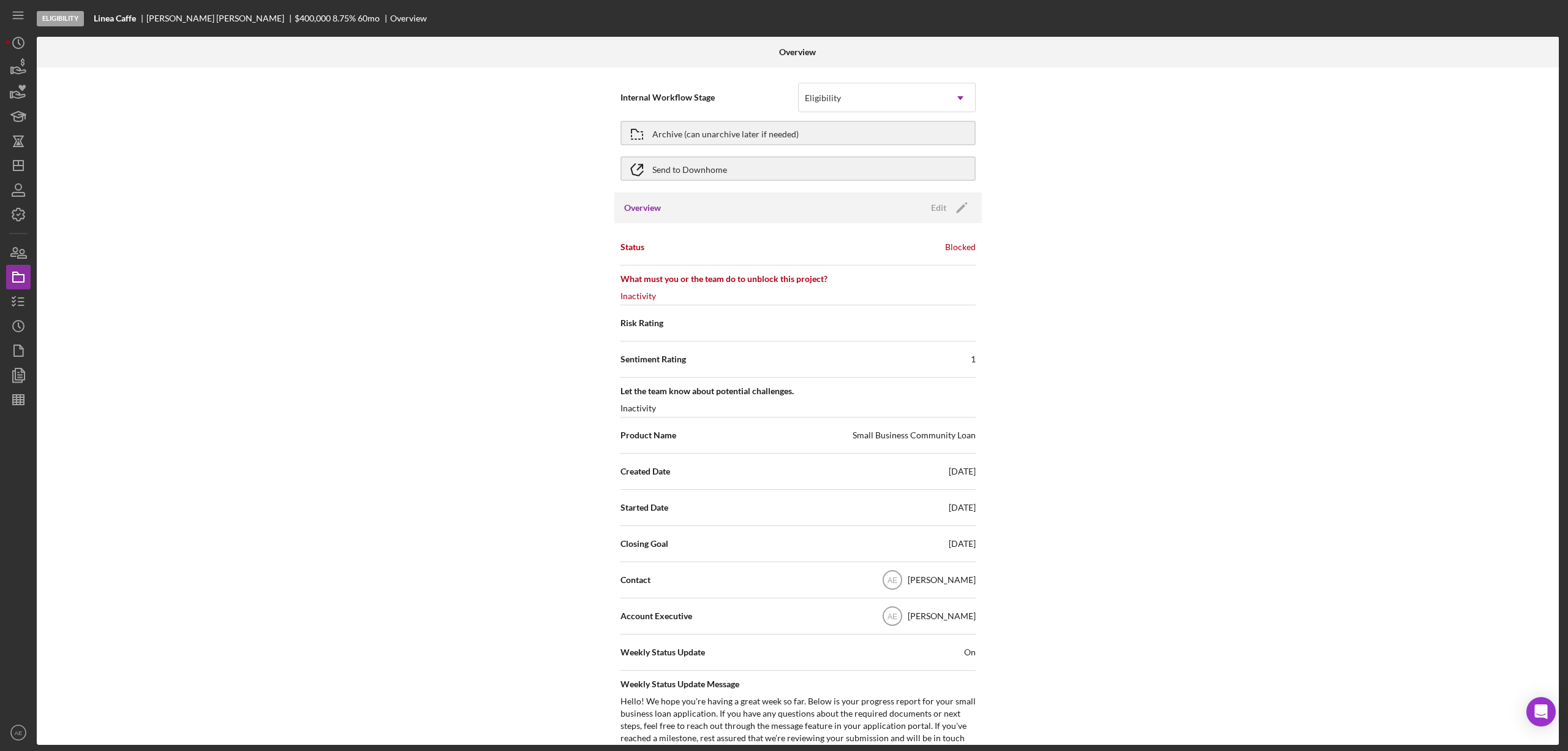
click at [844, 112] on div "Internal Workflow Stage Eligibility Icon/Dropdown Arrow" at bounding box center [798, 97] width 355 height 36
click at [844, 104] on div "Eligibility" at bounding box center [873, 98] width 147 height 28
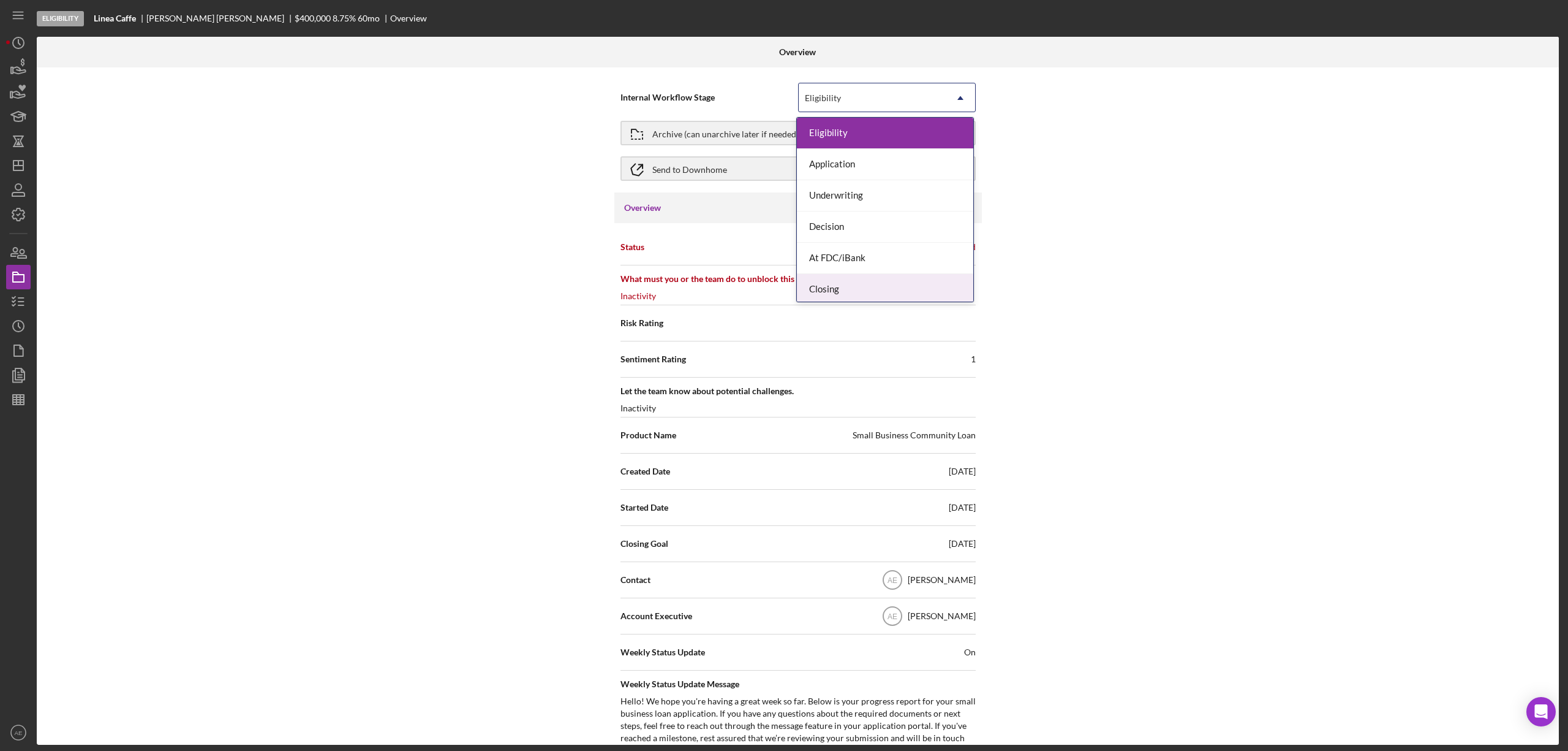
scroll to position [37, 0]
click at [832, 285] on div "Done" at bounding box center [885, 286] width 176 height 31
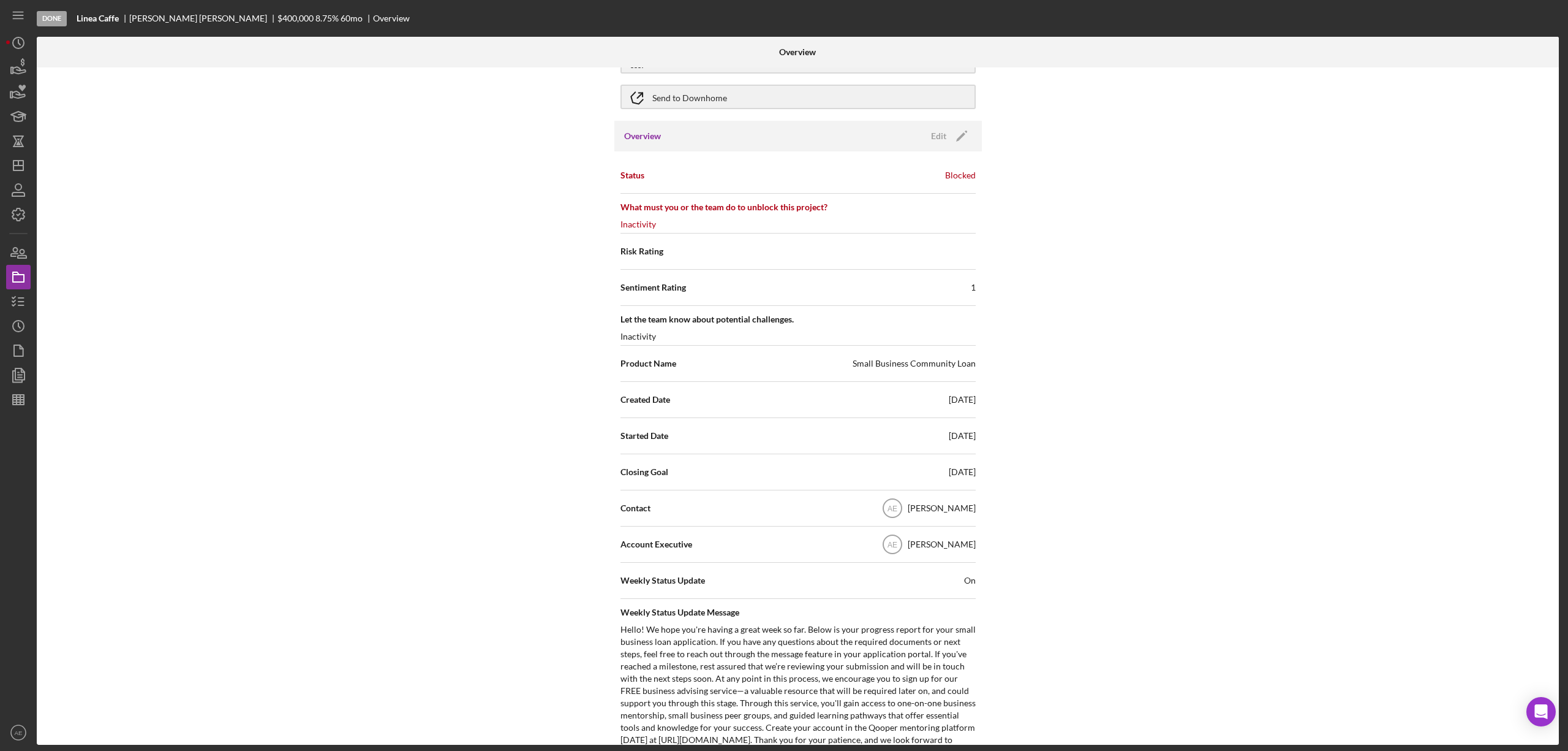
scroll to position [0, 0]
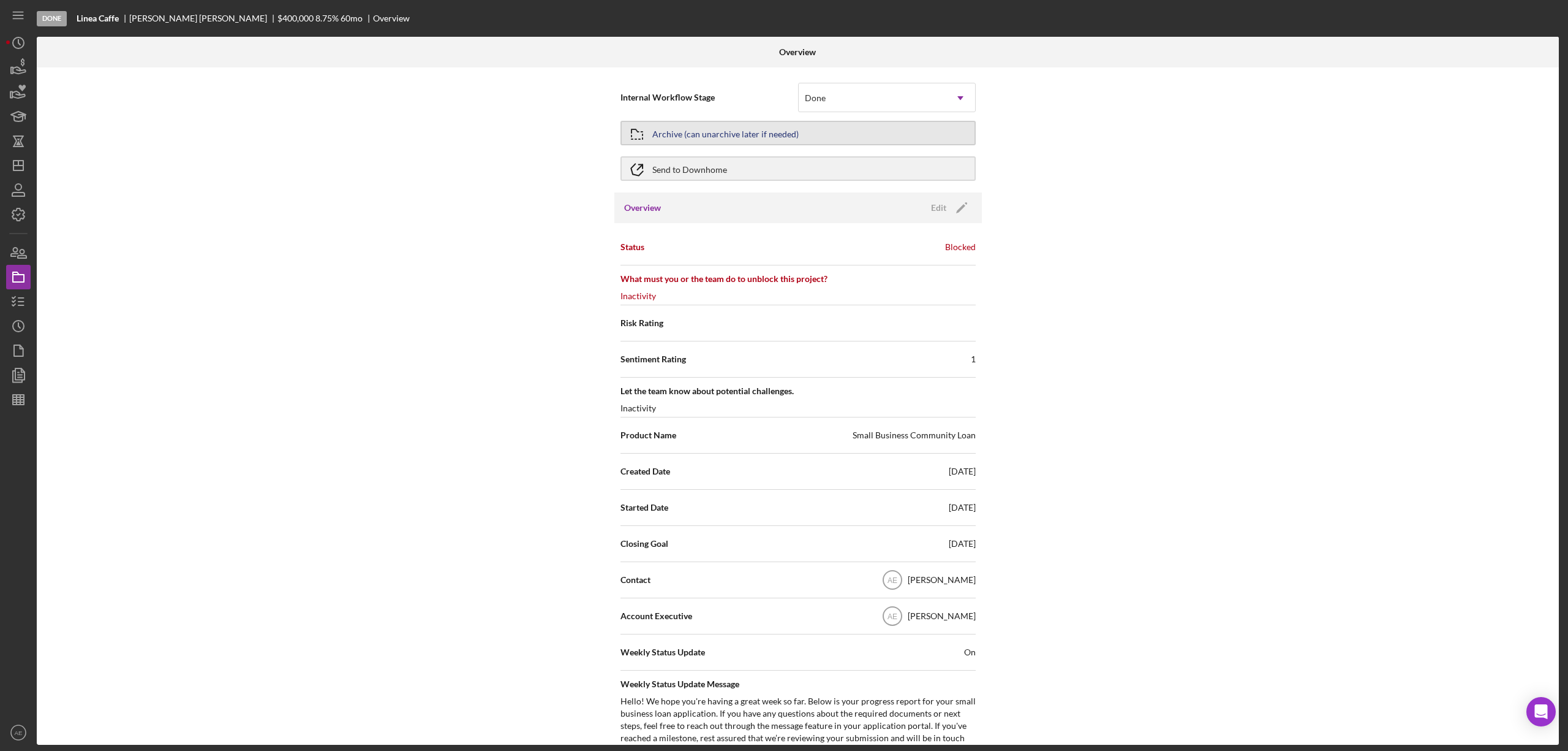
click at [714, 133] on div "Archive (can unarchive later if needed)" at bounding box center [725, 133] width 146 height 22
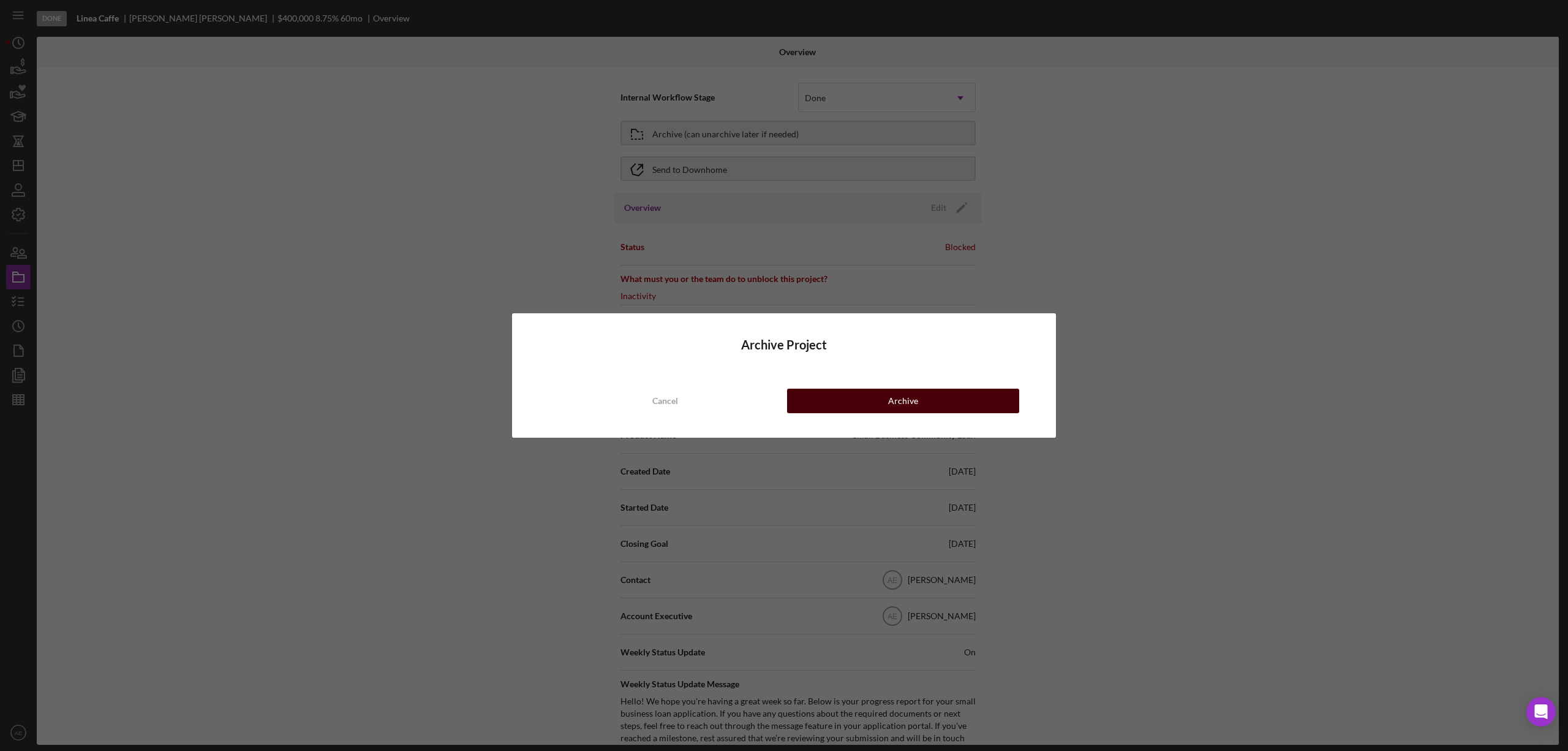
click at [854, 396] on button "Archive" at bounding box center [903, 401] width 232 height 24
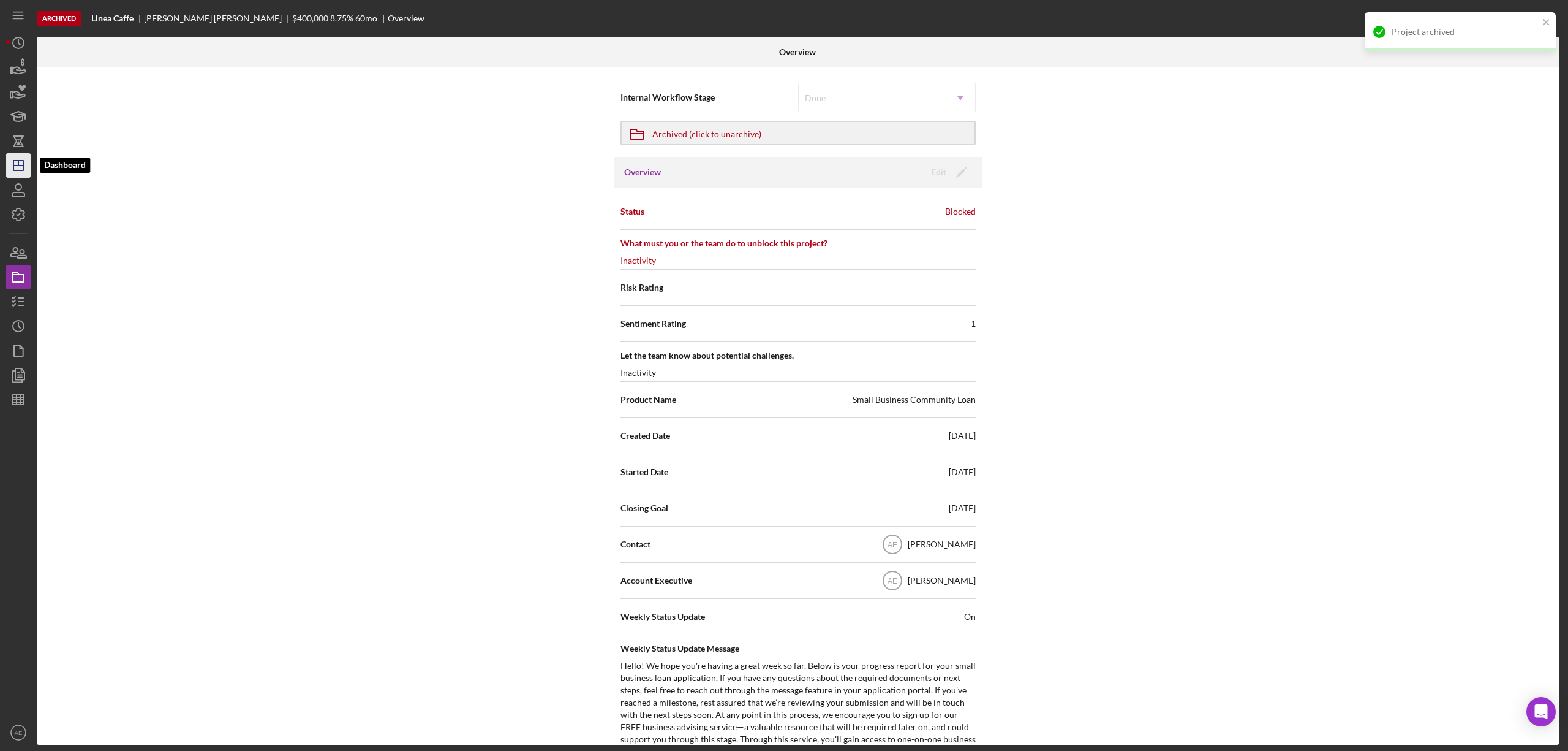
click at [18, 162] on line "button" at bounding box center [18, 162] width 0 height 5
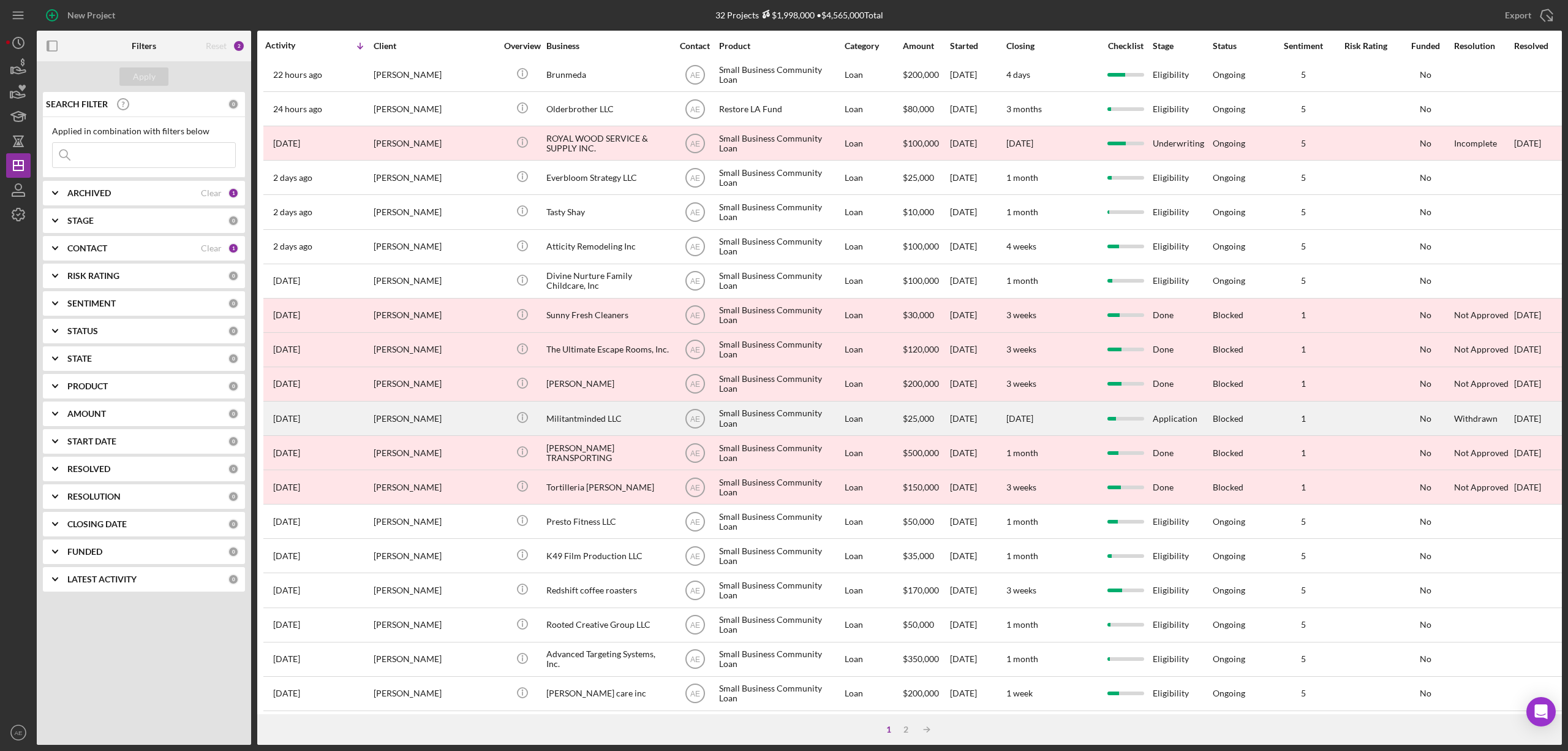
scroll to position [224, 0]
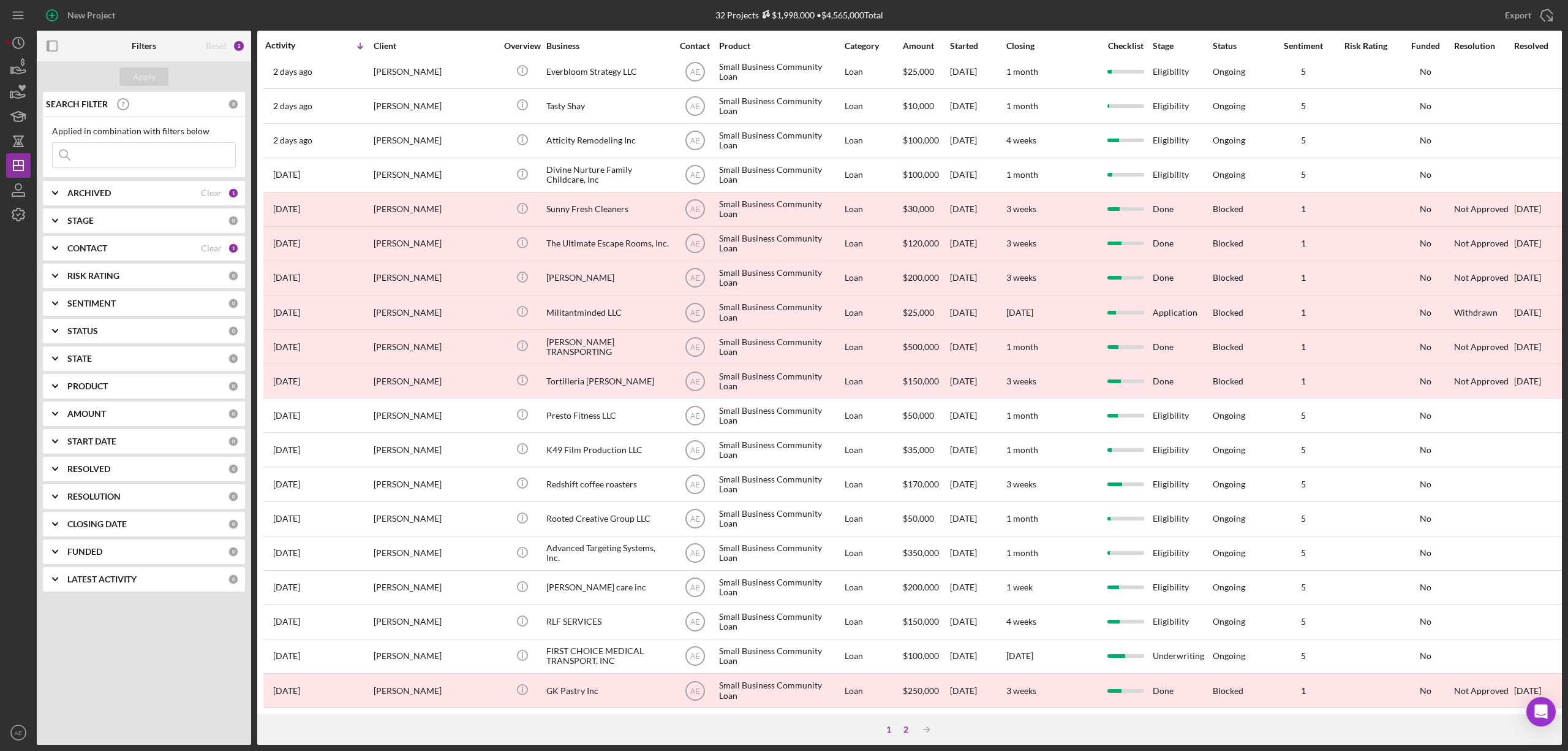
click at [901, 731] on div "2" at bounding box center [906, 729] width 17 height 10
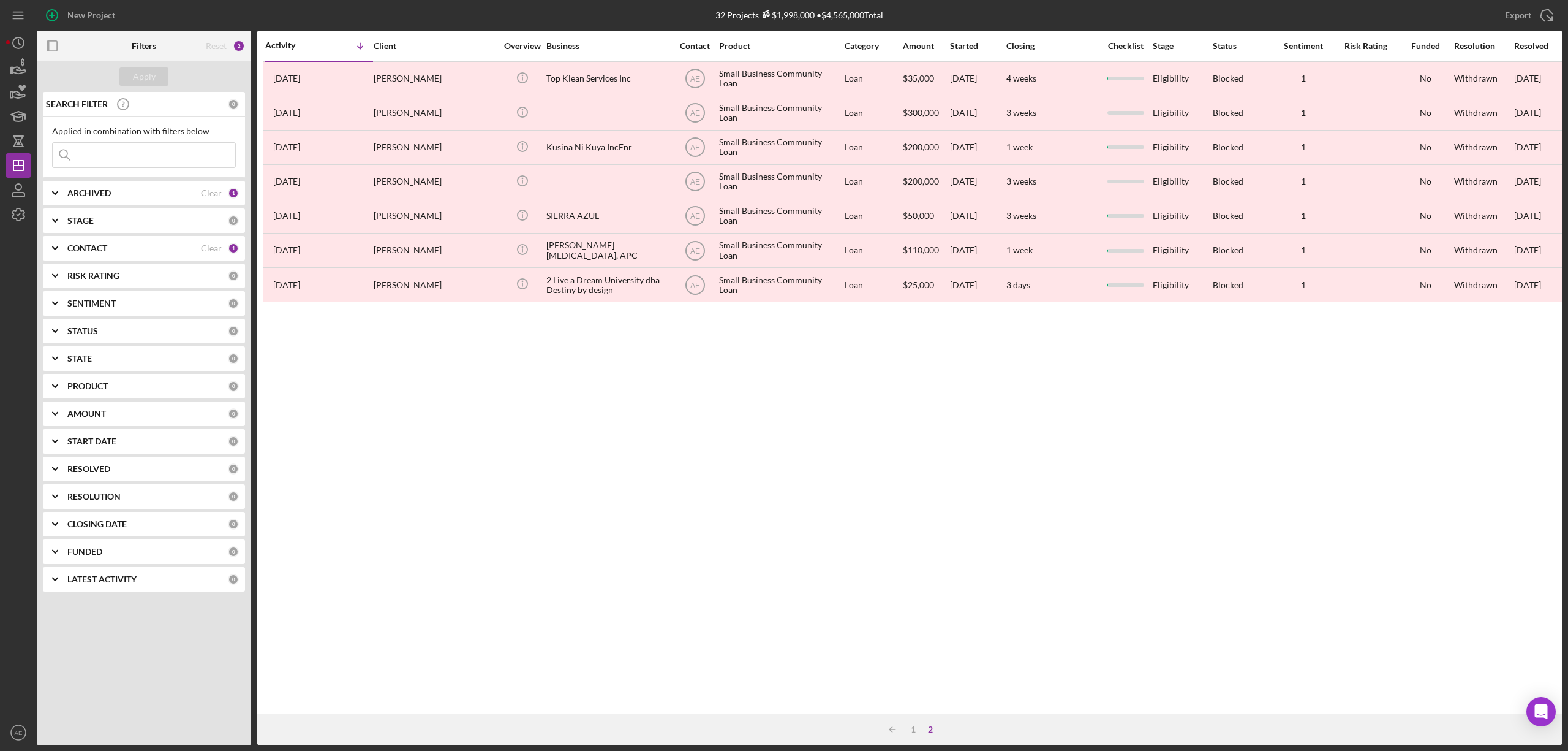
scroll to position [0, 0]
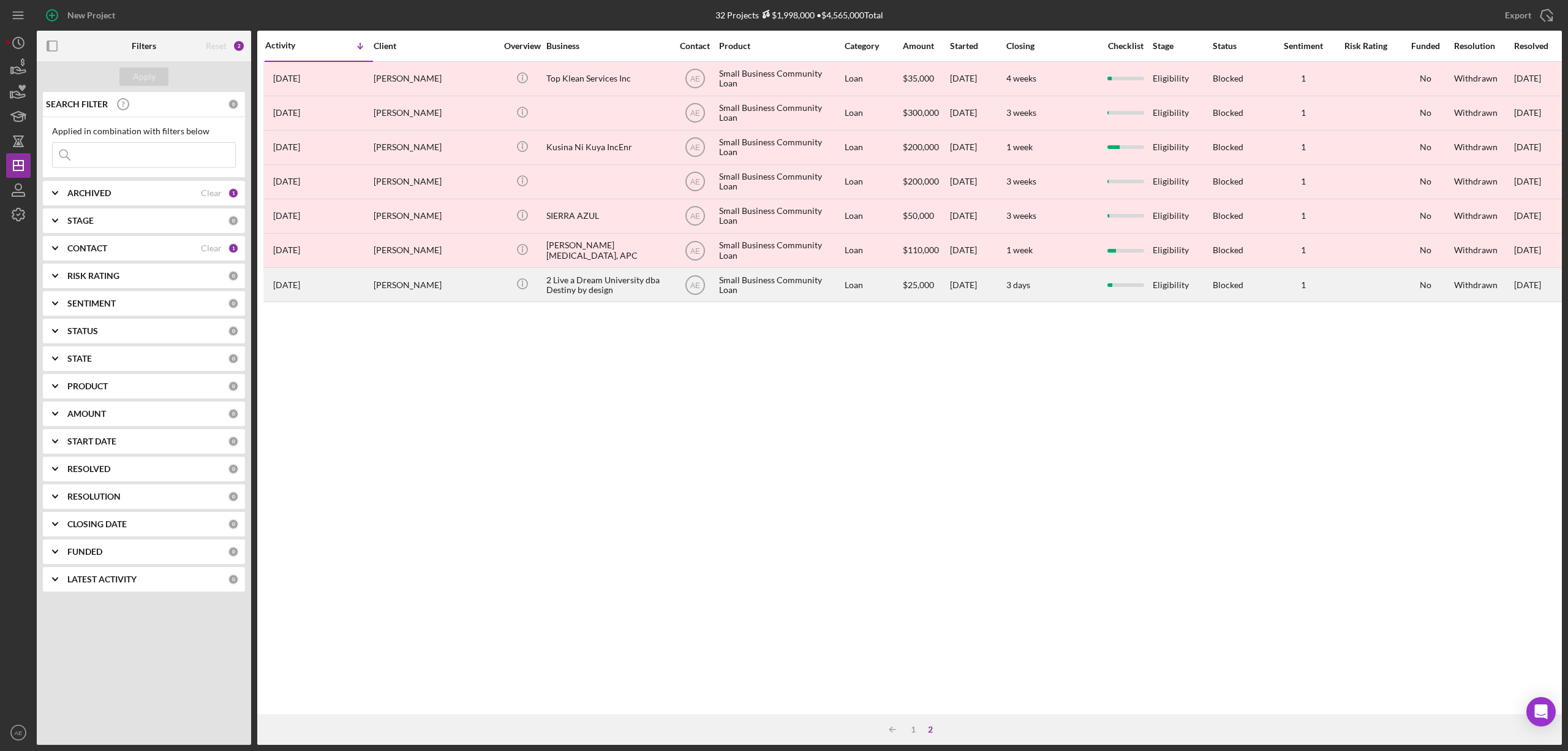
click at [582, 292] on div "2 Live a Dream University dba Destiny by design" at bounding box center [608, 285] width 123 height 32
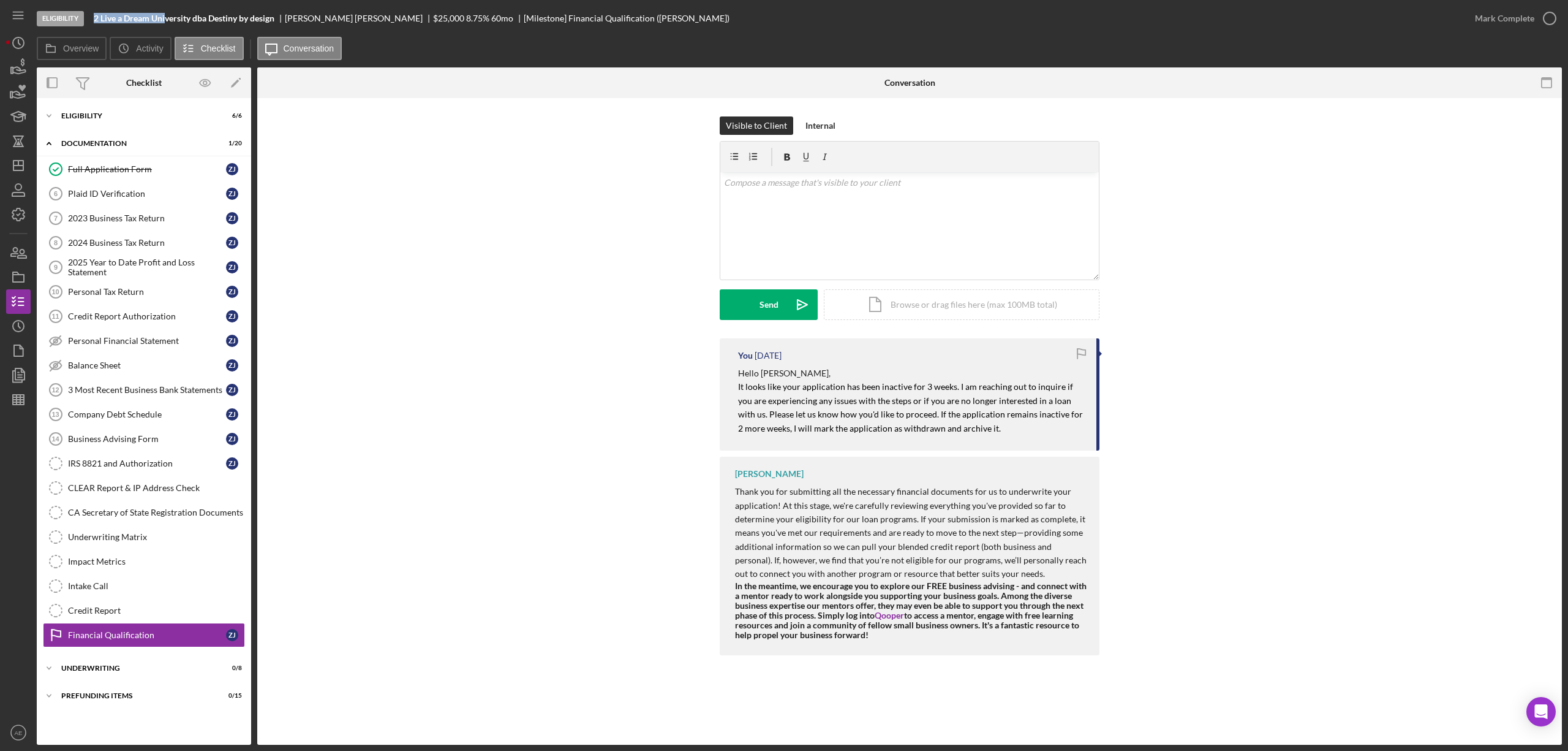
drag, startPoint x: 92, startPoint y: 18, endPoint x: 167, endPoint y: 23, distance: 75.2
click at [167, 23] on div "Eligibility 2 Live a Dream University dba Destiny by design Zelma Johnson $25,0…" at bounding box center [750, 18] width 1426 height 37
copy b "2 Live a Dream Uni"
drag, startPoint x: 211, startPoint y: 18, endPoint x: 266, endPoint y: 18, distance: 55.0
click at [266, 18] on b "2 Live a Dream University dba Destiny by design" at bounding box center [184, 18] width 180 height 10
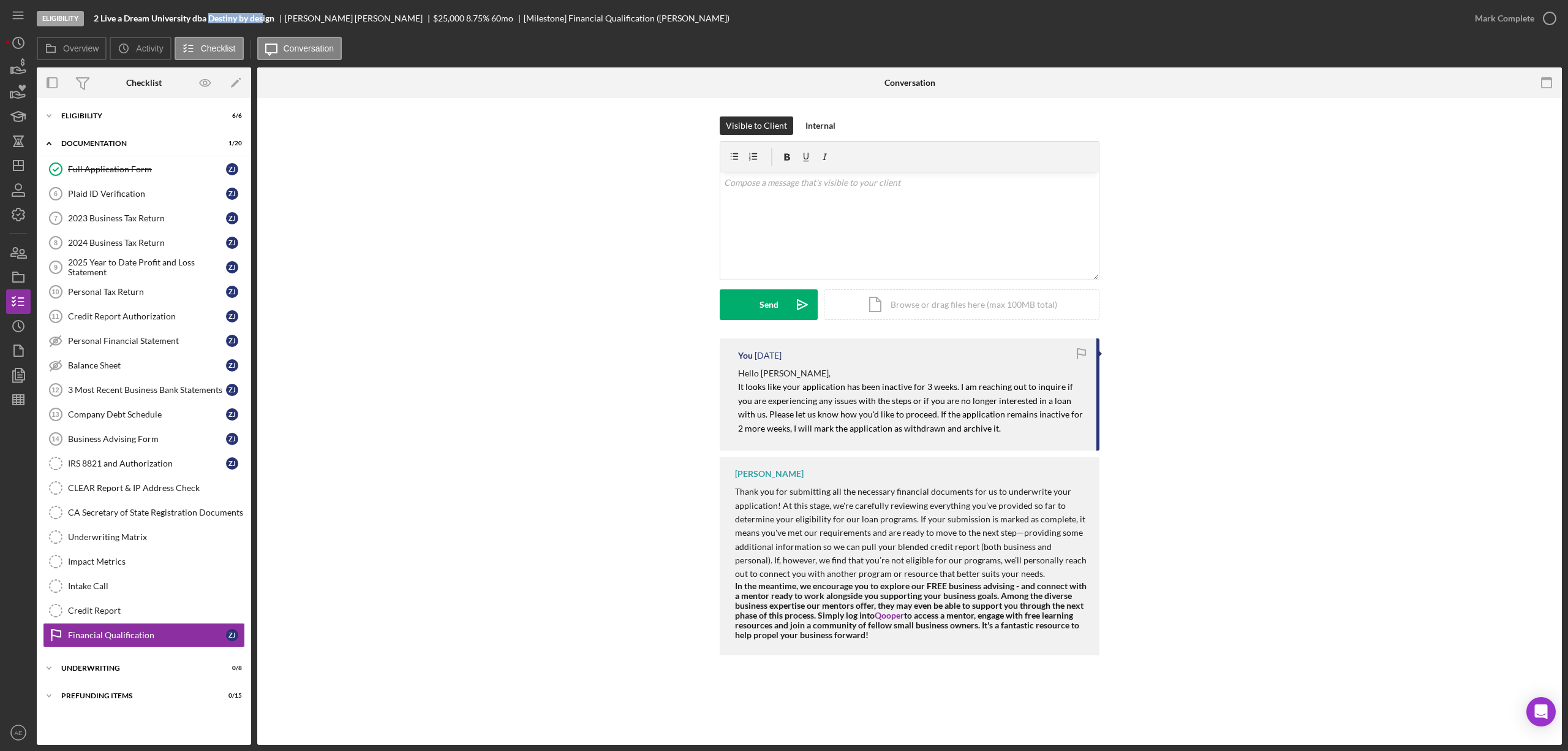
copy b "Destiny by des"
click at [3, 275] on div "Eligibility 2 Live a Dream University dba Destiny by design Zelma Johnson $25,0…" at bounding box center [784, 375] width 1568 height 751
click at [13, 281] on rect "button" at bounding box center [18, 278] width 11 height 7
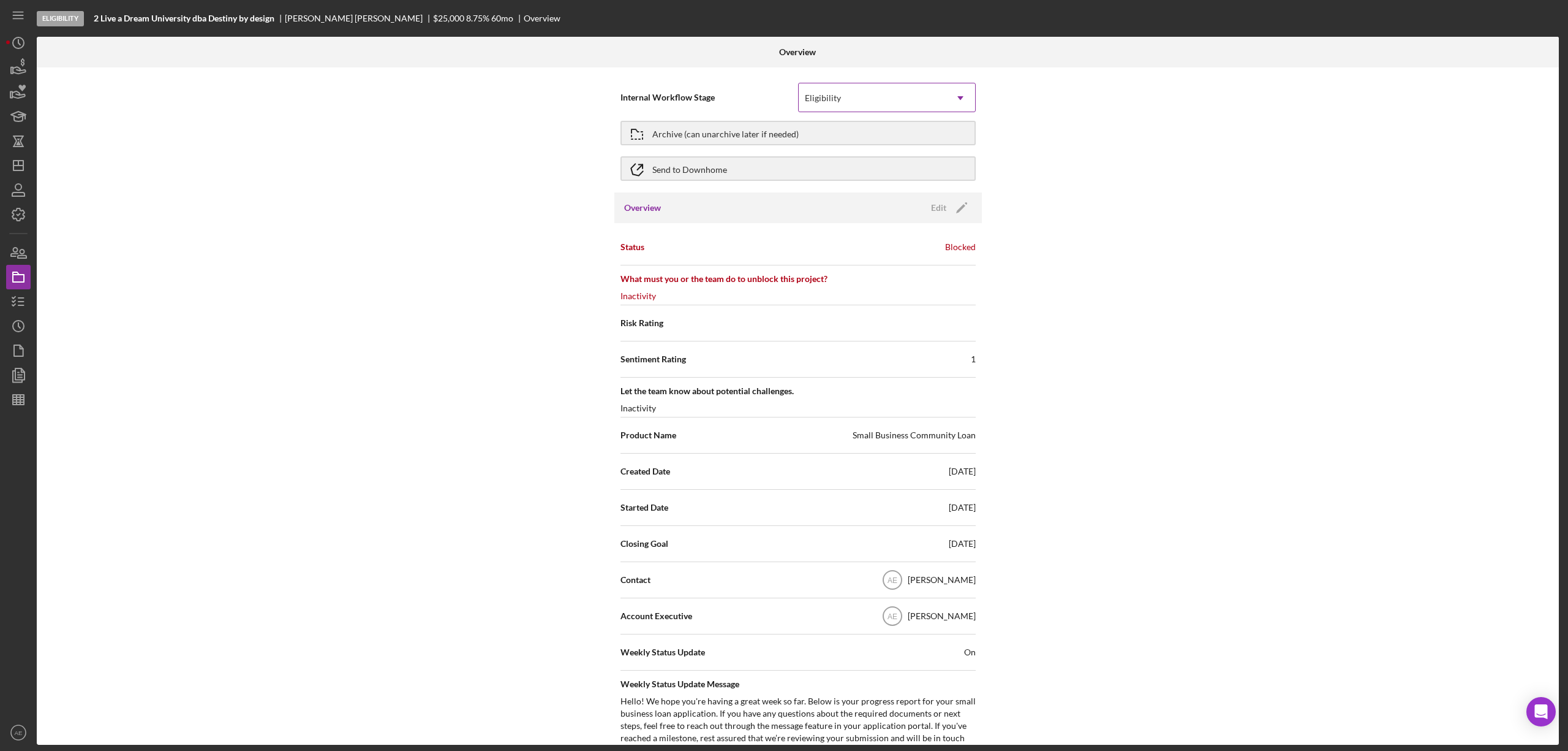
click at [868, 103] on div "Eligibility" at bounding box center [873, 98] width 147 height 28
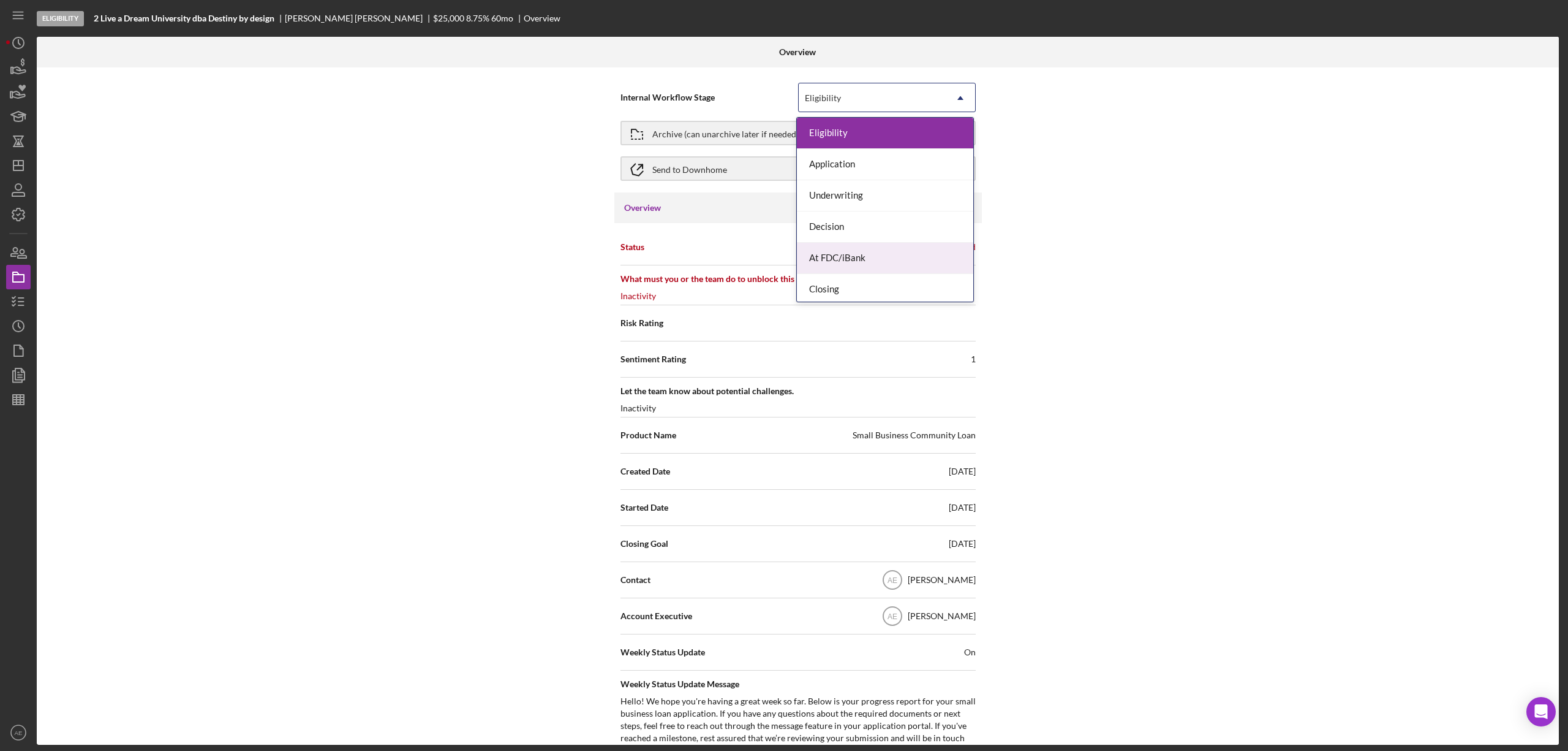
scroll to position [37, 0]
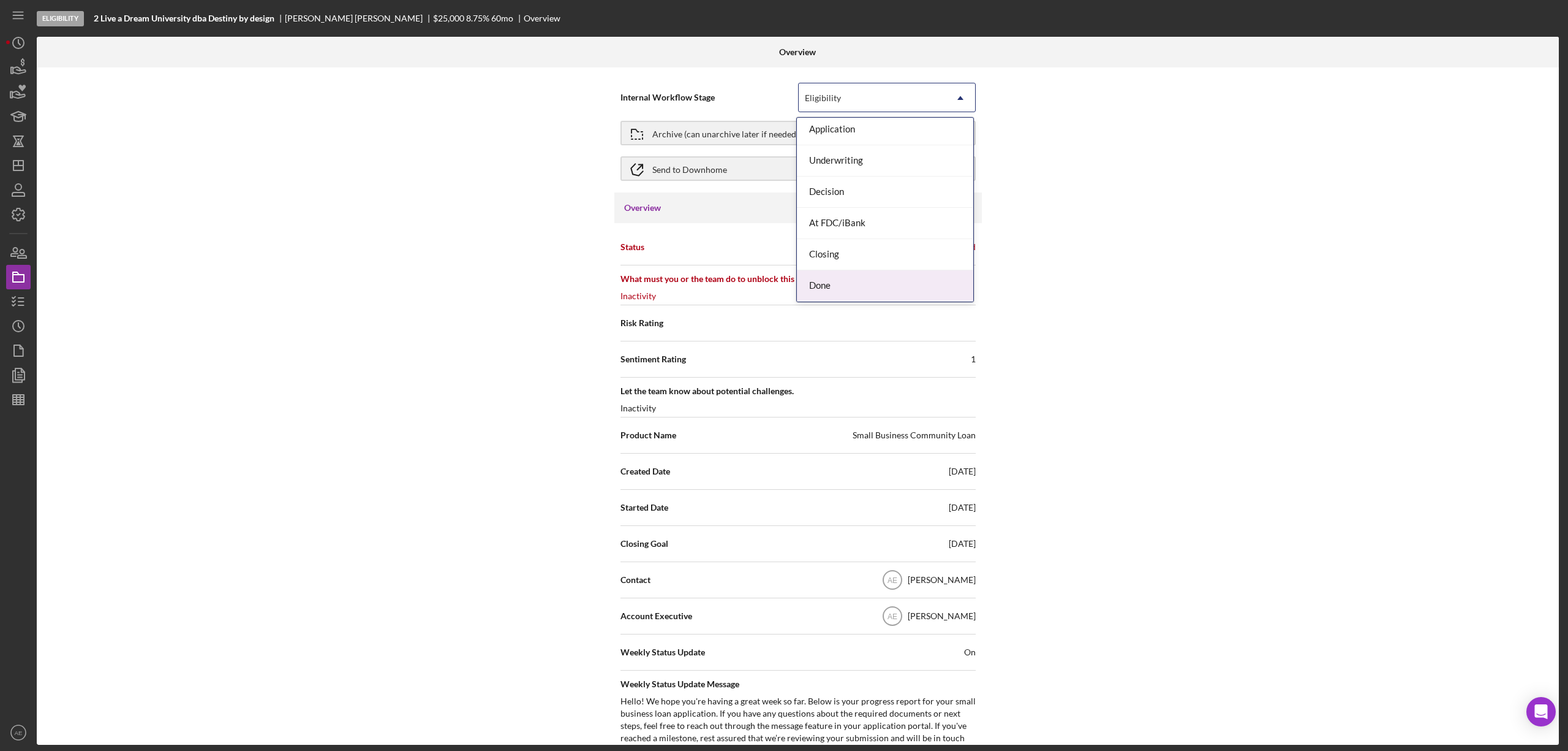
click at [861, 281] on div "Done" at bounding box center [885, 286] width 176 height 31
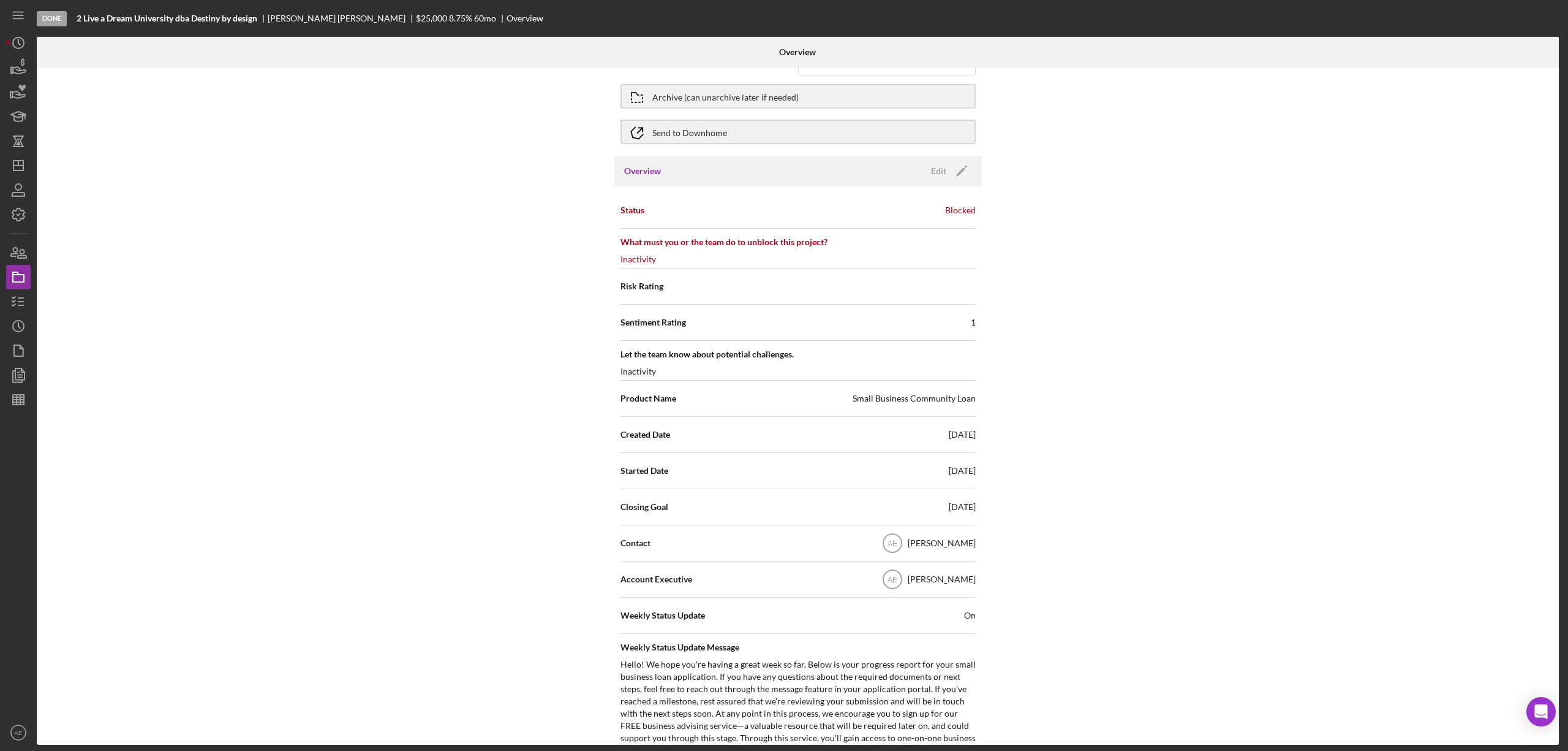
scroll to position [0, 0]
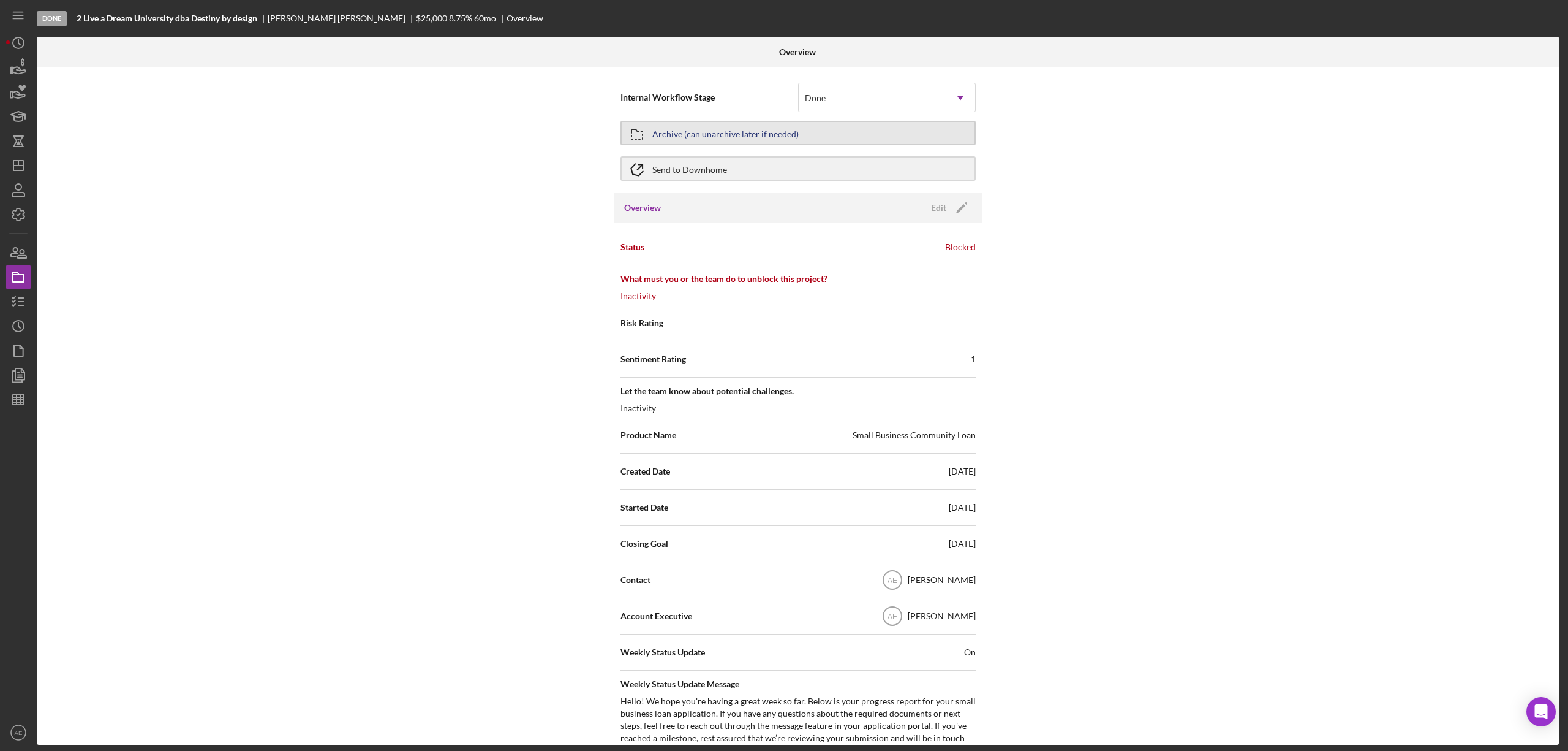
click at [697, 130] on div "Archive (can unarchive later if needed)" at bounding box center [725, 133] width 146 height 22
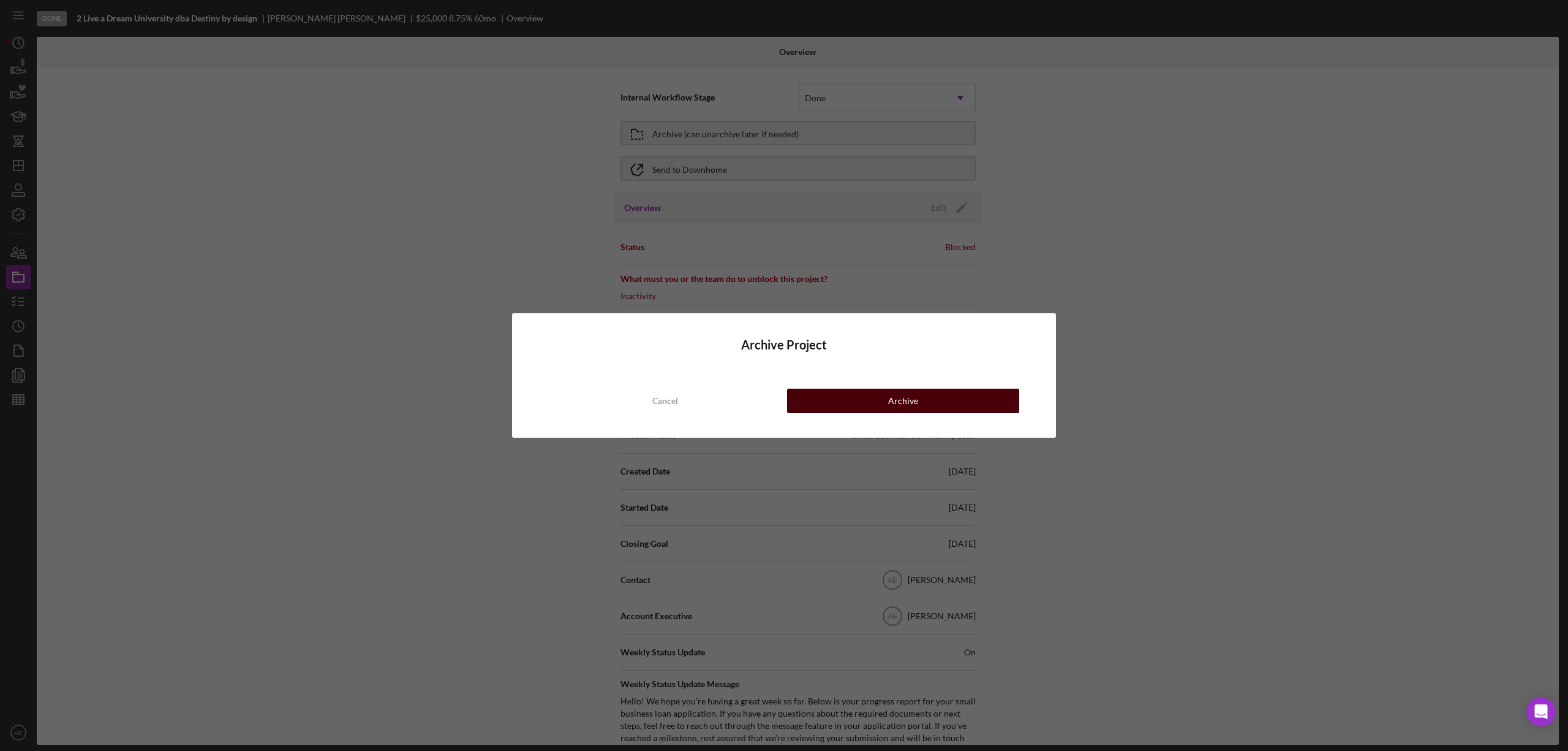
click at [833, 395] on button "Archive" at bounding box center [903, 401] width 232 height 24
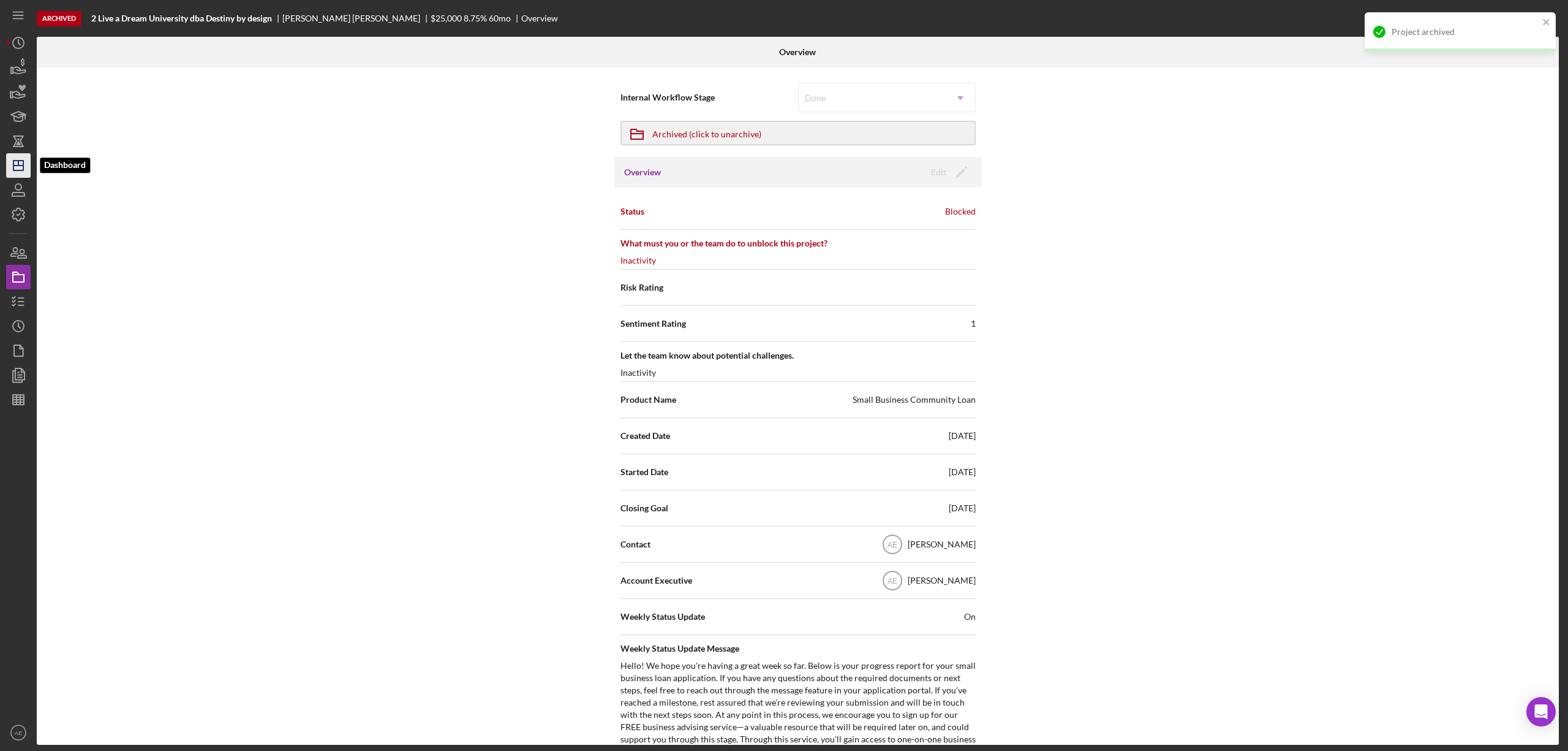
click at [18, 166] on line "button" at bounding box center [18, 162] width 0 height 5
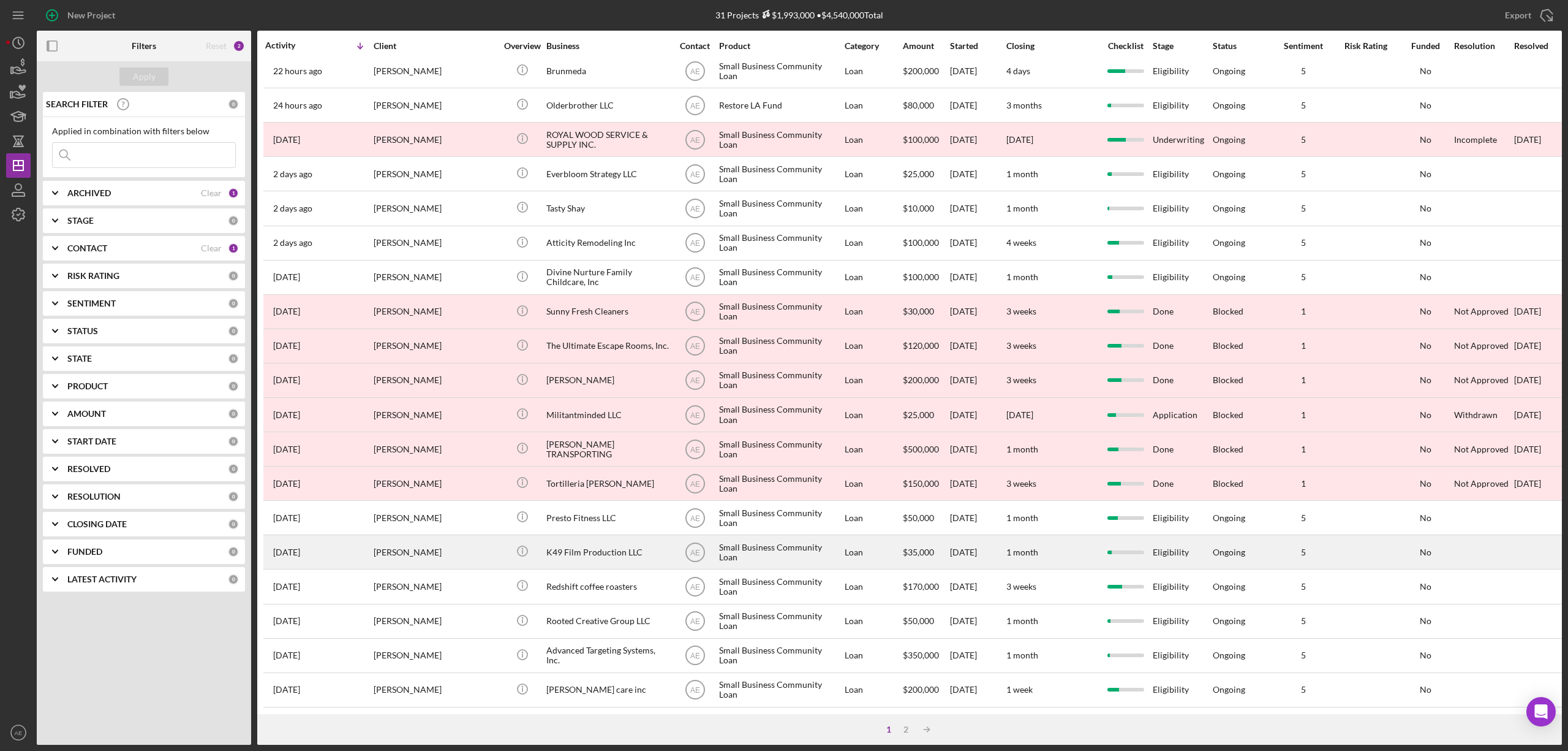
scroll to position [224, 0]
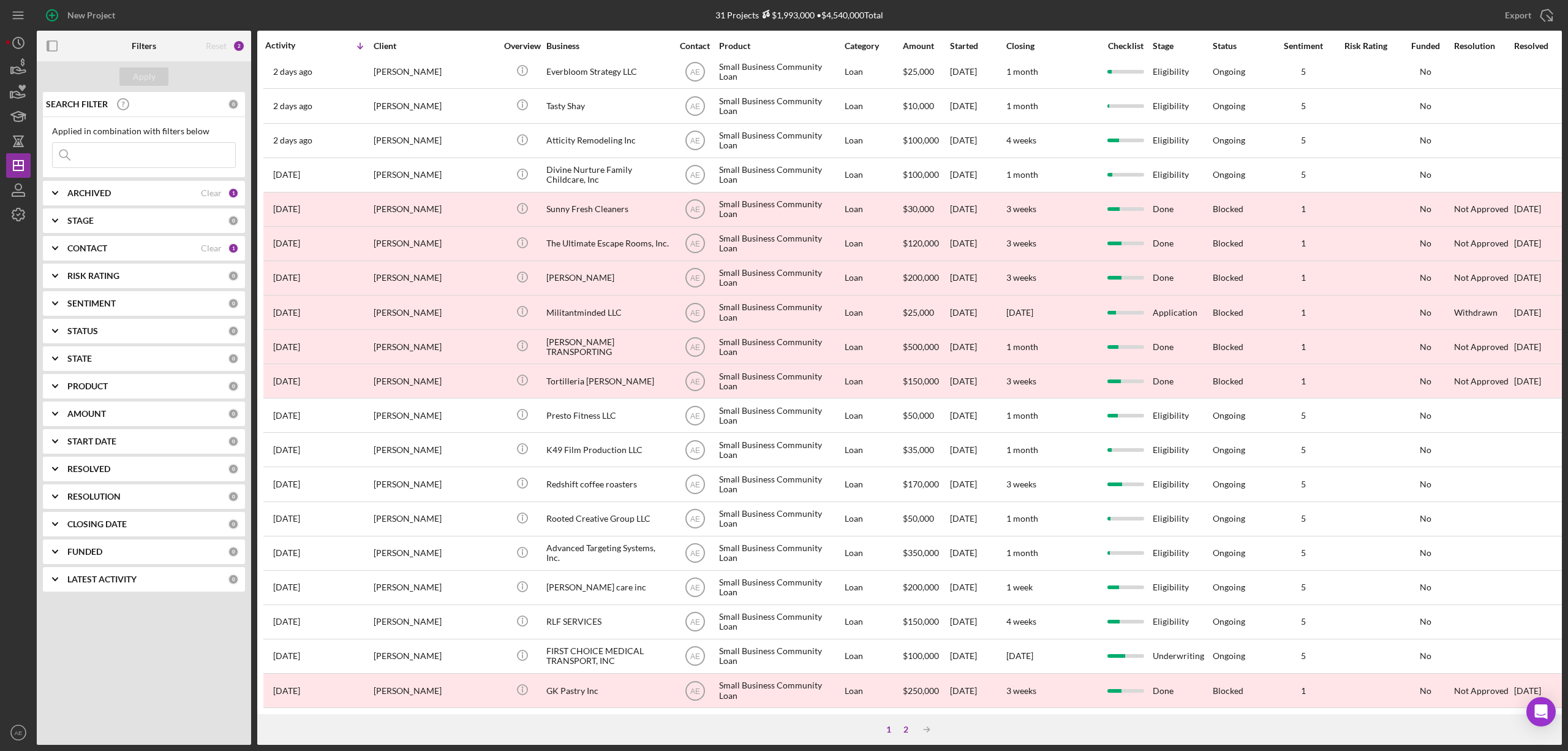
click at [906, 729] on div "2" at bounding box center [906, 729] width 17 height 10
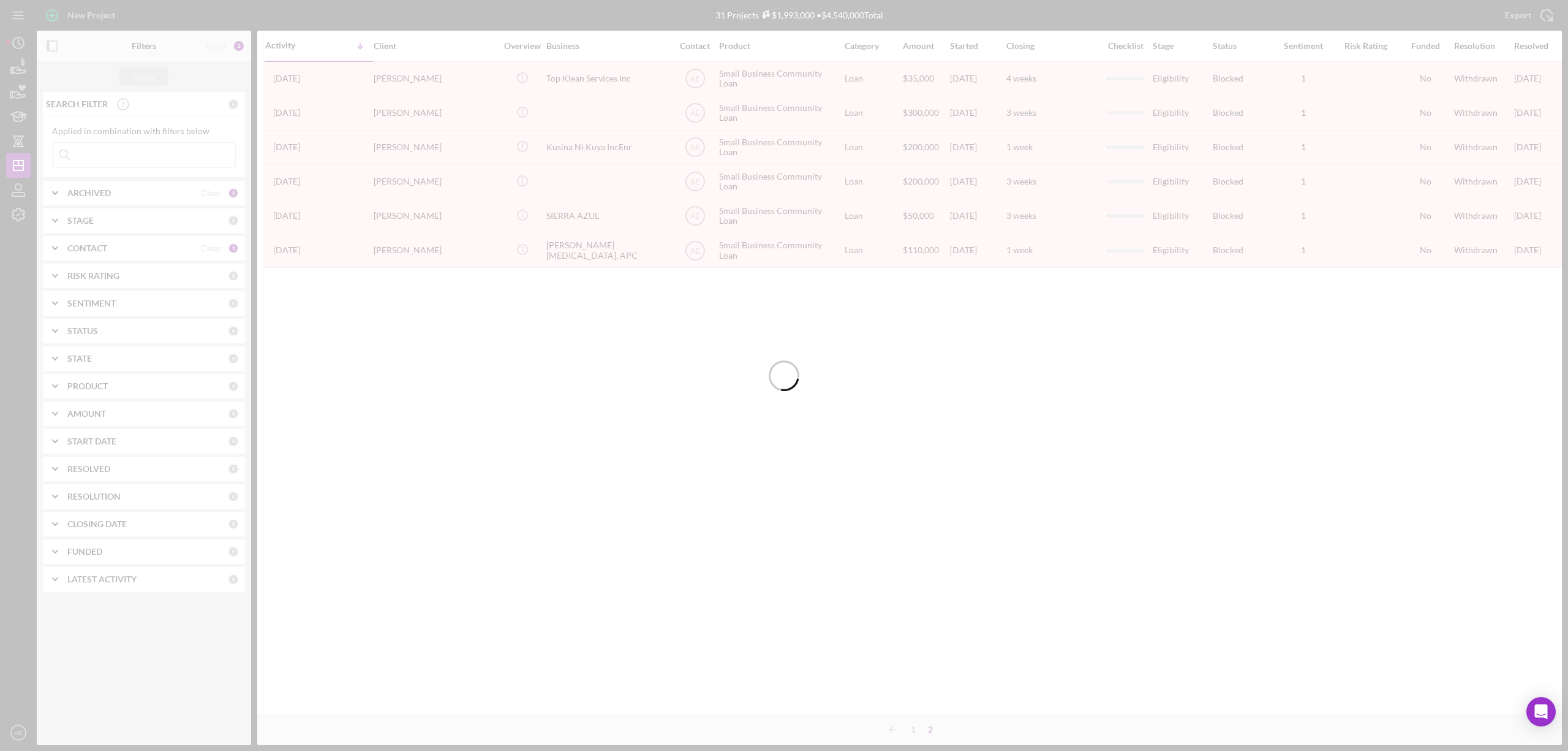
scroll to position [0, 0]
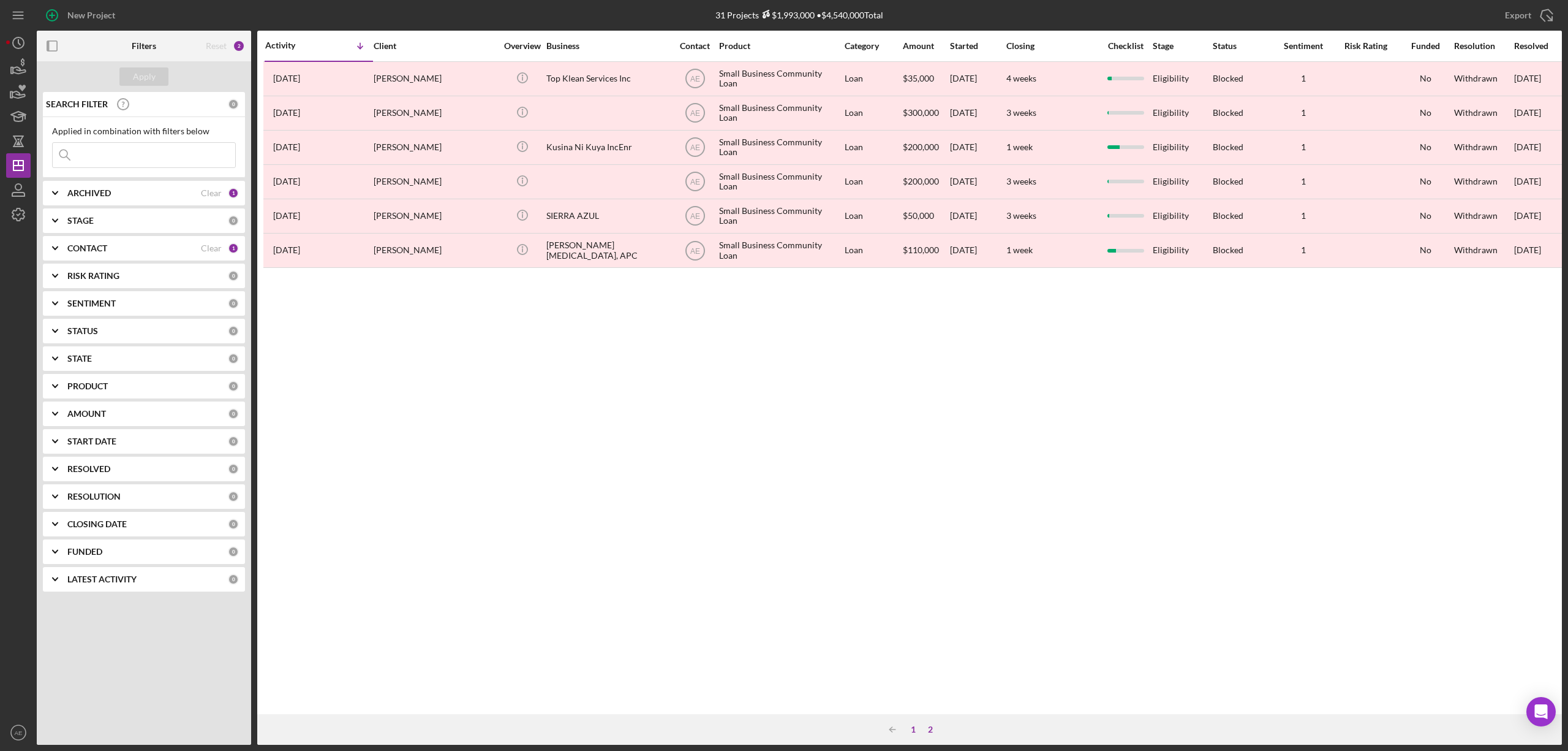
click at [912, 733] on div "1" at bounding box center [913, 729] width 17 height 10
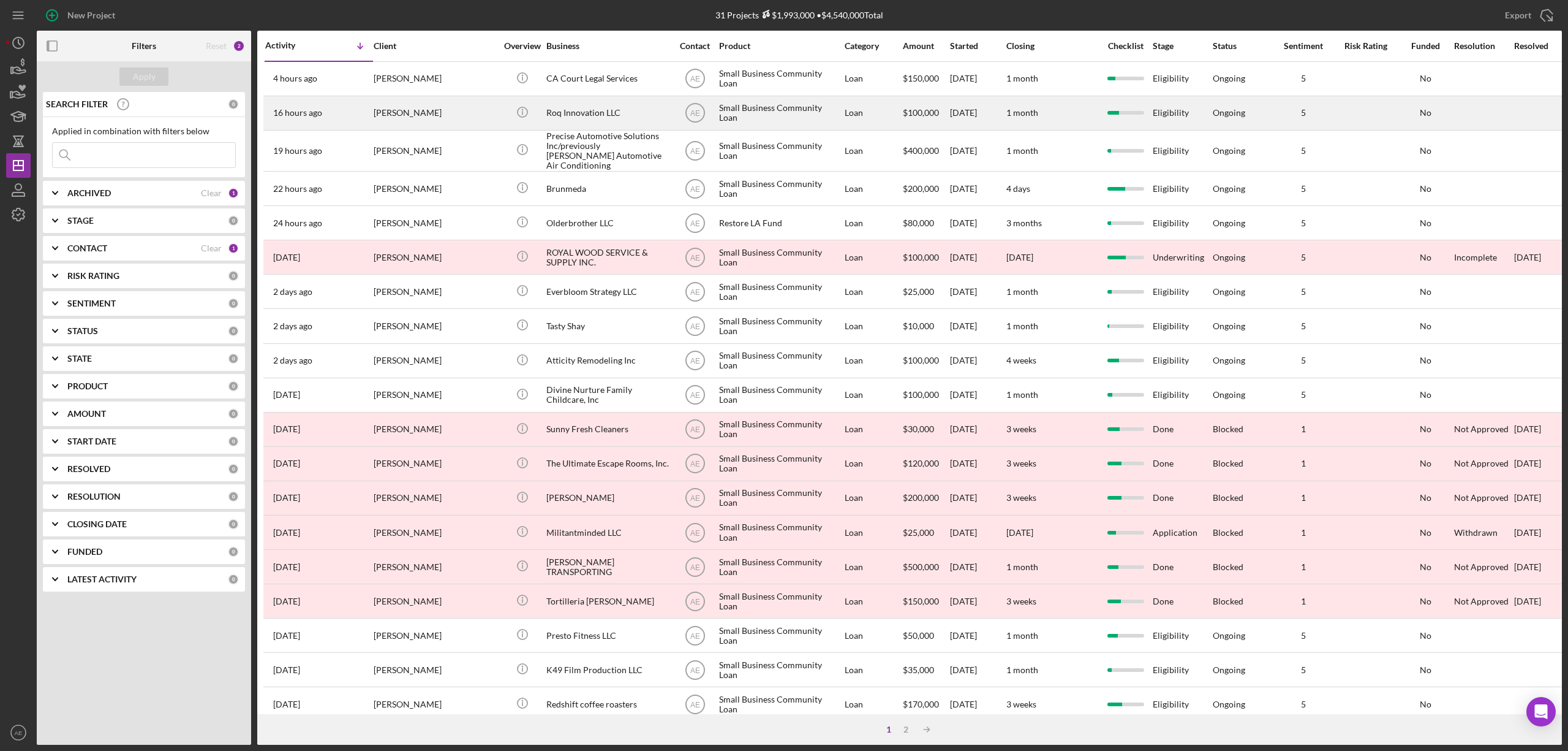
click at [434, 121] on div "[PERSON_NAME]" at bounding box center [435, 113] width 123 height 32
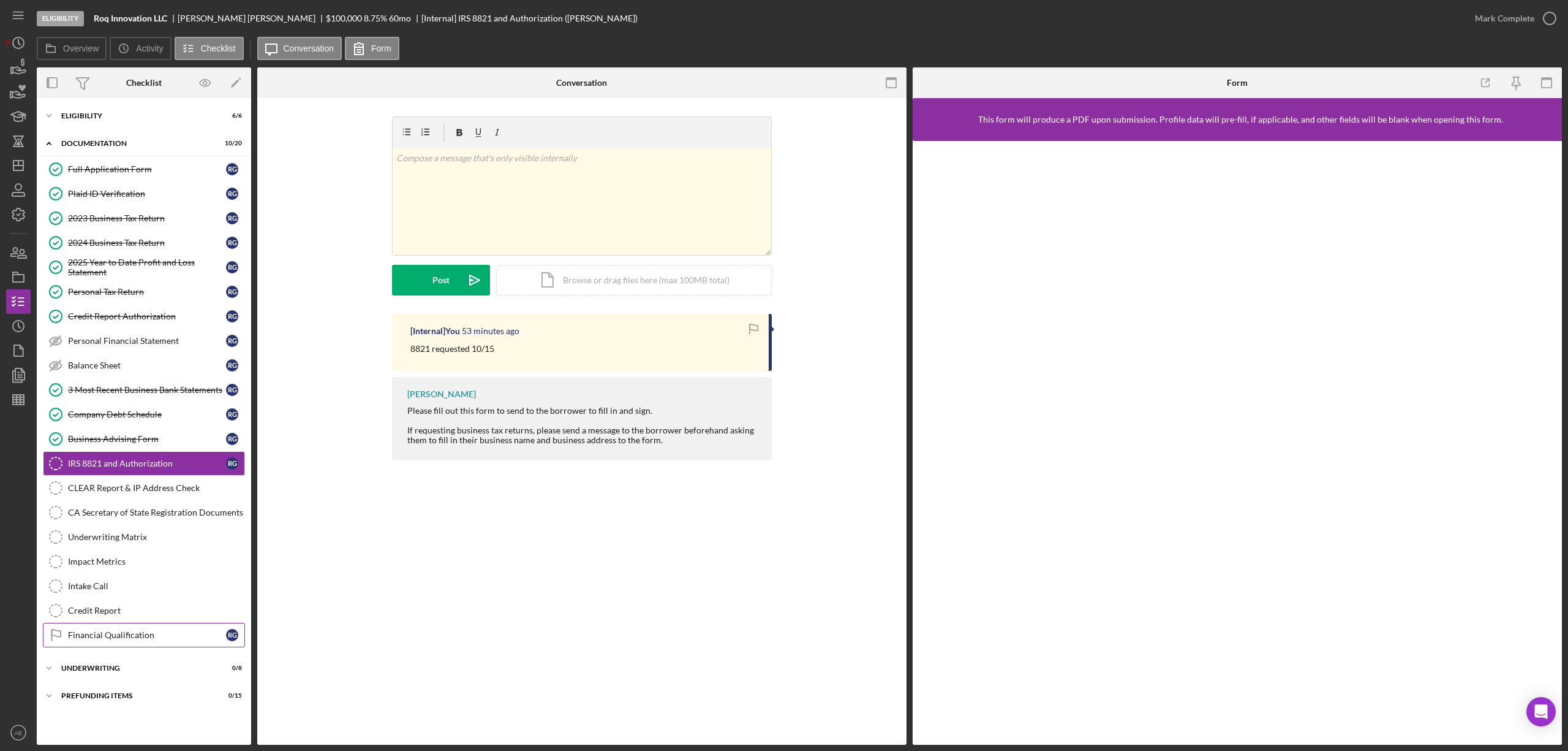
click at [137, 640] on div "Financial Qualification" at bounding box center [147, 634] width 158 height 10
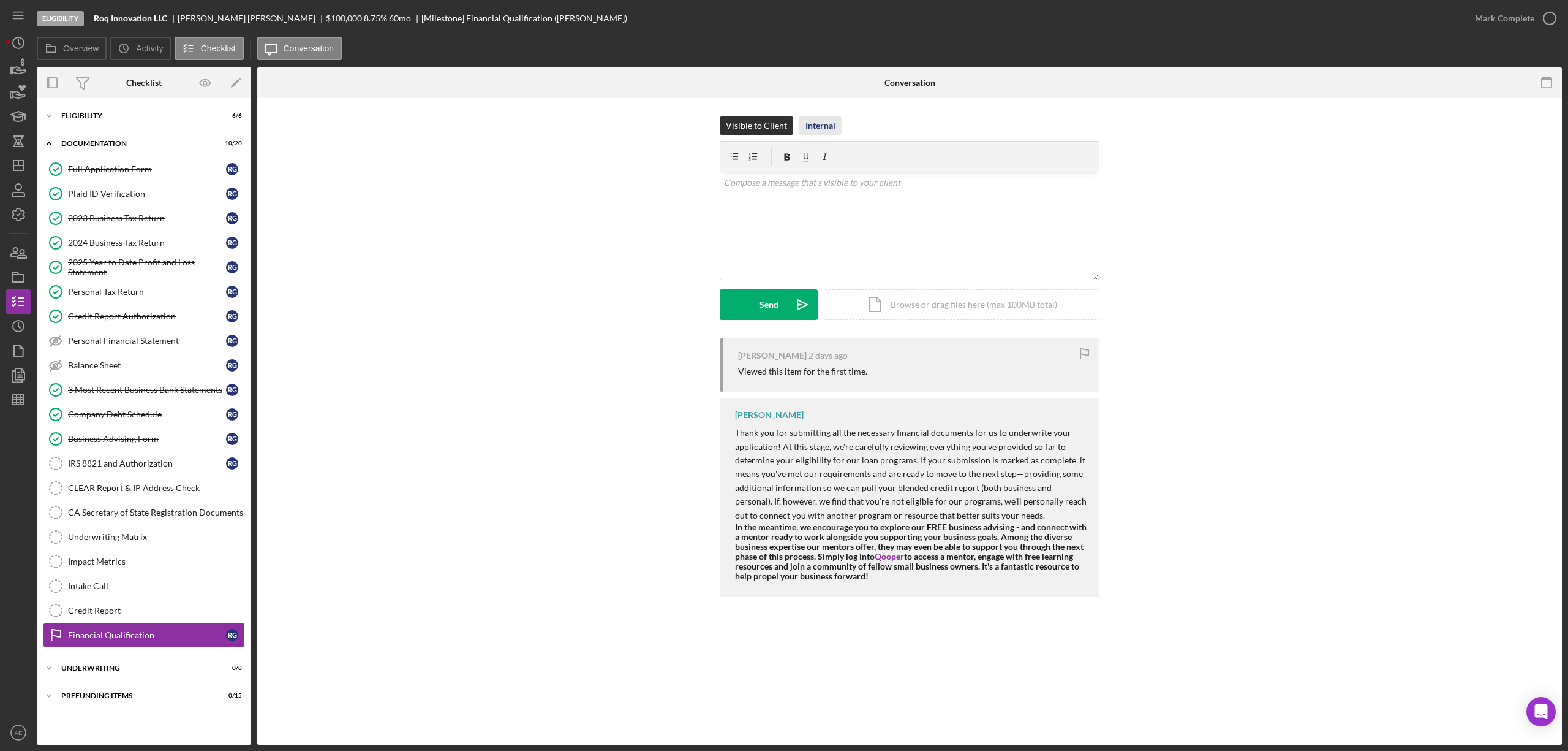
click at [837, 127] on button "Internal" at bounding box center [820, 125] width 42 height 18
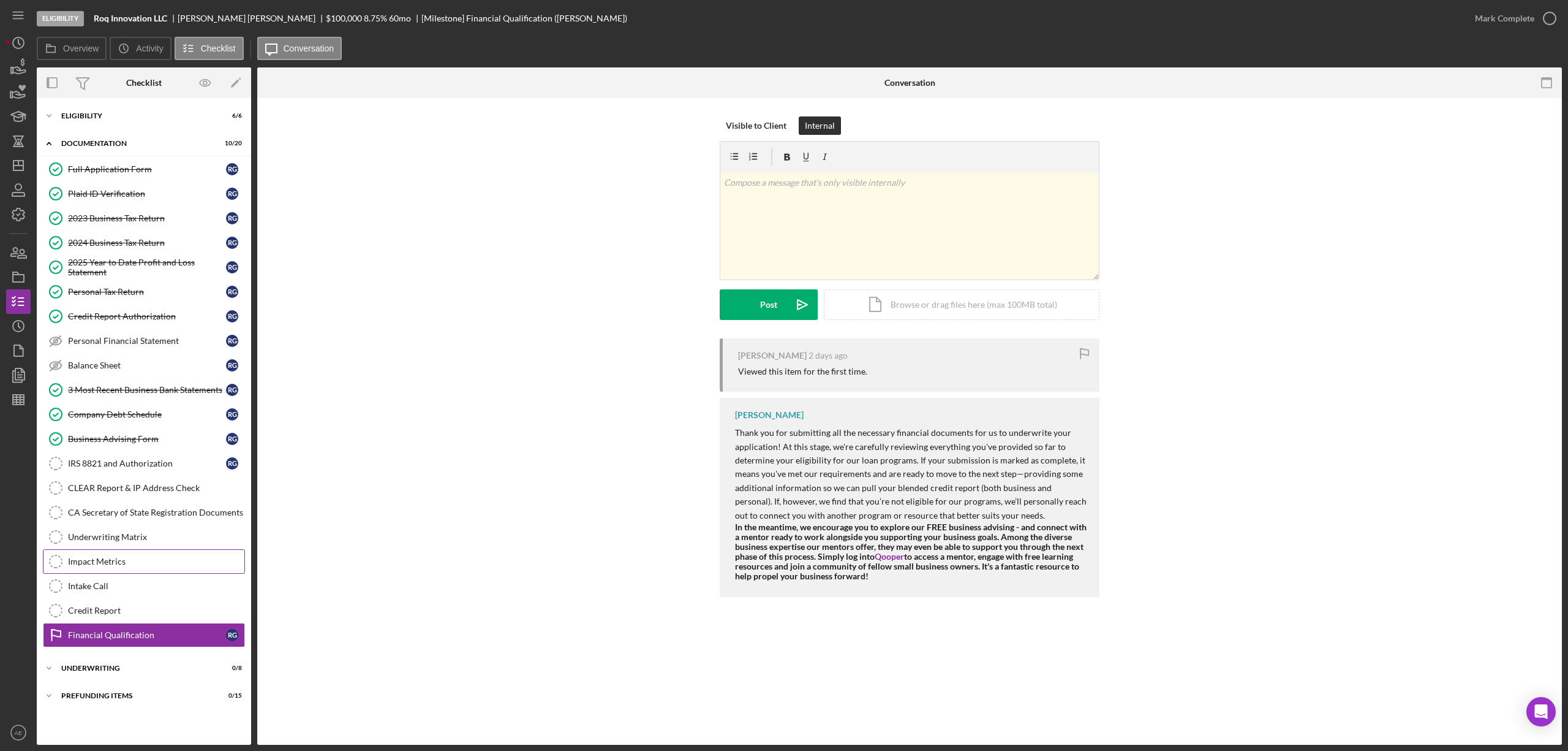
drag, startPoint x: 123, startPoint y: 611, endPoint x: 236, endPoint y: 555, distance: 126.1
click at [123, 611] on link "Credit Report Credit Report" at bounding box center [144, 610] width 202 height 24
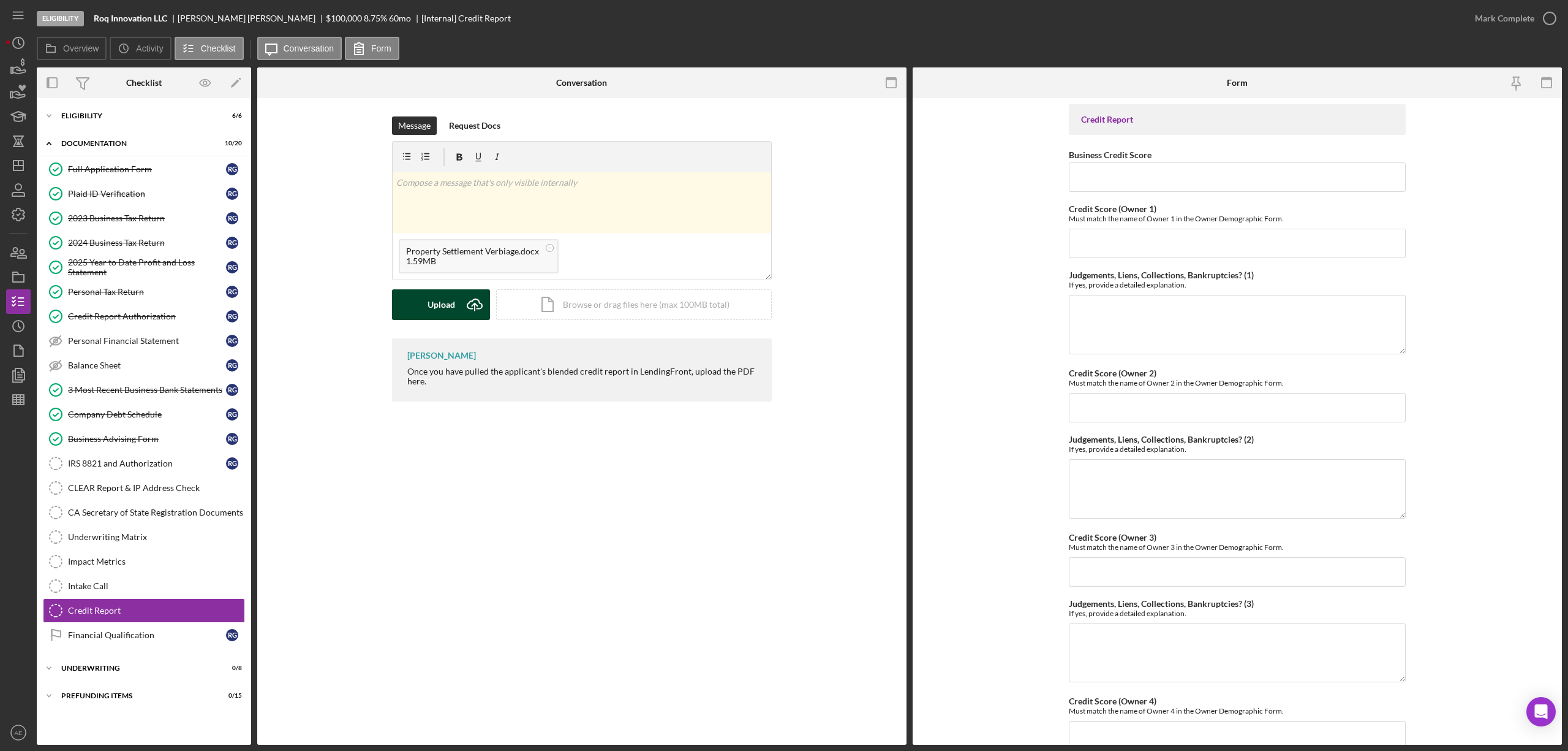
click at [426, 311] on button "Upload Icon/Upload" at bounding box center [441, 304] width 98 height 30
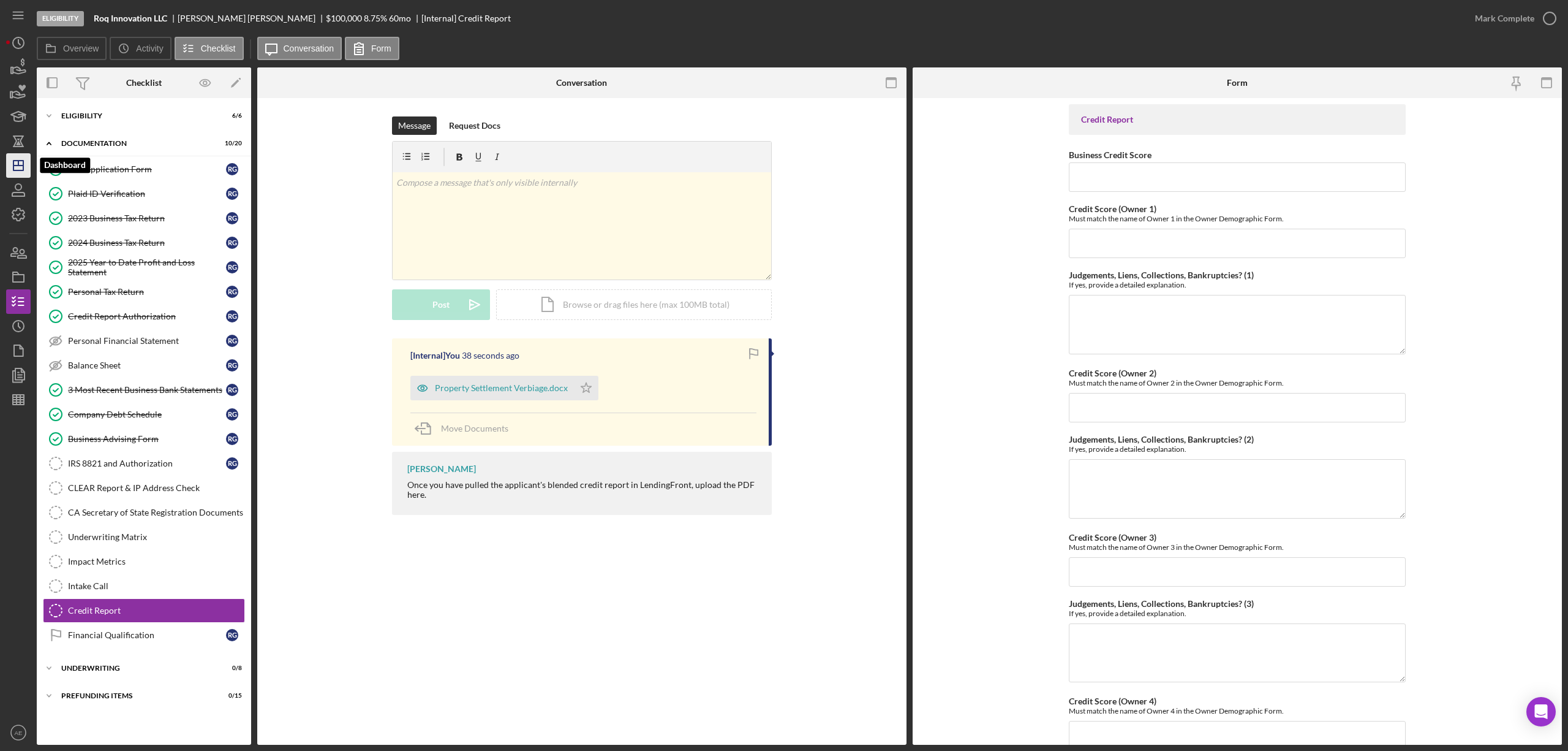
click at [13, 166] on line "button" at bounding box center [18, 166] width 10 height 0
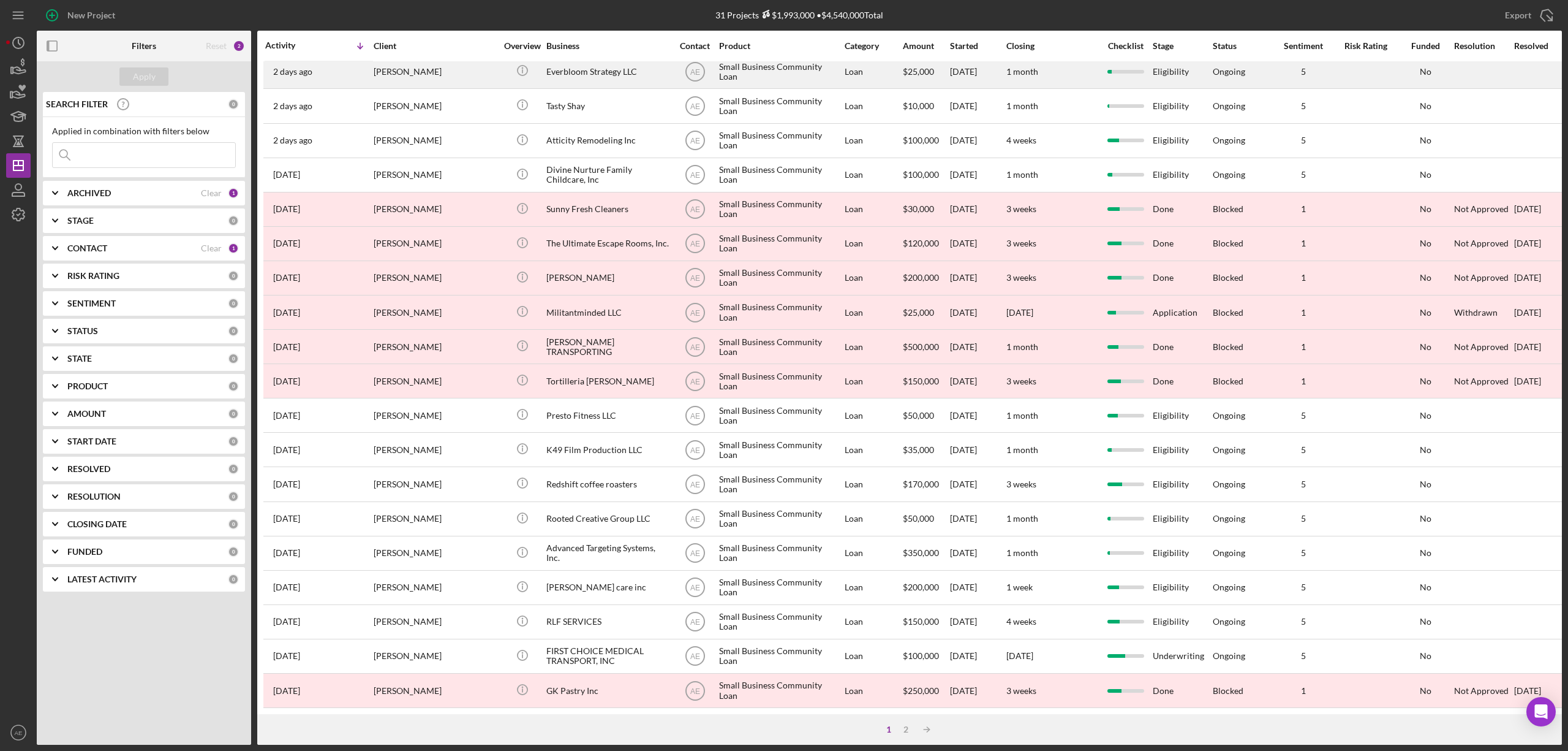
scroll to position [224, 0]
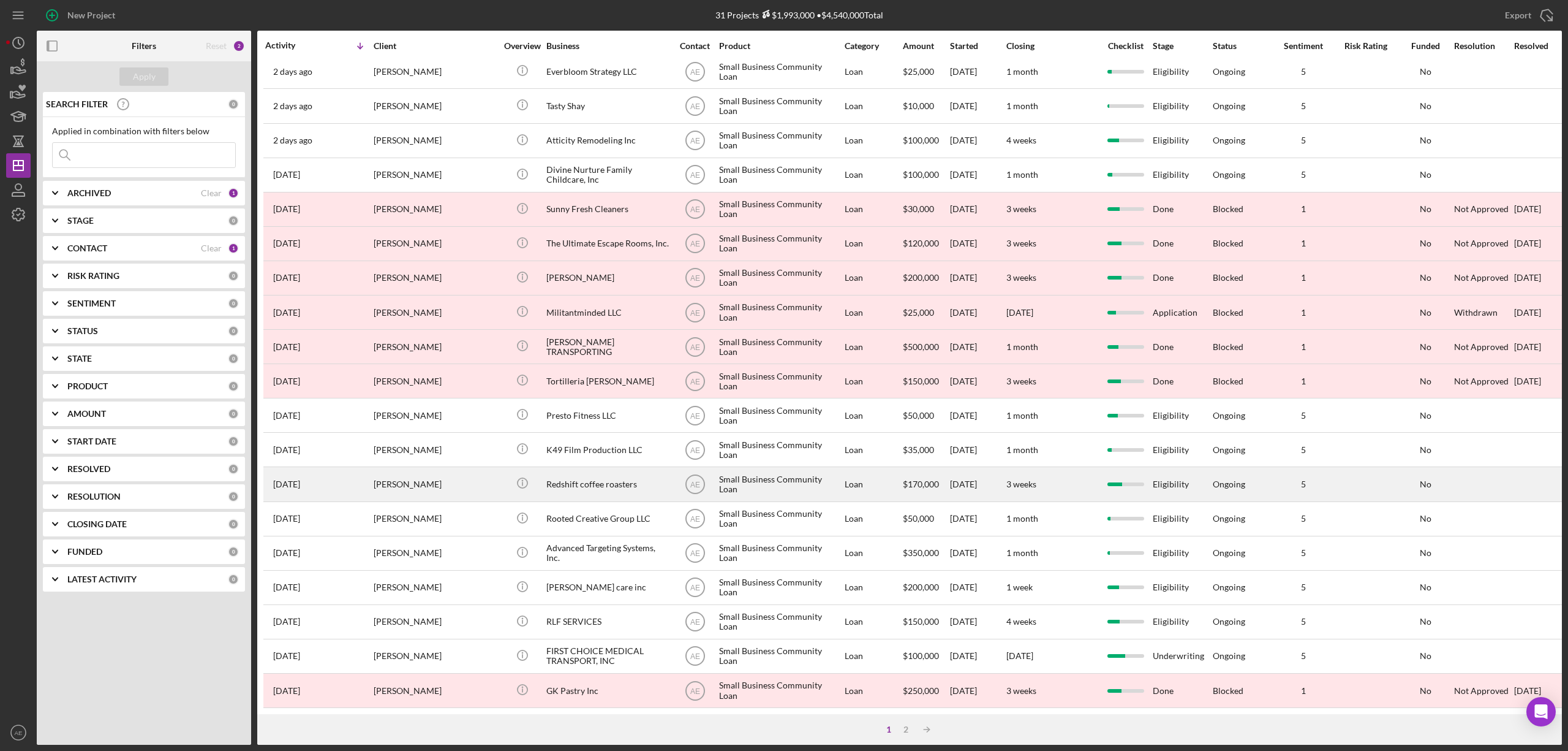
click at [475, 467] on div "[PERSON_NAME]" at bounding box center [435, 484] width 123 height 32
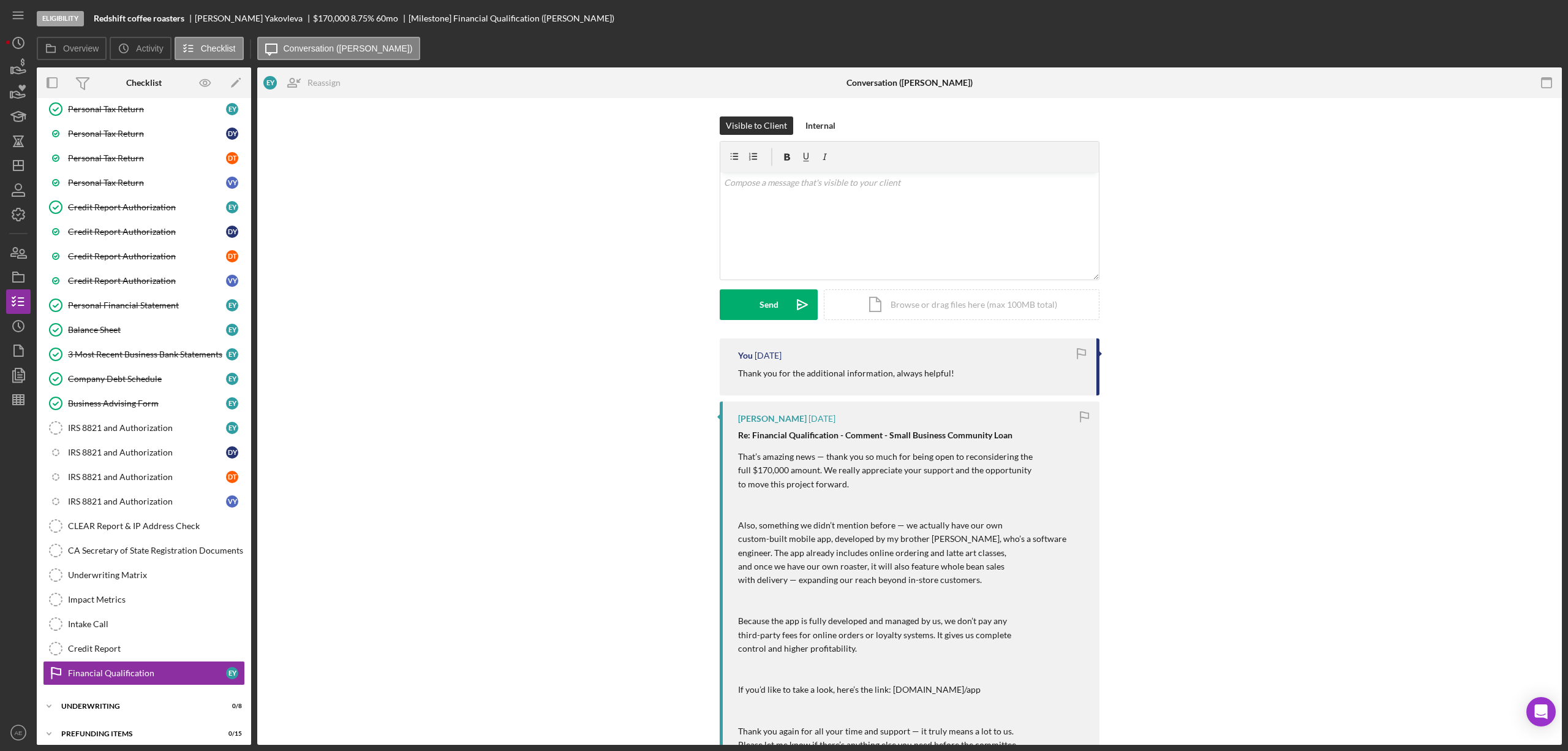
scroll to position [228, 0]
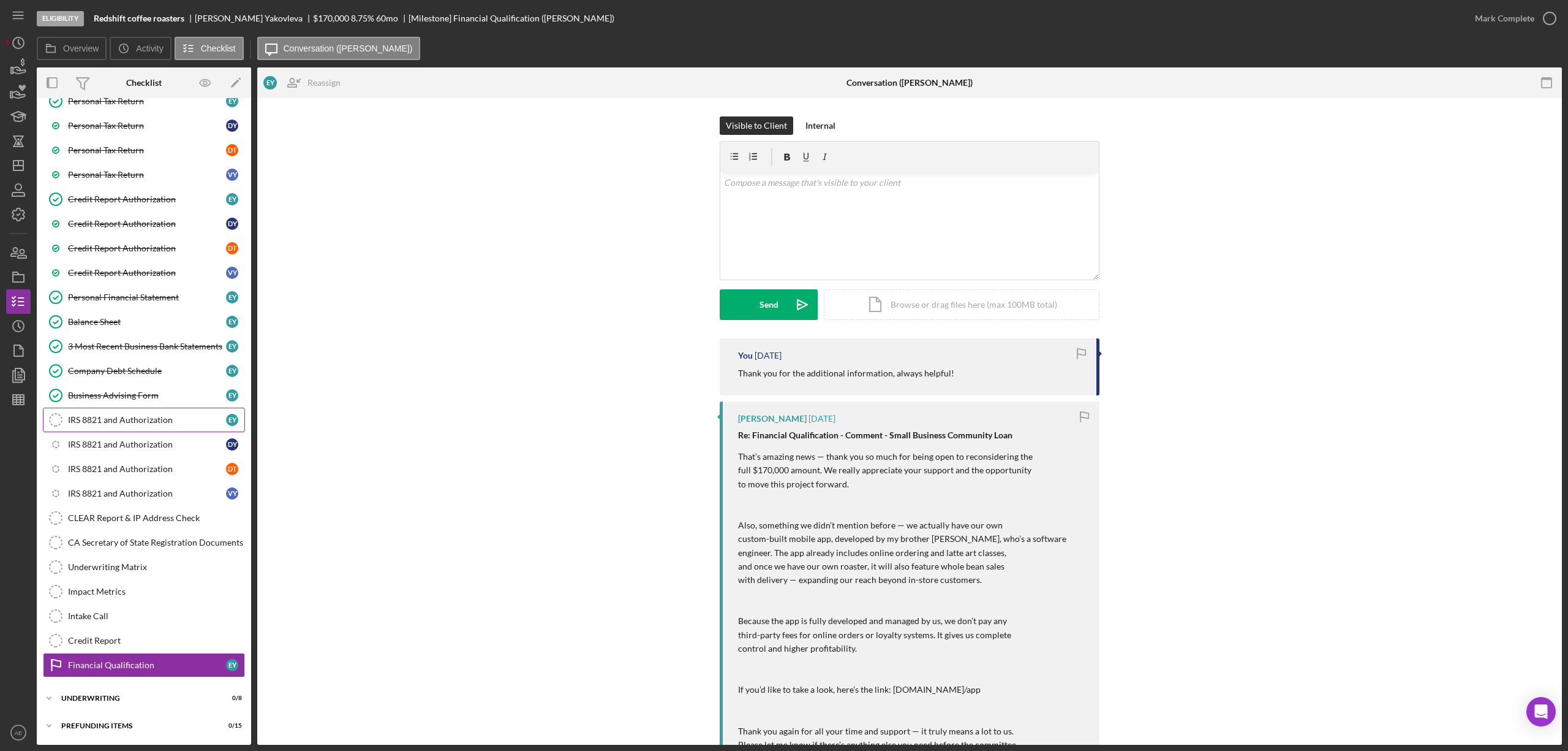
drag, startPoint x: 169, startPoint y: 410, endPoint x: 342, endPoint y: 414, distance: 173.0
click at [169, 410] on link "IRS 8821 and Authorization IRS 8821 and Authorization E Y" at bounding box center [144, 420] width 202 height 24
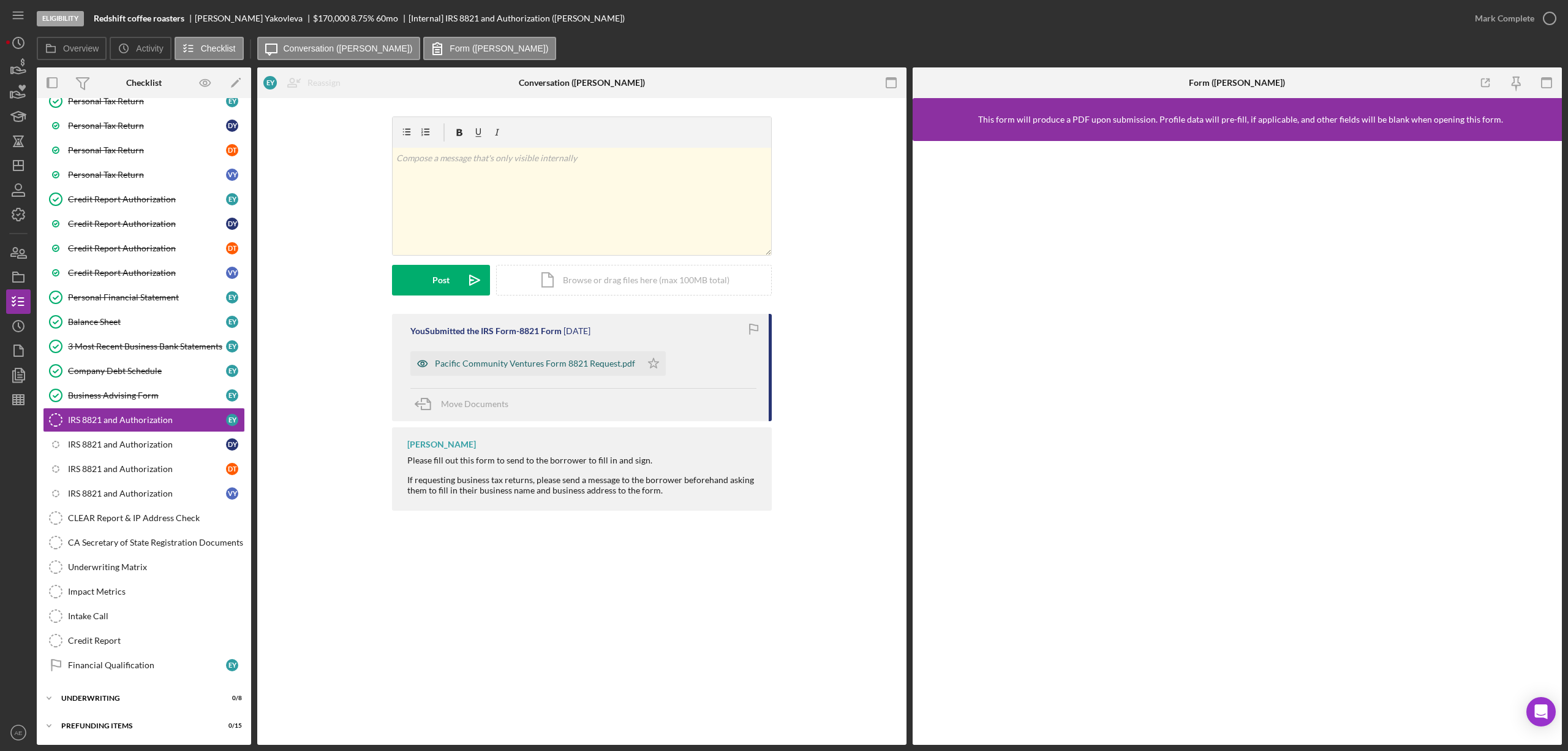
click at [419, 369] on icon "button" at bounding box center [423, 363] width 24 height 24
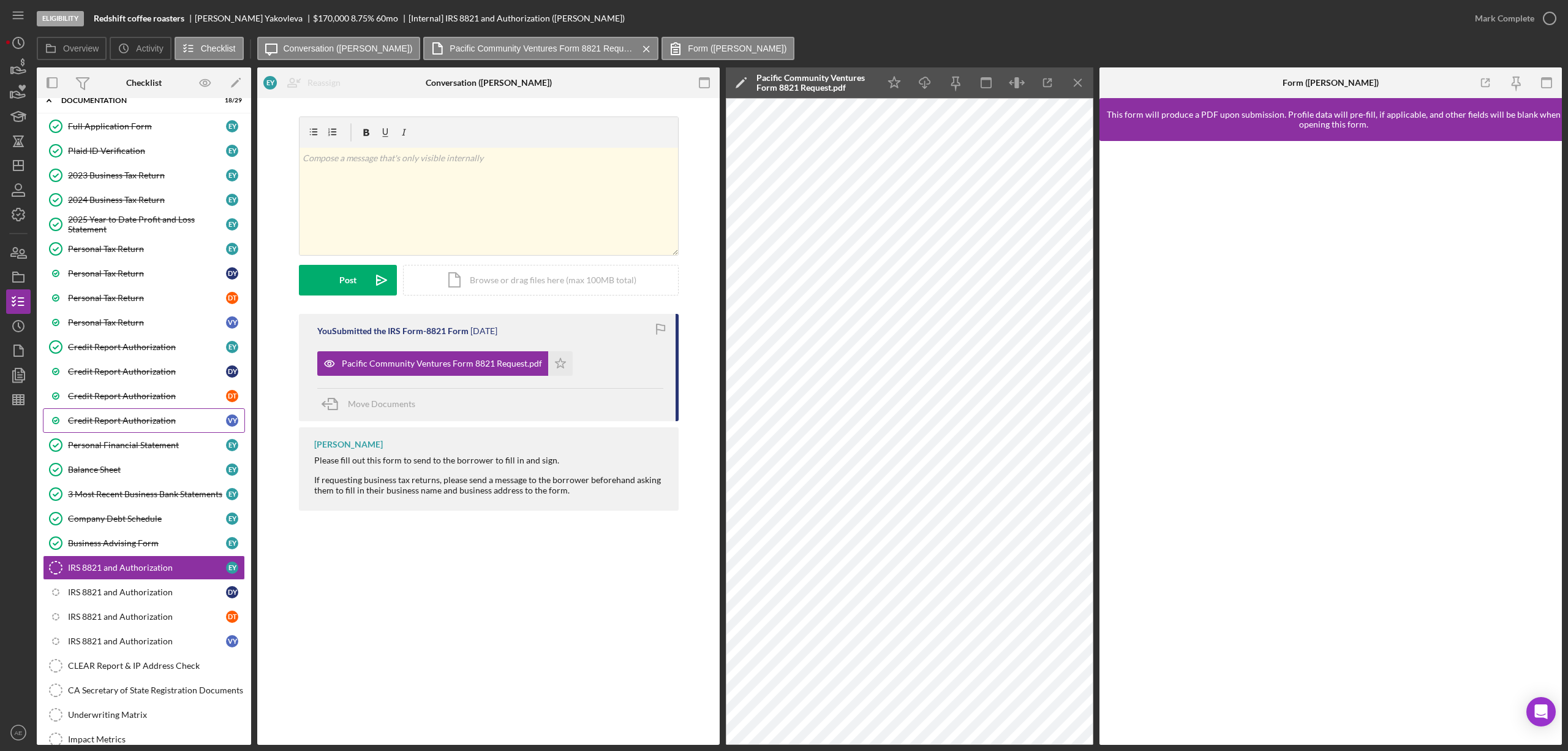
scroll to position [65, 0]
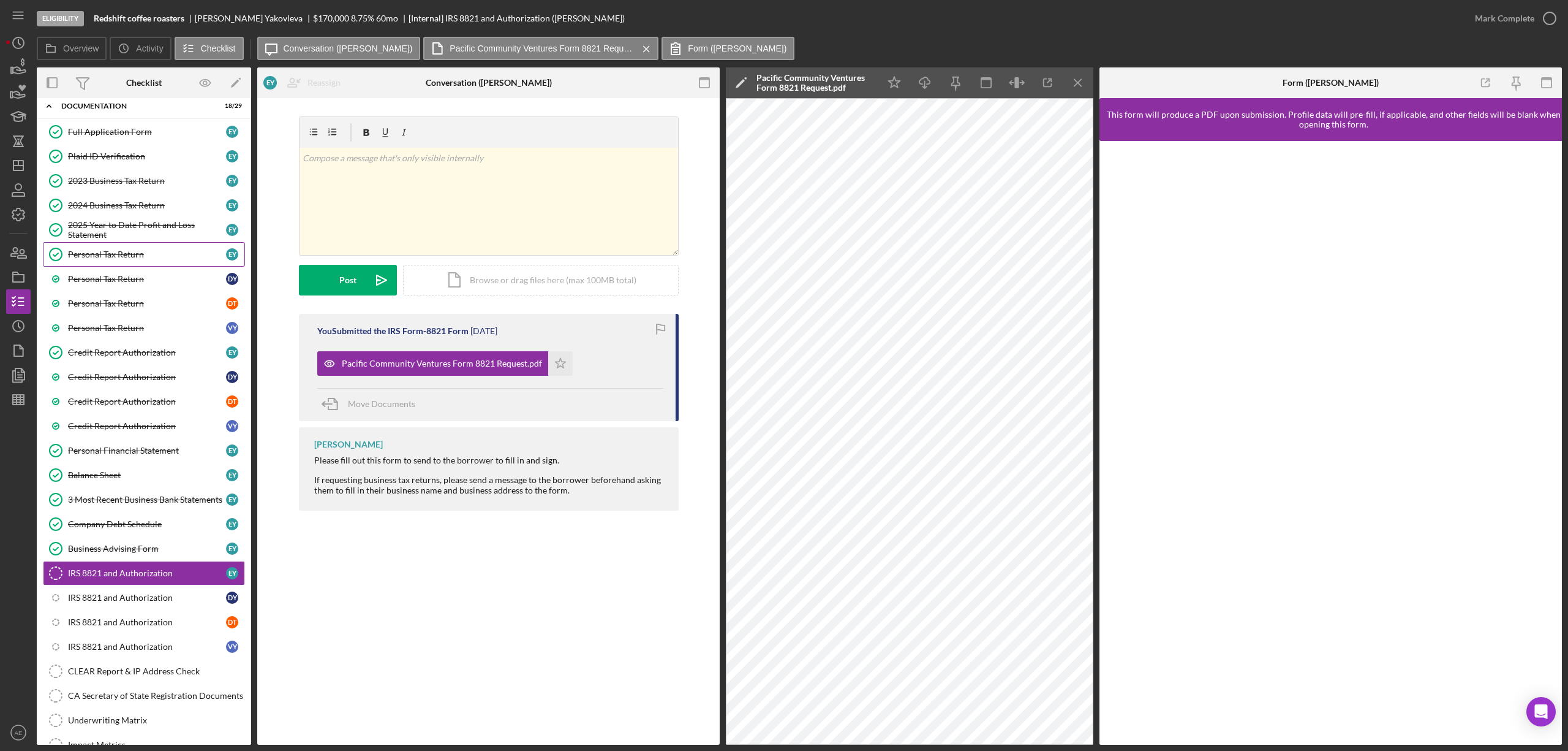
click at [150, 259] on div "Personal Tax Return" at bounding box center [147, 254] width 158 height 10
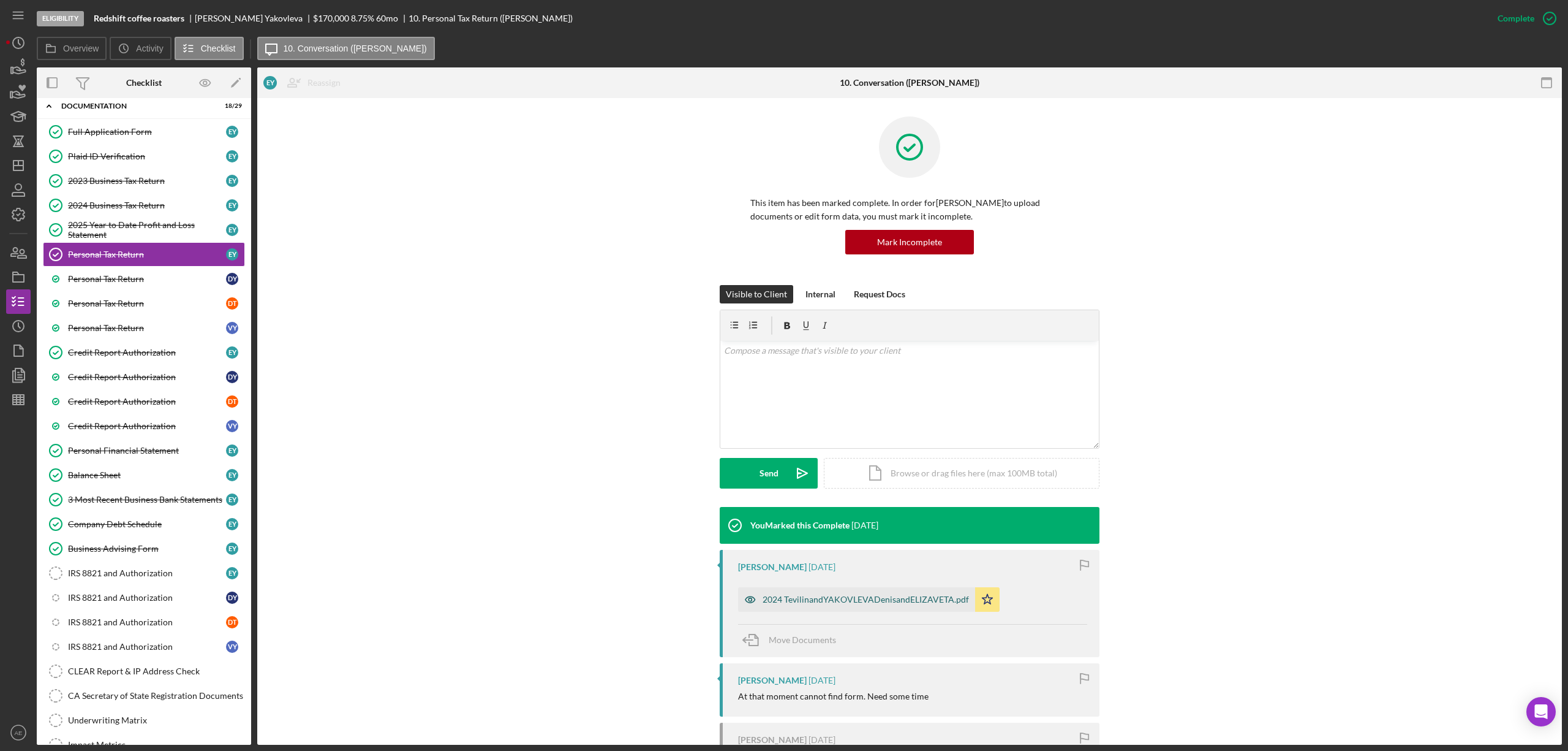
click at [745, 598] on icon "button" at bounding box center [750, 599] width 10 height 6
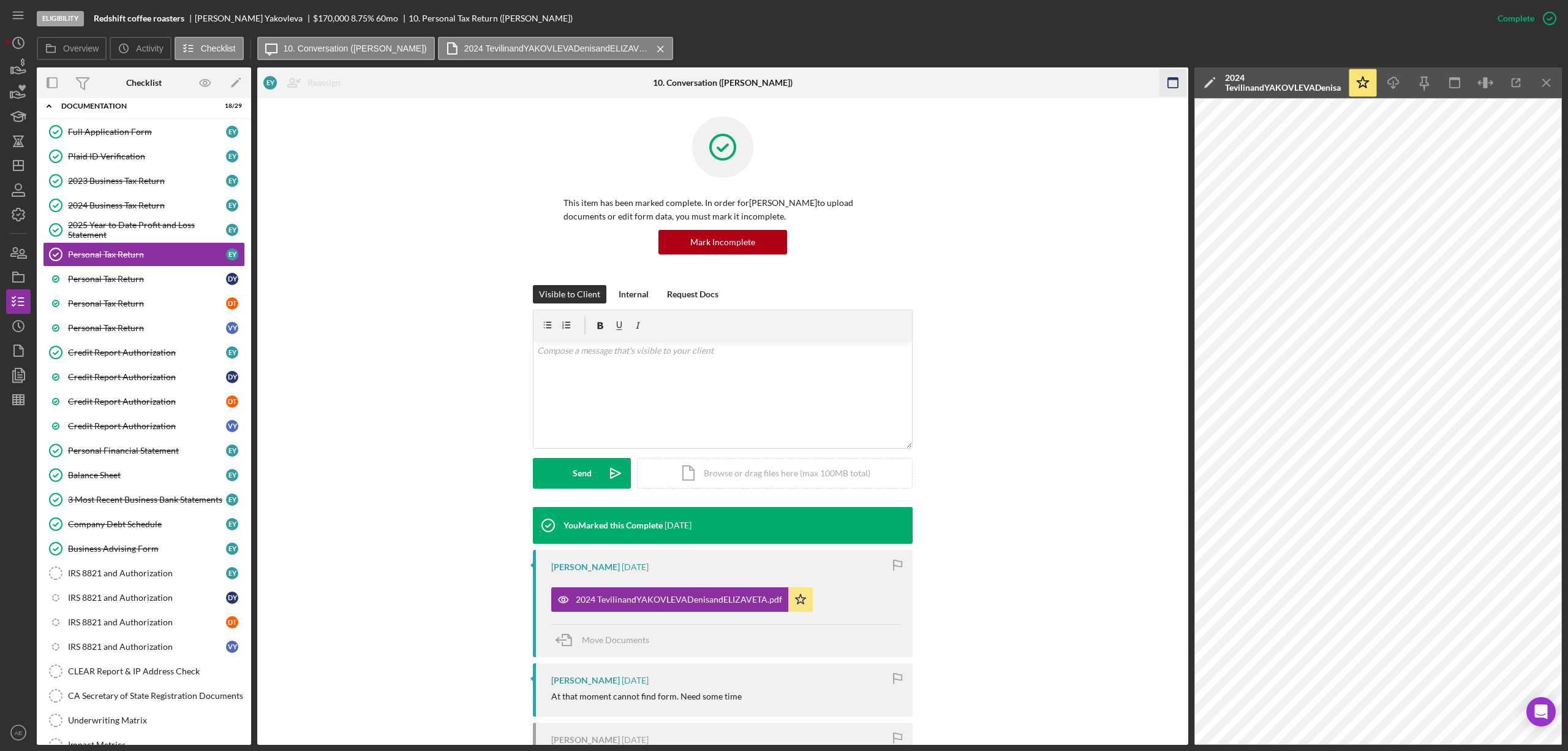
click at [1172, 84] on icon "button" at bounding box center [1173, 83] width 28 height 28
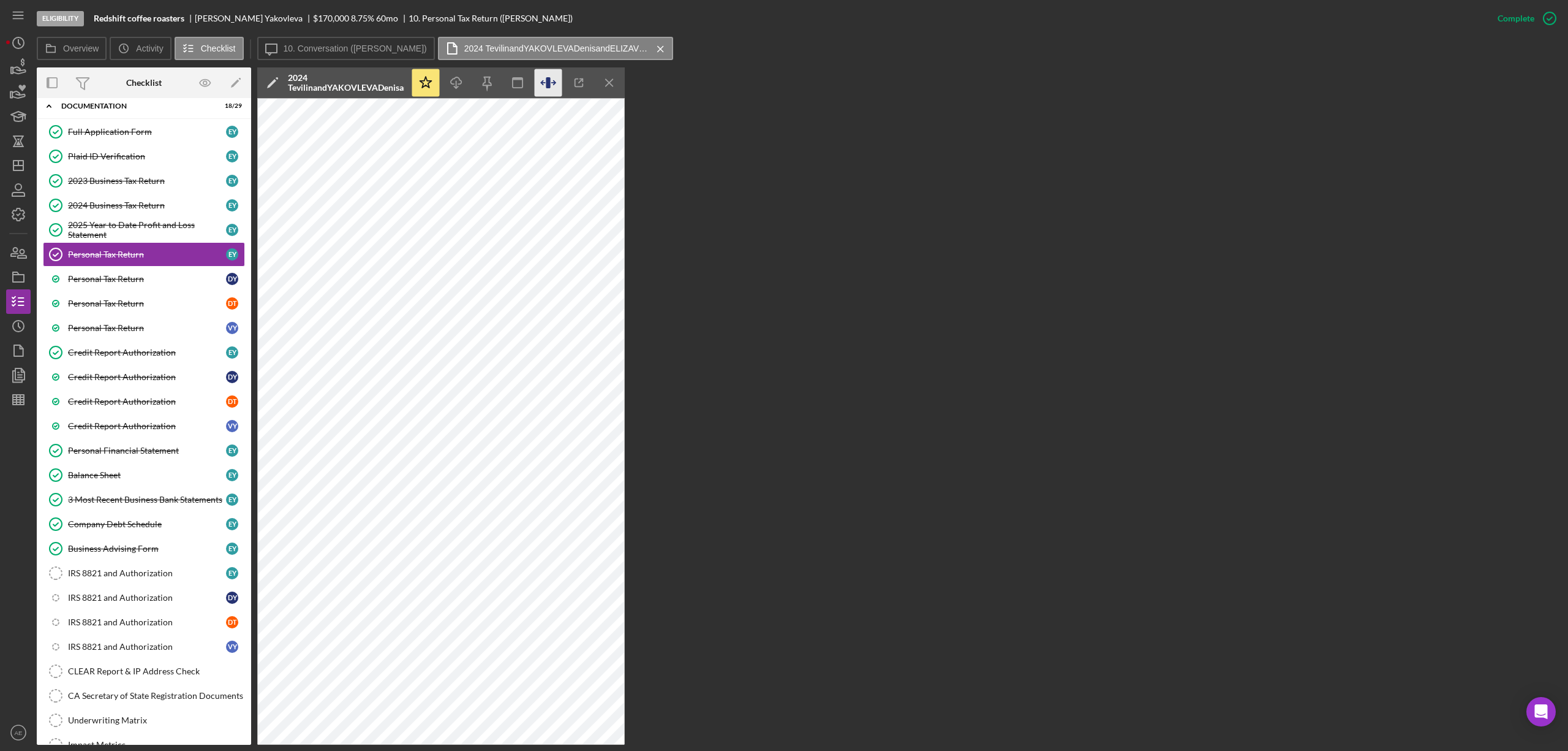
click at [545, 90] on icon "button" at bounding box center [548, 83] width 28 height 28
